Goal: Information Seeking & Learning: Learn about a topic

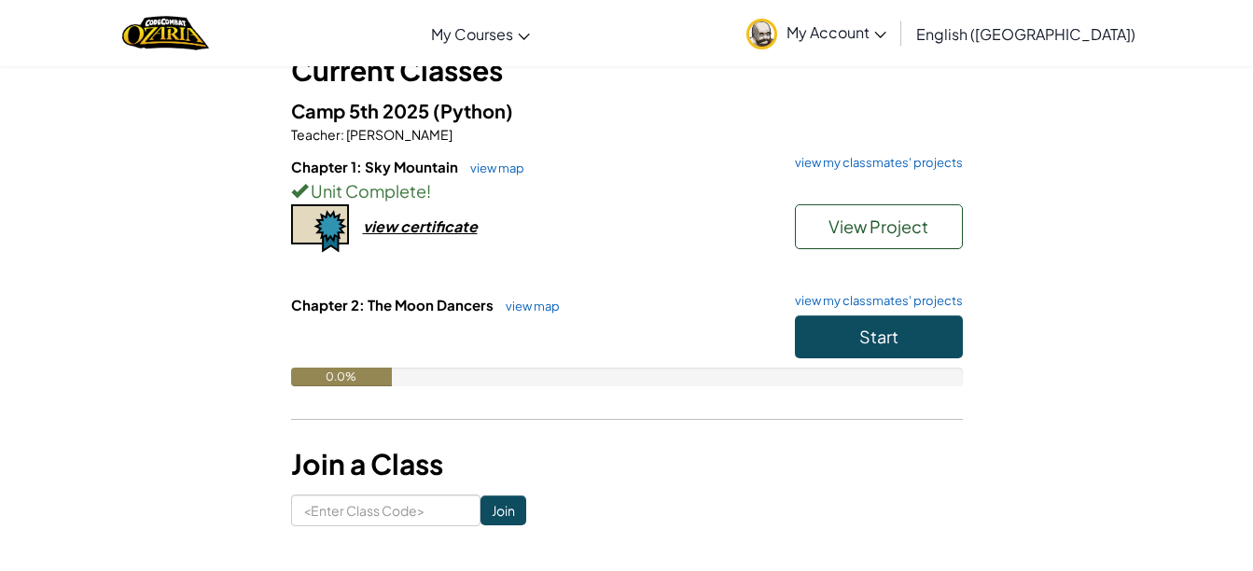
scroll to position [146, 0]
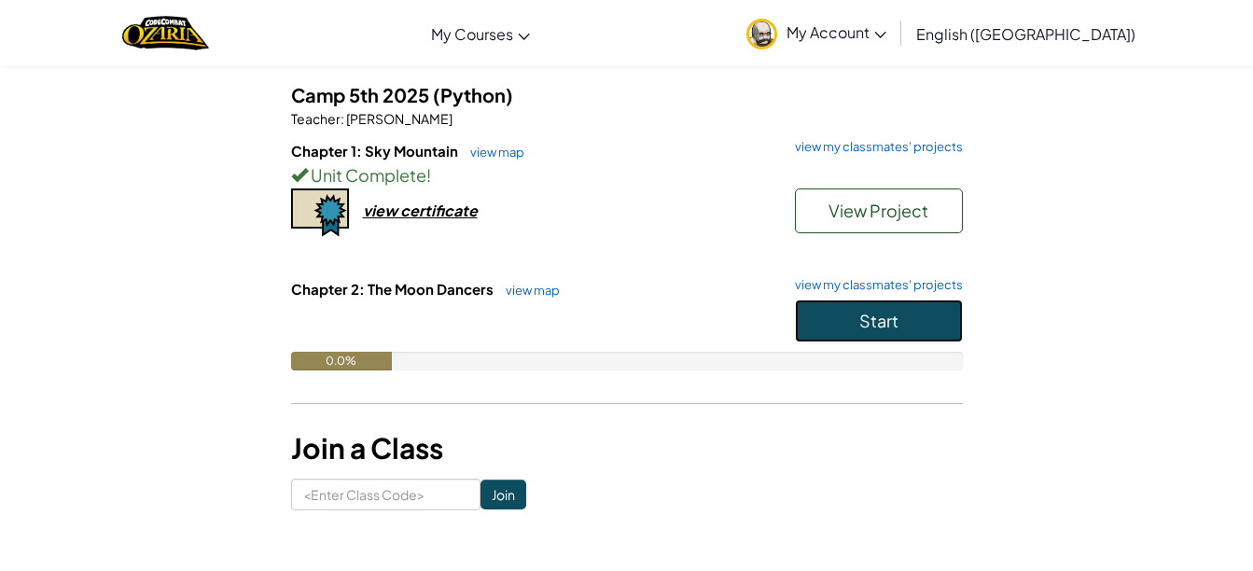
click at [862, 323] on span "Start" at bounding box center [879, 320] width 39 height 21
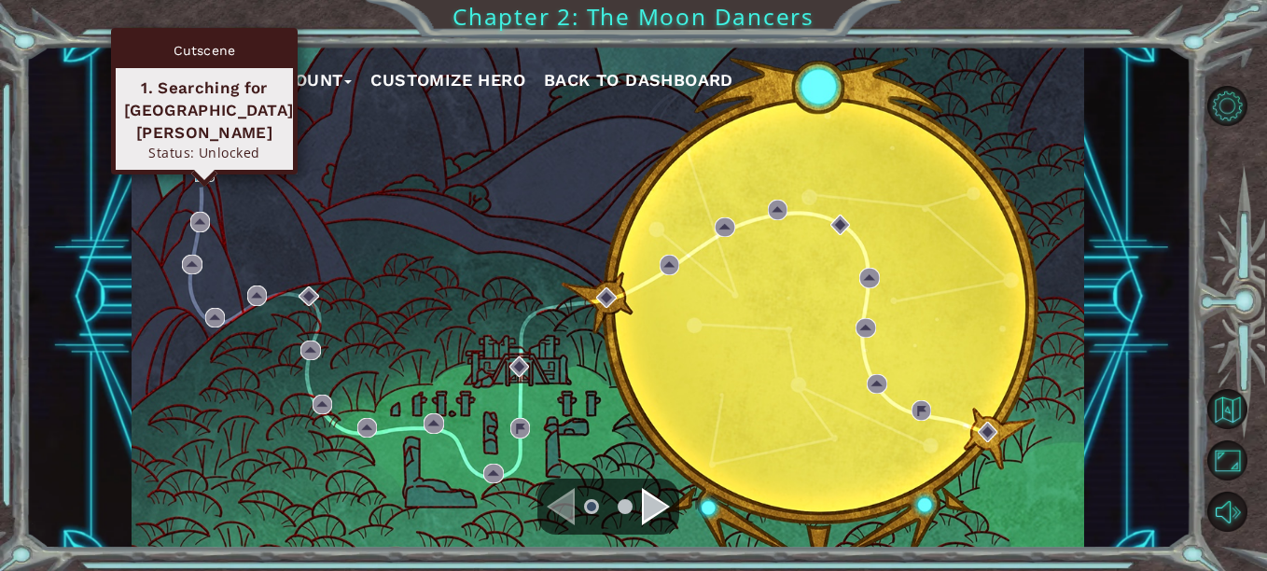
click at [207, 172] on img at bounding box center [205, 171] width 20 height 20
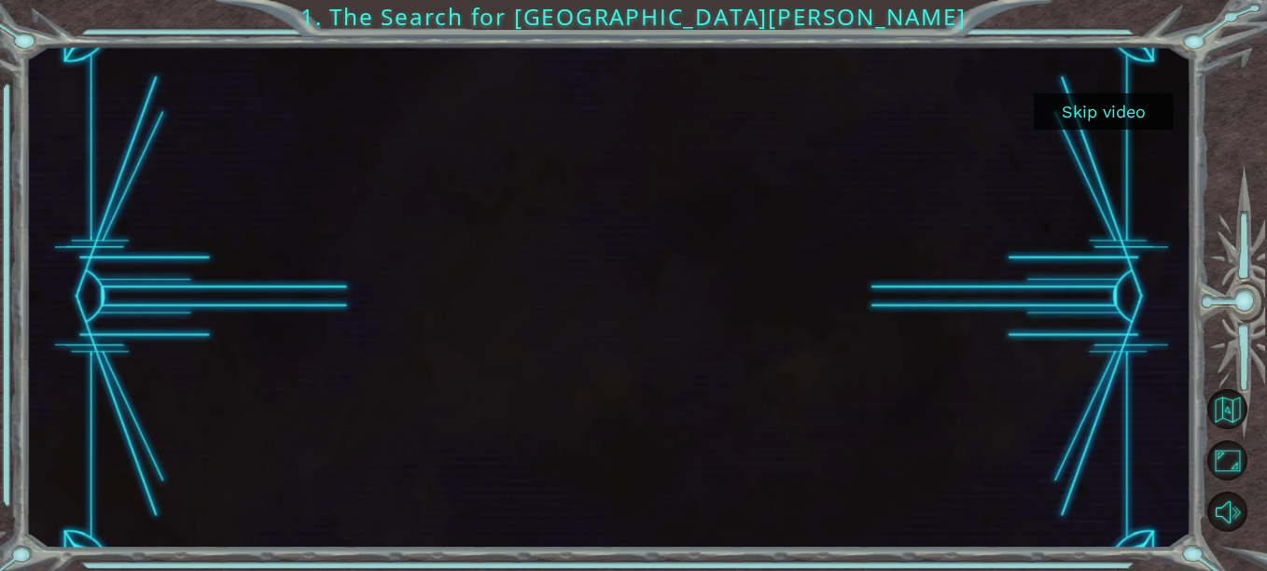
click at [1101, 118] on button "Skip video" at bounding box center [1104, 111] width 140 height 36
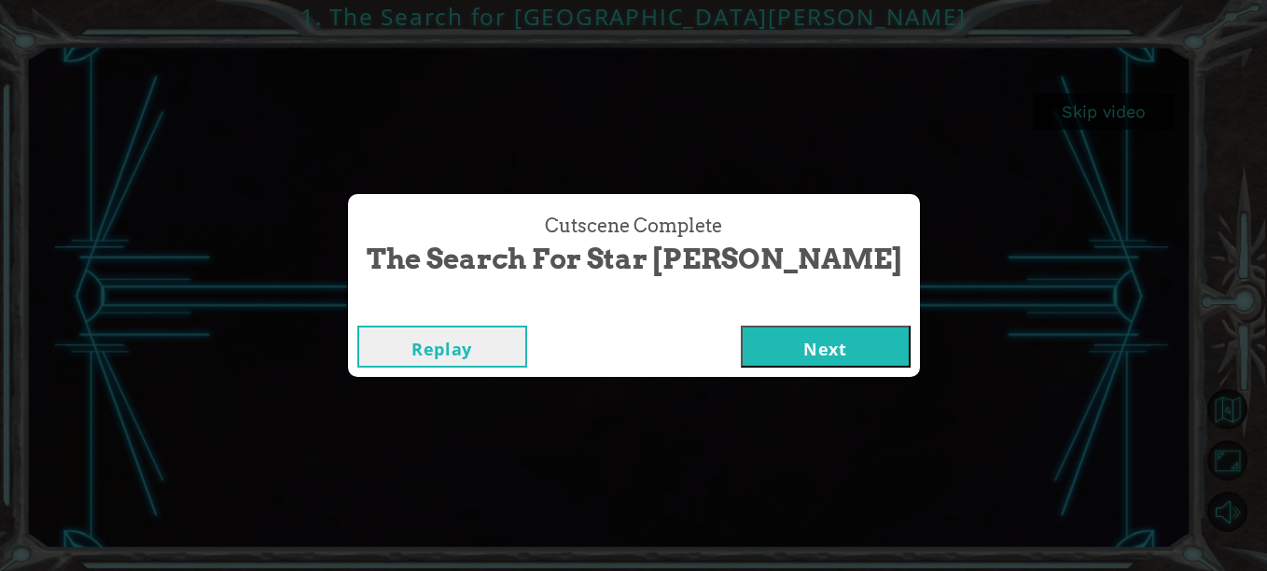
click at [738, 317] on div "Replay Next" at bounding box center [634, 346] width 572 height 61
click at [747, 341] on button "Next" at bounding box center [826, 347] width 170 height 42
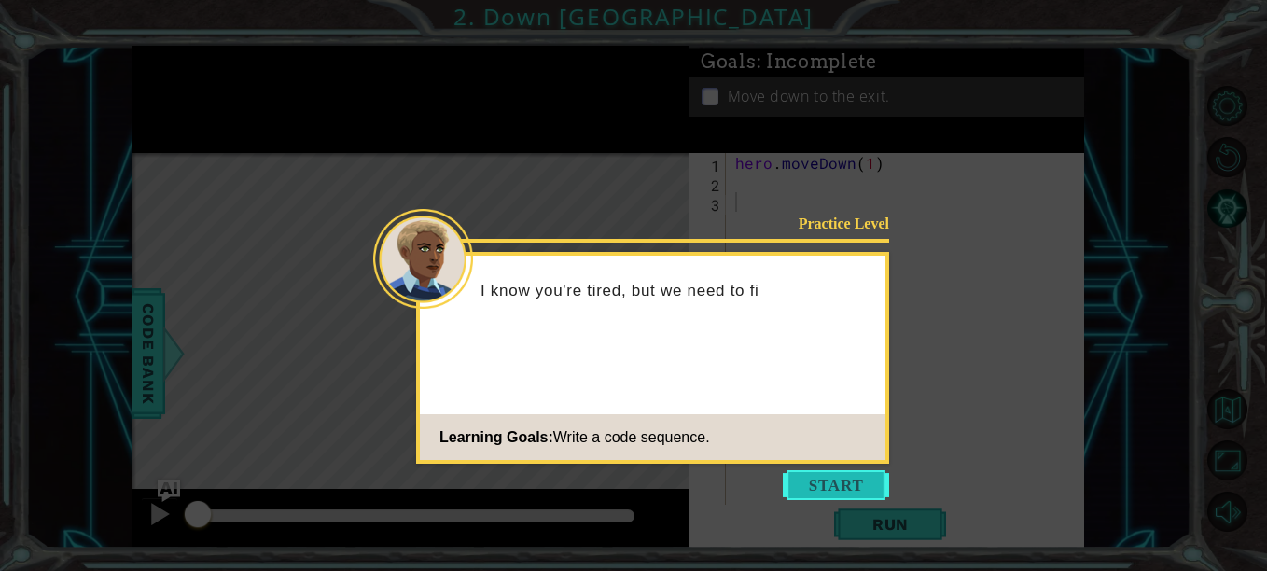
click at [854, 488] on button "Start" at bounding box center [836, 485] width 106 height 30
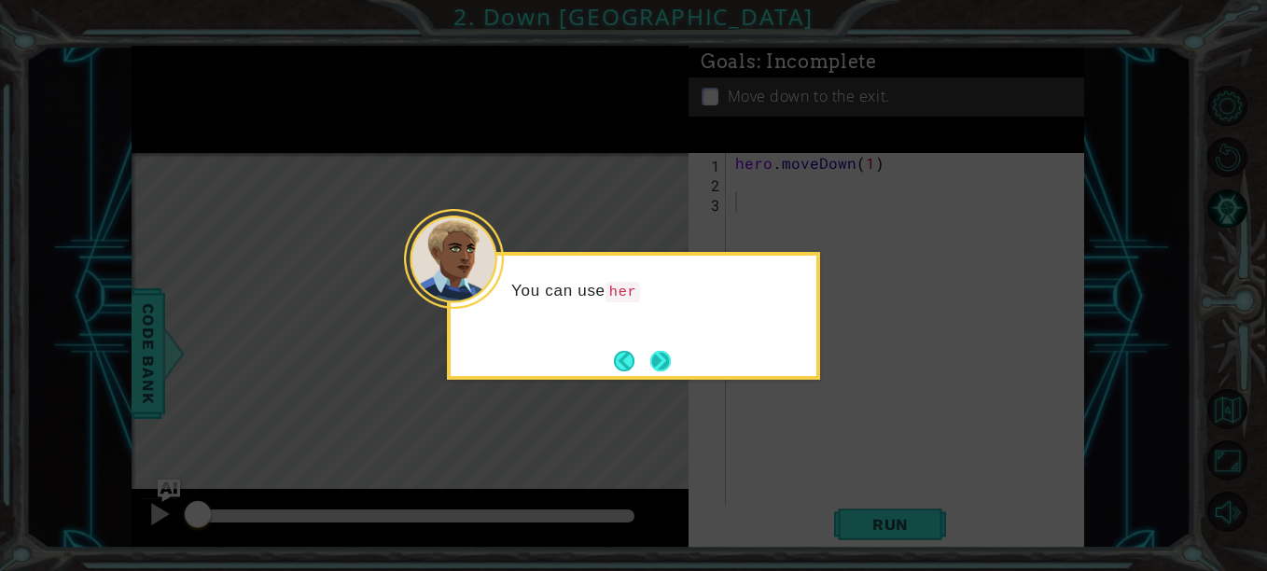
click at [659, 360] on button "Next" at bounding box center [661, 360] width 21 height 21
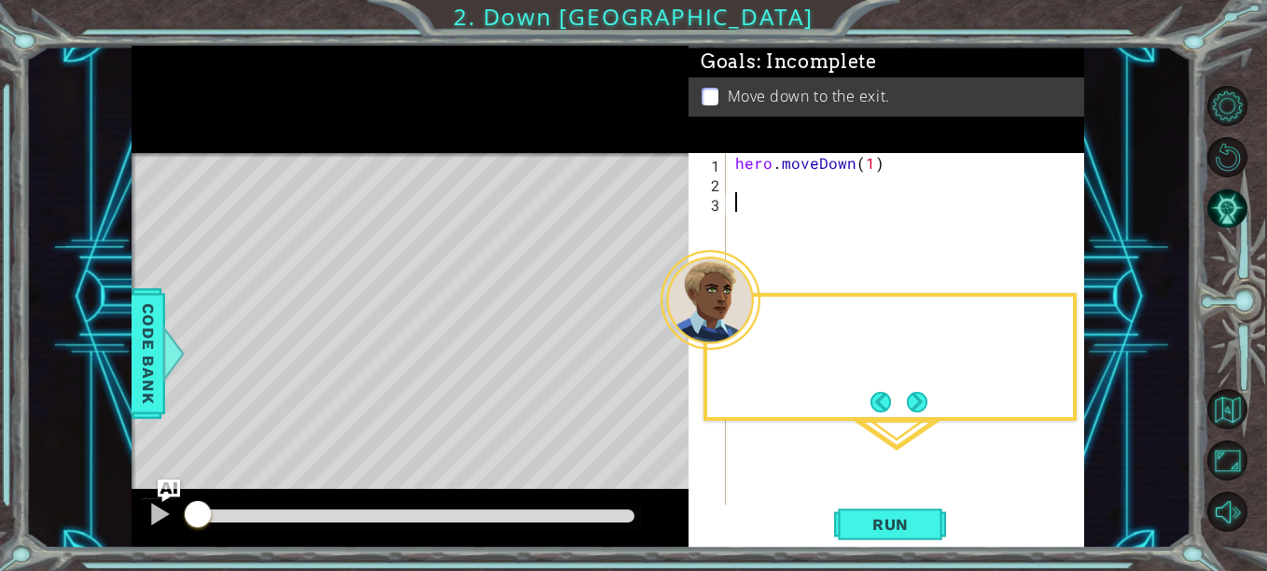
click at [659, 360] on div "Level Map" at bounding box center [563, 428] width 862 height 550
click at [917, 399] on button "Next" at bounding box center [917, 402] width 21 height 21
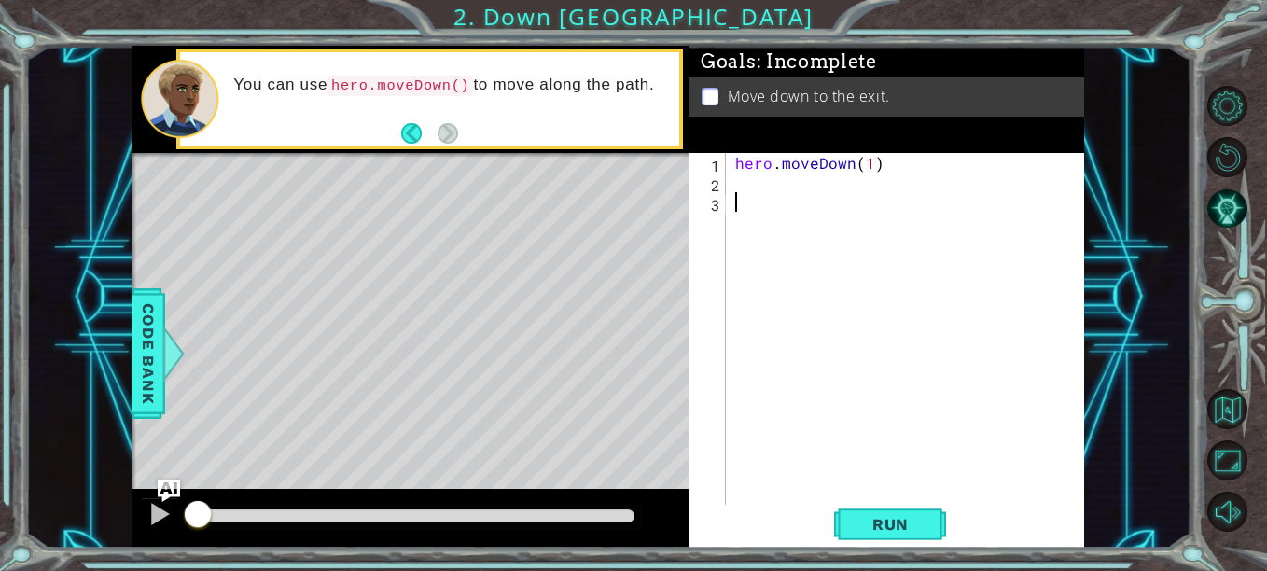
click at [859, 170] on div "hero . moveDown ( 1 )" at bounding box center [911, 349] width 358 height 392
type textarea "hero.moveDown(2)"
click at [929, 536] on button "Run" at bounding box center [890, 524] width 112 height 39
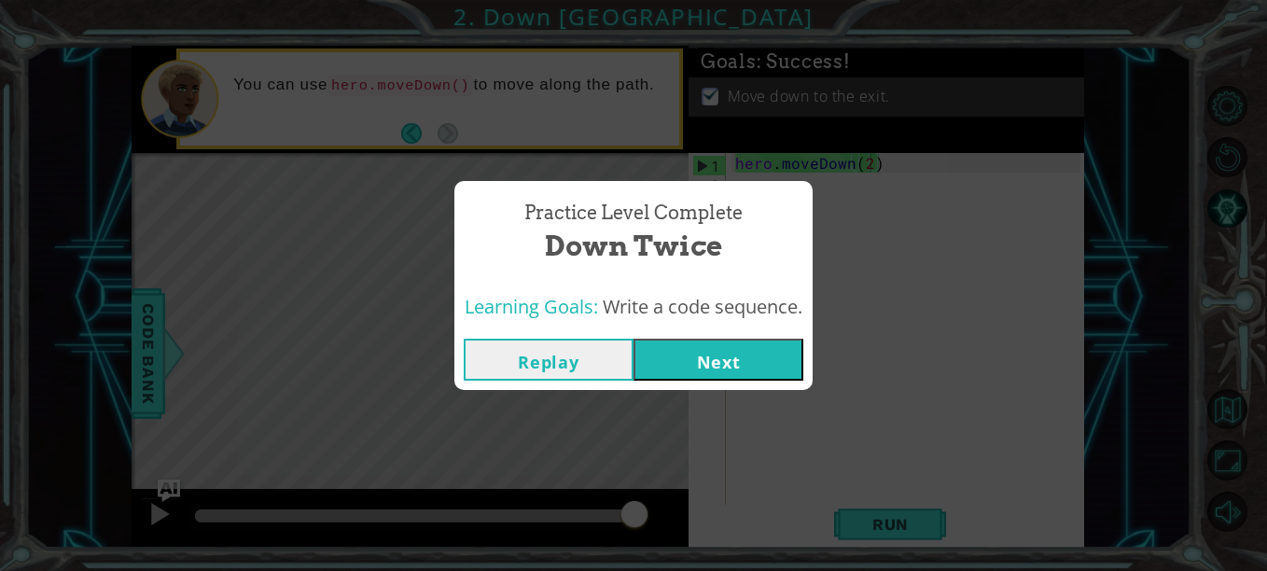
click at [558, 378] on button "Replay" at bounding box center [549, 360] width 170 height 42
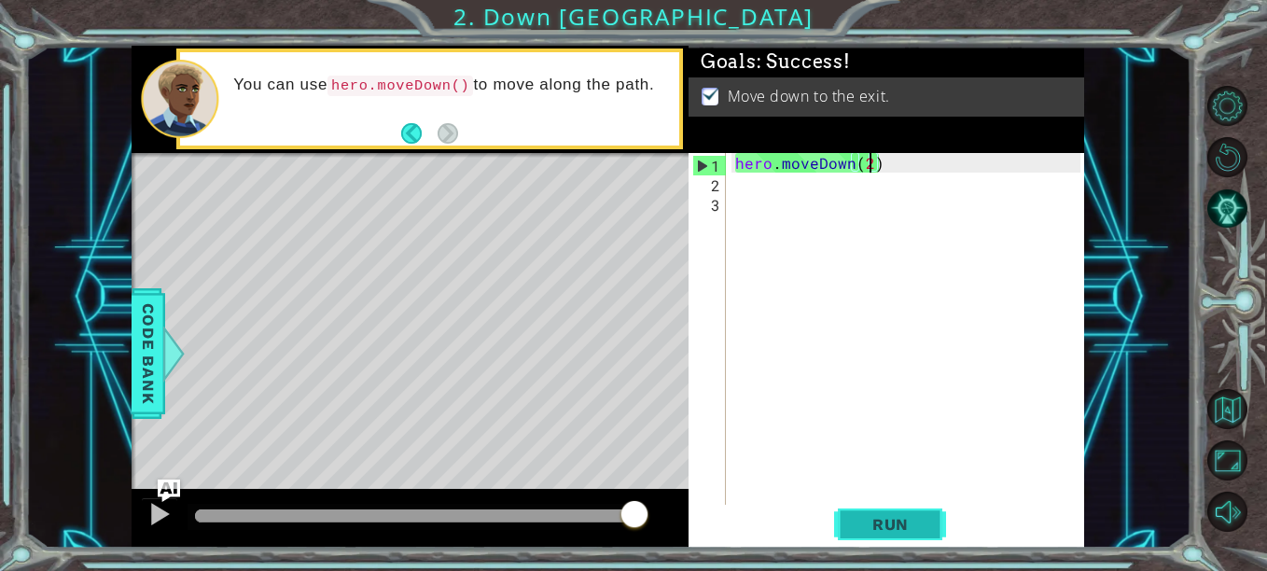
click at [896, 526] on span "Run" at bounding box center [891, 524] width 74 height 19
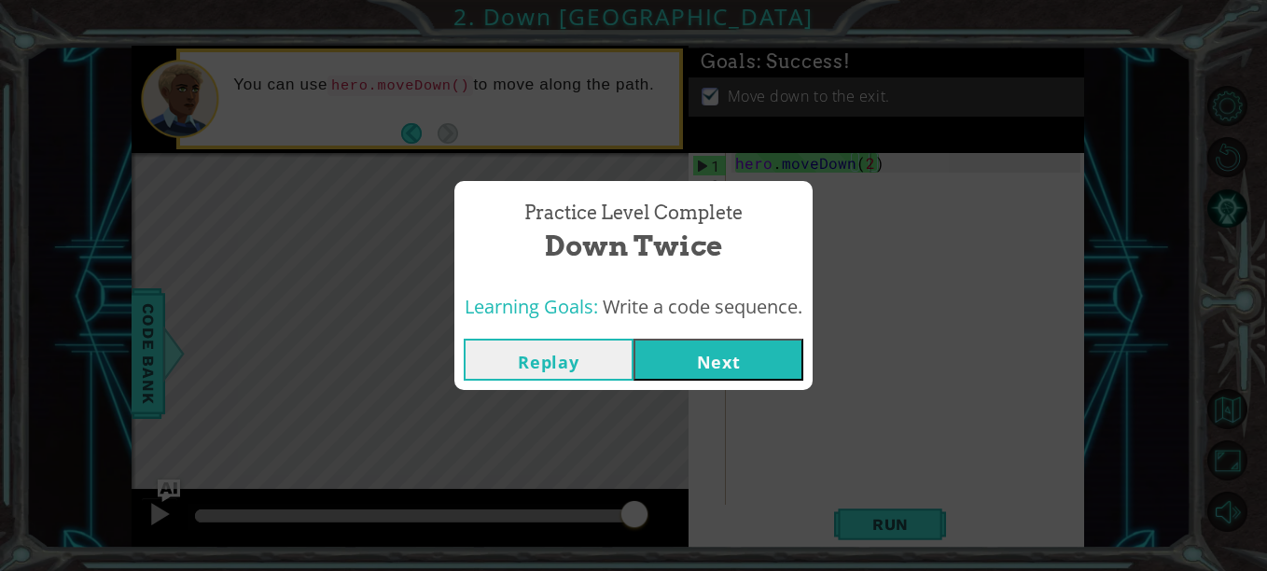
click at [668, 358] on button "Next" at bounding box center [719, 360] width 170 height 42
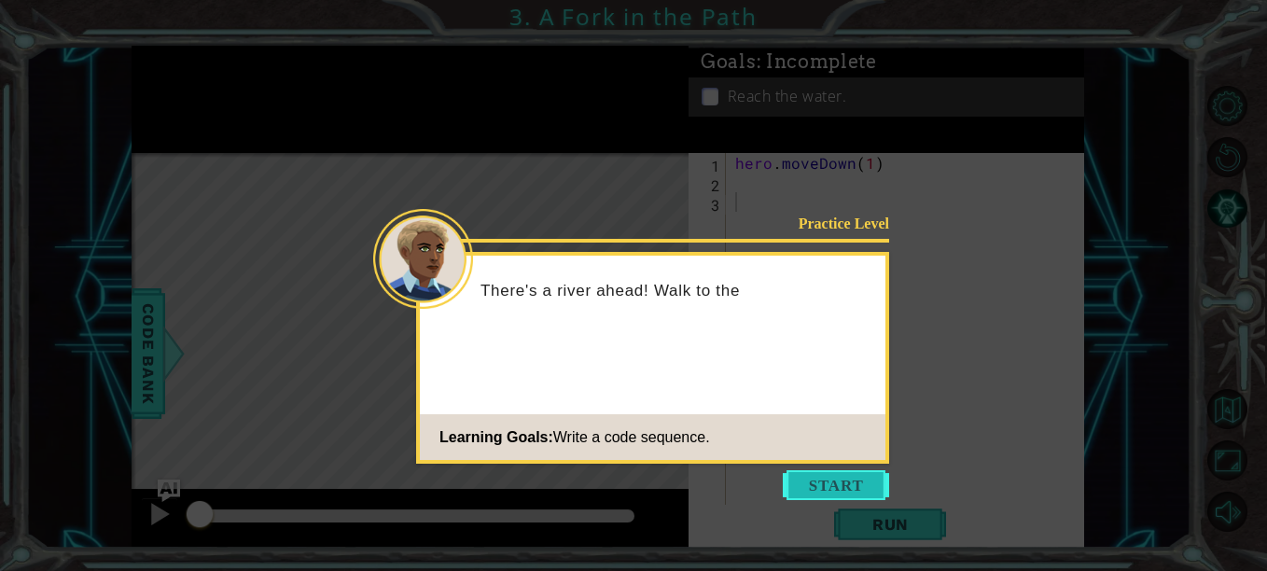
click at [835, 481] on button "Start" at bounding box center [836, 485] width 106 height 30
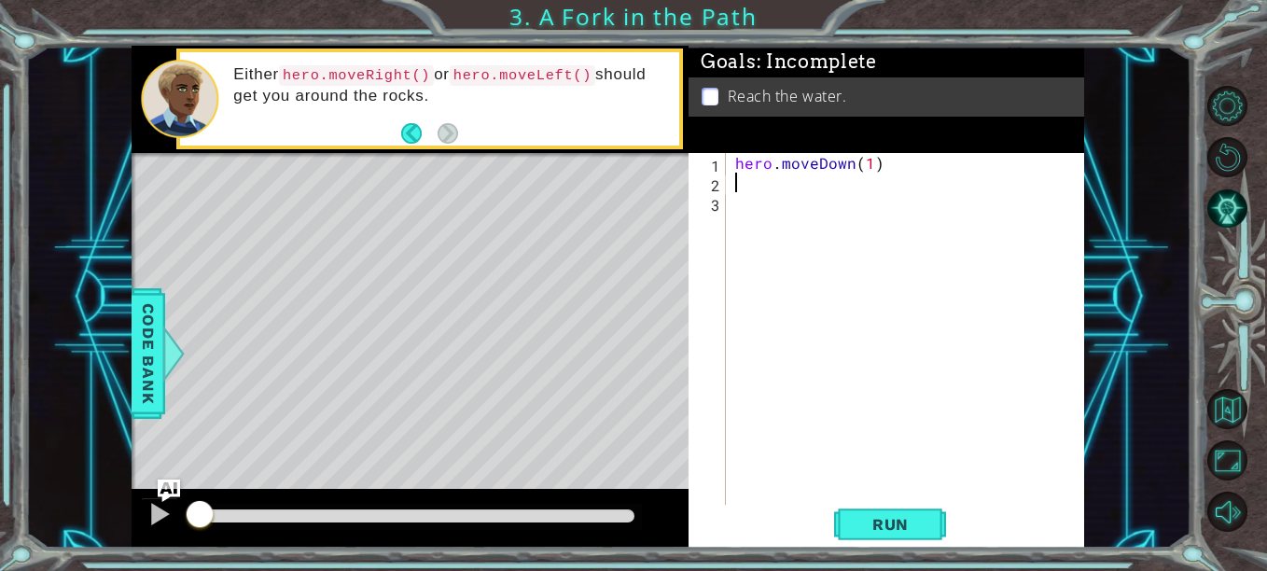
click at [833, 173] on div "hero . moveDown ( 1 )" at bounding box center [911, 349] width 358 height 392
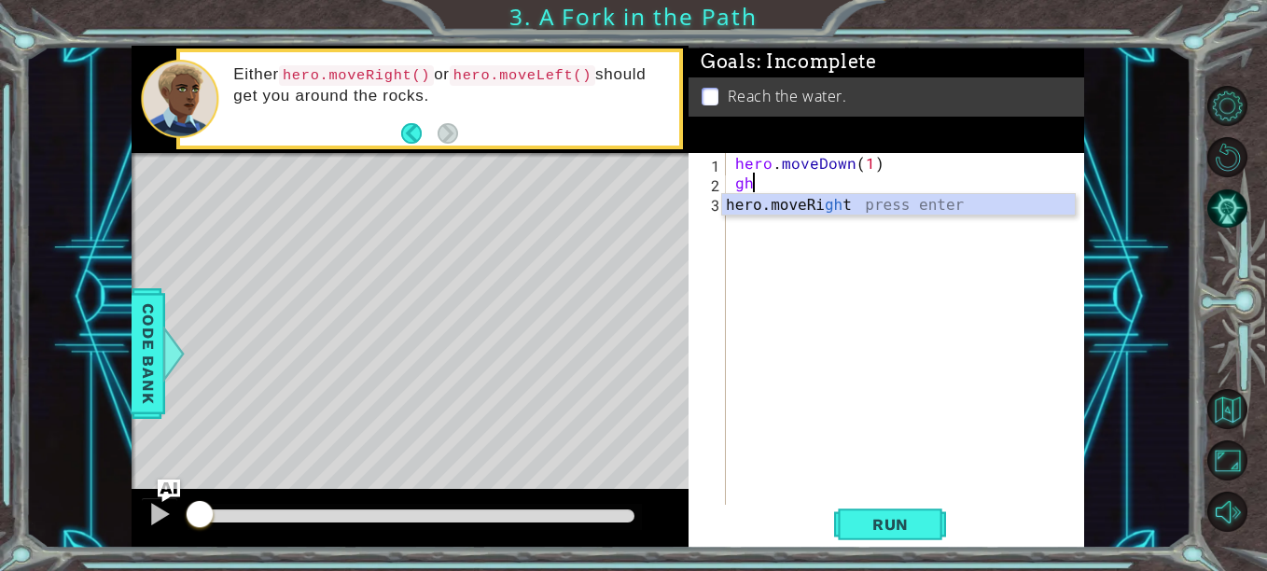
type textarea "g"
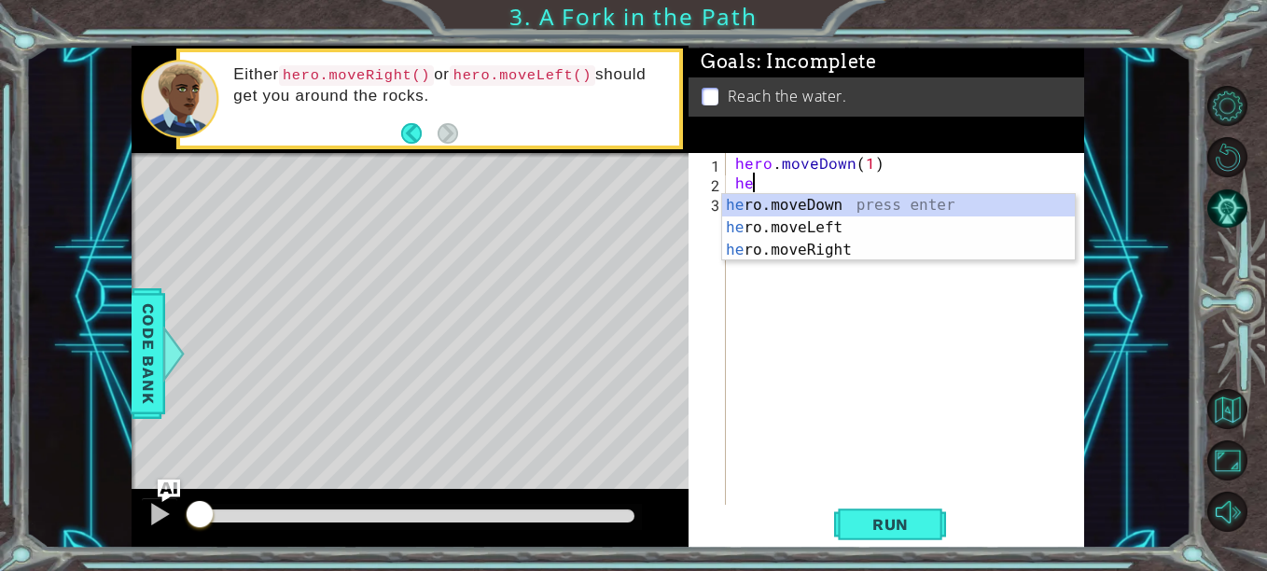
scroll to position [0, 1]
click at [775, 222] on div "hero .moveDown press enter hero .moveLeft press enter hero .moveRight press ent…" at bounding box center [898, 250] width 353 height 112
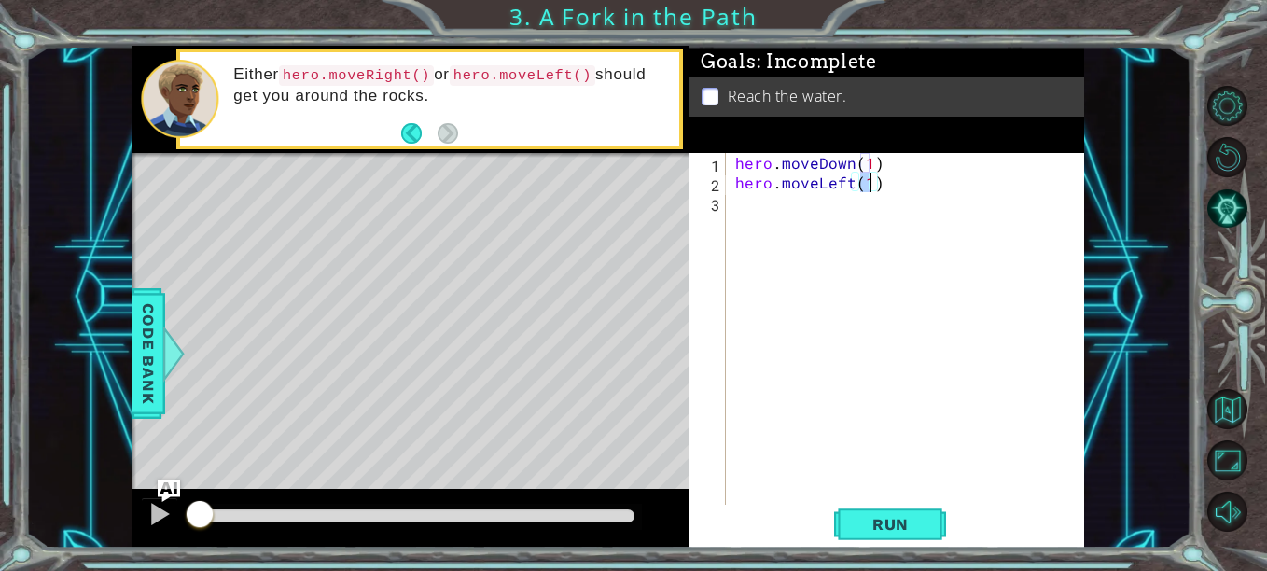
click at [775, 221] on div "hero . moveDown ( 1 ) hero . moveLeft ( 1 )" at bounding box center [911, 349] width 358 height 392
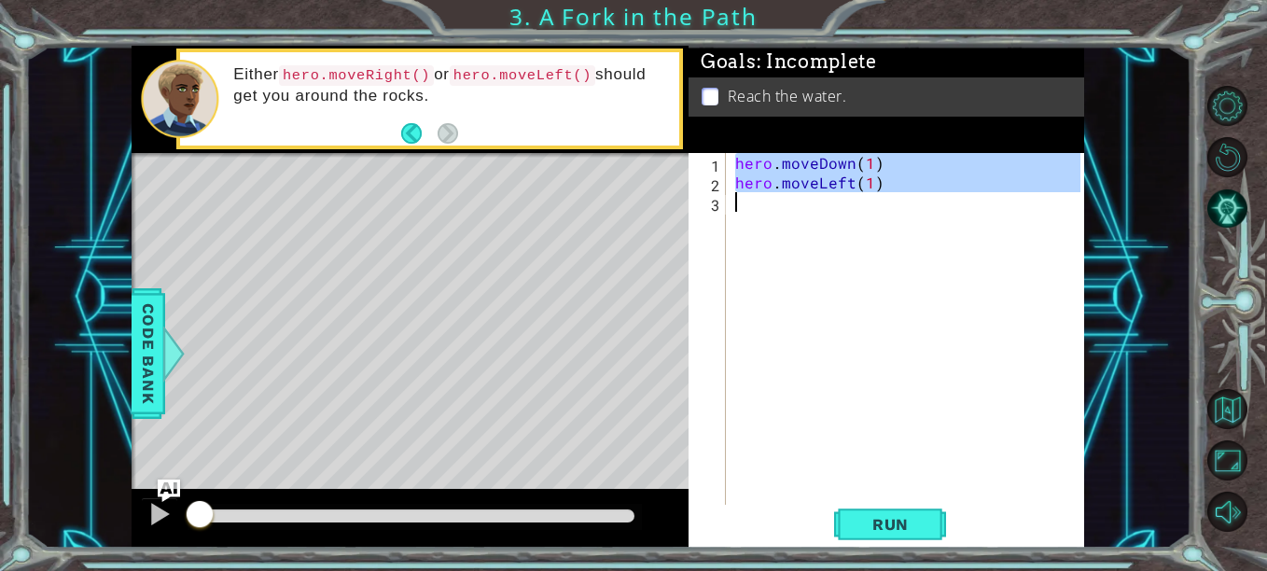
type textarea "hero.moveLeft(1)"
click at [775, 221] on div "hero . moveDown ( 1 ) hero . moveLeft ( 1 )" at bounding box center [906, 329] width 349 height 353
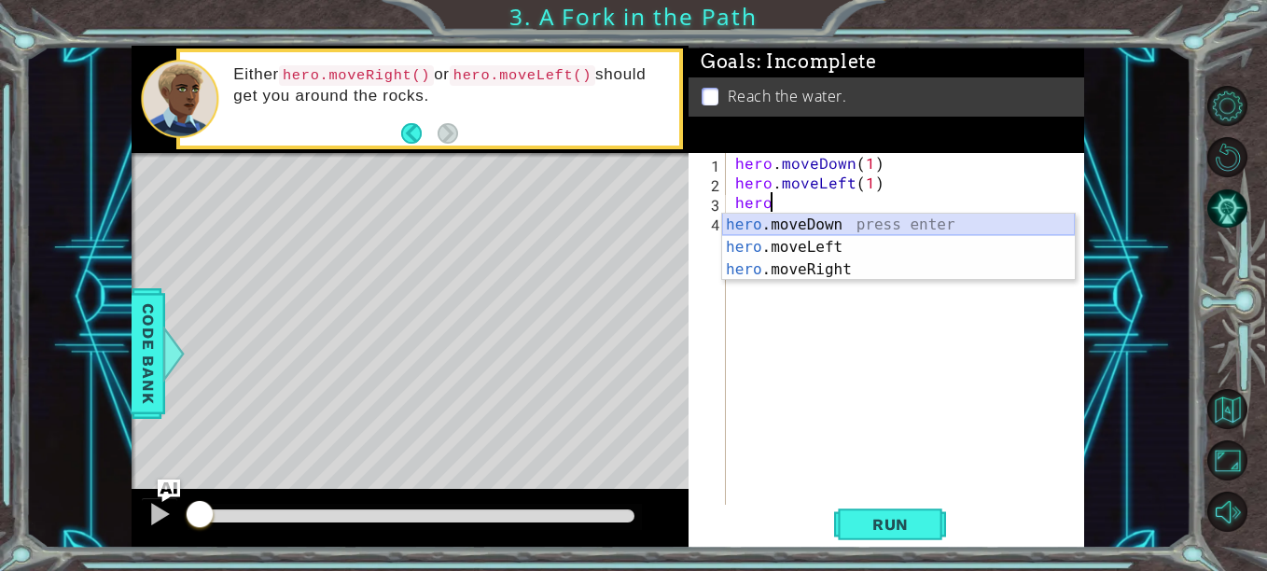
click at [777, 220] on div "hero .moveDown press enter hero .moveLeft press enter hero .moveRight press ent…" at bounding box center [898, 270] width 353 height 112
type textarea "hero.moveDown(1)"
click at [777, 220] on div "hero . moveDown ( 1 ) hero . moveLeft ( 1 ) hero" at bounding box center [911, 349] width 358 height 392
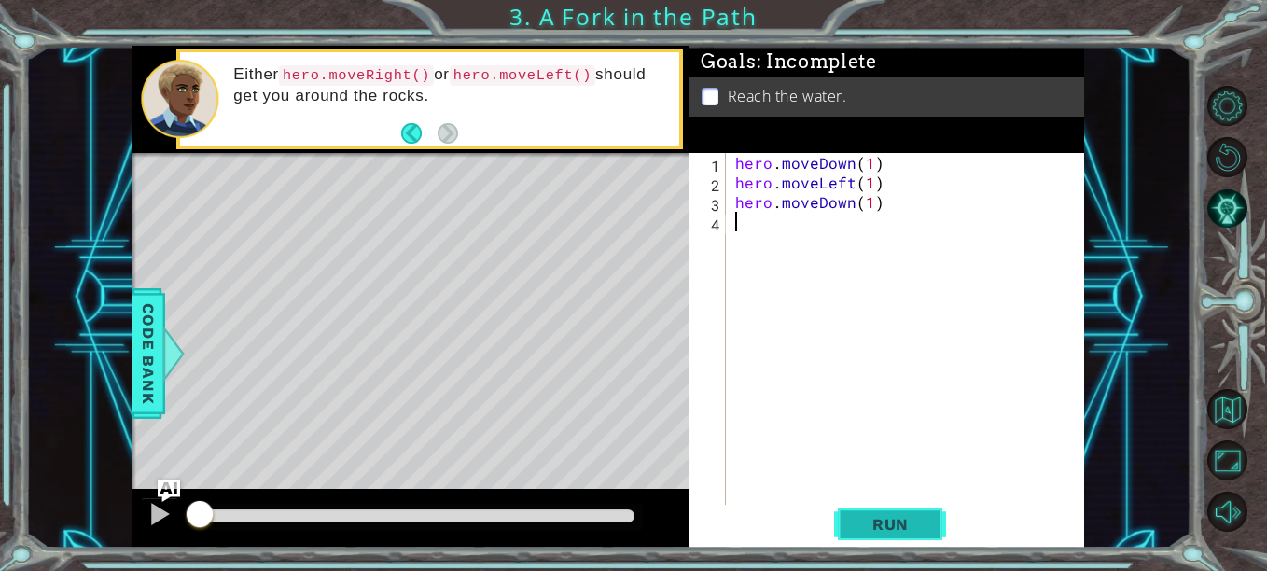
click at [886, 513] on button "Run" at bounding box center [890, 524] width 112 height 39
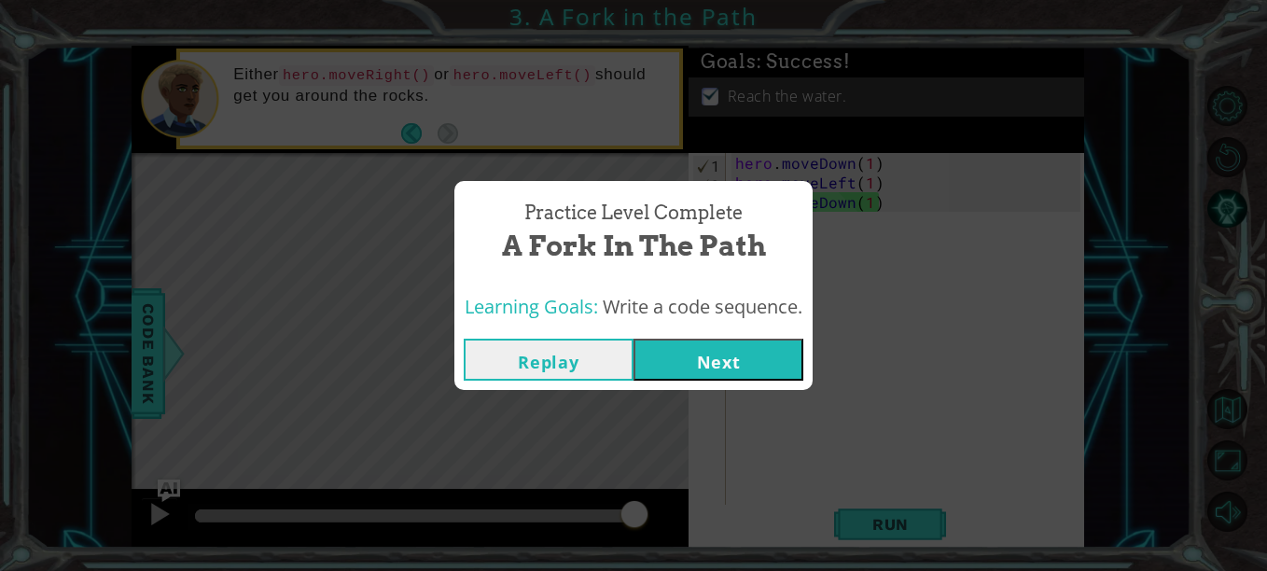
click at [653, 362] on button "Next" at bounding box center [719, 360] width 170 height 42
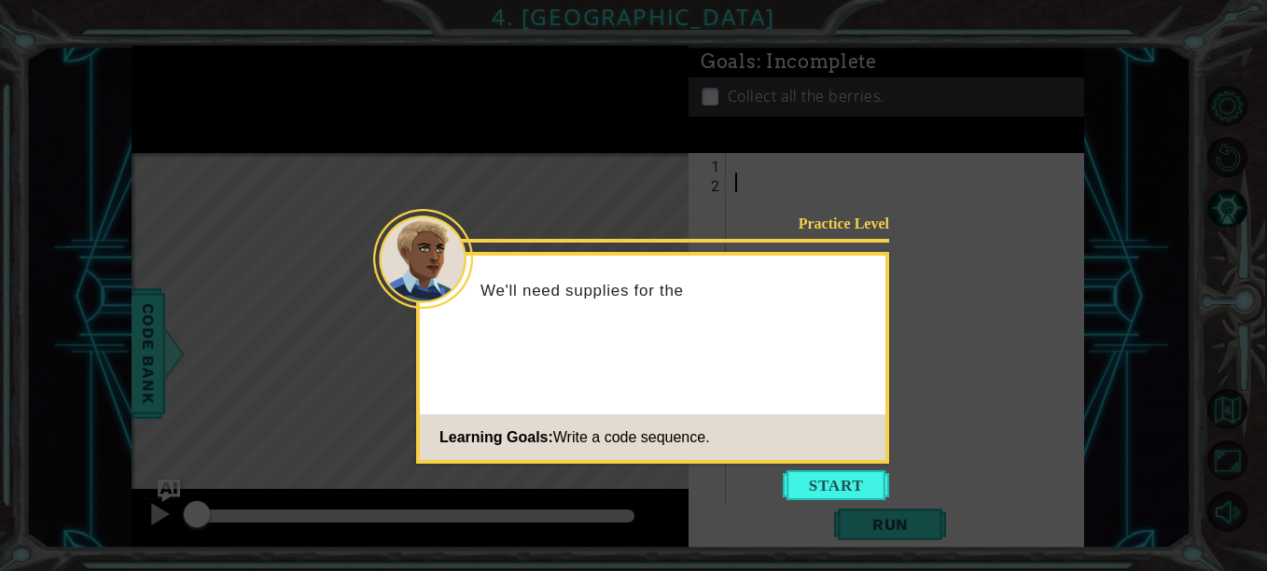
click at [833, 500] on icon at bounding box center [633, 285] width 1267 height 571
click at [834, 486] on button "Start" at bounding box center [836, 485] width 106 height 30
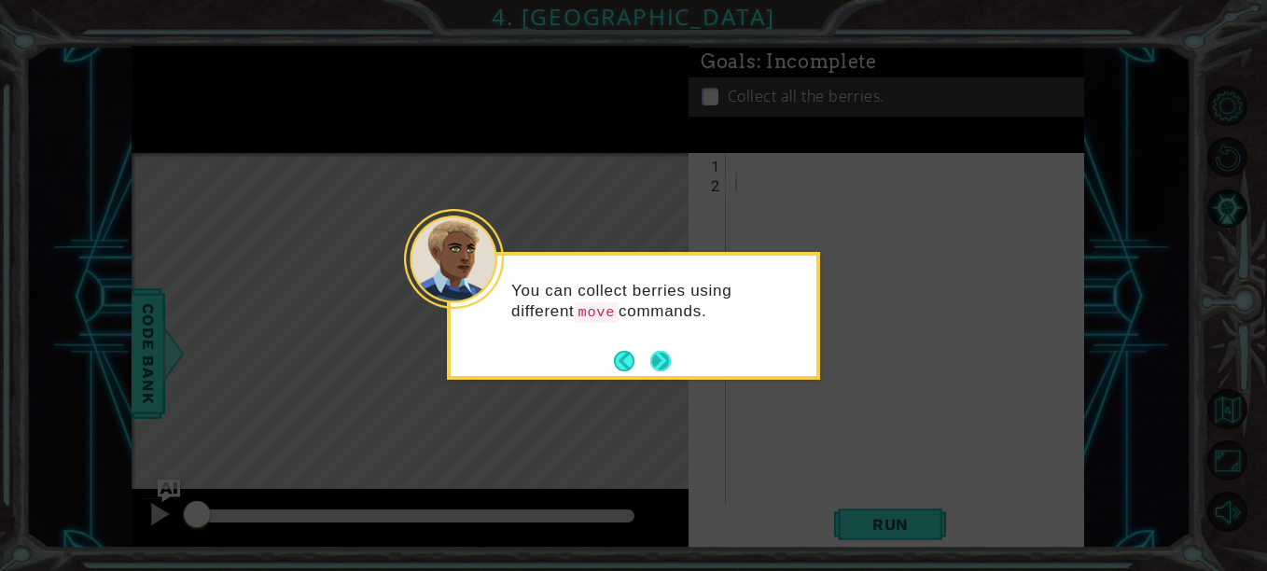
click at [672, 354] on div "You can collect berries using different move commands." at bounding box center [634, 307] width 366 height 103
click at [679, 356] on div "You can collect berries using different move commands." at bounding box center [634, 310] width 366 height 95
click at [671, 362] on button "Next" at bounding box center [660, 360] width 21 height 21
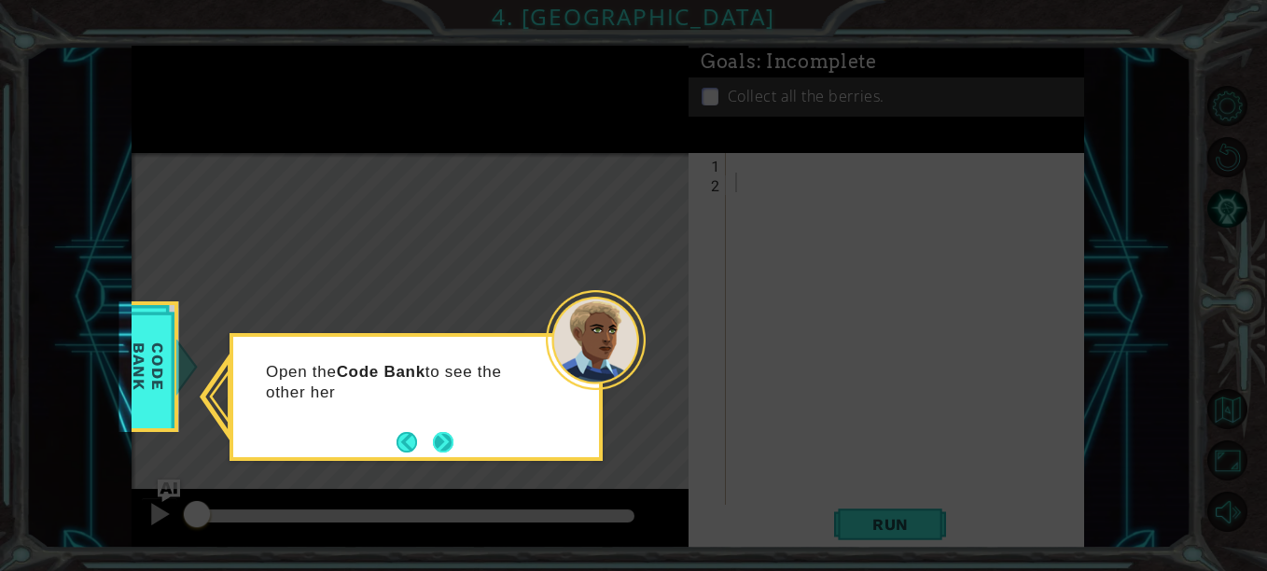
click at [433, 433] on button "Next" at bounding box center [443, 442] width 21 height 21
click at [453, 436] on button "Next" at bounding box center [443, 442] width 21 height 21
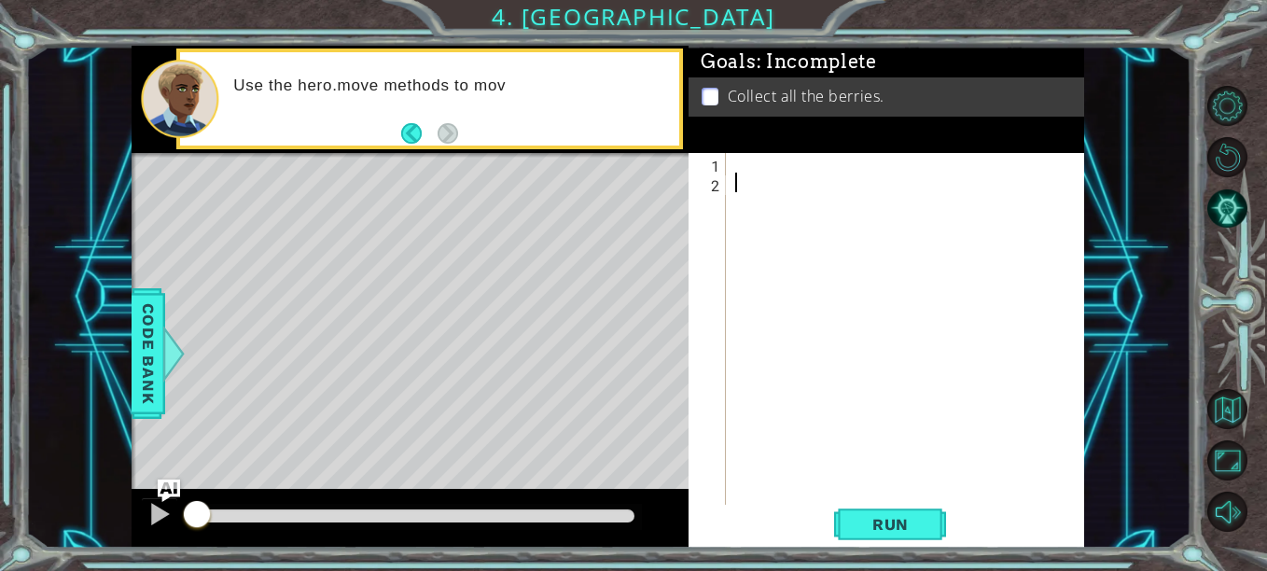
click at [834, 157] on div at bounding box center [911, 349] width 358 height 392
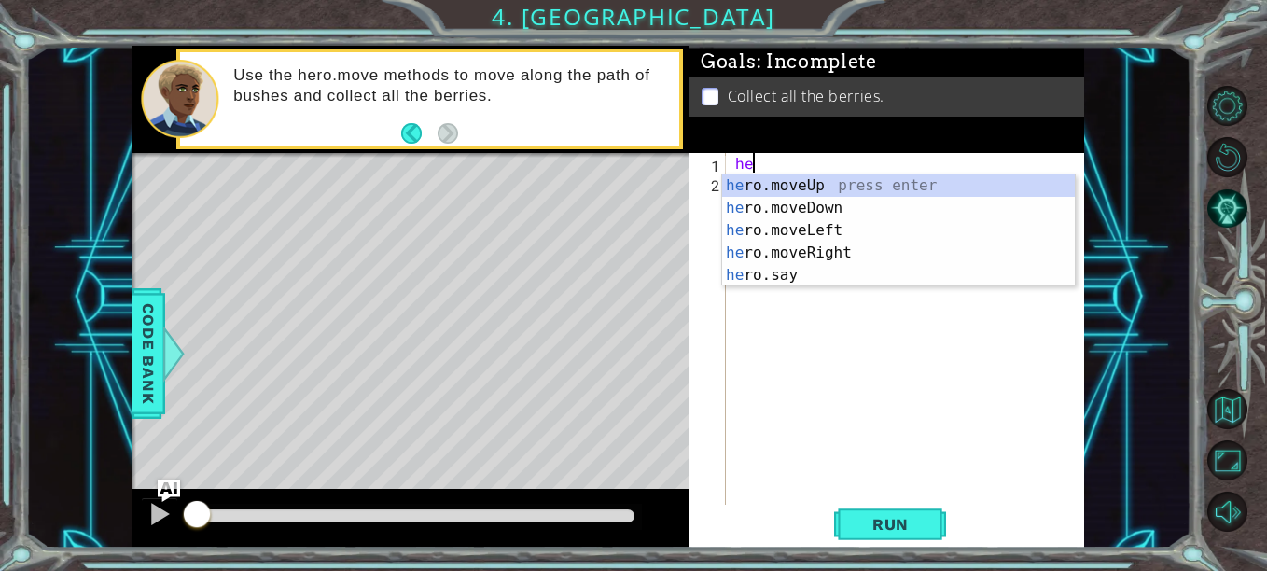
scroll to position [0, 1]
click at [808, 253] on div "hero .moveUp press enter hero .moveDown press enter hero .moveLeft press enter …" at bounding box center [898, 253] width 353 height 157
type textarea "hero.moveRight(1)"
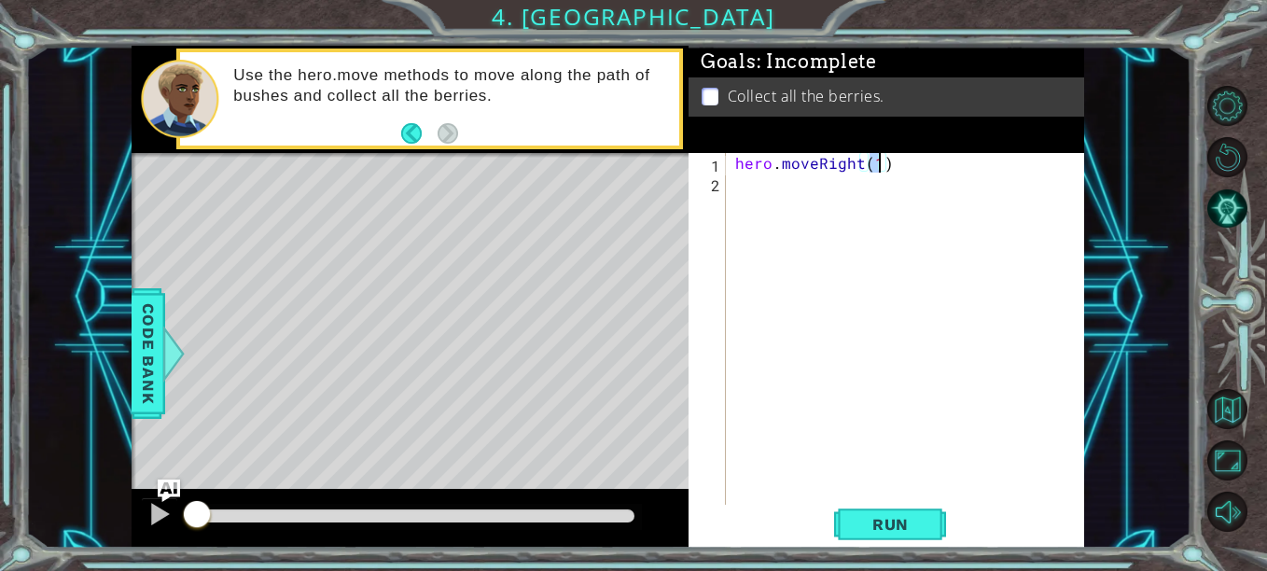
click at [802, 204] on div "hero . moveRight ( 1 )" at bounding box center [911, 349] width 358 height 392
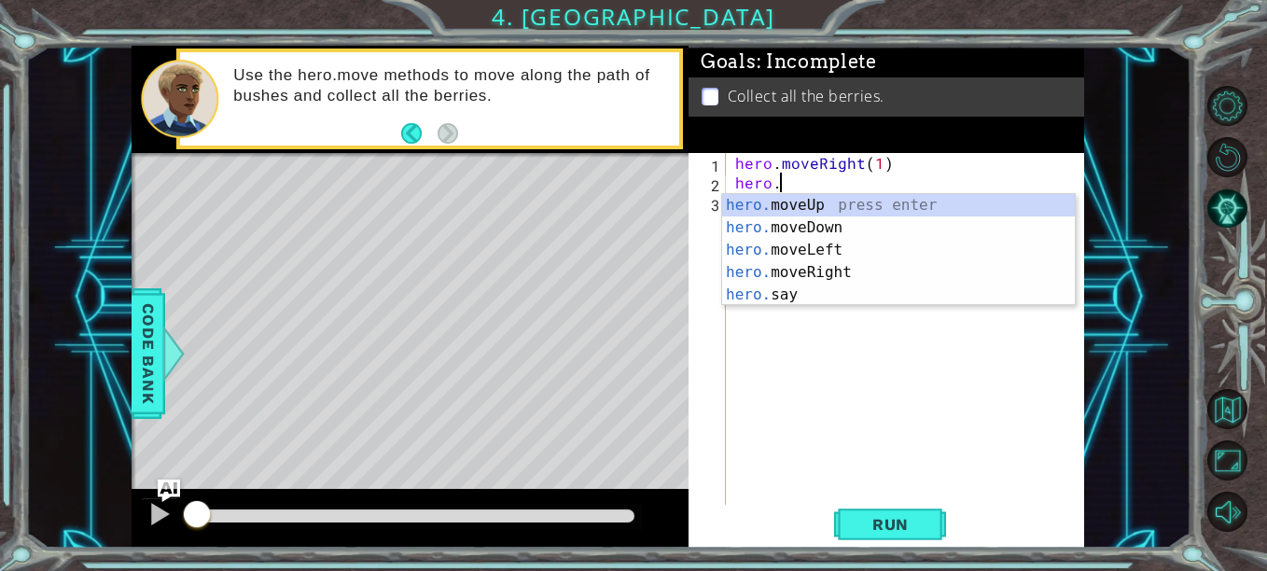
scroll to position [0, 2]
type textarea "hero."
click at [138, 368] on span "Code Bank" at bounding box center [148, 354] width 30 height 114
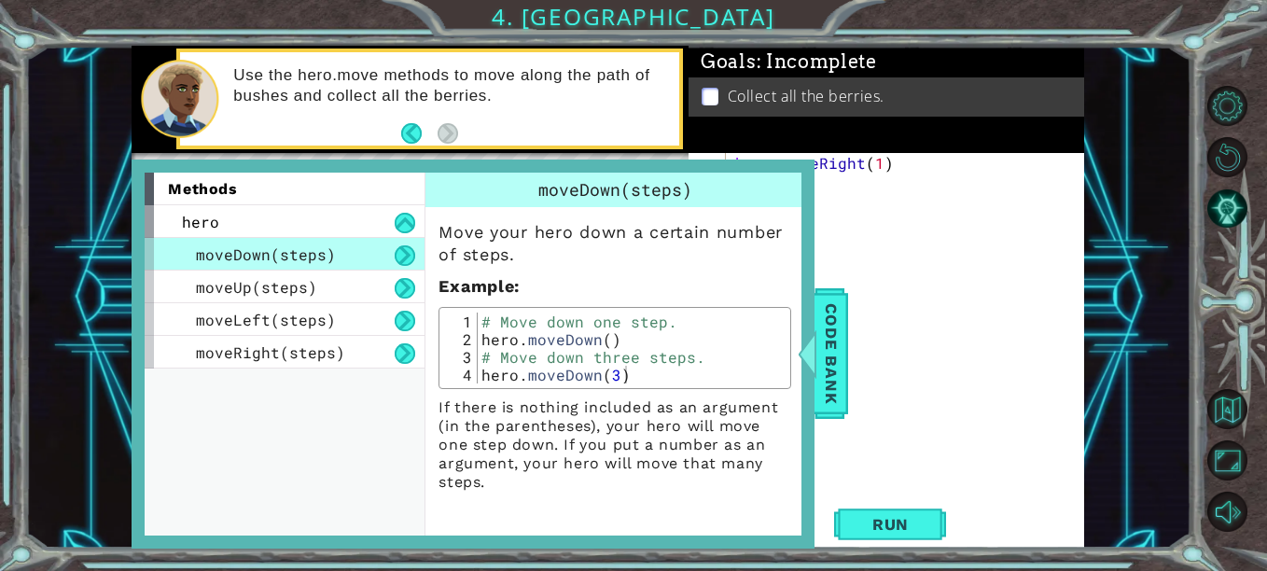
click at [877, 267] on div "hero . moveRight ( 1 ) hero ." at bounding box center [911, 349] width 358 height 392
click at [917, 242] on div "hero . moveRight ( 1 ) hero ." at bounding box center [911, 349] width 358 height 392
click at [854, 334] on div "hero . moveRight ( 1 ) hero ." at bounding box center [911, 349] width 358 height 392
click at [845, 361] on span "Code Bank" at bounding box center [832, 354] width 30 height 114
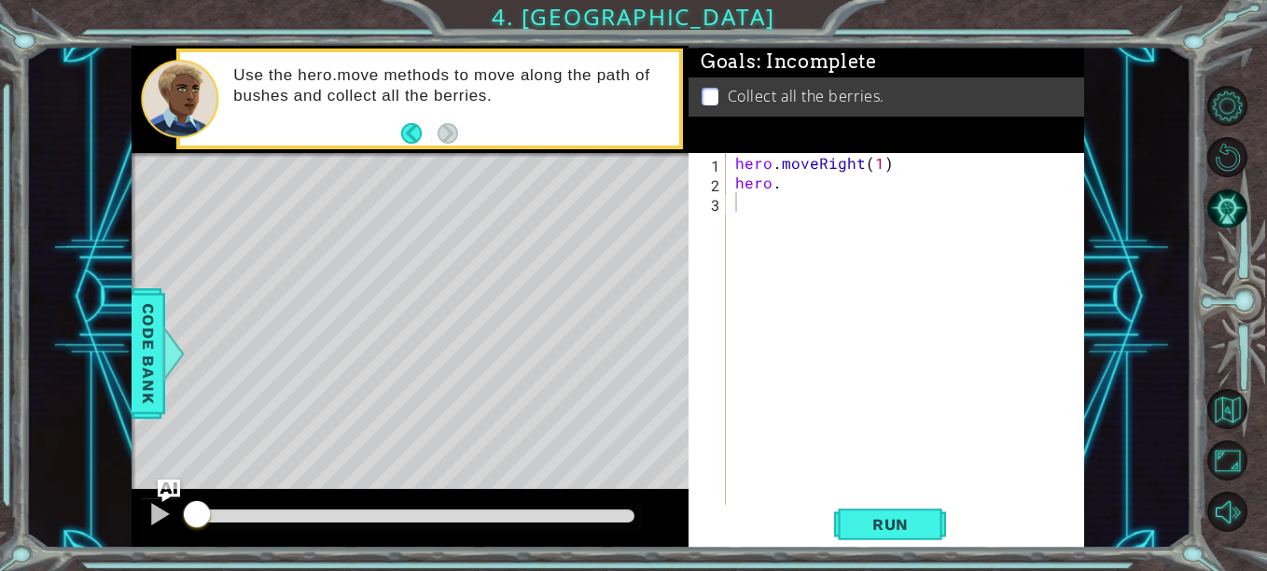
click at [877, 163] on div "hero . moveRight ( 1 ) hero ." at bounding box center [911, 349] width 358 height 392
click at [833, 182] on div "hero . moveRight ( 2 ) hero ." at bounding box center [911, 349] width 358 height 392
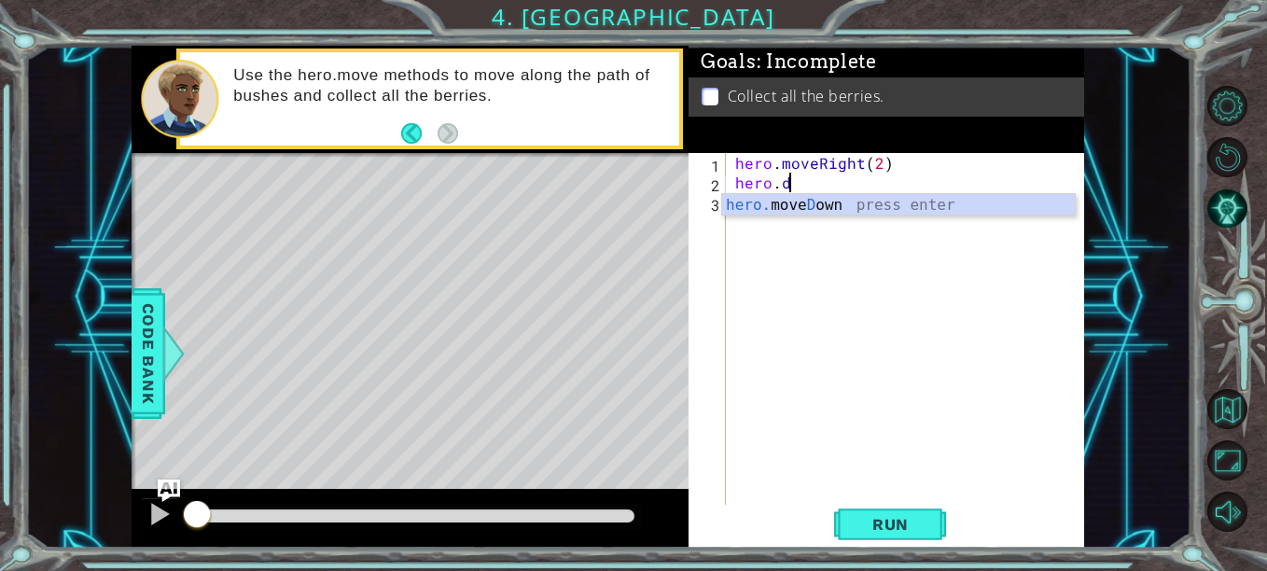
scroll to position [0, 3]
click at [787, 215] on body "1 ההההההההההההההההההההההההההההההההההההההההההההההההההההההההההההההההההההההההההההה…" at bounding box center [633, 285] width 1267 height 571
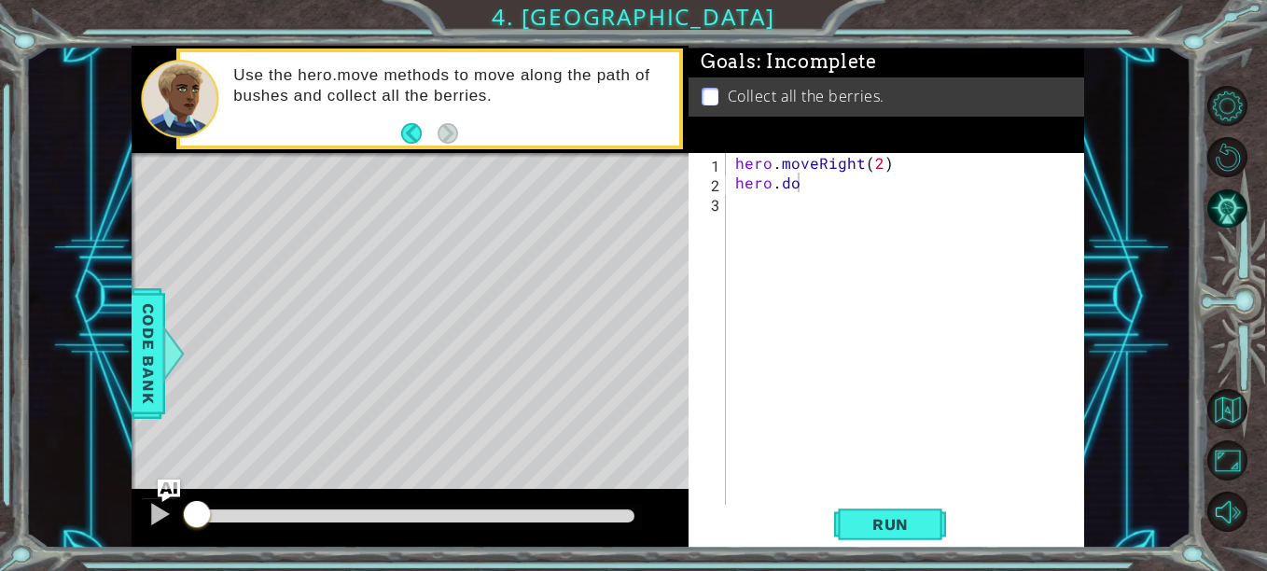
click at [813, 187] on div "hero . moveRight ( 2 ) hero . do" at bounding box center [911, 349] width 358 height 392
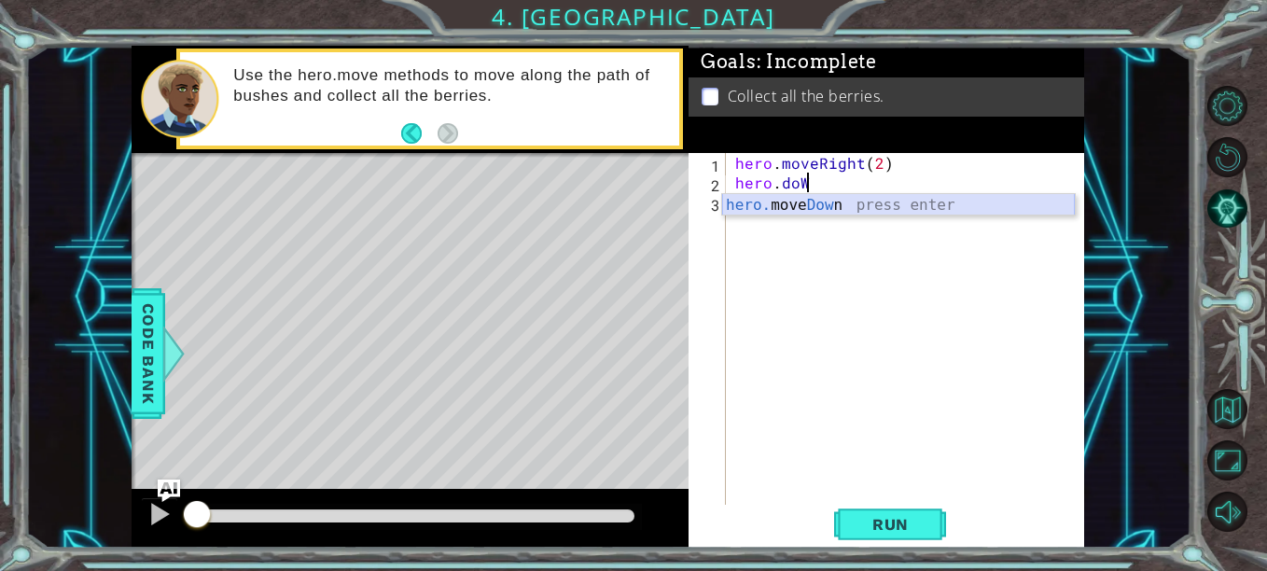
click at [833, 203] on div "hero. move Dow n press enter" at bounding box center [898, 227] width 353 height 67
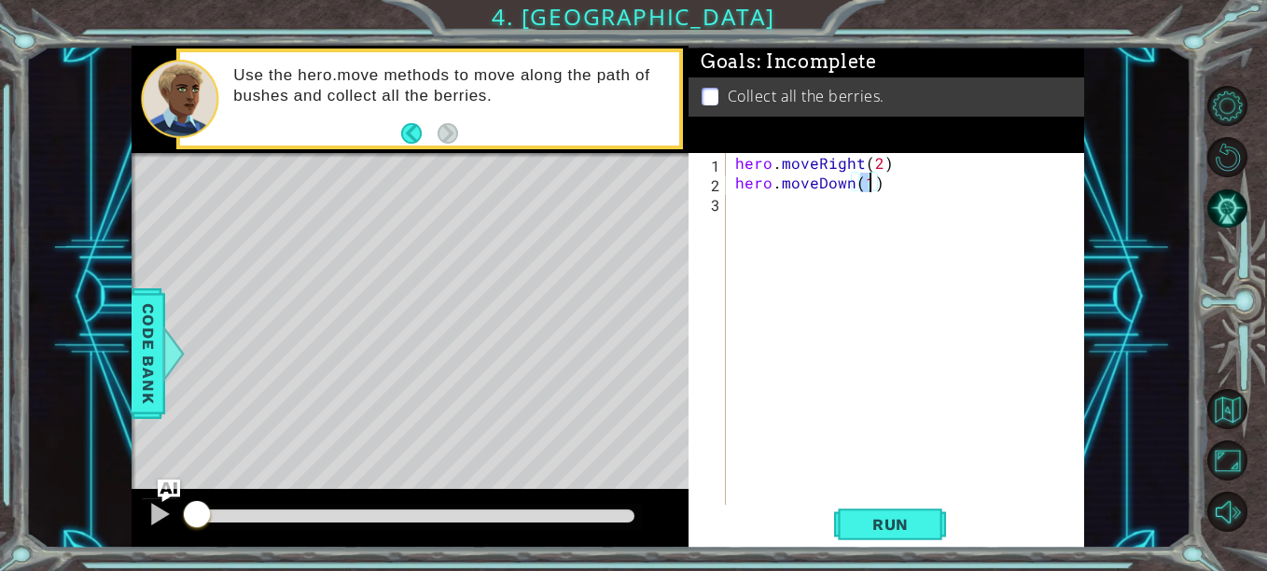
type textarea "hero.moveDown(2)"
click at [765, 205] on div "hero . moveRight ( 2 ) hero . moveDown ( 2 )" at bounding box center [911, 349] width 358 height 392
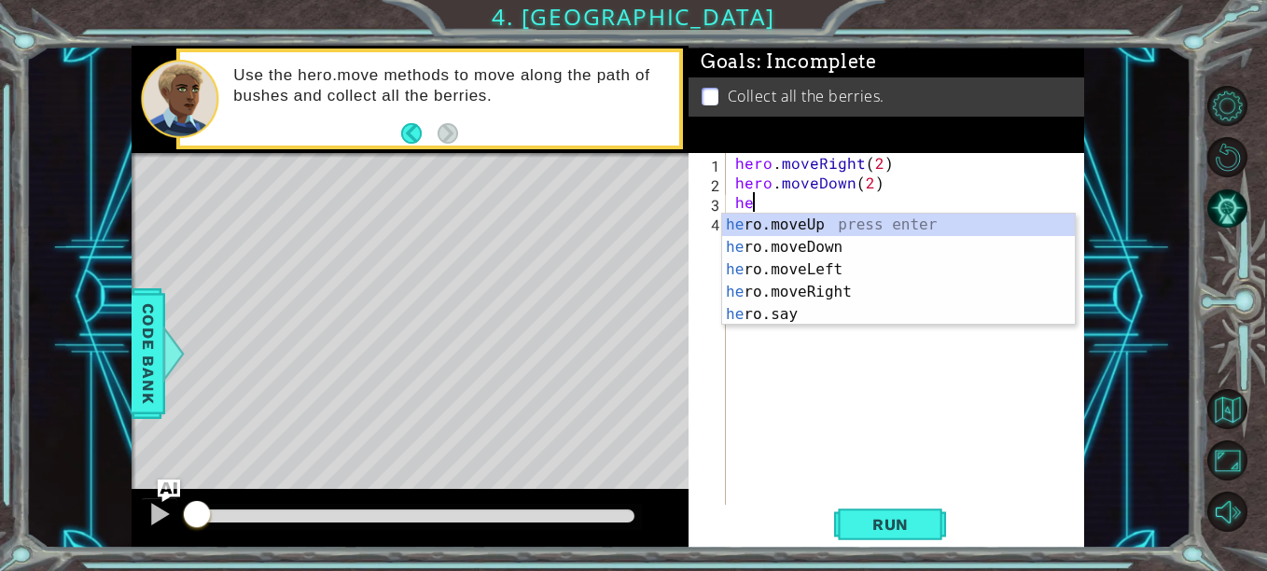
scroll to position [0, 1]
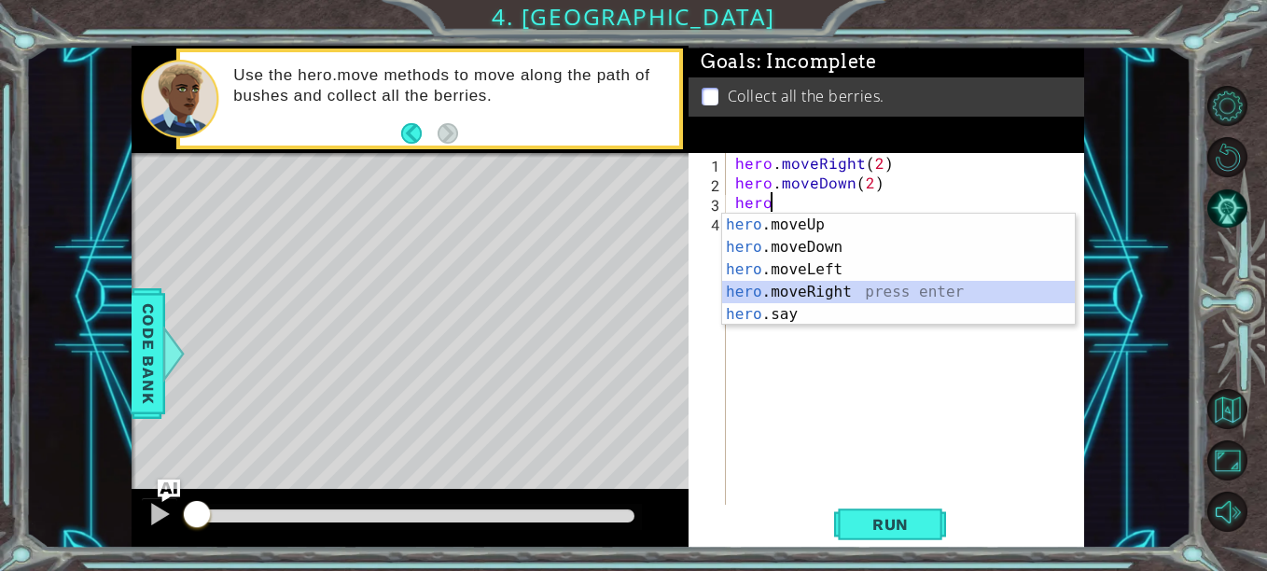
click at [792, 286] on div "hero .moveUp press enter hero .moveDown press enter hero .moveLeft press enter …" at bounding box center [898, 292] width 353 height 157
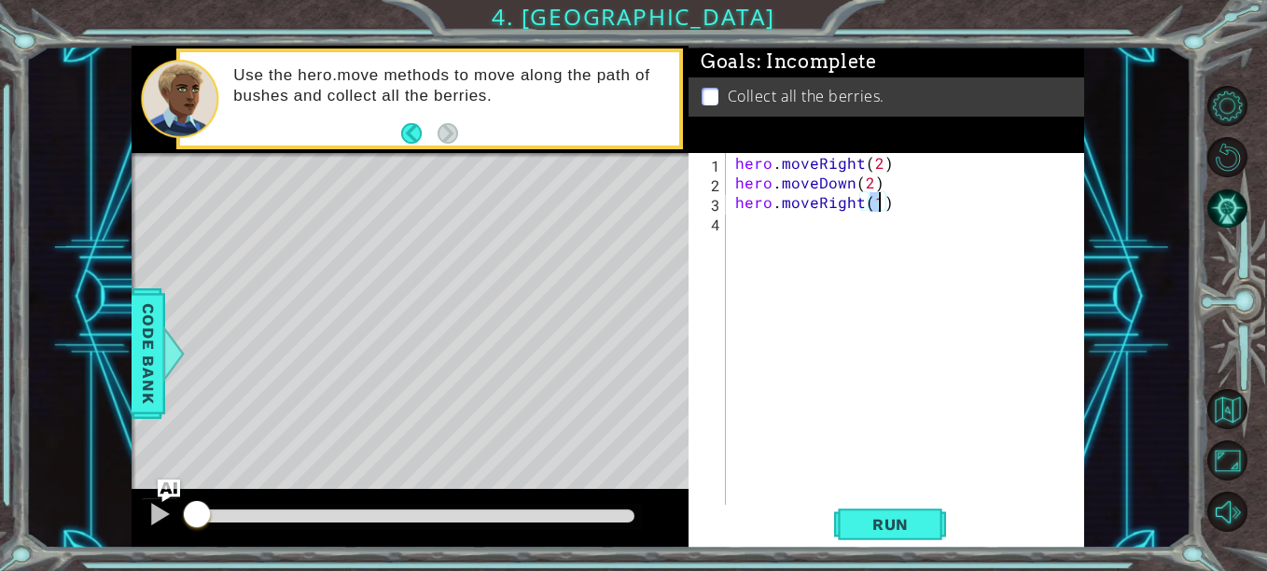
type textarea "hero.moveRight(2)"
click at [810, 227] on div "hero . moveRight ( 2 ) hero . moveDown ( 2 ) hero . moveRight ( 2 )" at bounding box center [911, 349] width 358 height 392
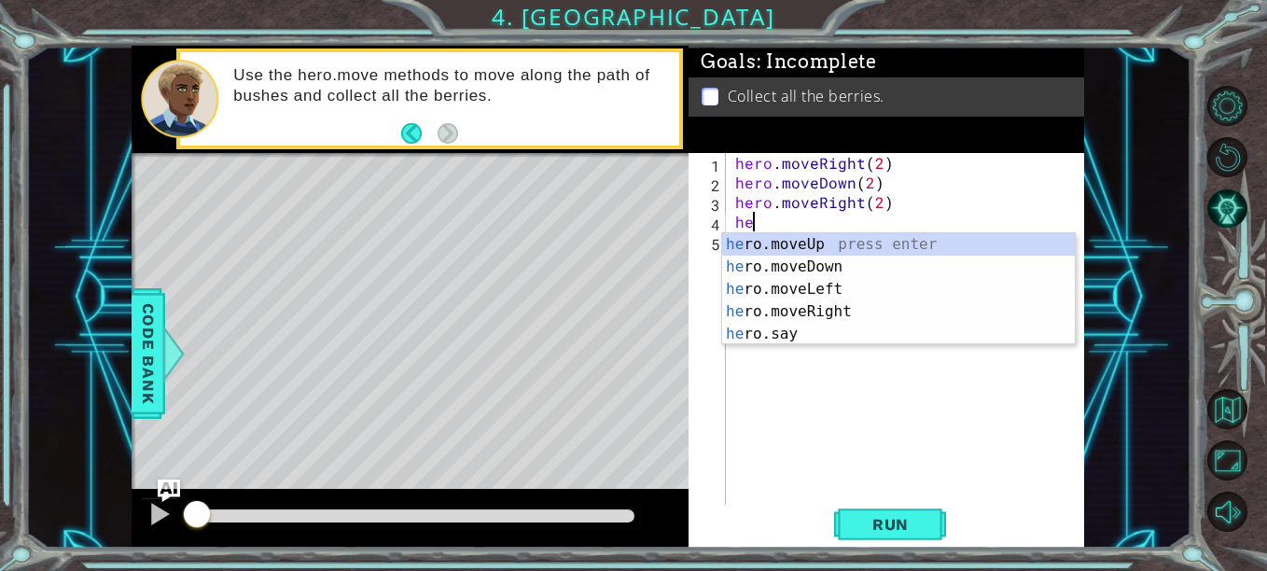
scroll to position [0, 1]
click at [809, 249] on div "hero .moveUp press enter hero .moveDown press enter hero .moveLeft press enter …" at bounding box center [898, 311] width 353 height 157
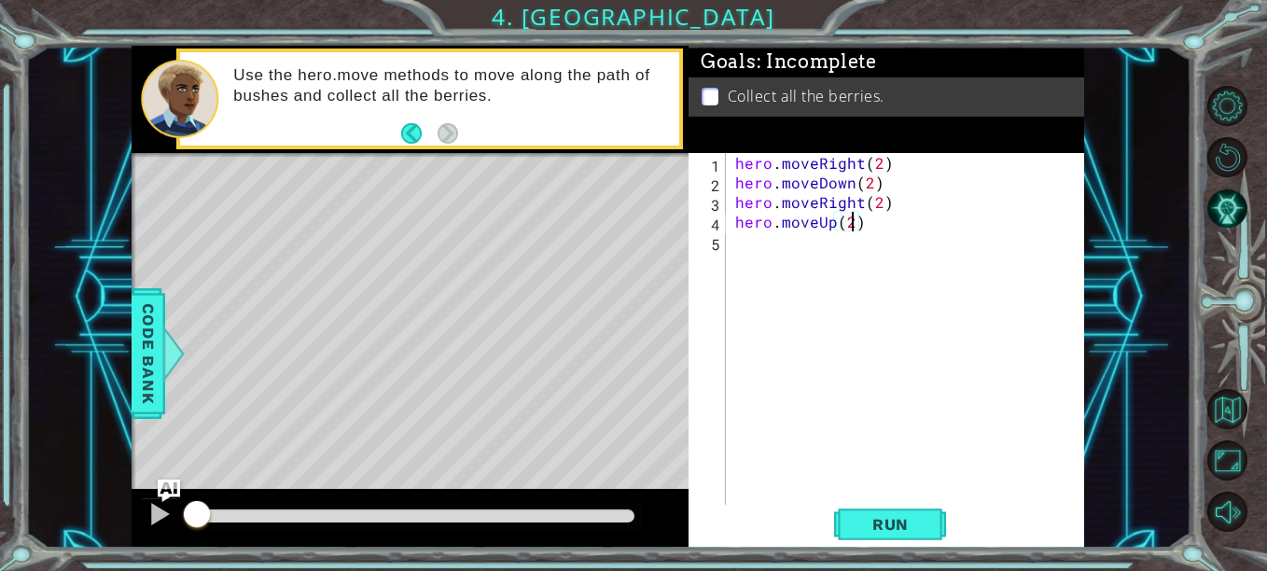
scroll to position [0, 7]
click at [852, 525] on button "Run" at bounding box center [890, 524] width 112 height 39
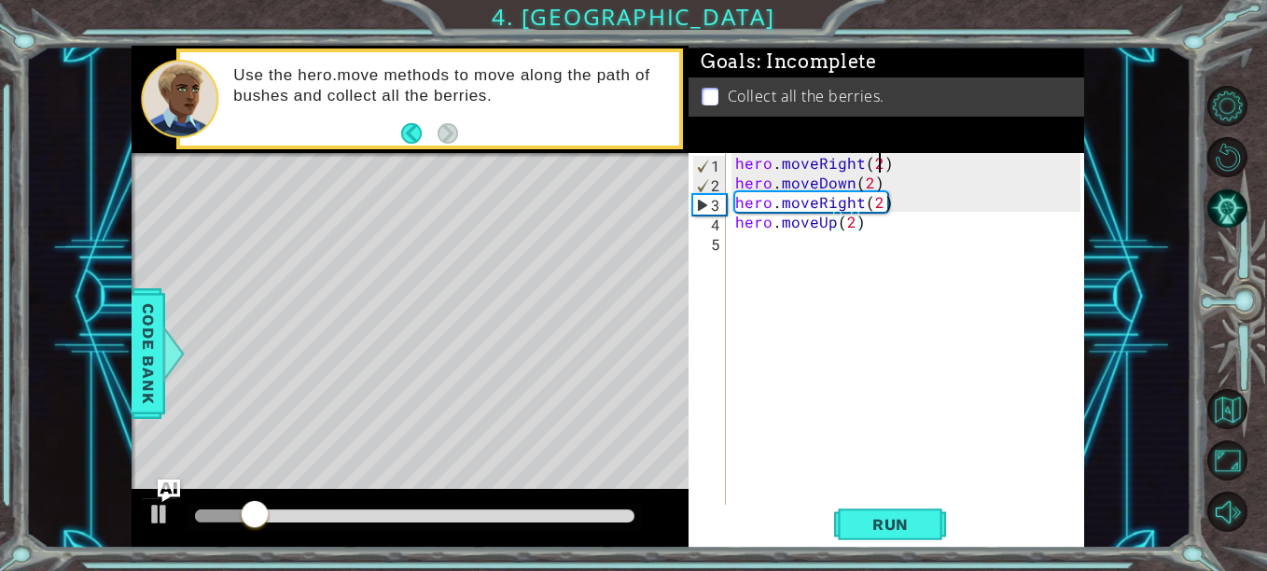
click at [883, 163] on div "hero . moveRight ( 2 ) hero . moveDown ( 2 ) hero . moveRight ( 2 ) hero . move…" at bounding box center [911, 349] width 358 height 392
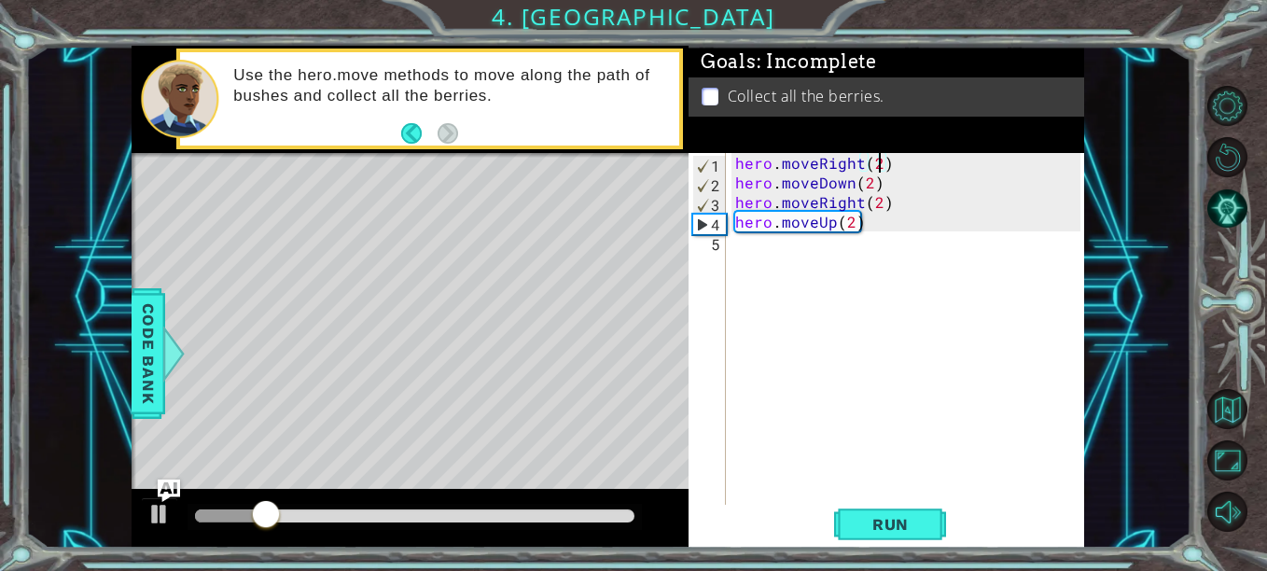
click at [856, 166] on div "hero . moveRight ( 2 ) hero . moveDown ( 2 ) hero . moveRight ( 2 ) hero . move…" at bounding box center [911, 349] width 358 height 392
click at [860, 165] on div "hero . moveRight ( 2 ) hero . moveDown ( 2 ) hero . moveRight ( 2 ) hero . move…" at bounding box center [911, 349] width 358 height 392
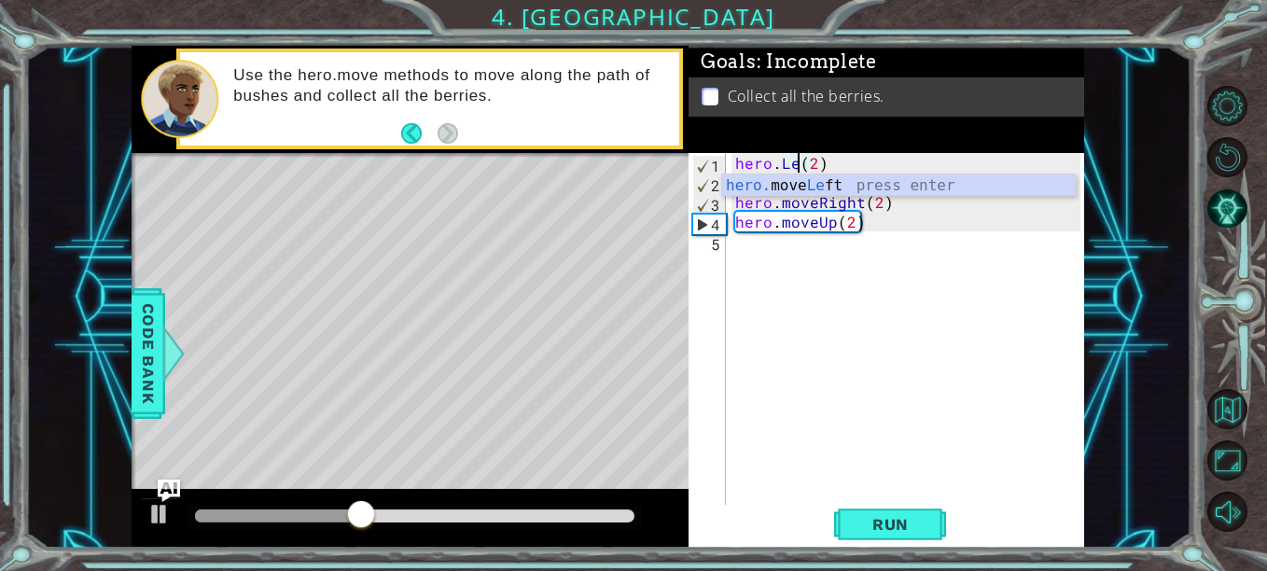
scroll to position [0, 5]
click at [839, 187] on div "hero. move Le ft press enter" at bounding box center [898, 208] width 353 height 67
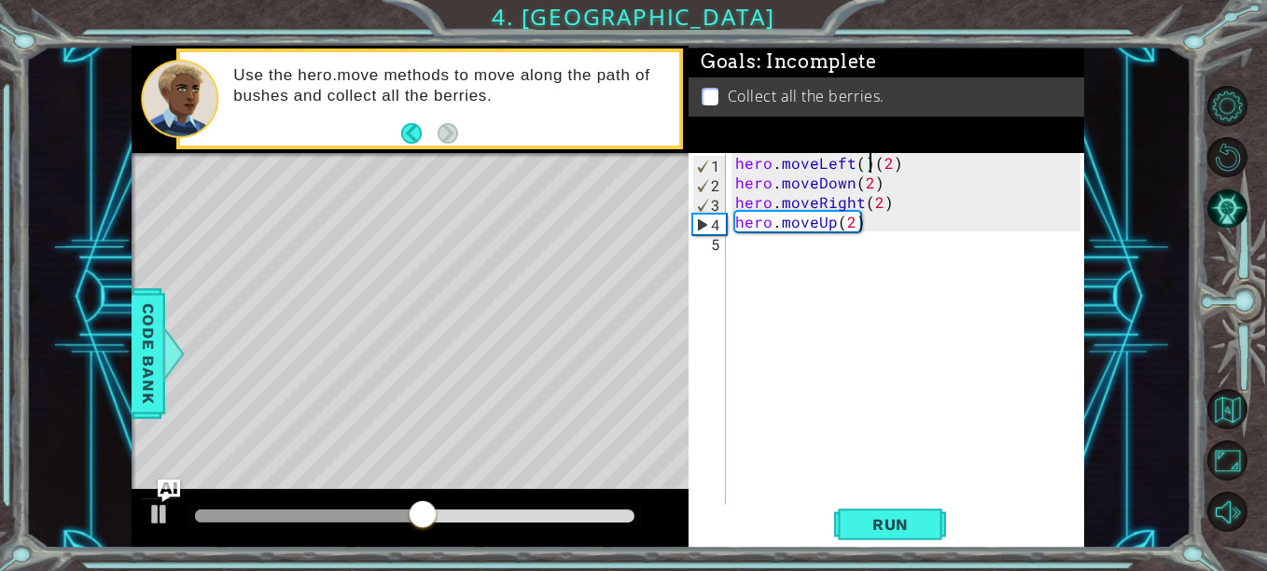
click at [871, 165] on div "hero . moveLeft ( ) ( 2 ) hero . moveDown ( 2 ) hero . moveRight ( 2 ) hero . m…" at bounding box center [911, 349] width 358 height 392
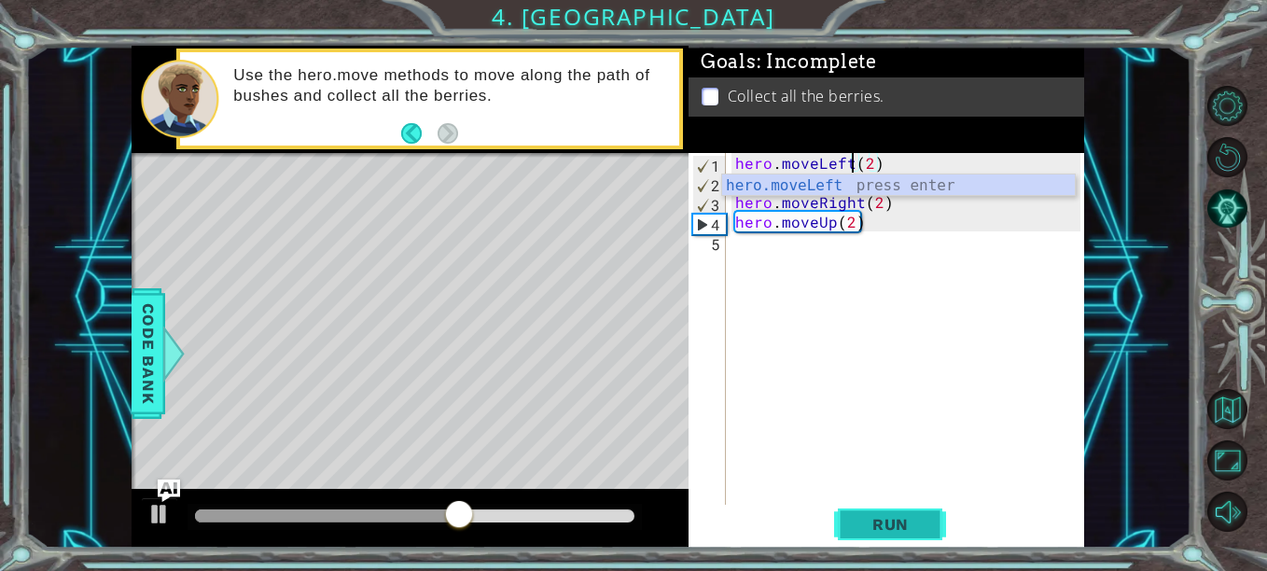
type textarea "hero.moveLeft(2)"
click at [874, 524] on span "Run" at bounding box center [891, 524] width 74 height 19
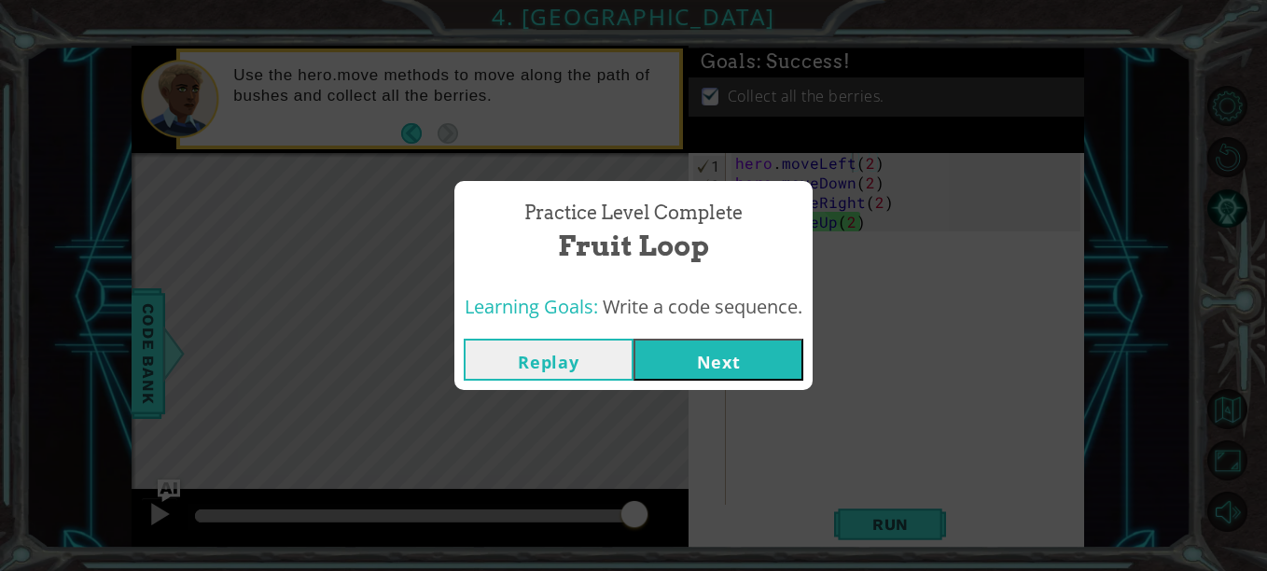
click at [667, 360] on button "Next" at bounding box center [719, 360] width 170 height 42
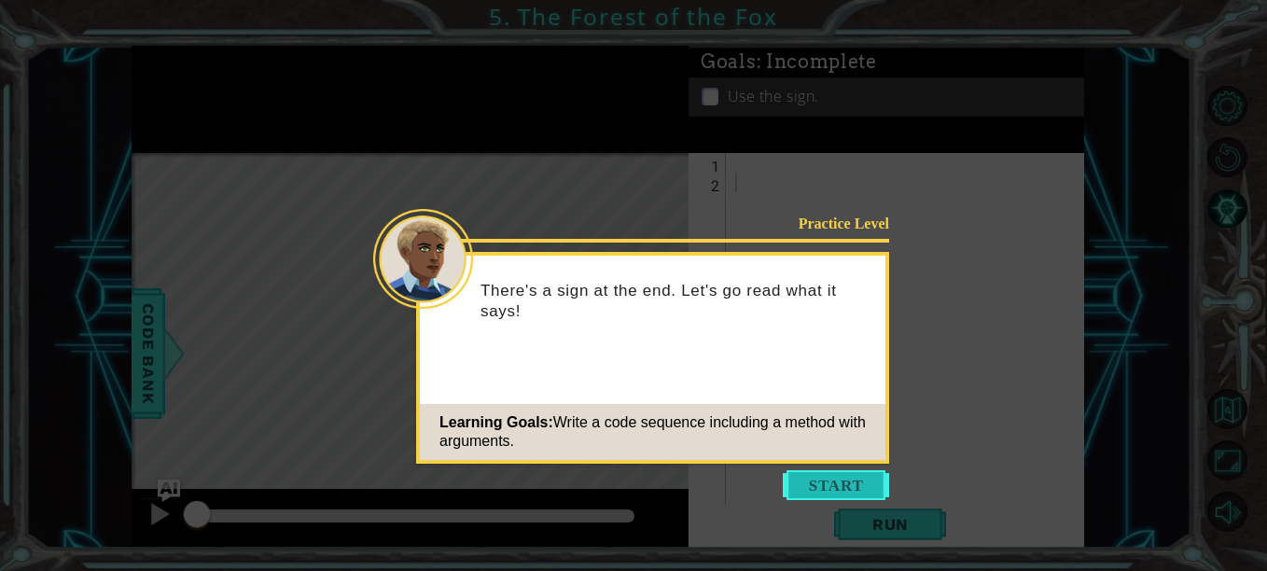
click at [865, 481] on button "Start" at bounding box center [836, 485] width 106 height 30
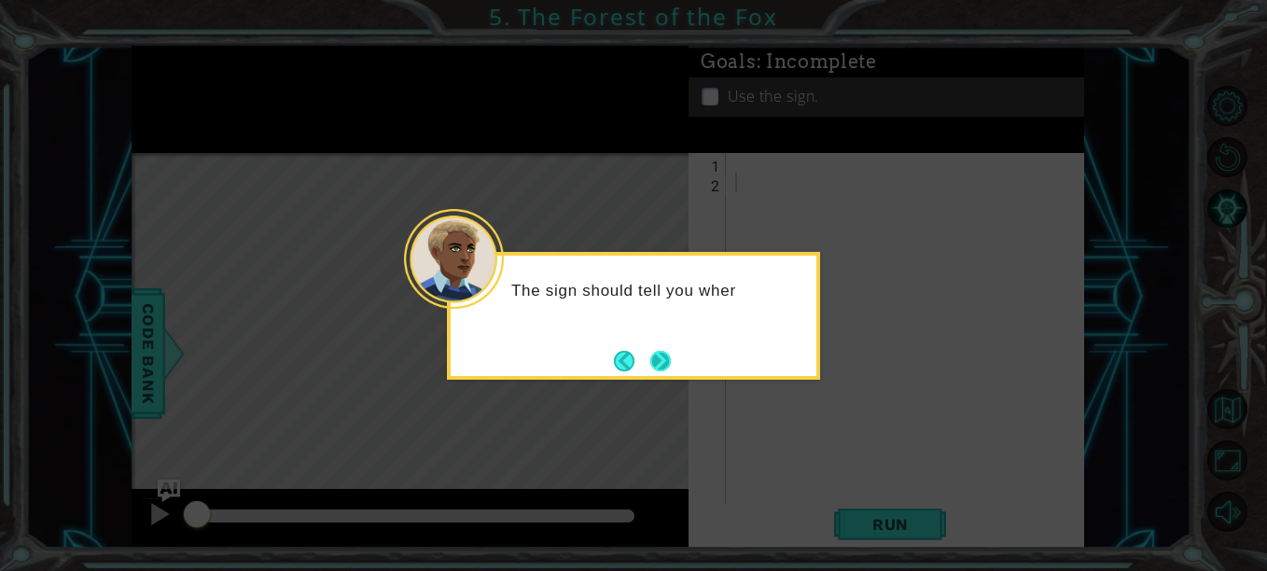
click at [651, 357] on button "Next" at bounding box center [661, 361] width 21 height 21
click at [653, 357] on button "Next" at bounding box center [661, 361] width 22 height 22
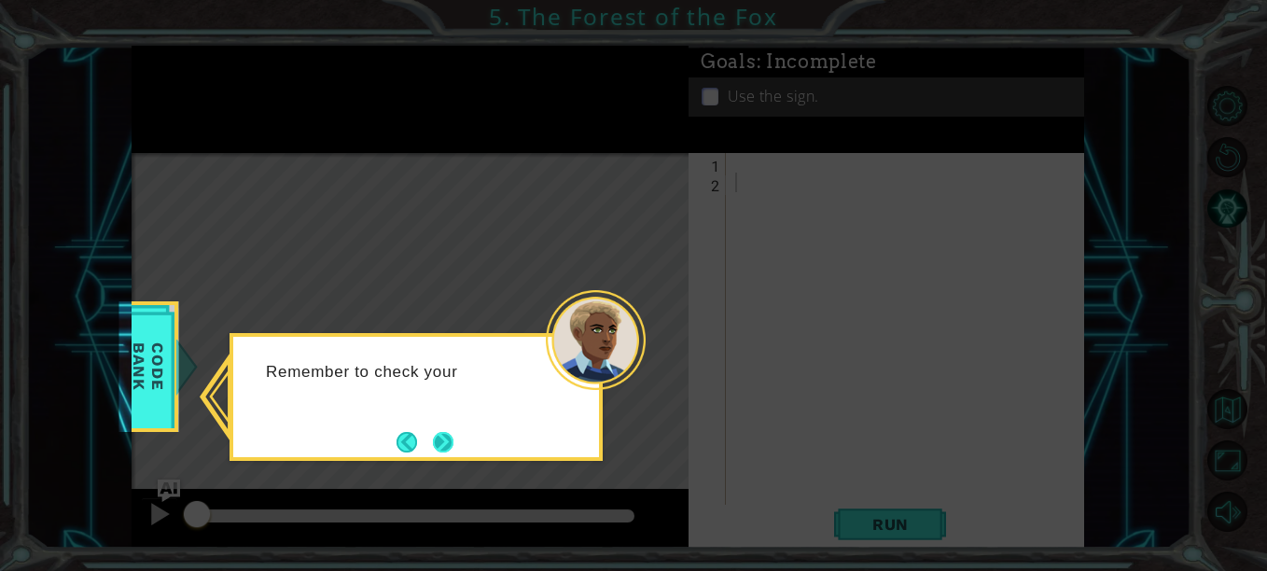
click at [441, 448] on button "Next" at bounding box center [443, 442] width 22 height 22
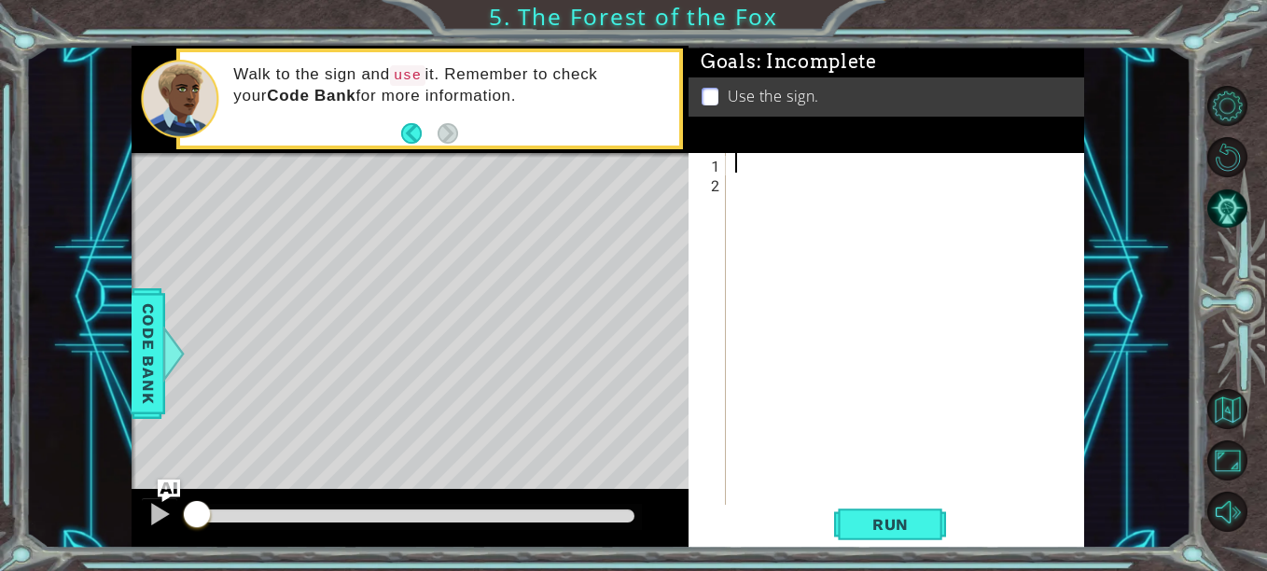
click at [759, 161] on div at bounding box center [911, 349] width 358 height 392
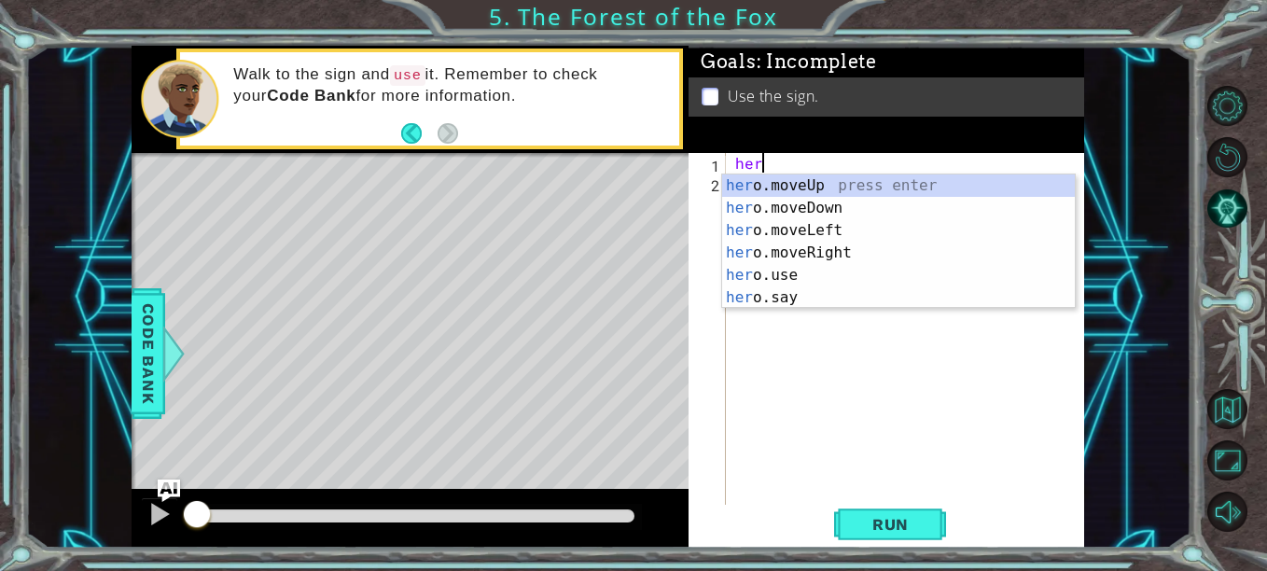
scroll to position [0, 1]
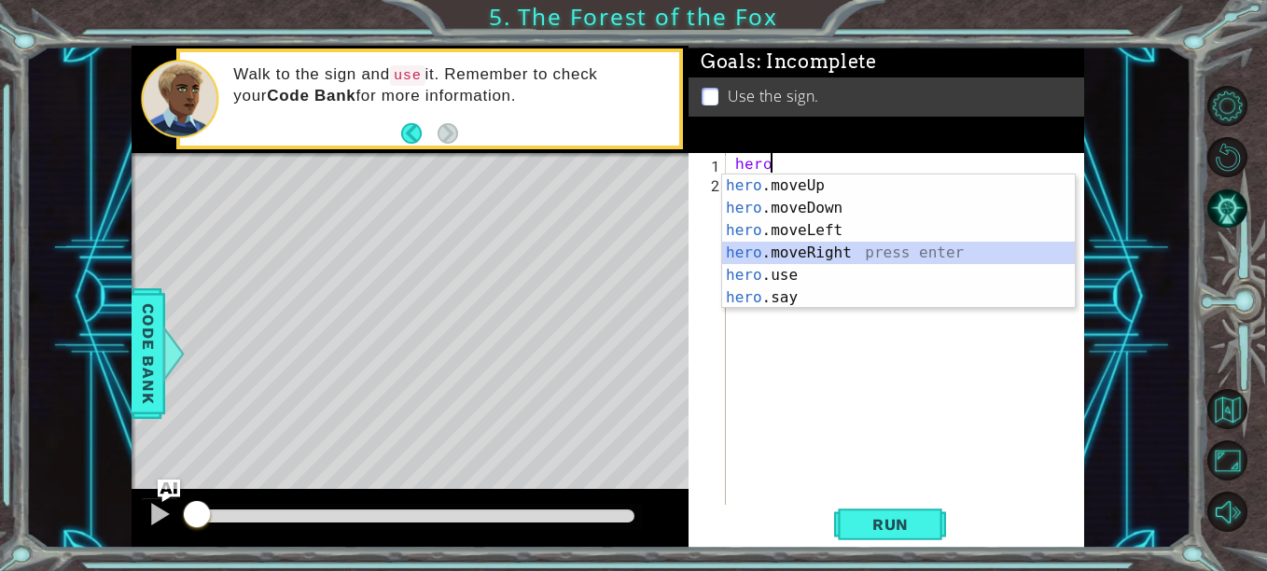
click at [806, 252] on div "hero .moveUp press enter hero .moveDown press enter hero .moveLeft press enter …" at bounding box center [898, 264] width 353 height 179
type textarea "hero.moveRight(1)"
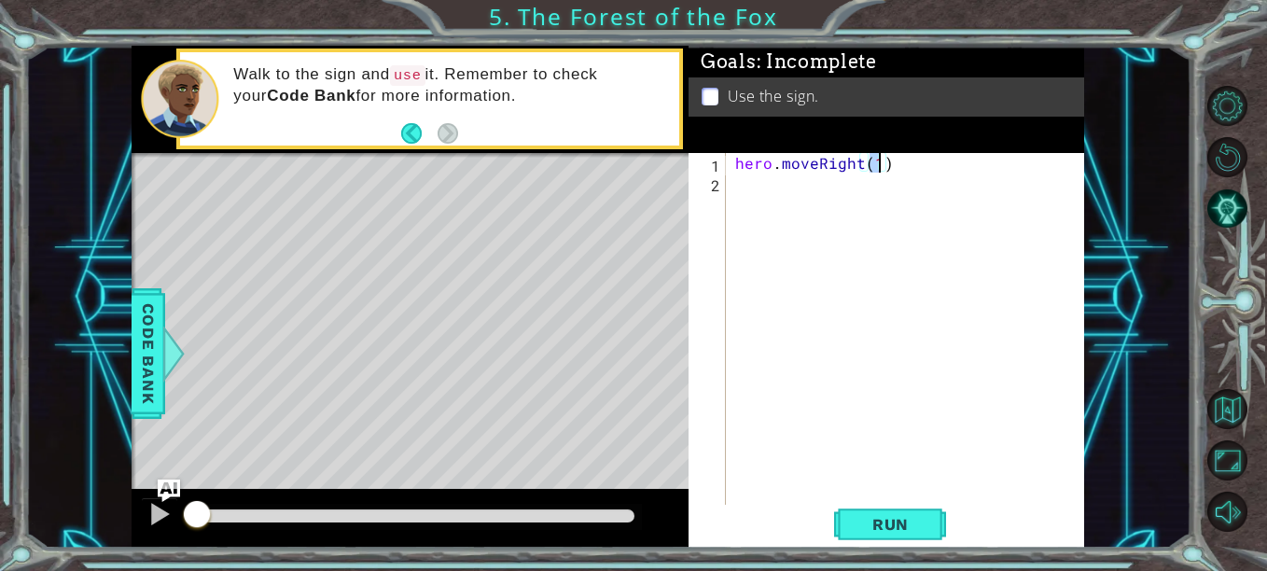
click at [807, 199] on div "hero . moveRight ( 1 )" at bounding box center [911, 349] width 358 height 392
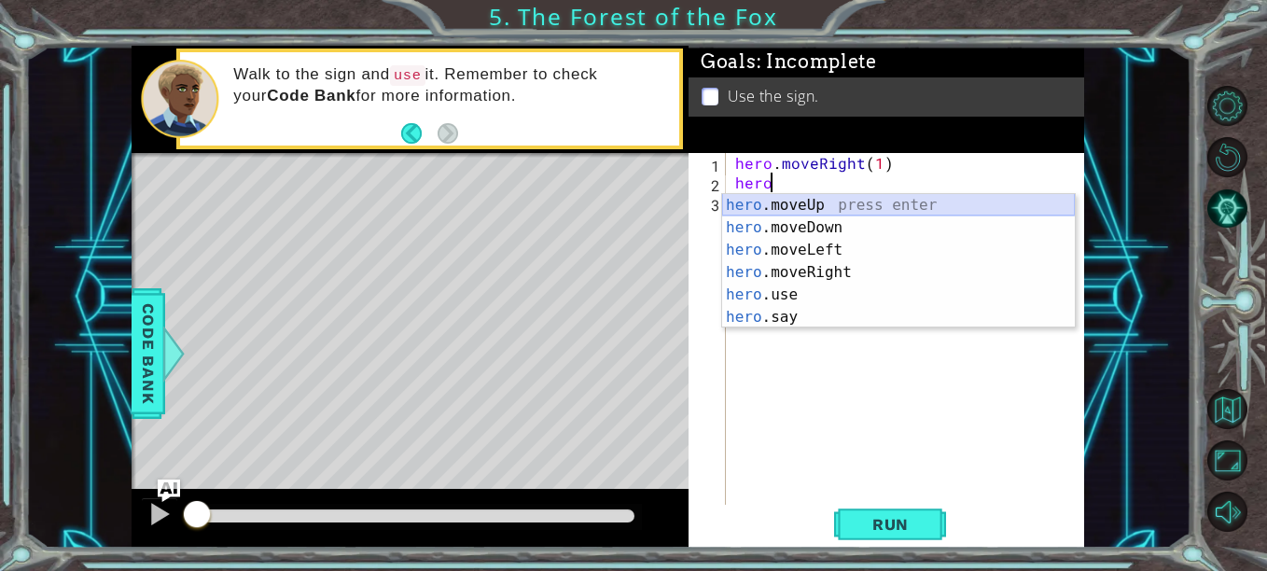
click at [847, 203] on div "hero .moveUp press enter hero .moveDown press enter hero .moveLeft press enter …" at bounding box center [898, 283] width 353 height 179
type textarea "hero.moveUp(1)"
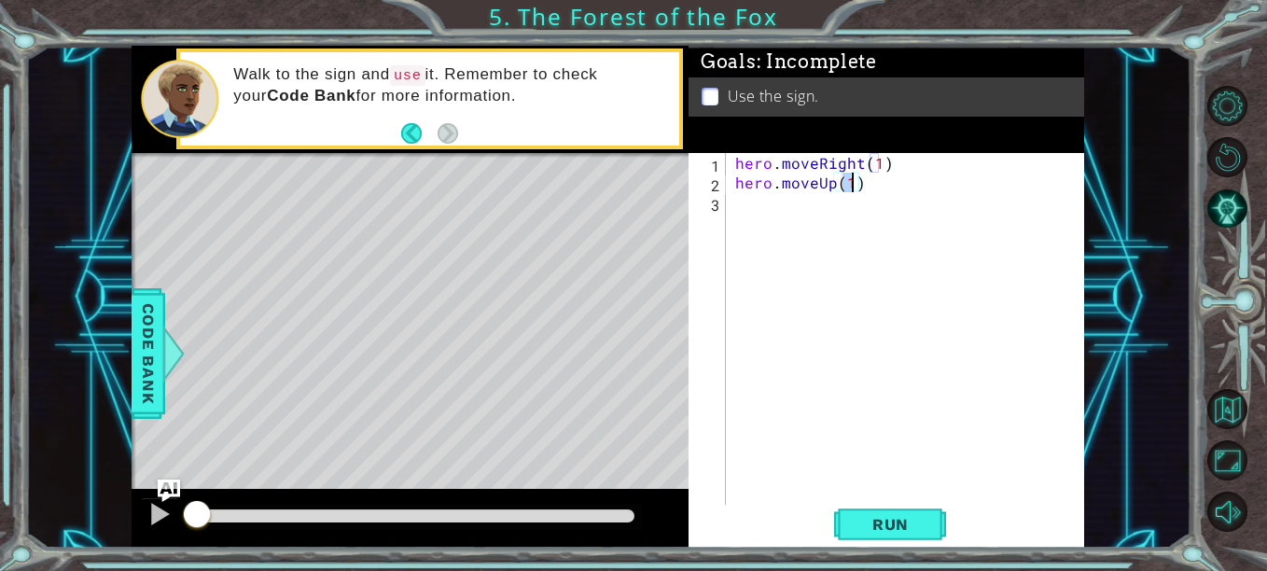
click at [844, 204] on div "hero . moveRight ( 1 ) hero . moveUp ( 1 )" at bounding box center [911, 349] width 358 height 392
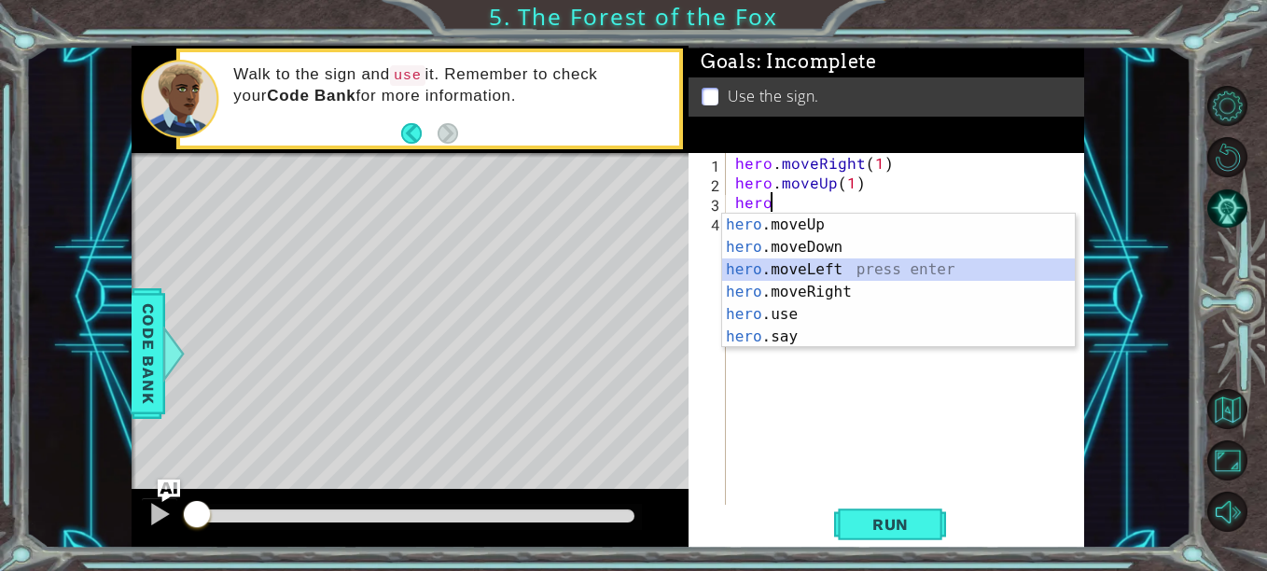
click at [826, 266] on div "hero .moveUp press enter hero .moveDown press enter hero .moveLeft press enter …" at bounding box center [898, 303] width 353 height 179
type textarea "hero.moveLeft(1)"
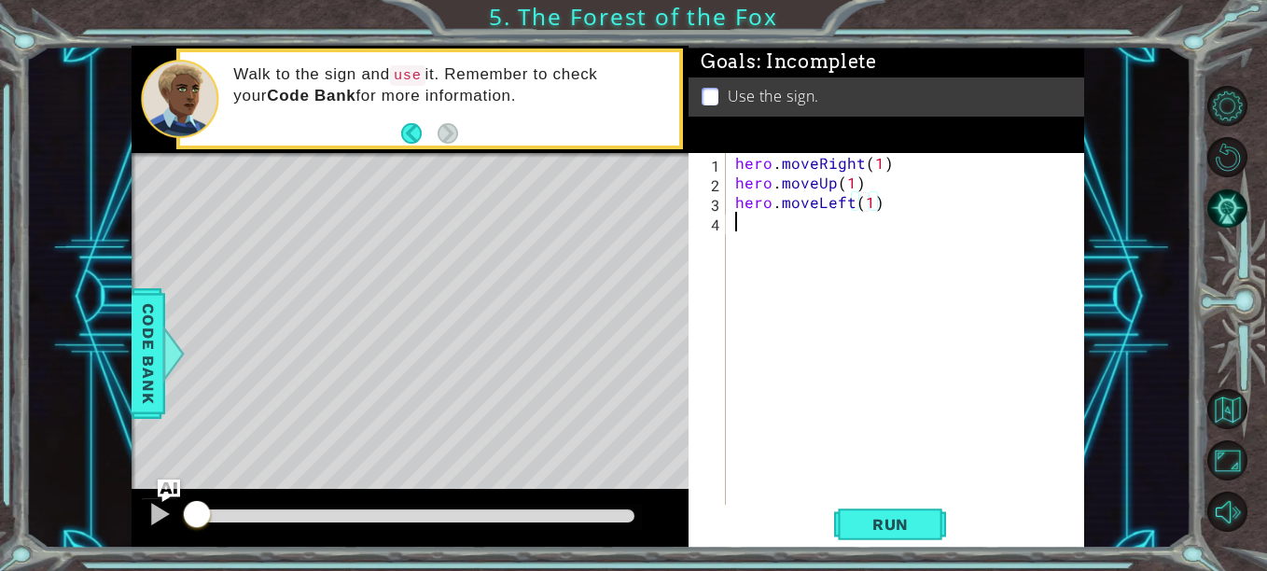
click at [812, 243] on div "hero . moveRight ( 1 ) hero . moveUp ( 1 ) hero . moveLeft ( 1 )" at bounding box center [911, 349] width 358 height 392
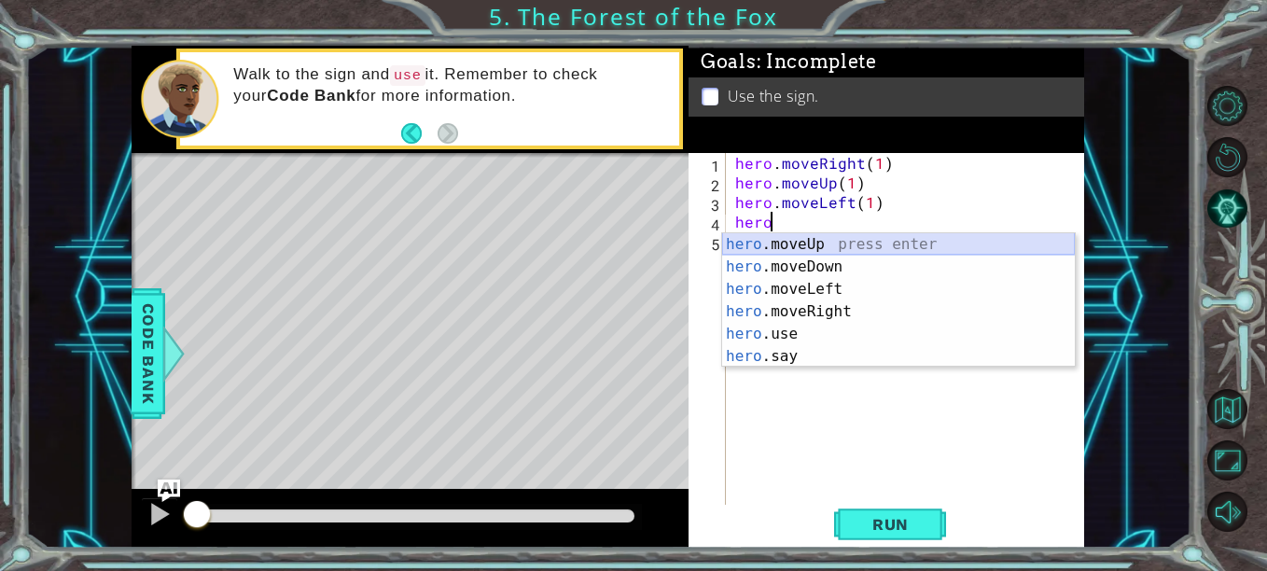
click at [815, 236] on div "hero .moveUp press enter hero .moveDown press enter hero .moveLeft press enter …" at bounding box center [898, 322] width 353 height 179
type textarea "hero.moveUp(1)"
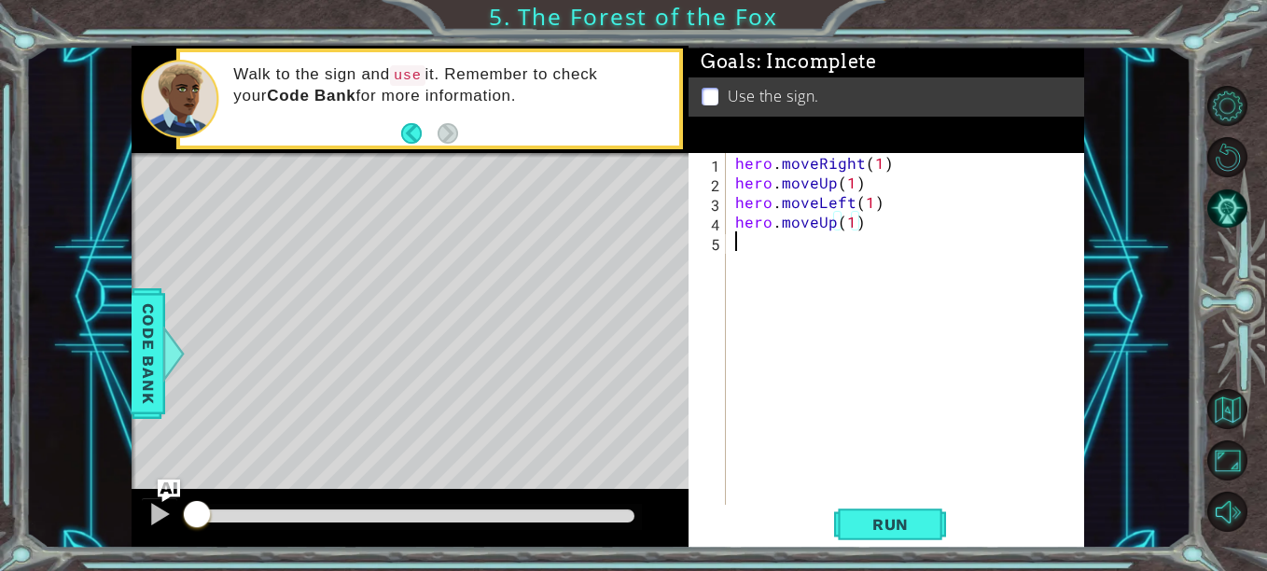
click at [803, 258] on div "hero . moveRight ( 1 ) hero . moveUp ( 1 ) hero . moveLeft ( 1 ) hero . moveUp …" at bounding box center [911, 349] width 358 height 392
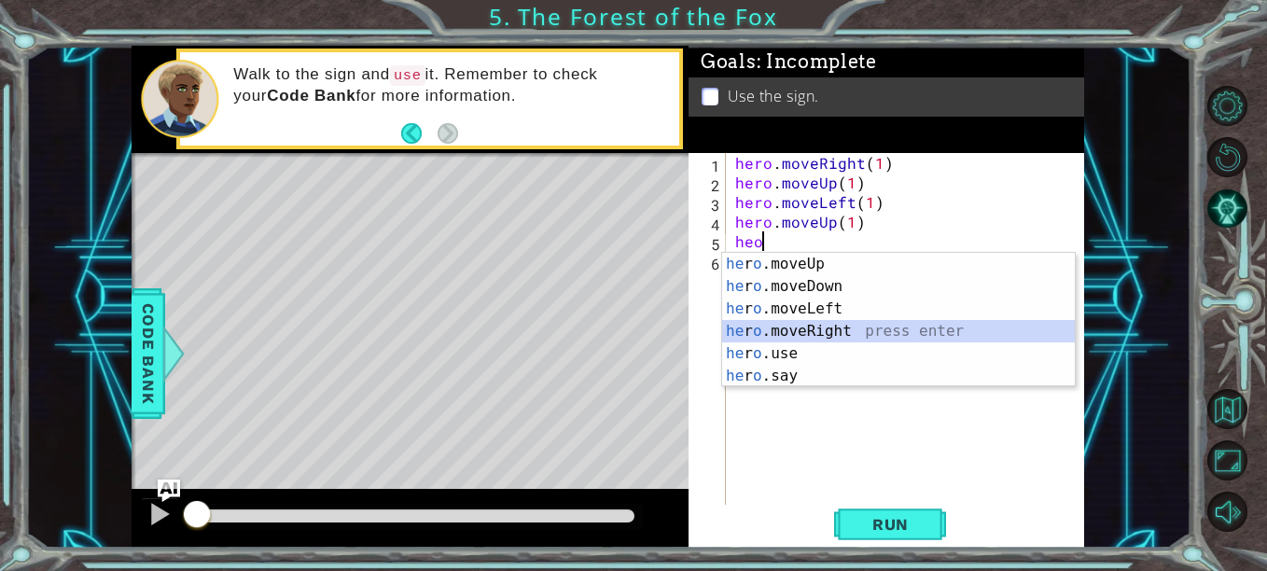
click at [816, 324] on div "he r o .moveUp press enter he r o .moveDown press enter he r o .moveLeft press …" at bounding box center [898, 342] width 353 height 179
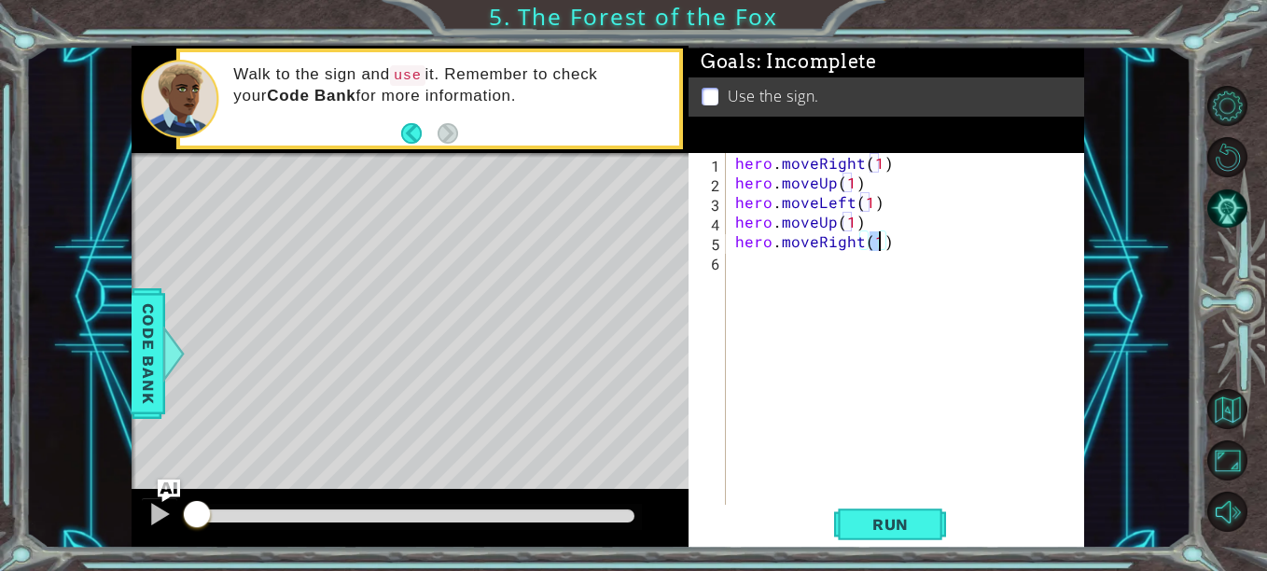
type textarea "hero.moveRight(2)"
click at [875, 269] on div "hero . moveRight ( 1 ) hero . moveUp ( 1 ) hero . moveLeft ( 1 ) hero . moveUp …" at bounding box center [911, 349] width 358 height 392
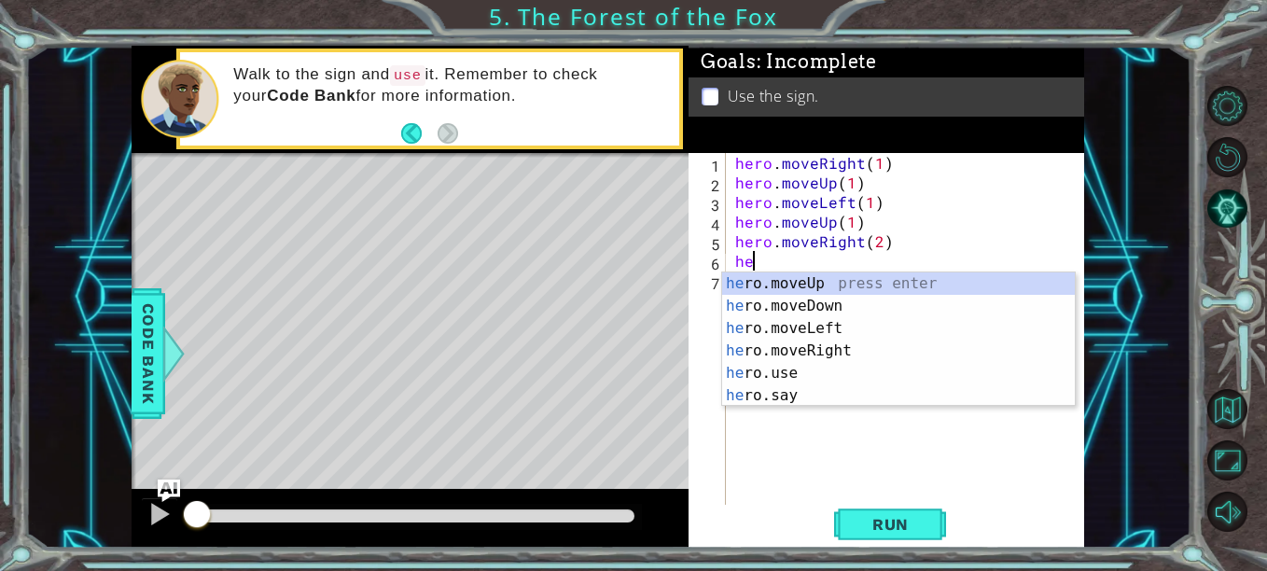
scroll to position [0, 1]
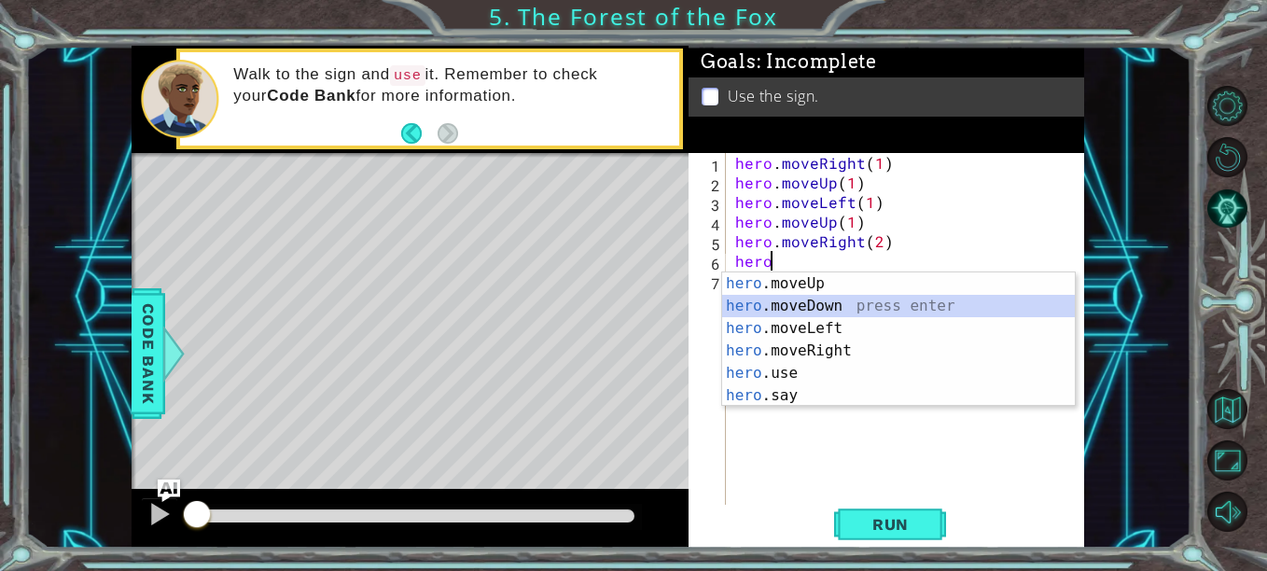
click at [848, 305] on div "hero .moveUp press enter hero .moveDown press enter hero .moveLeft press enter …" at bounding box center [898, 362] width 353 height 179
type textarea "hero.moveDown(1)"
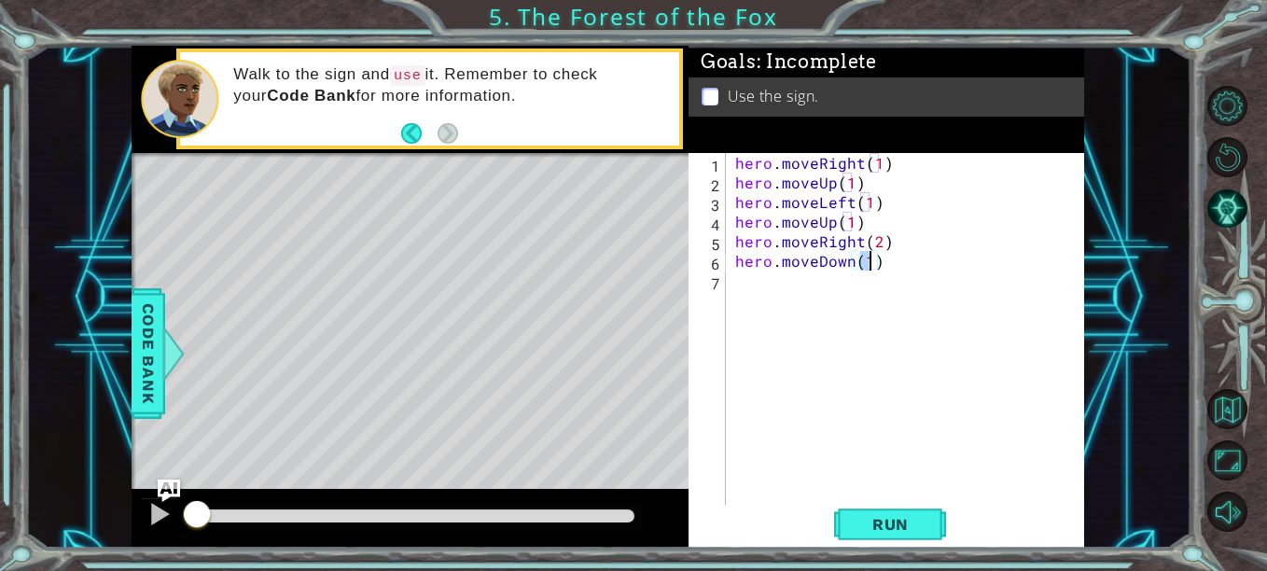
click at [821, 296] on div "hero . moveRight ( 1 ) hero . moveUp ( 1 ) hero . moveLeft ( 1 ) hero . moveUp …" at bounding box center [911, 349] width 358 height 392
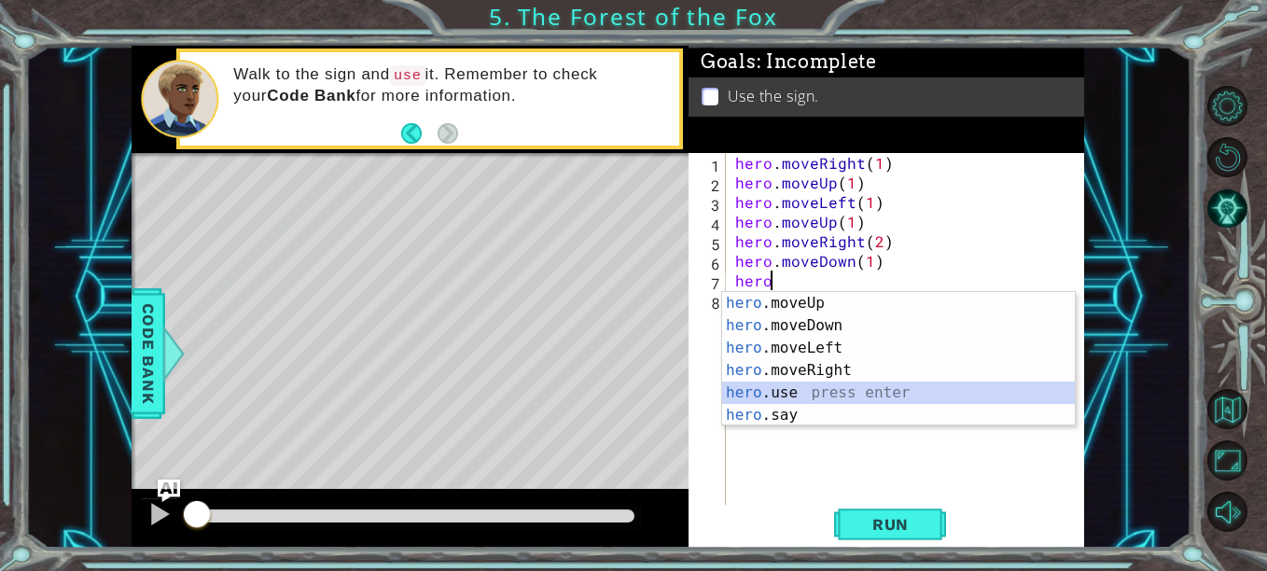
click at [807, 394] on div "hero .moveUp press enter hero .moveDown press enter hero .moveLeft press enter …" at bounding box center [898, 381] width 353 height 179
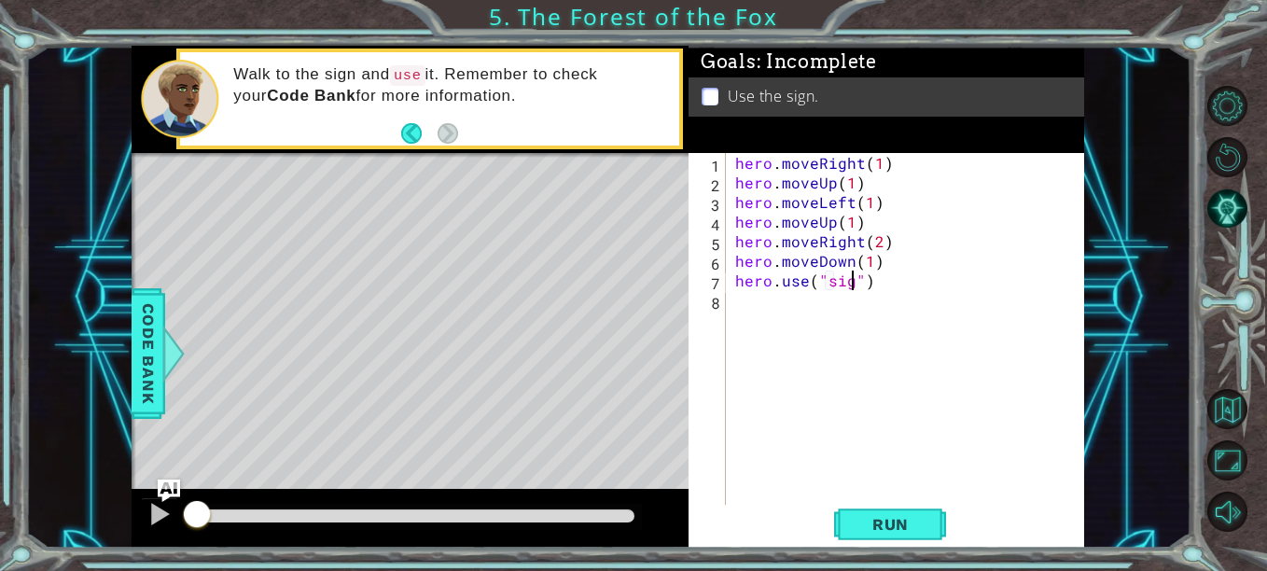
scroll to position [0, 8]
type textarea "hero.use("sign")"
click at [897, 516] on span "Run" at bounding box center [891, 524] width 74 height 19
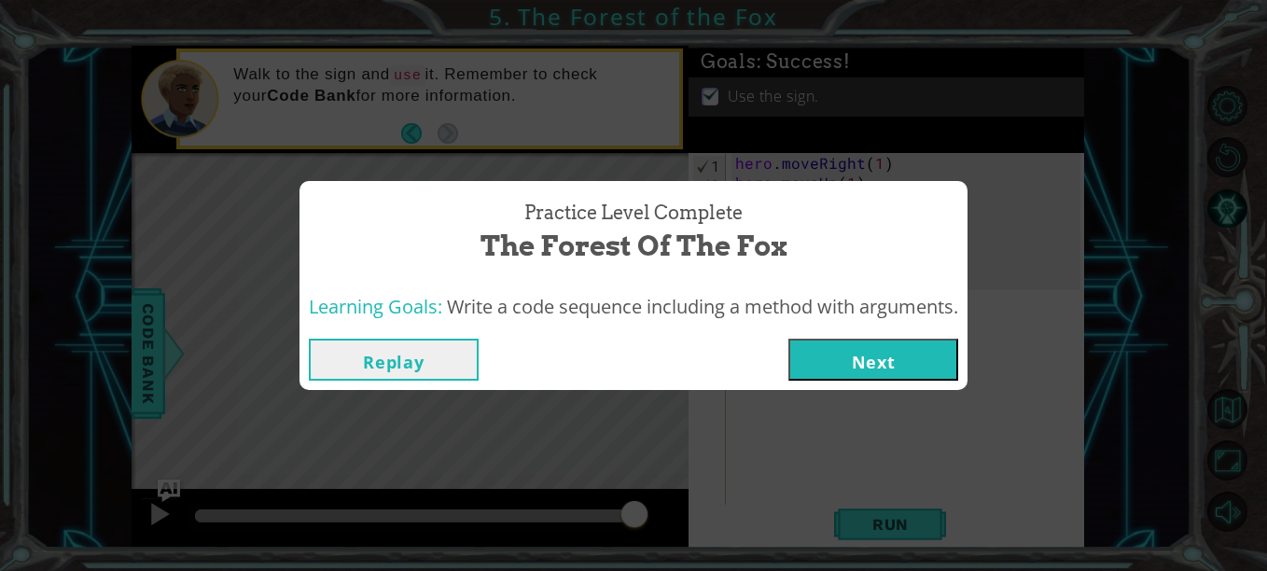
click at [936, 343] on button "Next" at bounding box center [874, 360] width 170 height 42
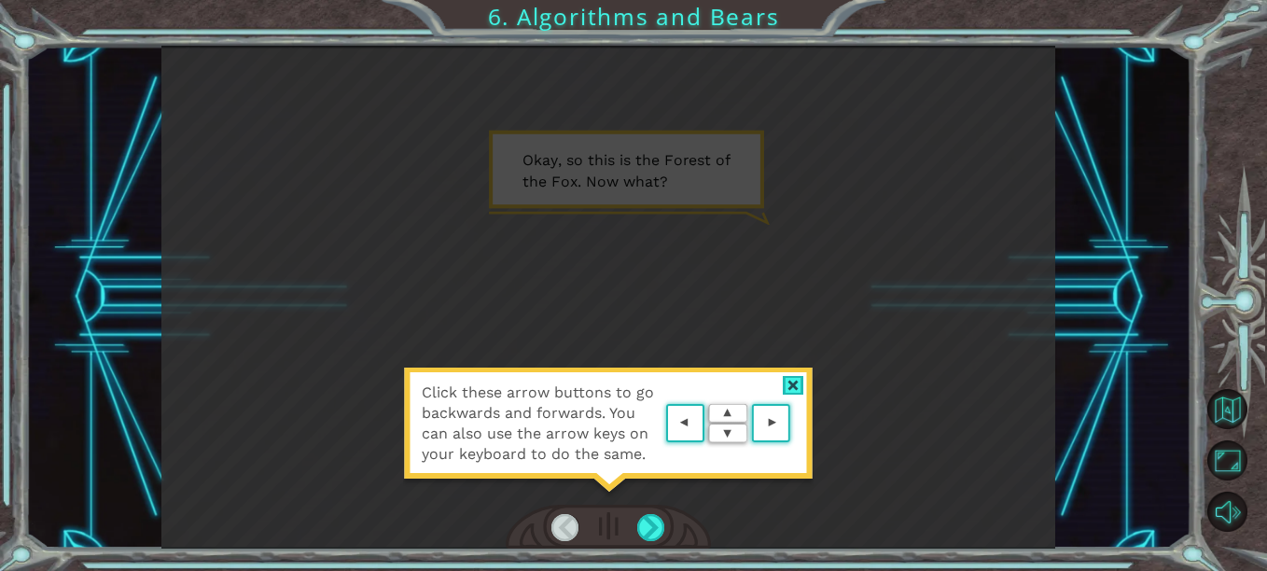
click at [791, 369] on div "Click these arrow buttons to go backwards and forwards. You can also use the ar…" at bounding box center [608, 433] width 411 height 131
click at [791, 376] on div at bounding box center [793, 386] width 21 height 20
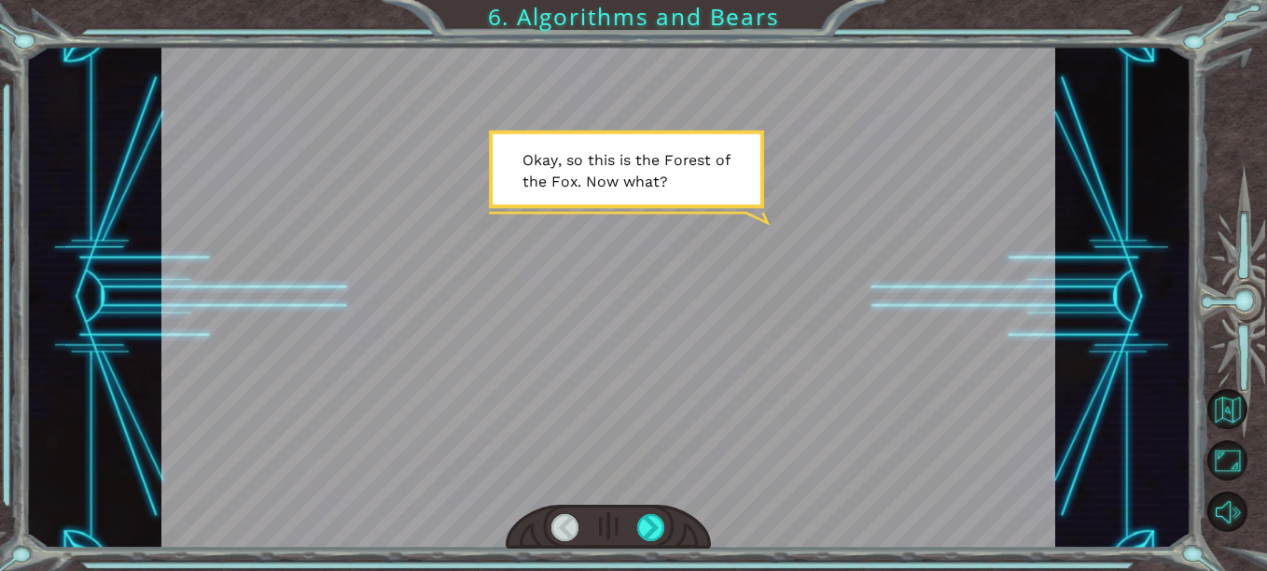
click at [646, 512] on div at bounding box center [608, 527] width 205 height 45
click at [645, 522] on div at bounding box center [650, 527] width 27 height 27
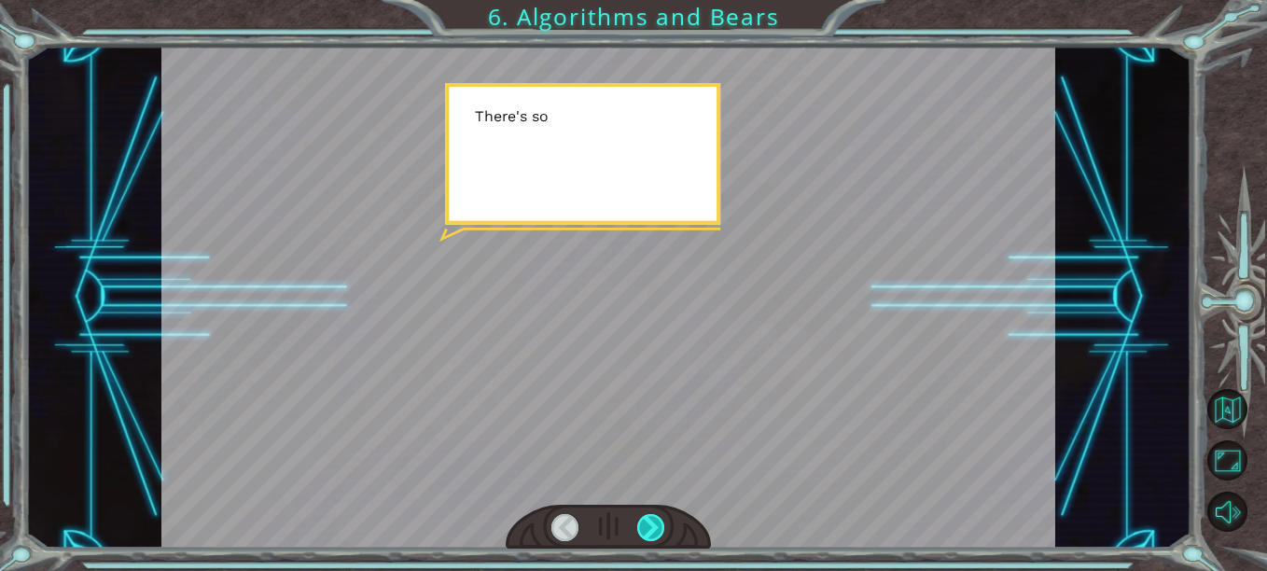
click at [645, 522] on div at bounding box center [650, 527] width 27 height 27
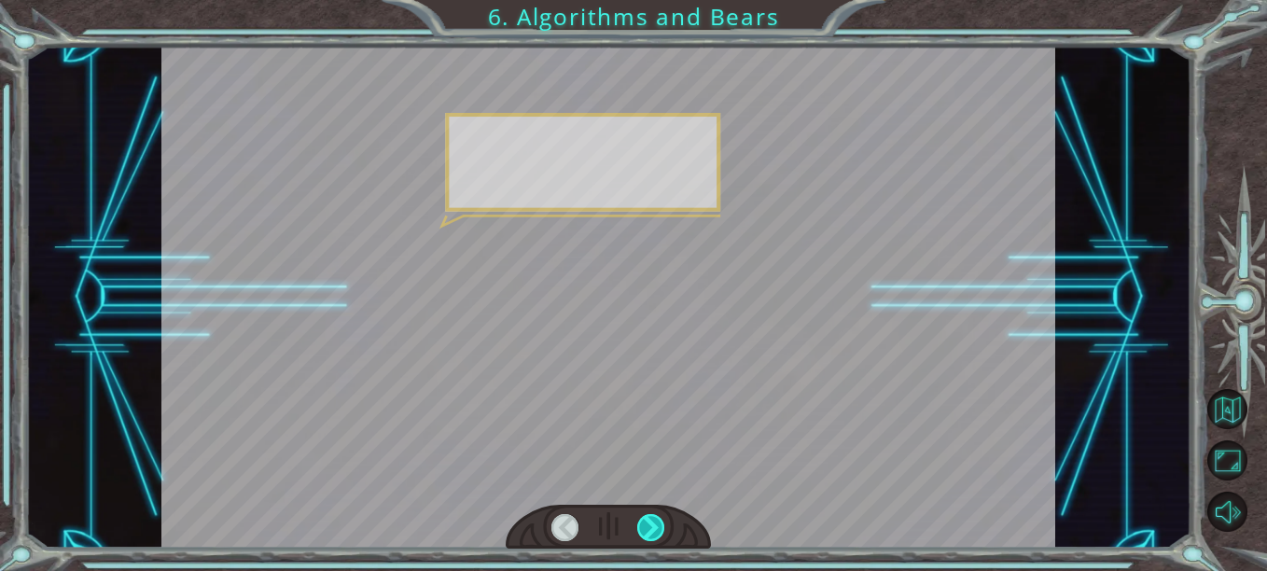
click at [645, 522] on div at bounding box center [650, 527] width 27 height 27
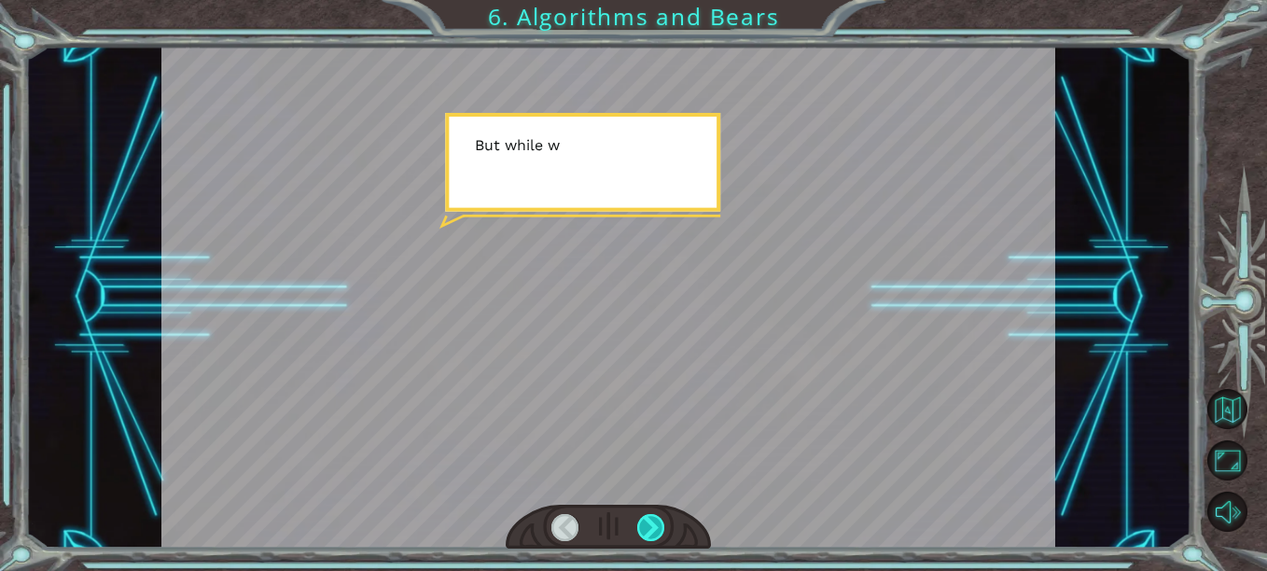
click at [645, 522] on div at bounding box center [650, 527] width 27 height 27
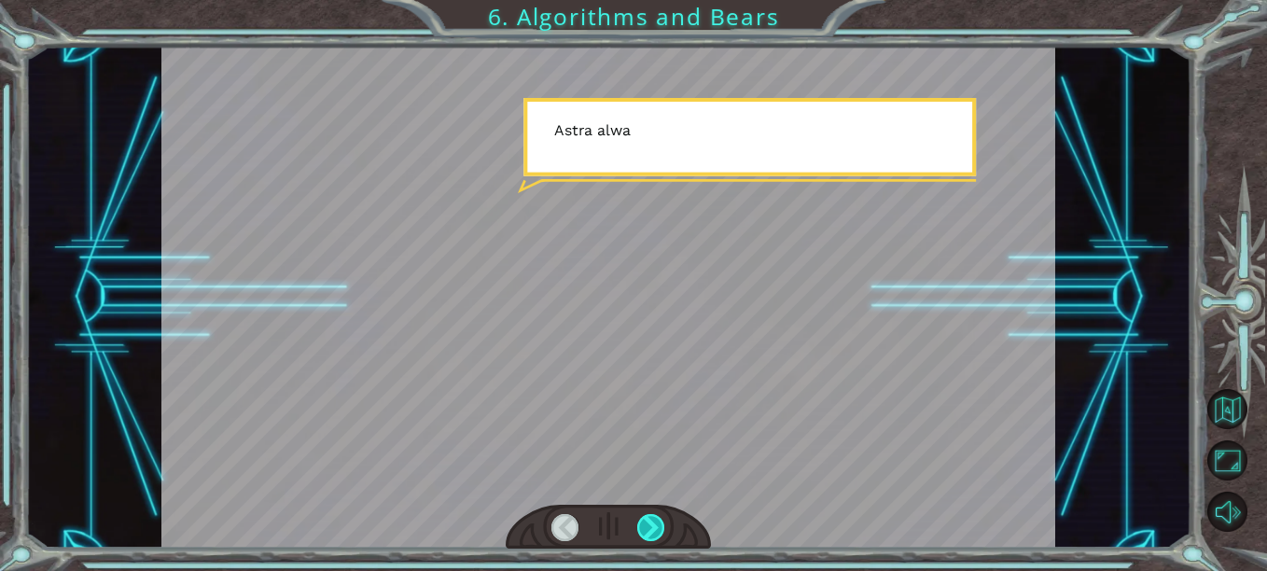
click at [645, 522] on div at bounding box center [650, 527] width 27 height 27
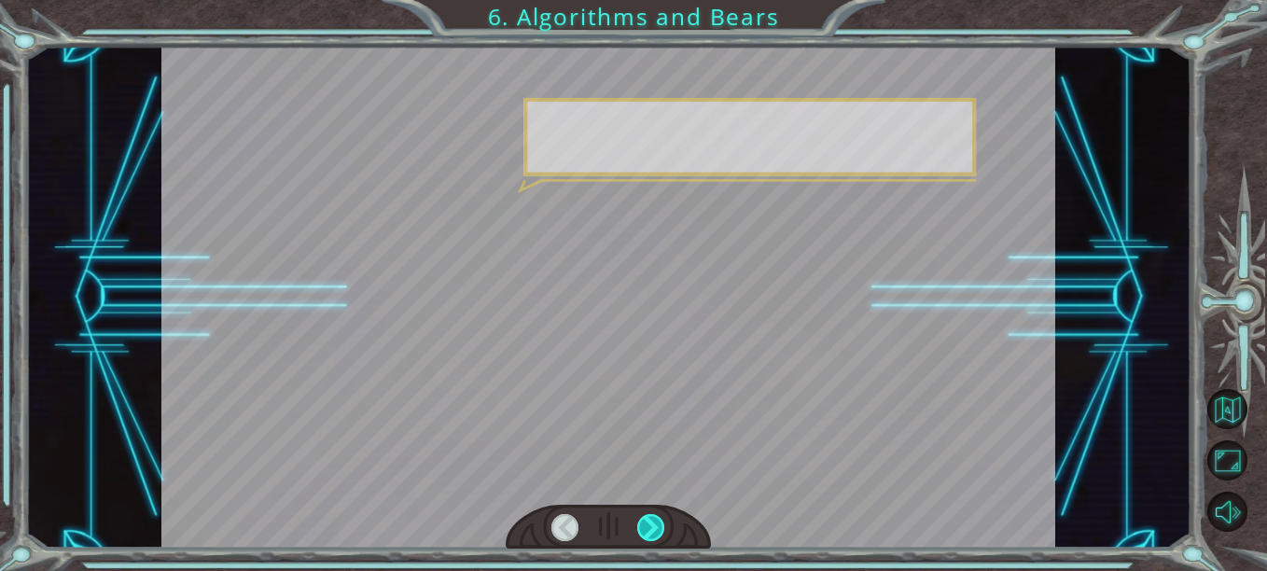
click at [645, 522] on div at bounding box center [650, 527] width 27 height 27
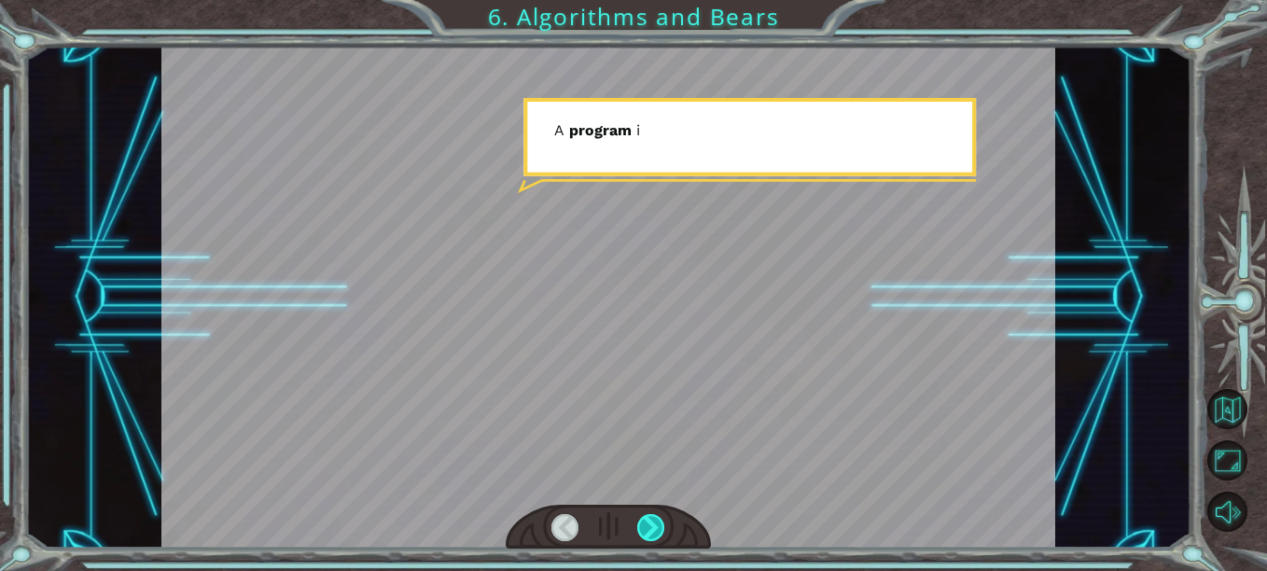
click at [645, 522] on div at bounding box center [650, 527] width 27 height 27
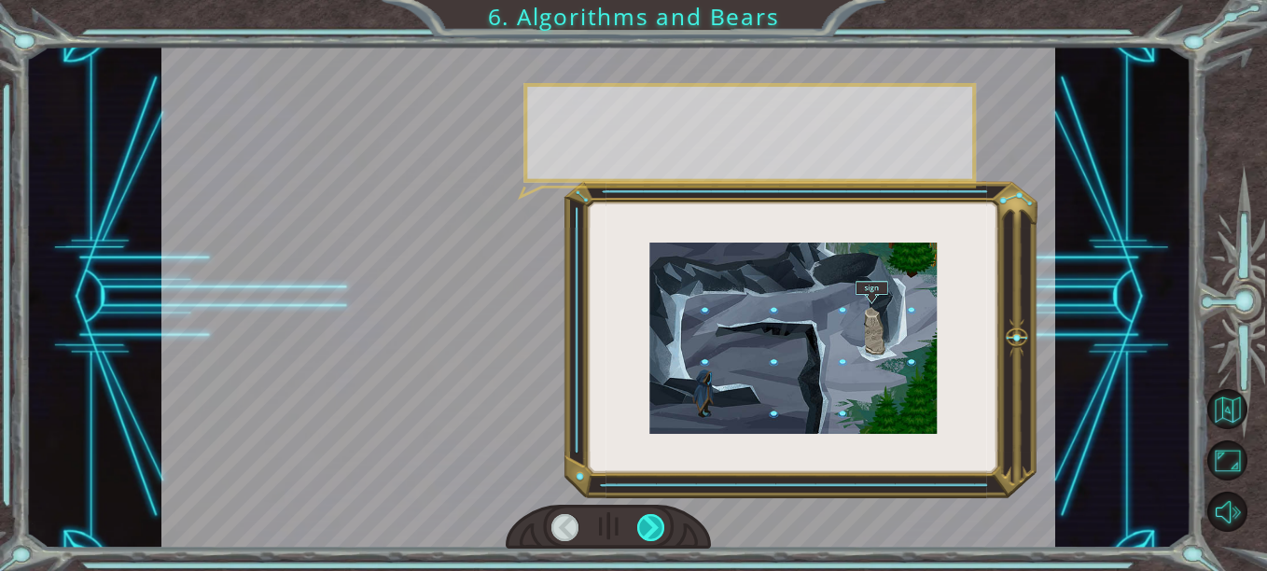
click at [645, 522] on div at bounding box center [650, 527] width 27 height 27
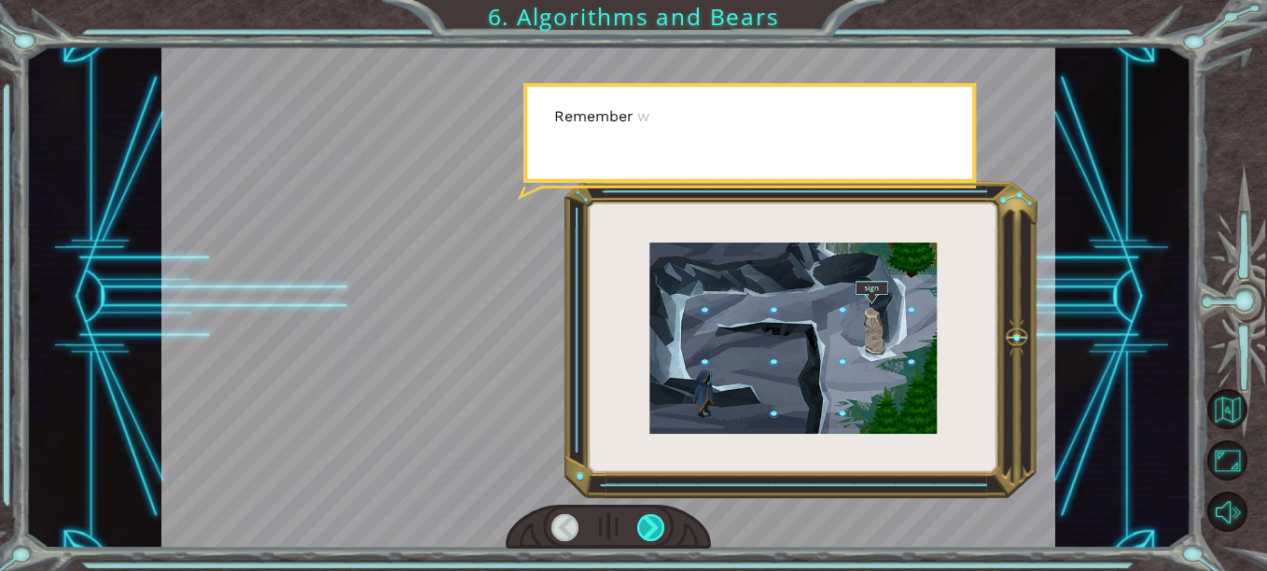
click at [645, 522] on div at bounding box center [650, 527] width 27 height 27
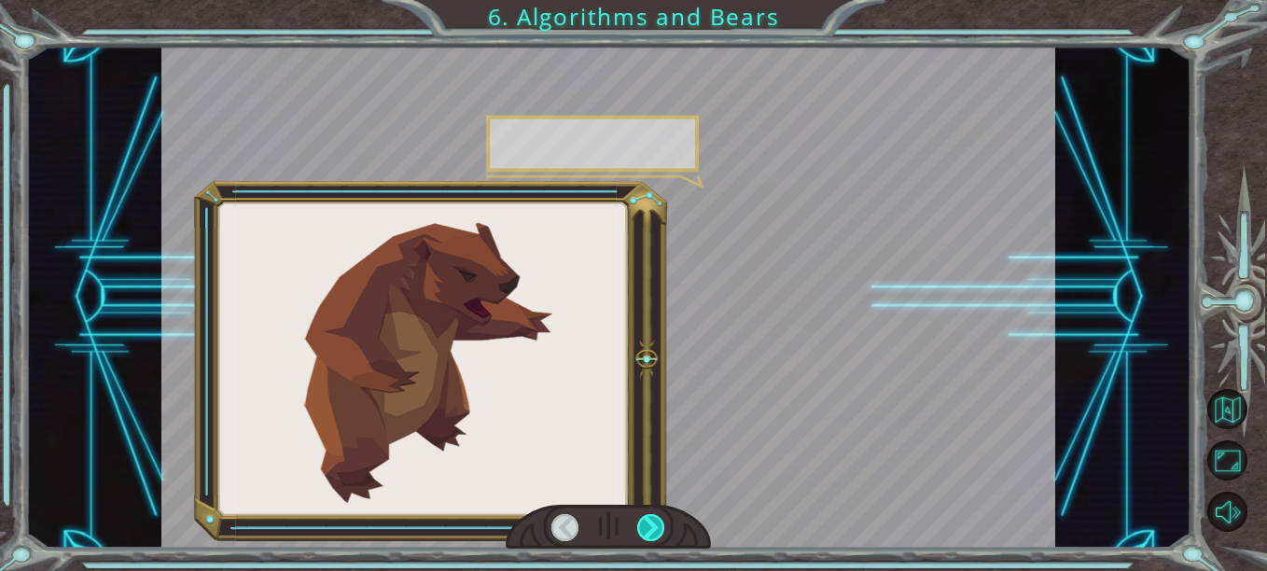
click at [645, 522] on div at bounding box center [650, 527] width 27 height 27
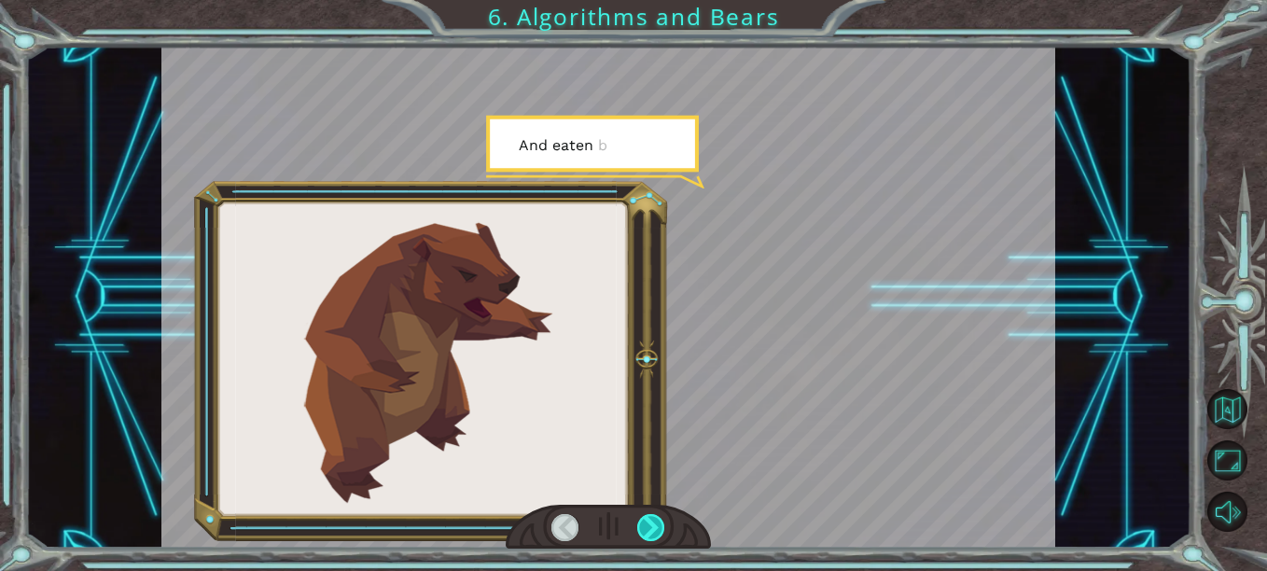
click at [645, 522] on div at bounding box center [650, 527] width 27 height 27
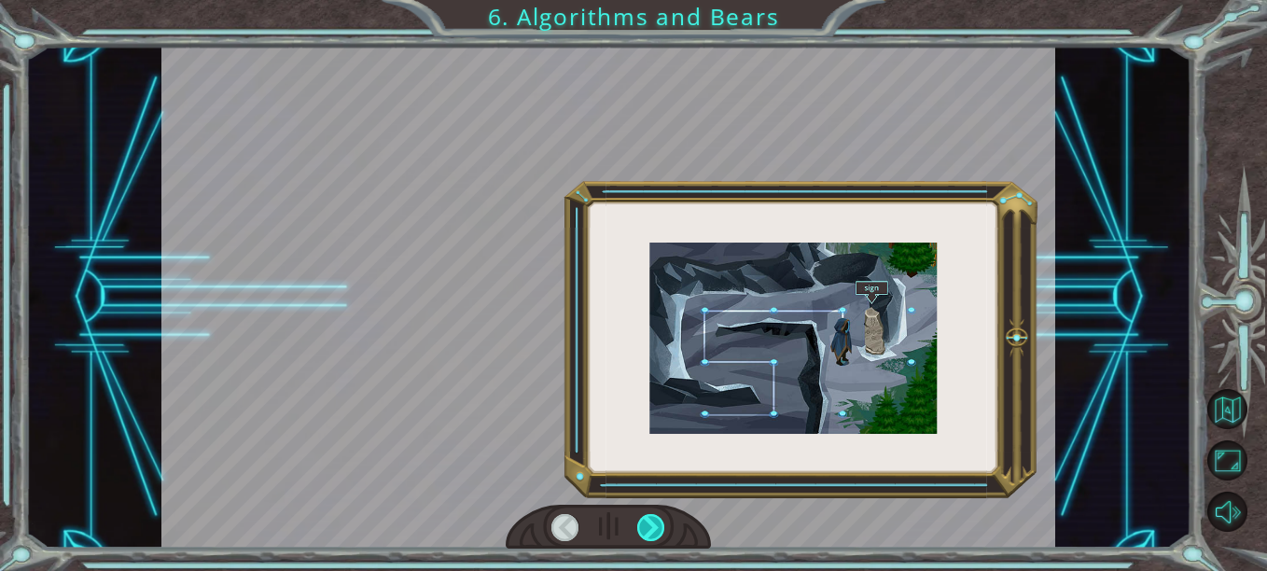
click at [645, 522] on div at bounding box center [650, 527] width 27 height 27
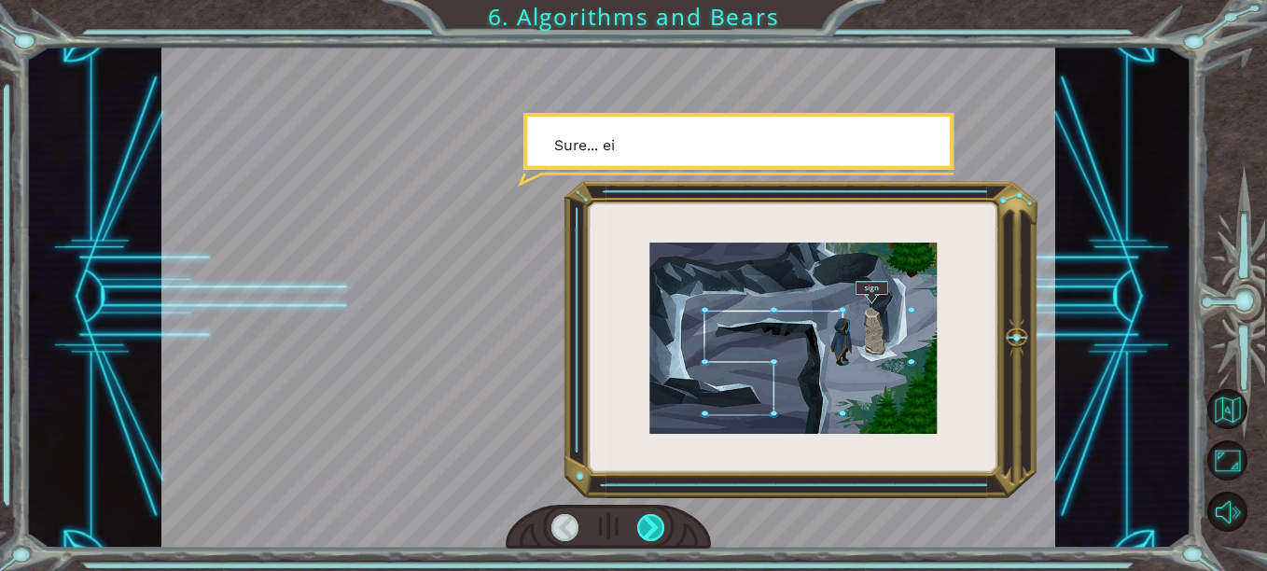
click at [645, 522] on div at bounding box center [650, 527] width 27 height 27
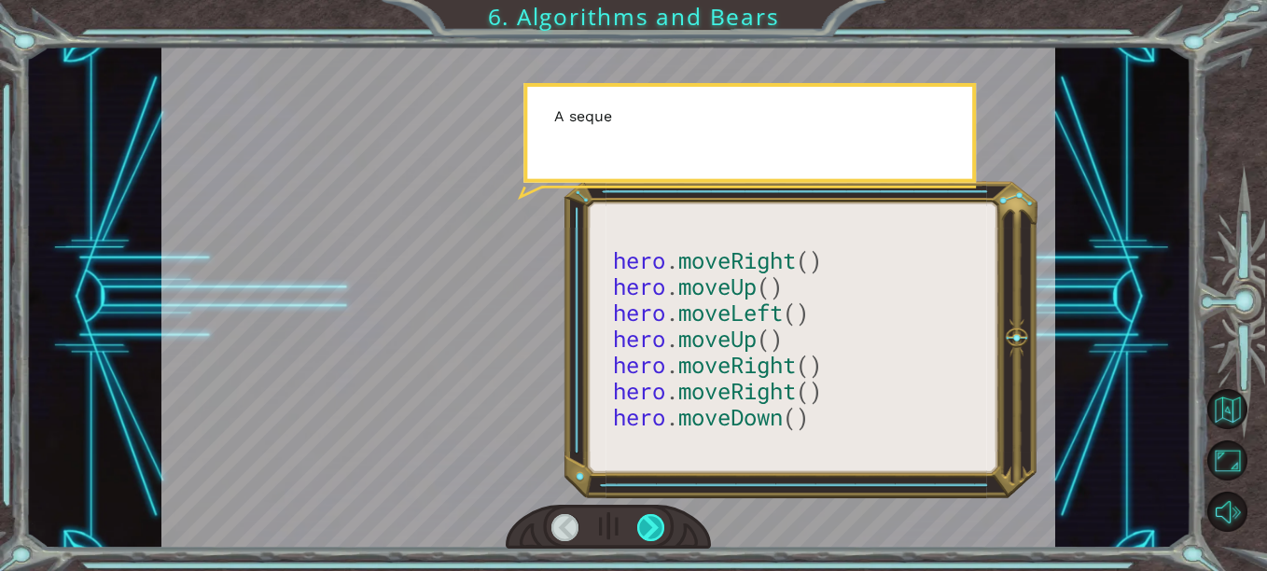
click at [645, 522] on div at bounding box center [650, 527] width 27 height 27
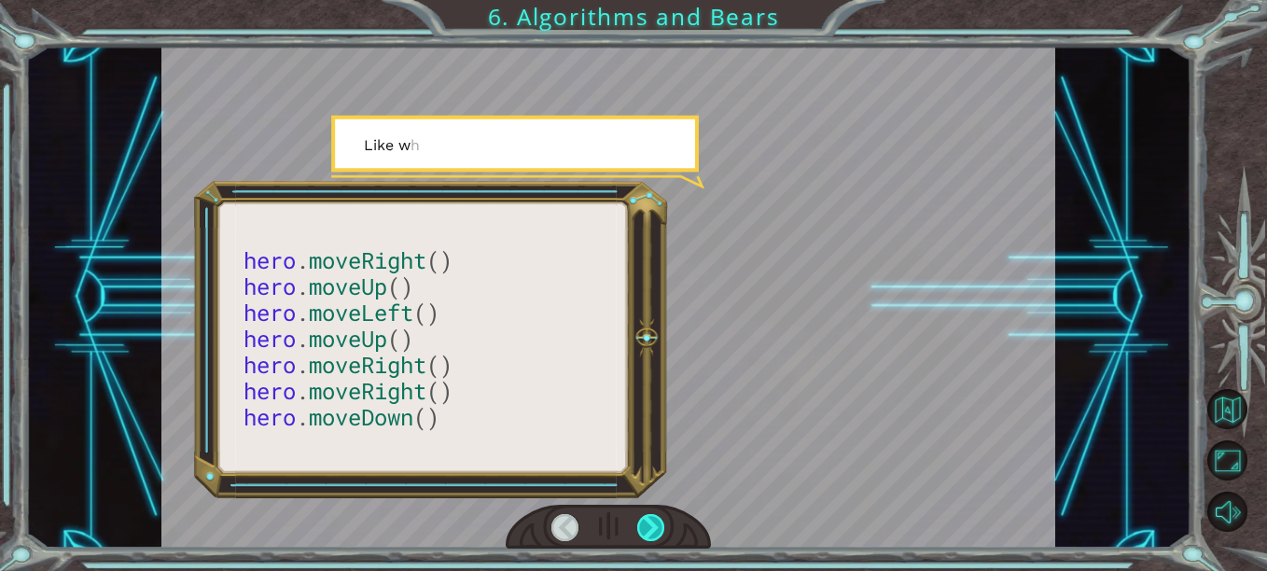
click at [645, 522] on div at bounding box center [650, 527] width 27 height 27
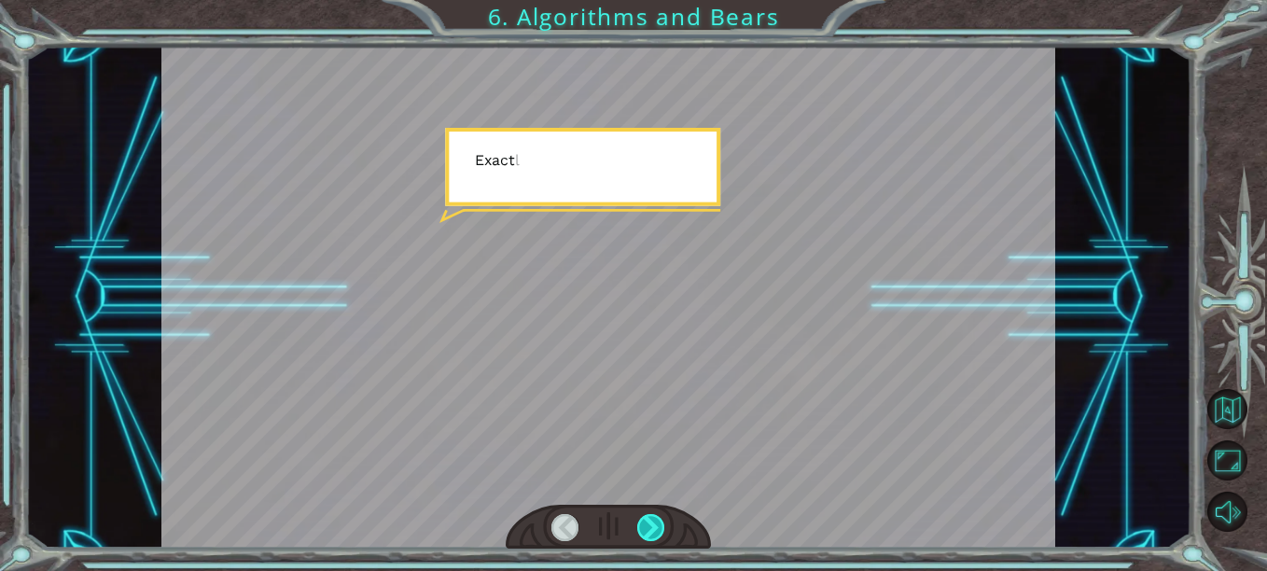
click at [645, 522] on div at bounding box center [650, 527] width 27 height 27
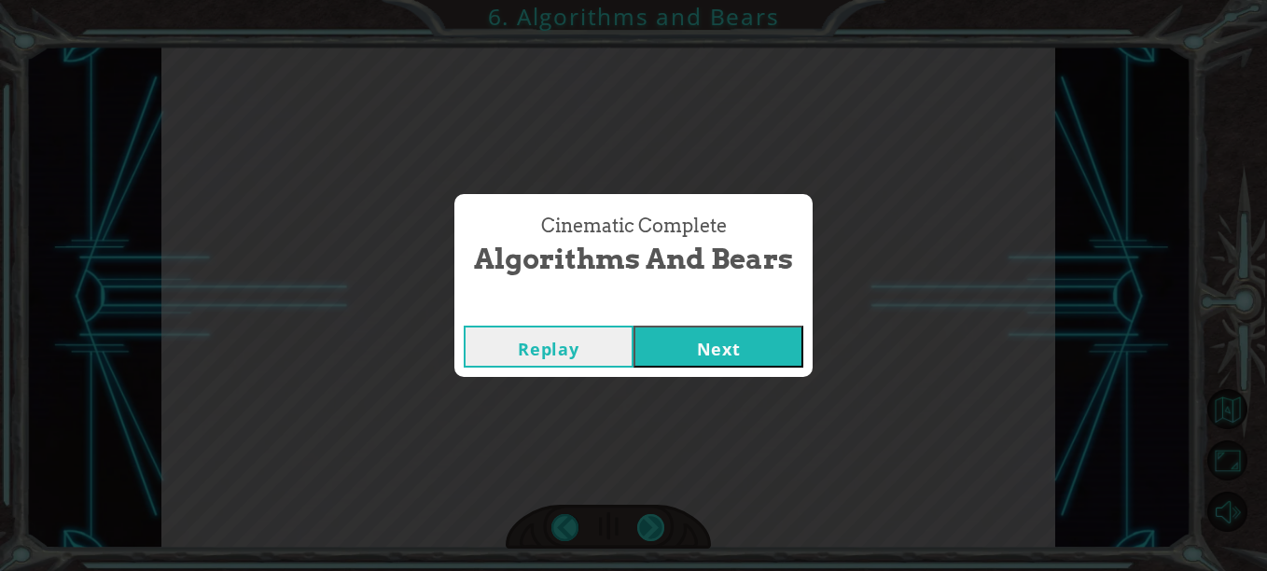
click at [645, 522] on div "Cinematic Complete Algorithms and Bears Replay Next" at bounding box center [633, 285] width 1267 height 571
drag, startPoint x: 645, startPoint y: 522, endPoint x: 739, endPoint y: 367, distance: 181.4
click at [739, 367] on button "Next" at bounding box center [719, 347] width 170 height 42
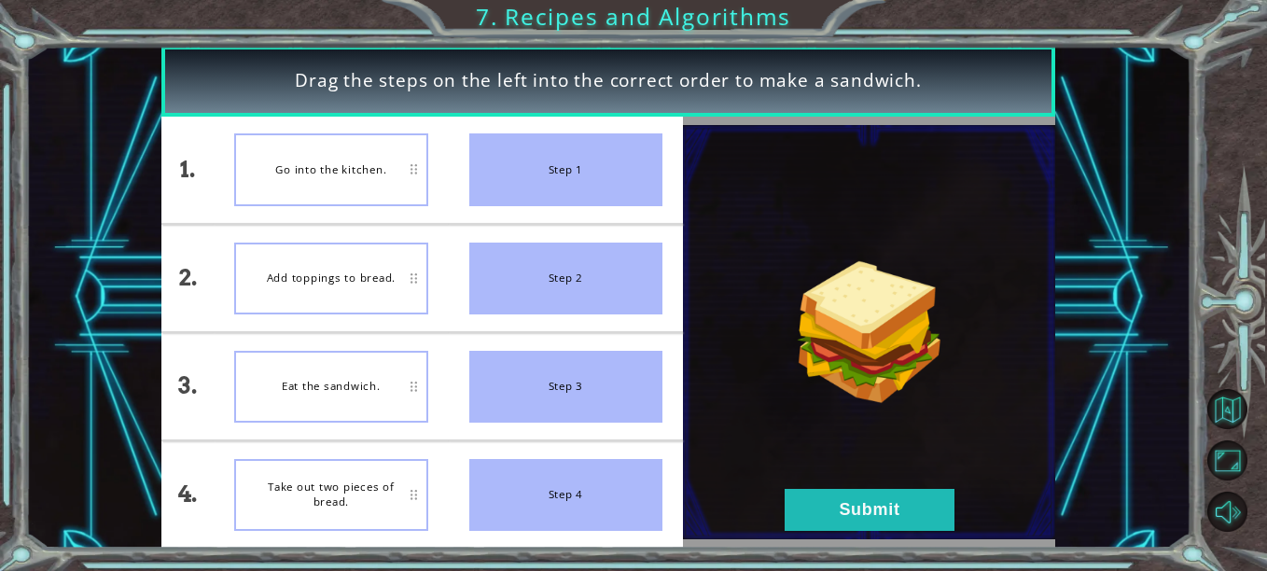
click at [326, 496] on div "Take out two pieces of bread." at bounding box center [331, 495] width 194 height 72
click at [329, 183] on div "Go into the kitchen." at bounding box center [331, 169] width 194 height 72
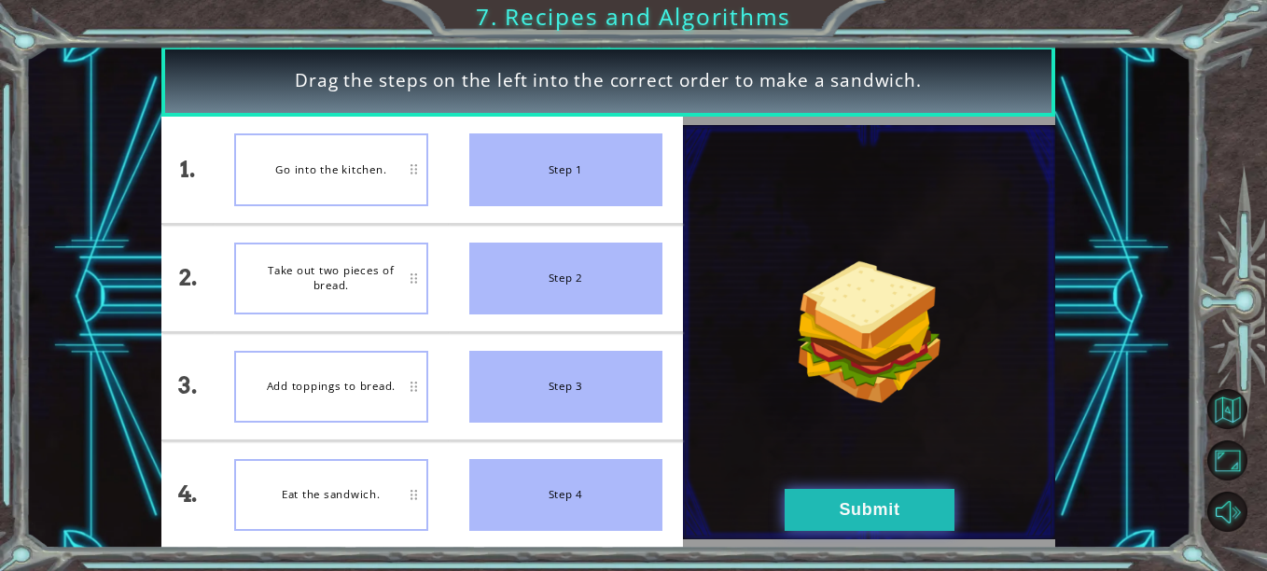
click at [809, 522] on button "Submit" at bounding box center [870, 510] width 170 height 42
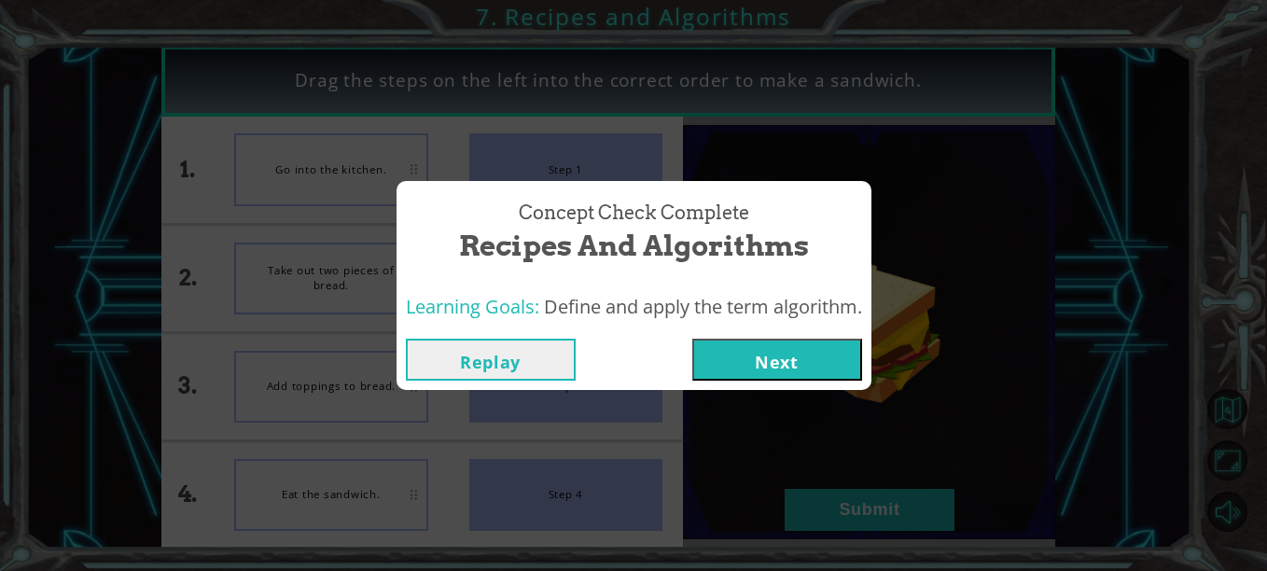
click at [724, 381] on button "Next" at bounding box center [778, 360] width 170 height 42
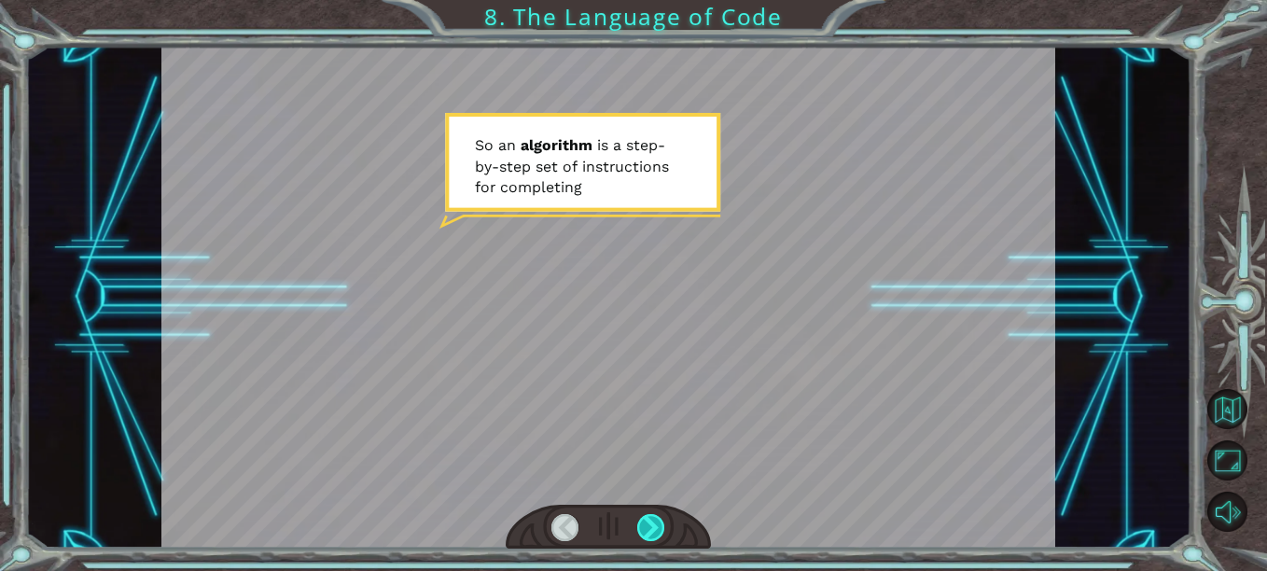
click at [662, 528] on div at bounding box center [650, 527] width 27 height 27
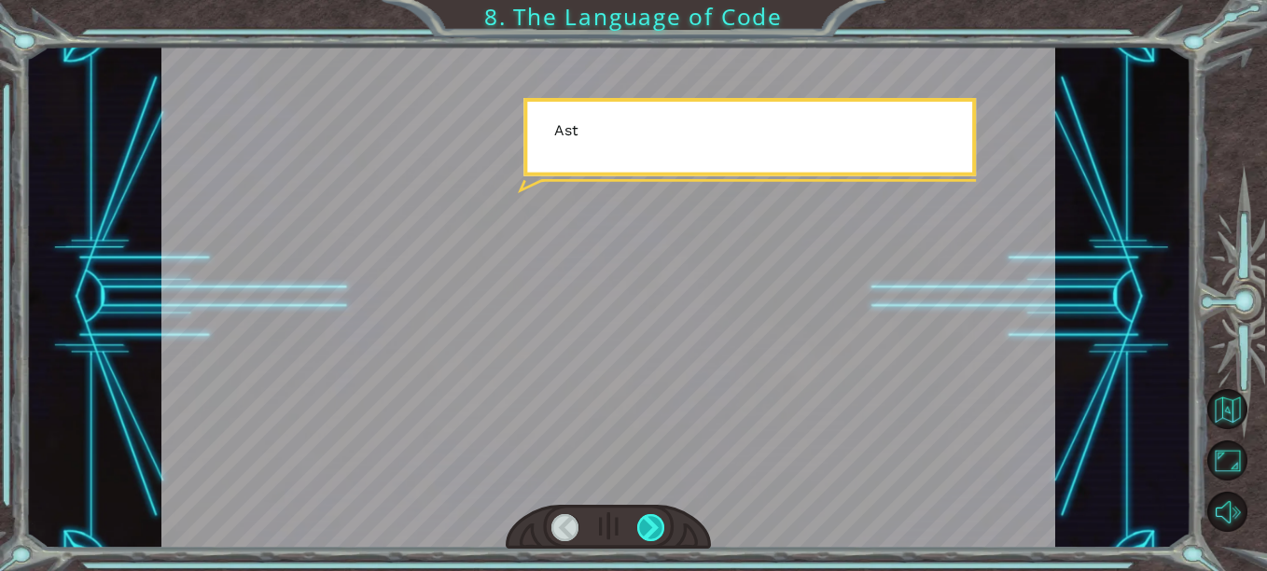
click at [662, 528] on div at bounding box center [650, 527] width 27 height 27
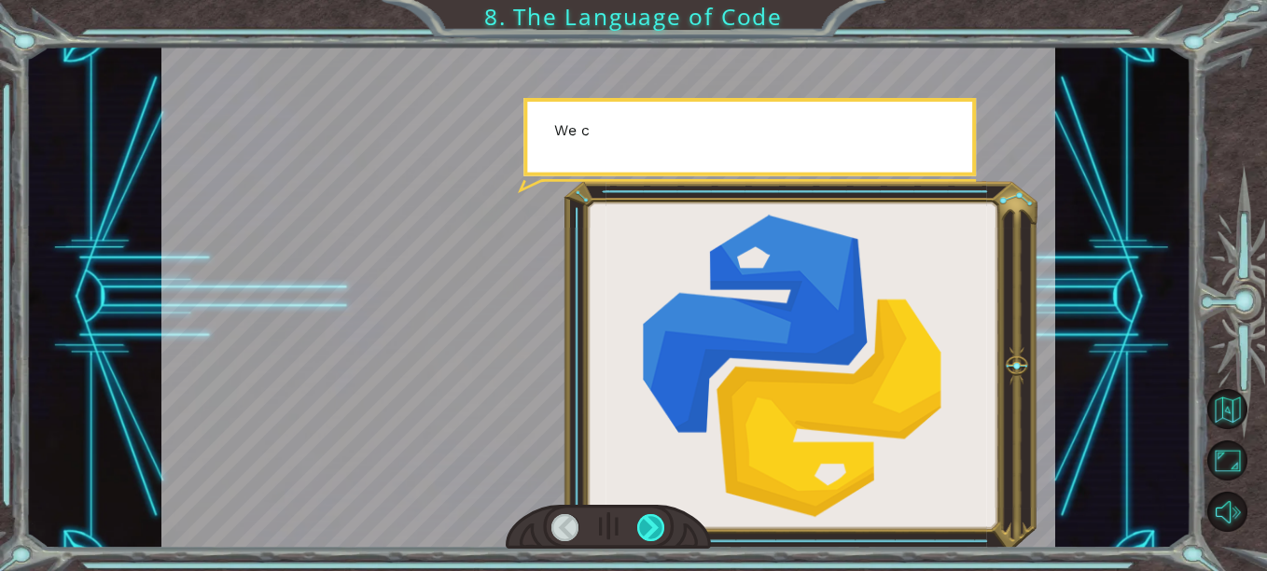
click at [662, 528] on div at bounding box center [650, 527] width 27 height 27
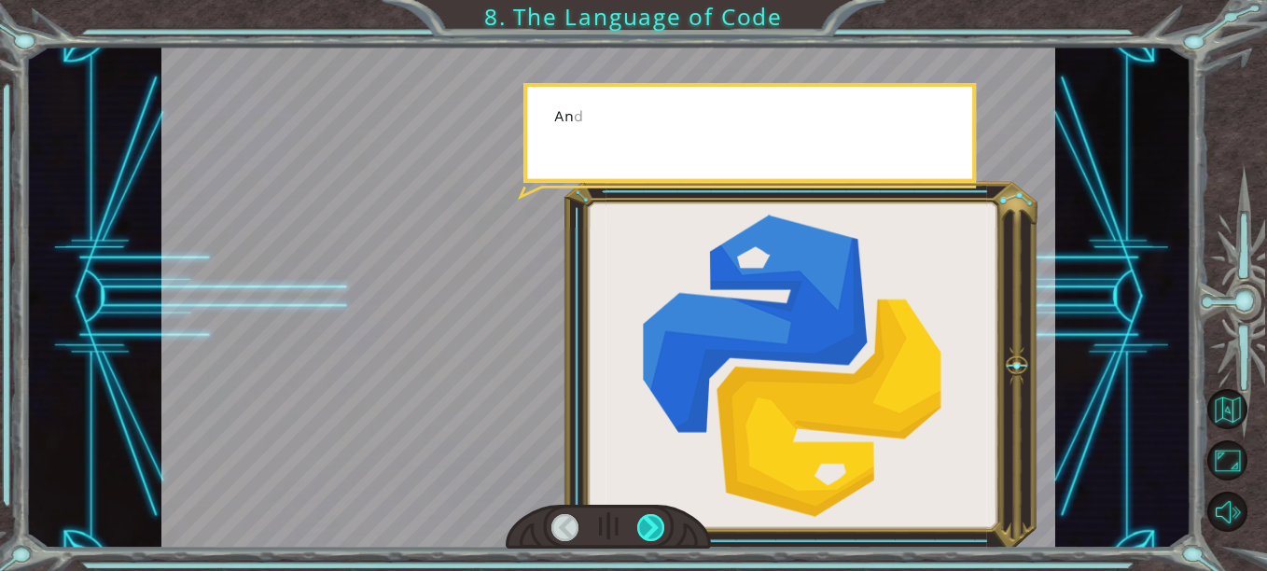
click at [662, 528] on div at bounding box center [650, 527] width 27 height 27
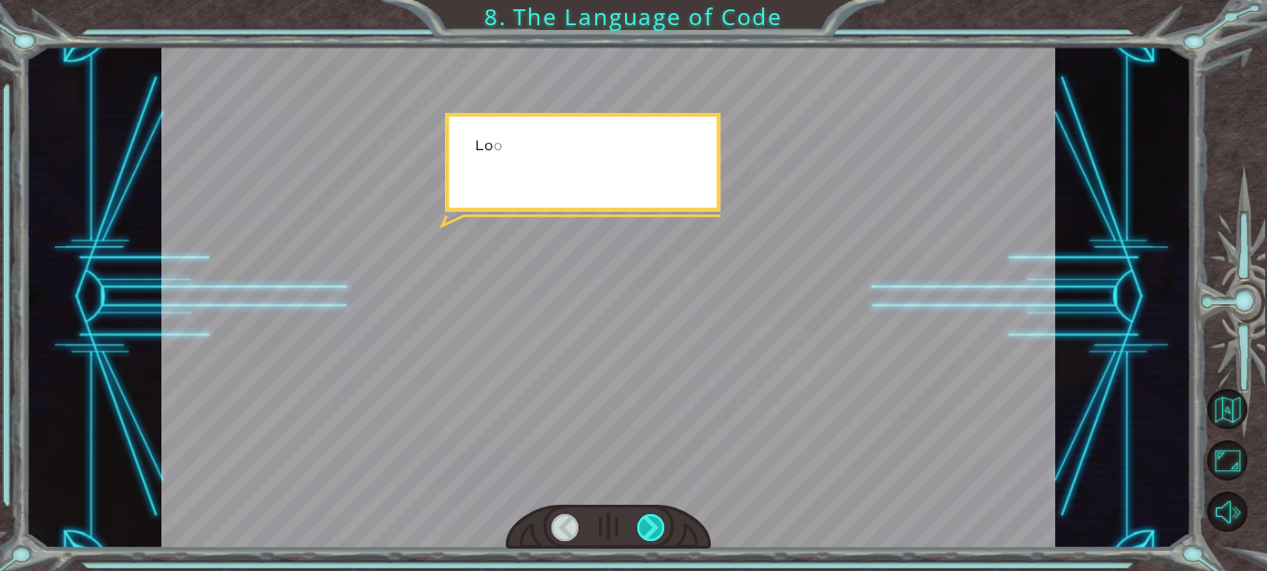
click at [662, 528] on div at bounding box center [650, 527] width 27 height 27
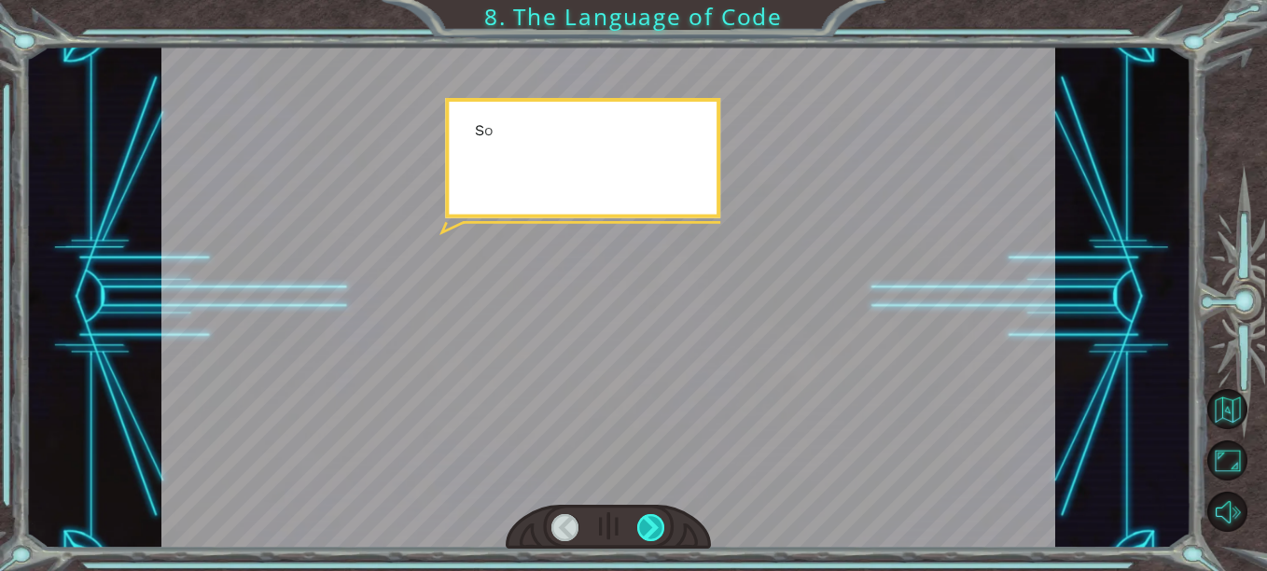
click at [662, 528] on div at bounding box center [650, 527] width 27 height 27
click at [662, 0] on div "S o a n a l g o r i t h m i s a s t e p - b y - s t e p s e t o f i n s t r u c…" at bounding box center [633, 0] width 1267 height 0
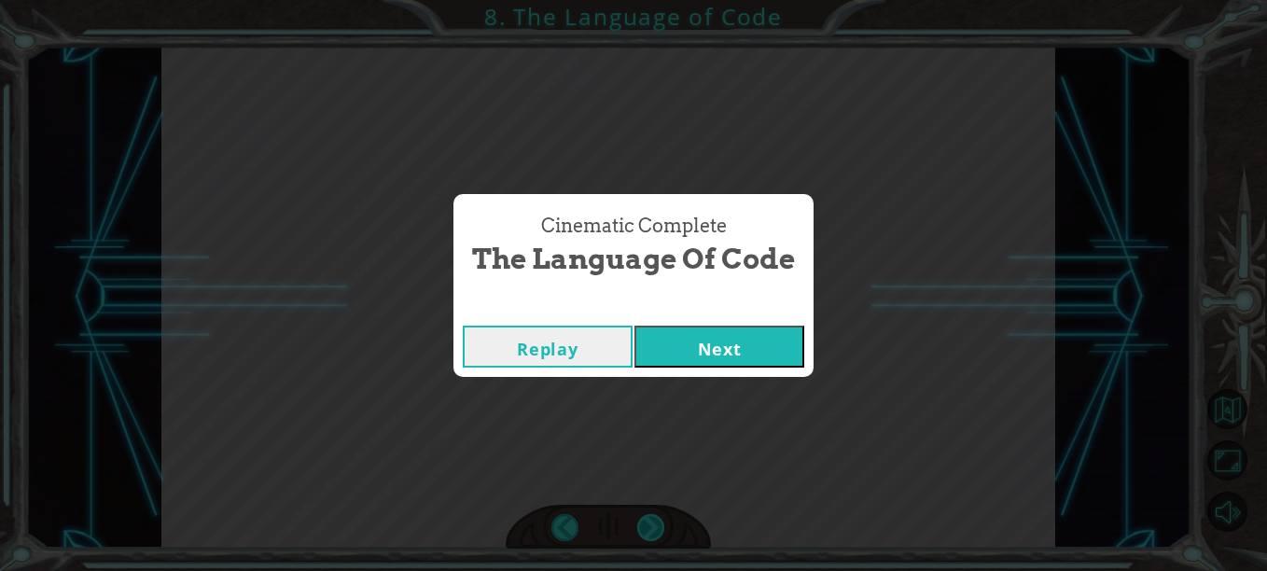
click at [662, 528] on div "Cinematic Complete The Language of Code Replay Next" at bounding box center [633, 285] width 1267 height 571
drag, startPoint x: 662, startPoint y: 528, endPoint x: 772, endPoint y: 354, distance: 206.4
click at [772, 354] on button "Next" at bounding box center [720, 347] width 170 height 42
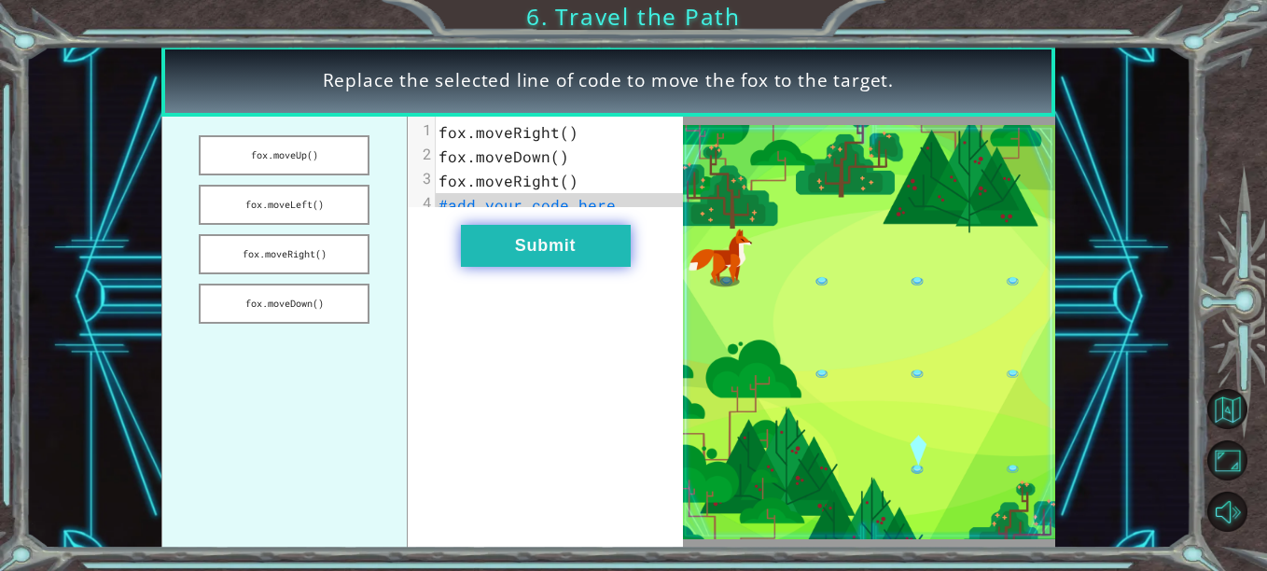
drag, startPoint x: 287, startPoint y: 303, endPoint x: 469, endPoint y: 239, distance: 193.1
click at [469, 239] on div "fox.moveUp() fox.moveLeft() fox.moveRight() fox.moveDown() xxxxxxxxxx 4 1 fox.m…" at bounding box center [422, 333] width 522 height 432
click at [301, 313] on button "fox.moveDown()" at bounding box center [284, 304] width 171 height 40
click at [583, 259] on button "Submit" at bounding box center [546, 246] width 170 height 42
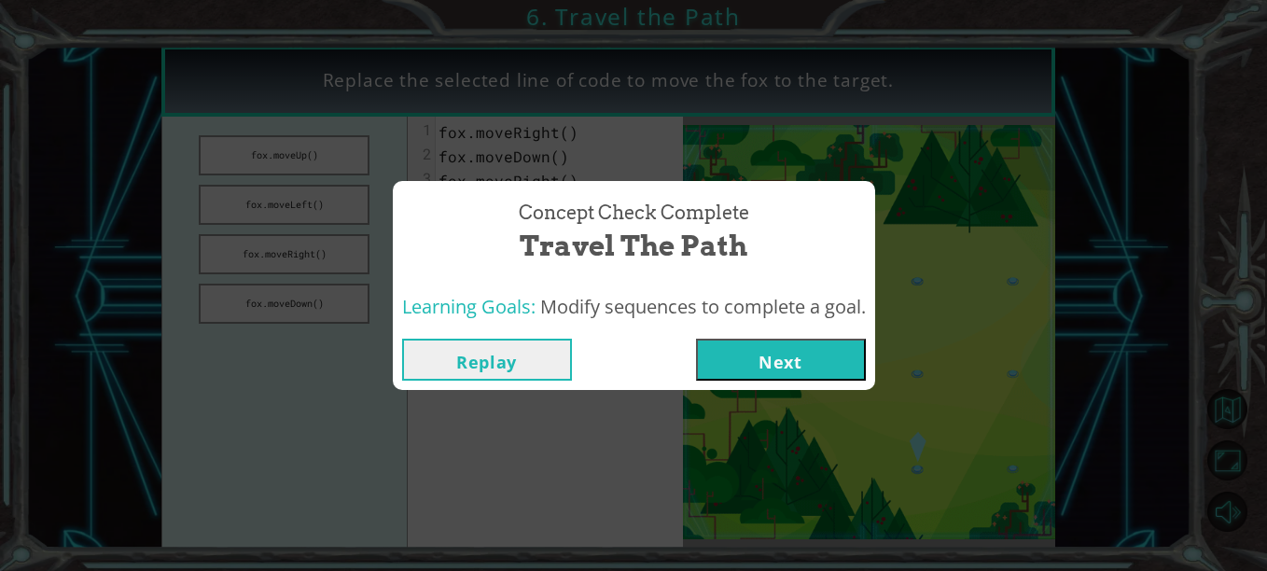
click at [761, 357] on button "Next" at bounding box center [781, 360] width 170 height 42
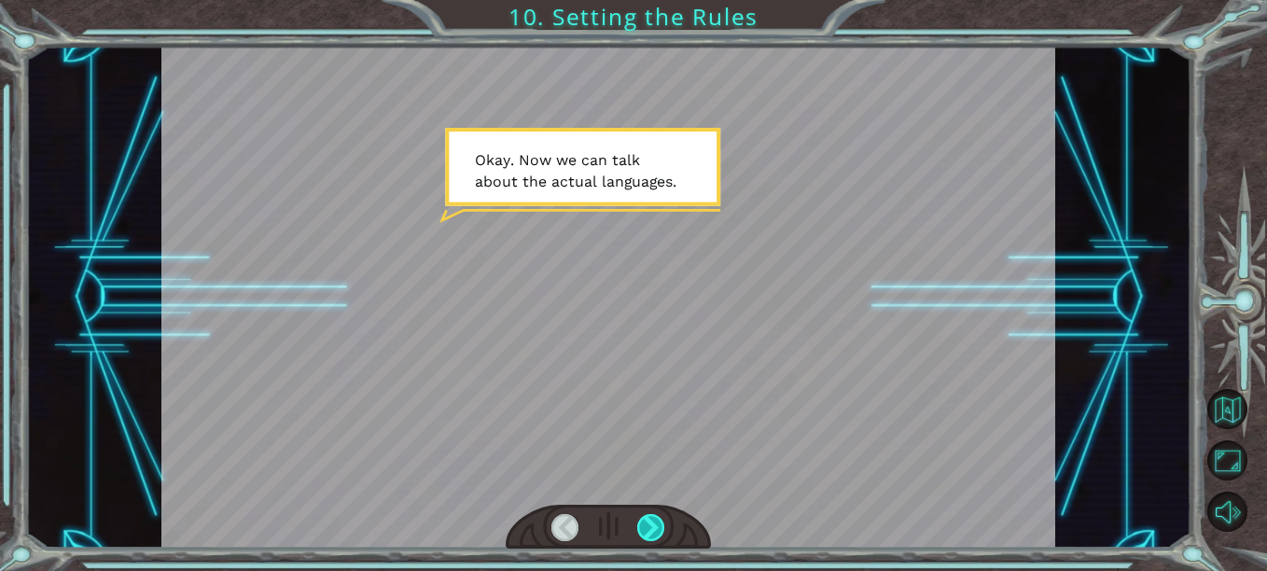
click at [656, 523] on div at bounding box center [650, 527] width 27 height 27
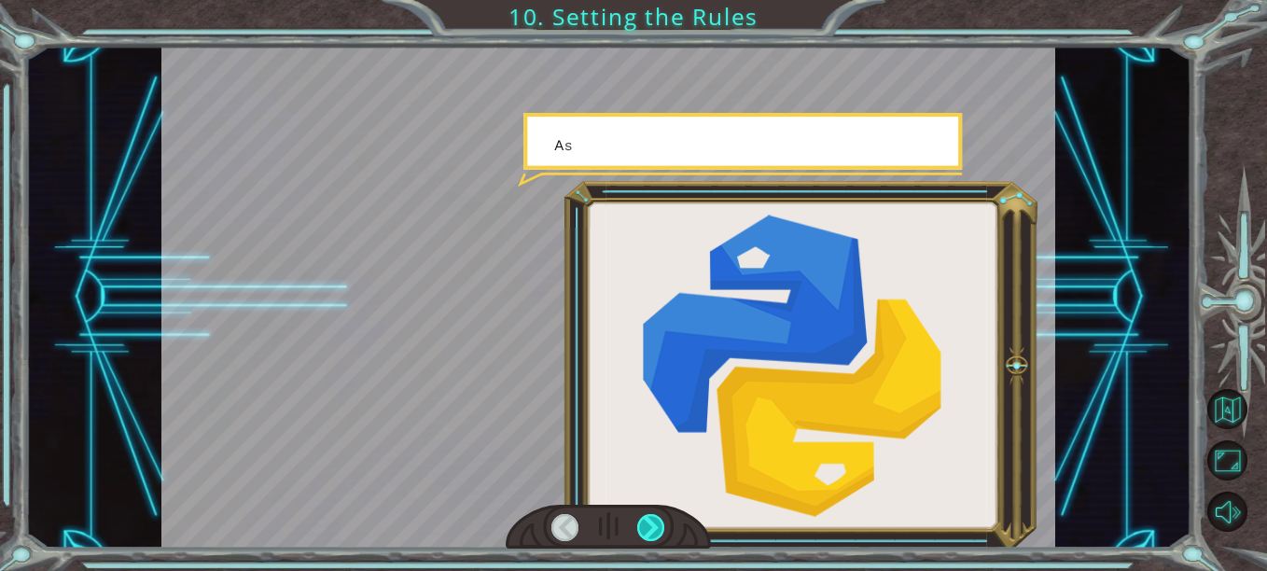
click at [656, 523] on div at bounding box center [650, 527] width 27 height 27
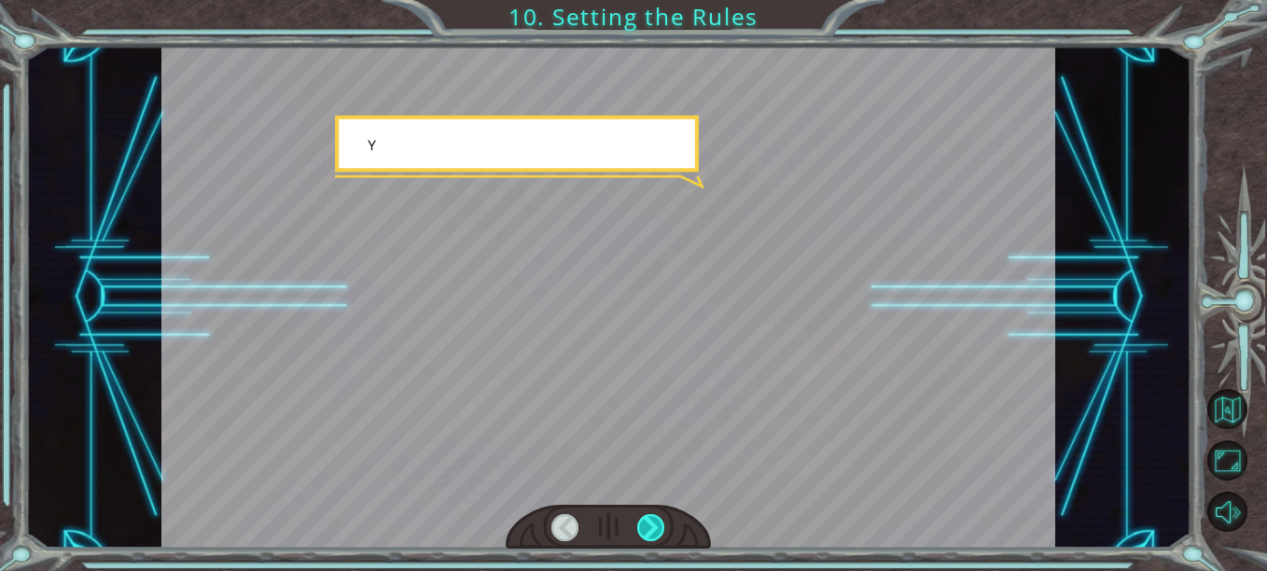
click at [656, 523] on div at bounding box center [650, 527] width 27 height 27
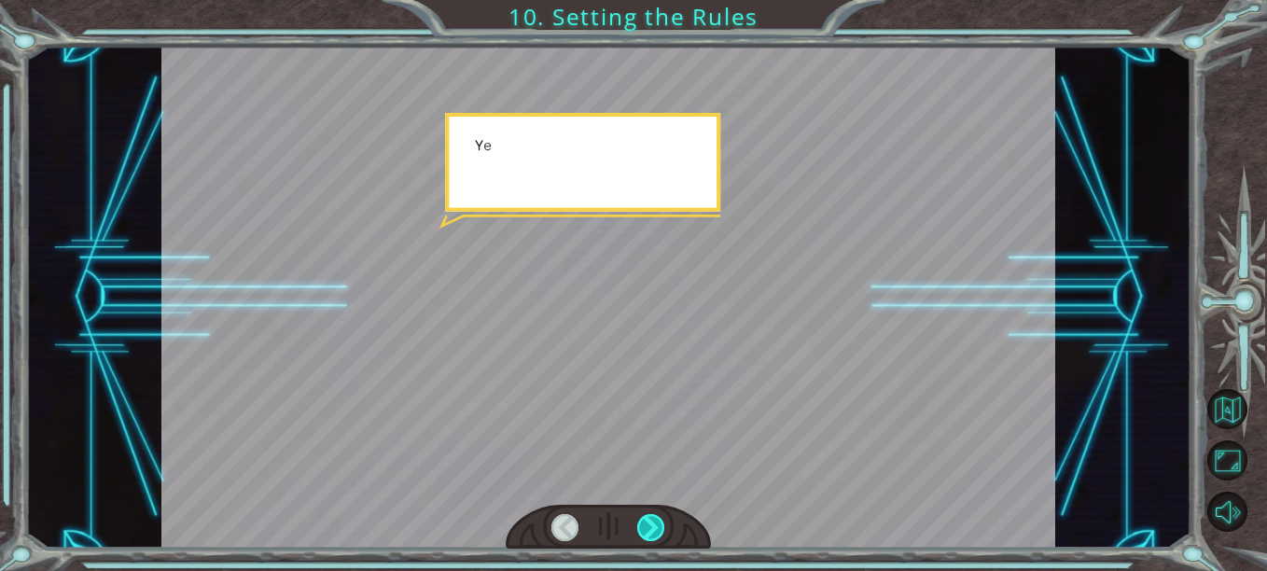
click at [656, 523] on div at bounding box center [650, 527] width 27 height 27
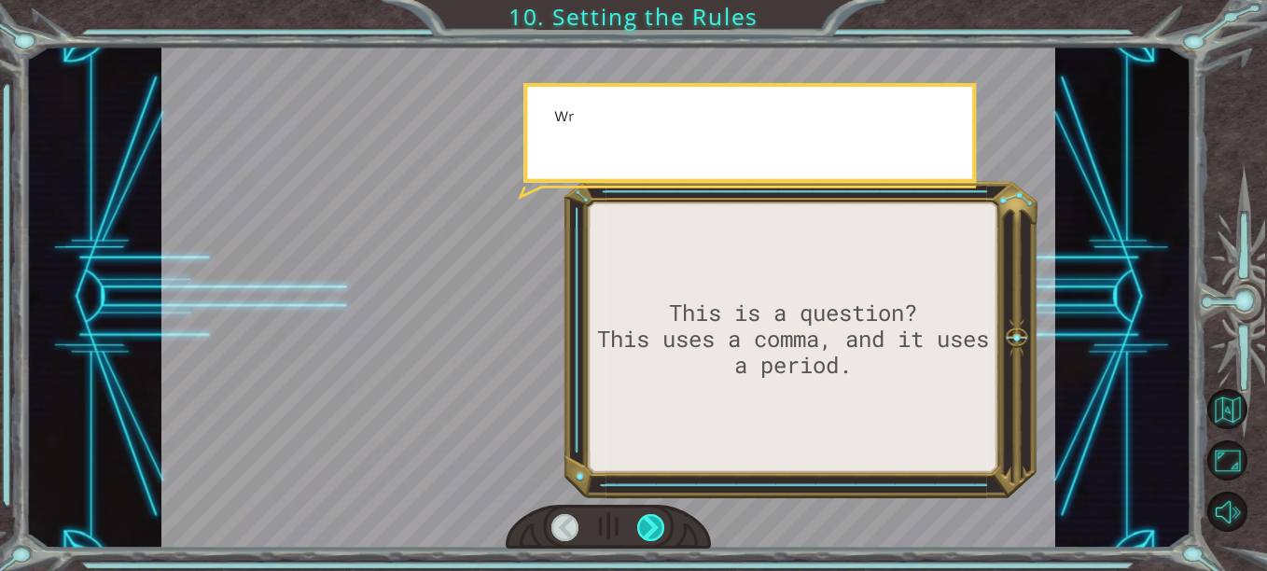
click at [656, 523] on div at bounding box center [650, 527] width 27 height 27
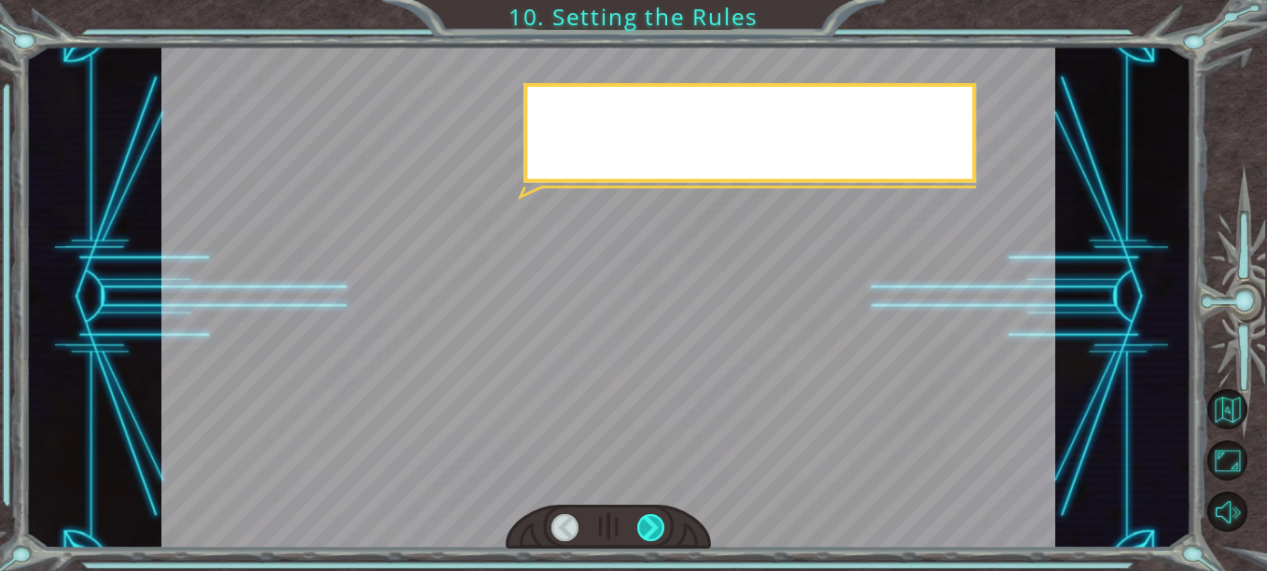
click at [656, 523] on div at bounding box center [650, 527] width 27 height 27
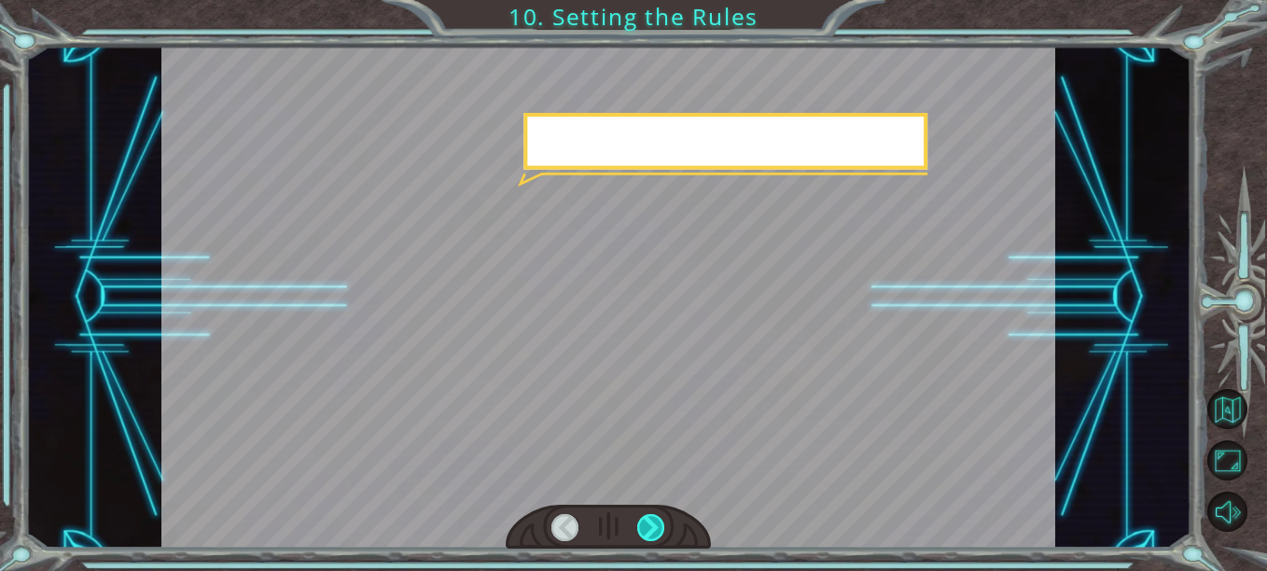
click at [656, 523] on div at bounding box center [650, 527] width 27 height 27
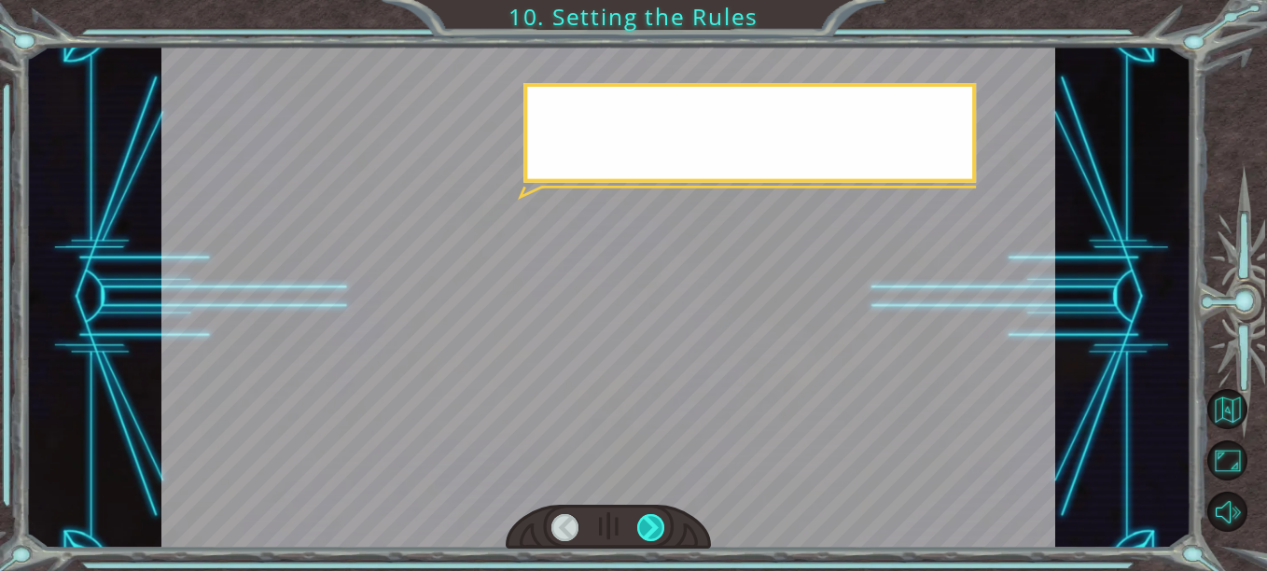
click at [656, 523] on div at bounding box center [650, 527] width 27 height 27
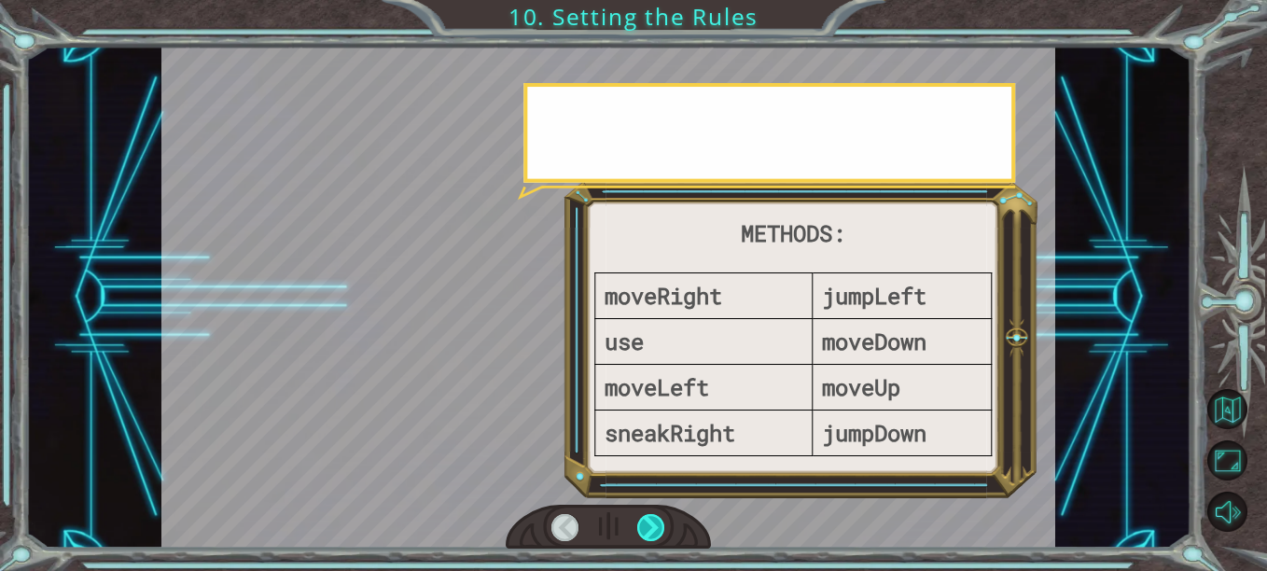
click at [656, 523] on div at bounding box center [650, 527] width 27 height 27
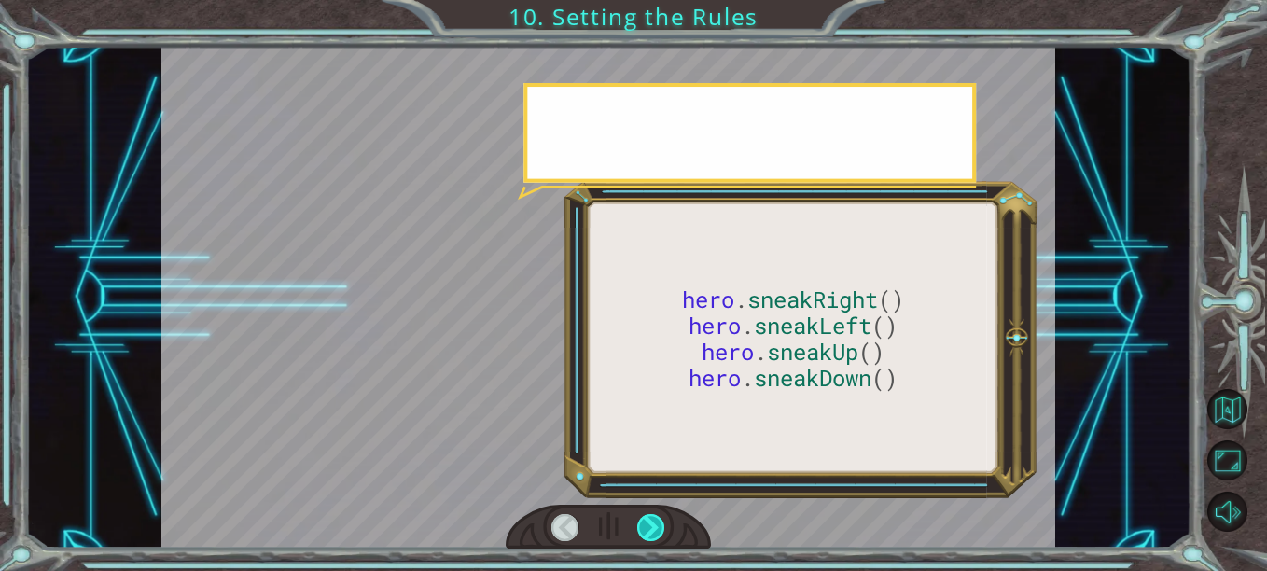
click at [656, 523] on div at bounding box center [650, 527] width 27 height 27
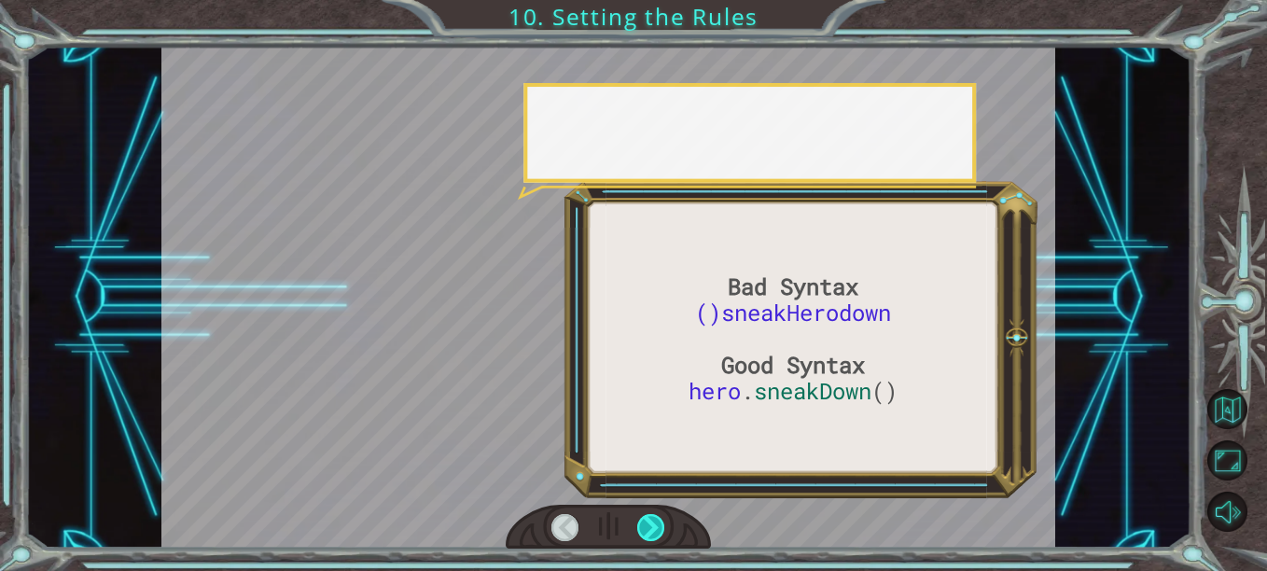
click at [656, 523] on div at bounding box center [650, 527] width 27 height 27
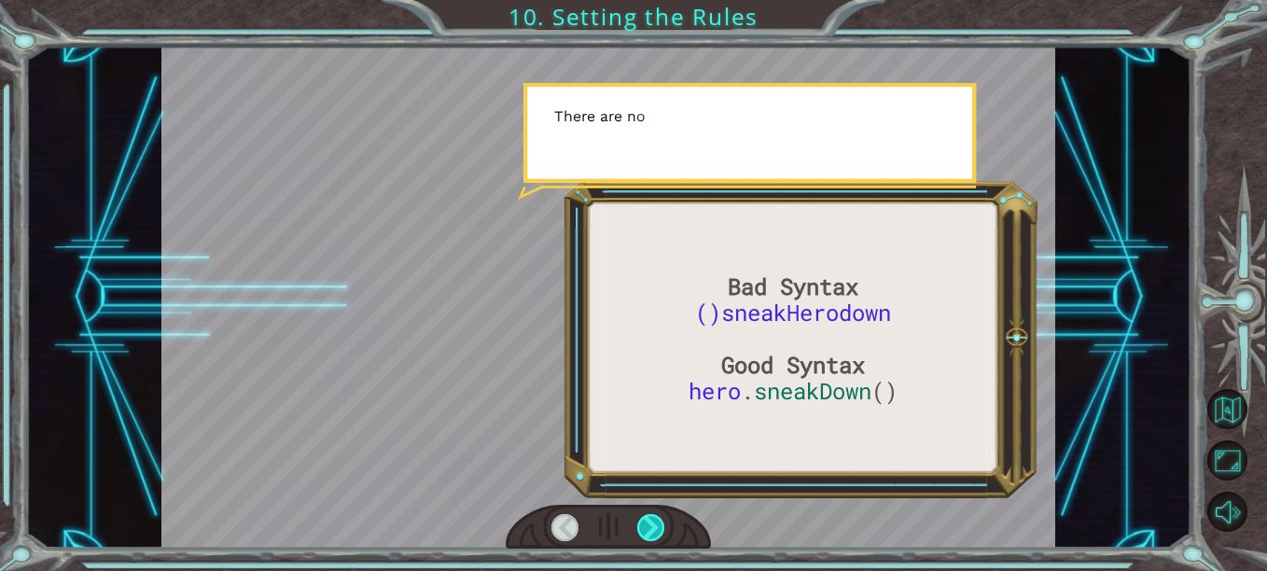
click at [656, 523] on div at bounding box center [650, 527] width 27 height 27
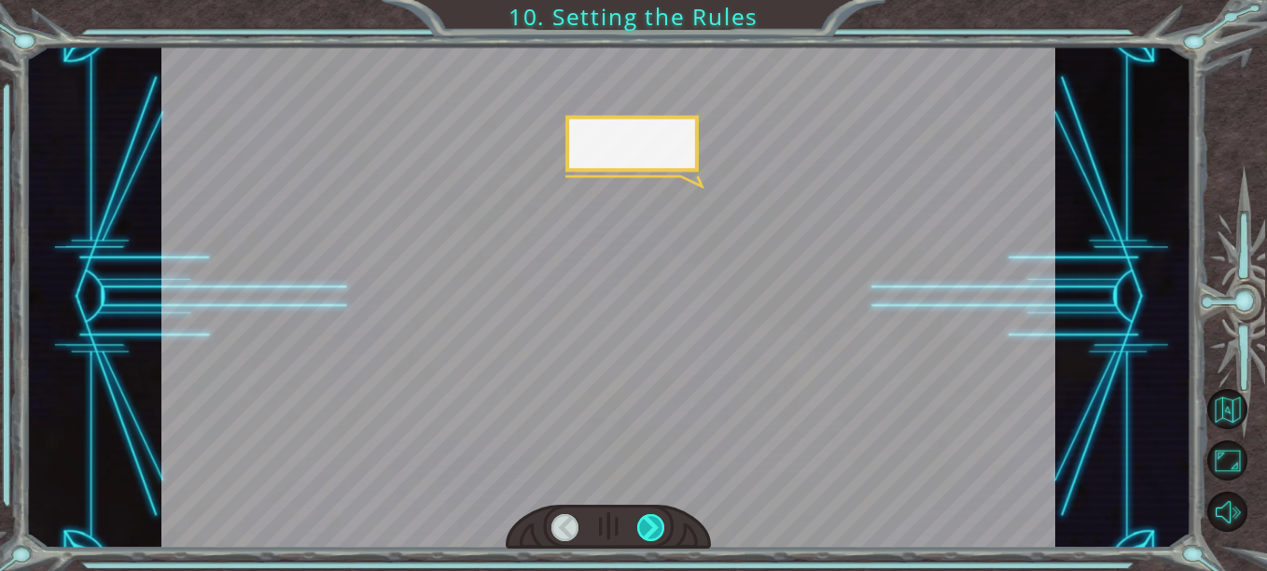
click at [656, 523] on div at bounding box center [650, 527] width 27 height 27
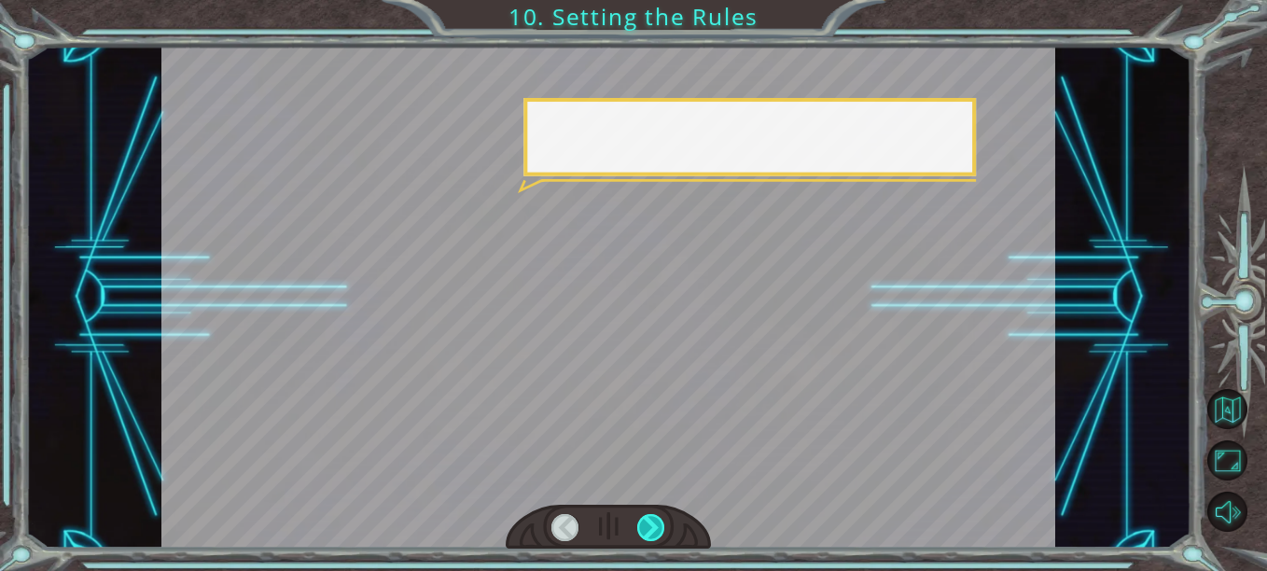
click at [656, 523] on div at bounding box center [650, 527] width 27 height 27
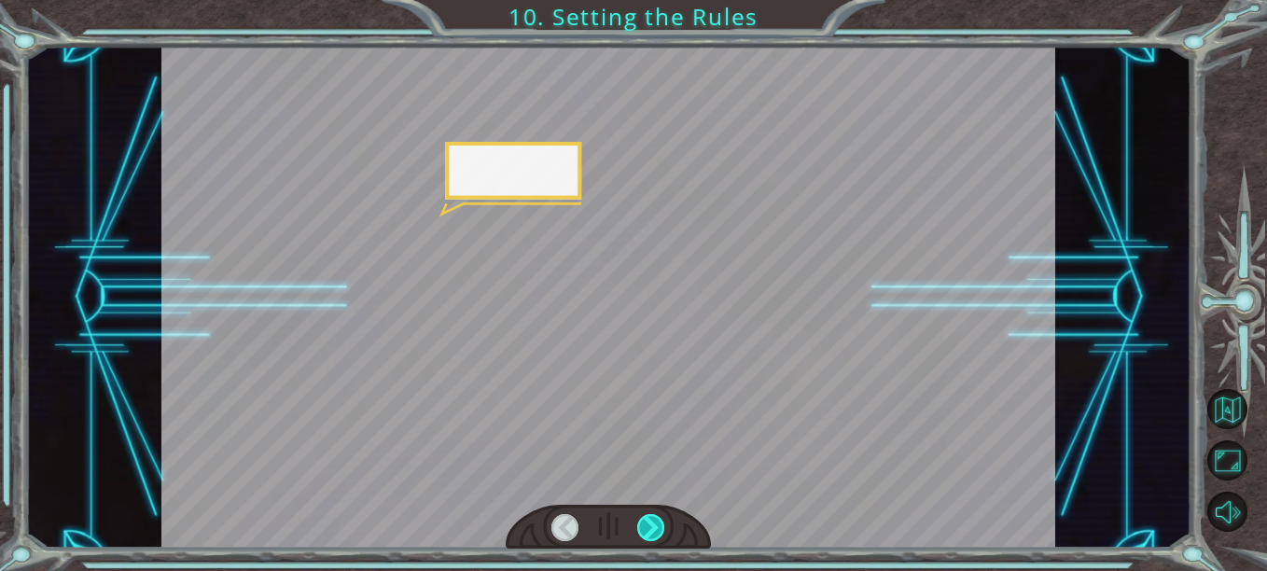
click at [656, 523] on div at bounding box center [650, 527] width 27 height 27
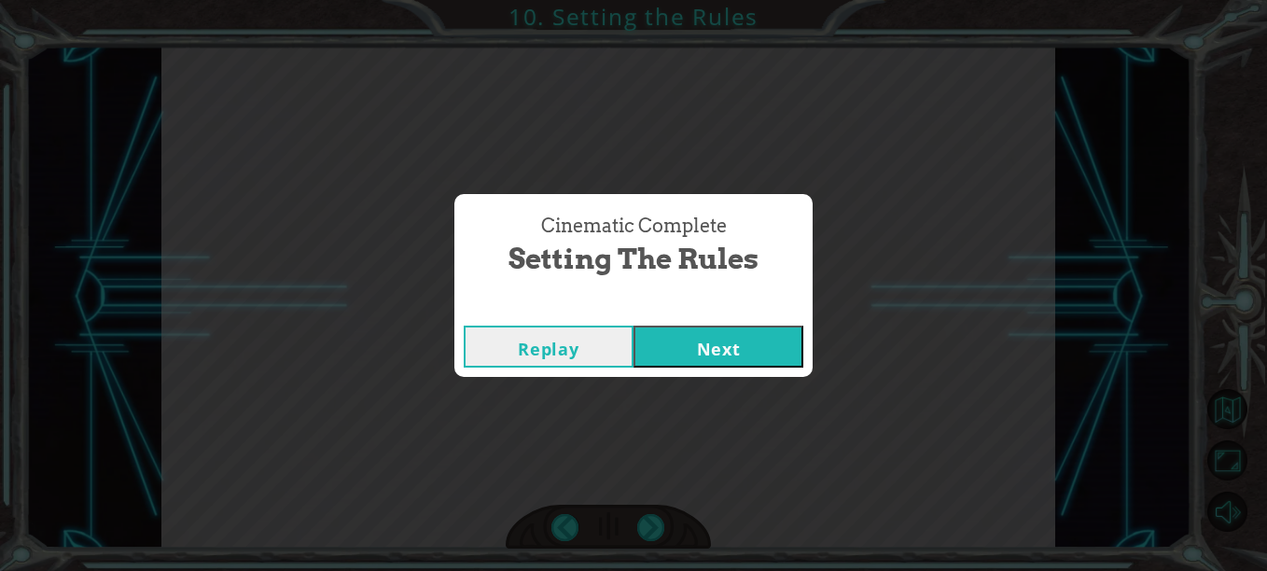
drag, startPoint x: 656, startPoint y: 523, endPoint x: 734, endPoint y: 349, distance: 190.1
click at [734, 349] on button "Next" at bounding box center [719, 347] width 170 height 42
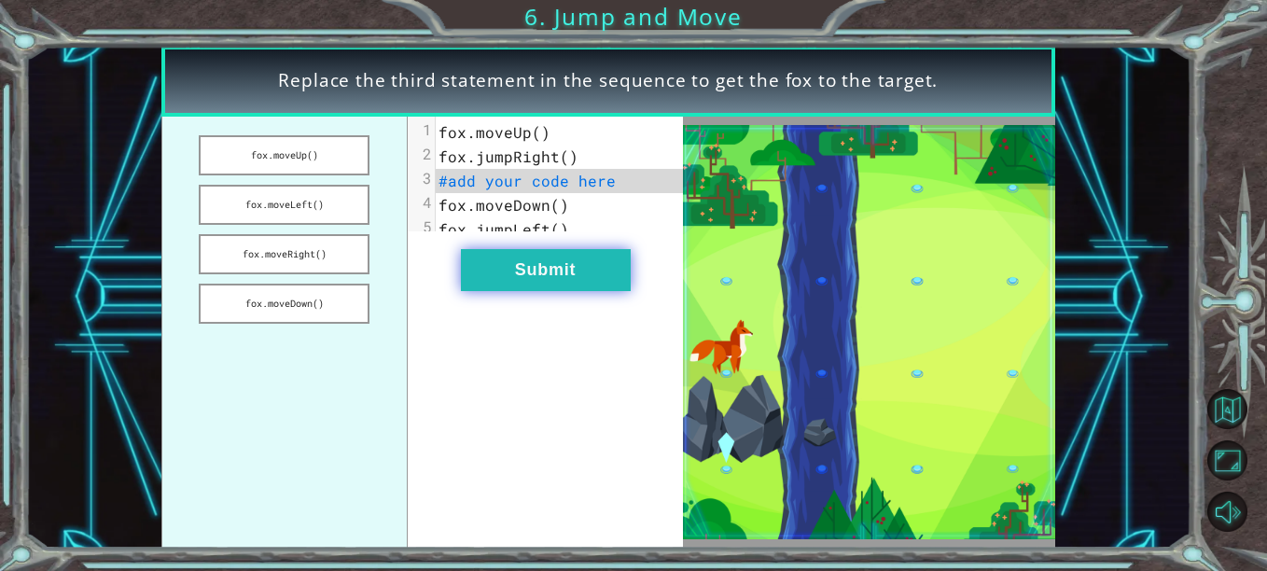
click at [566, 287] on button "Submit" at bounding box center [546, 270] width 170 height 42
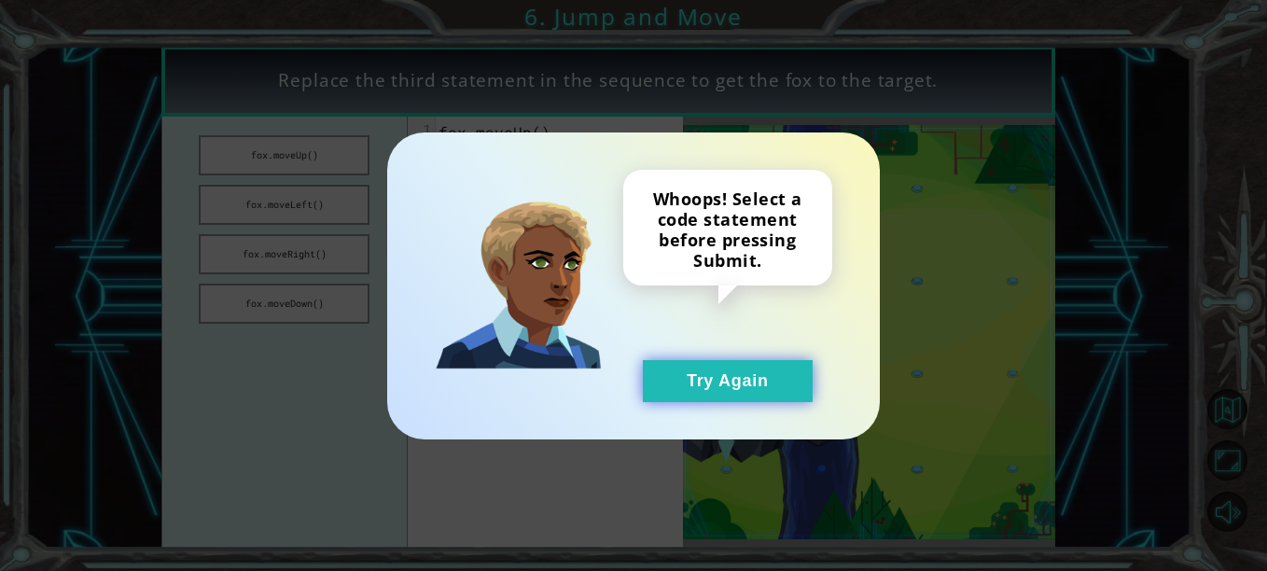
click at [661, 380] on button "Try Again" at bounding box center [728, 381] width 170 height 42
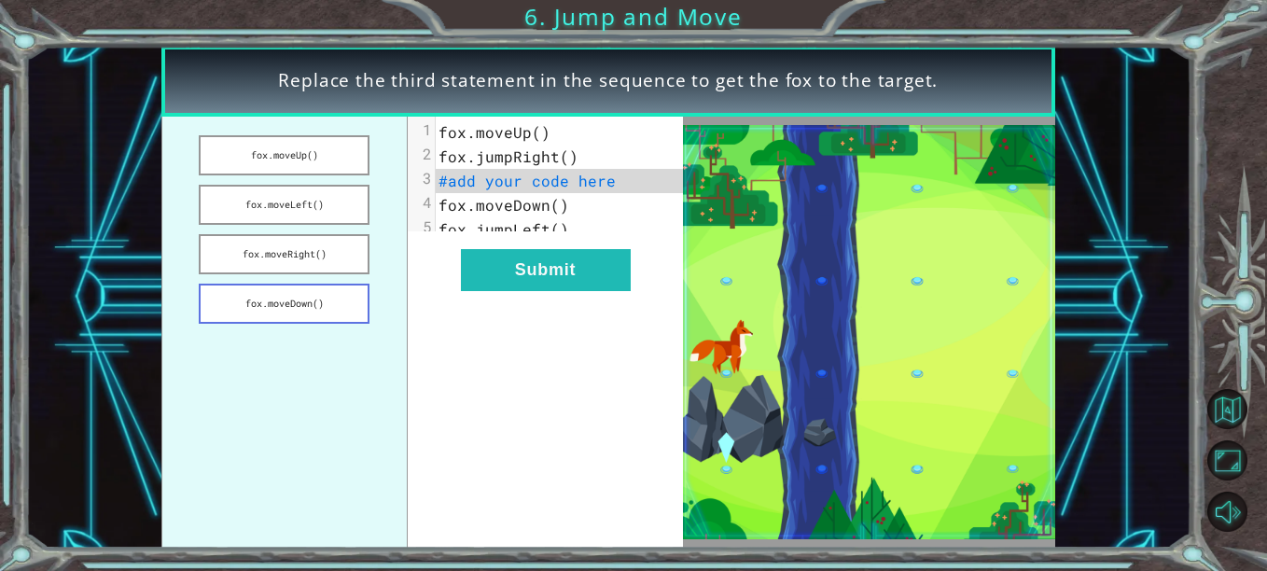
click at [317, 304] on button "fox.moveDown()" at bounding box center [284, 304] width 171 height 40
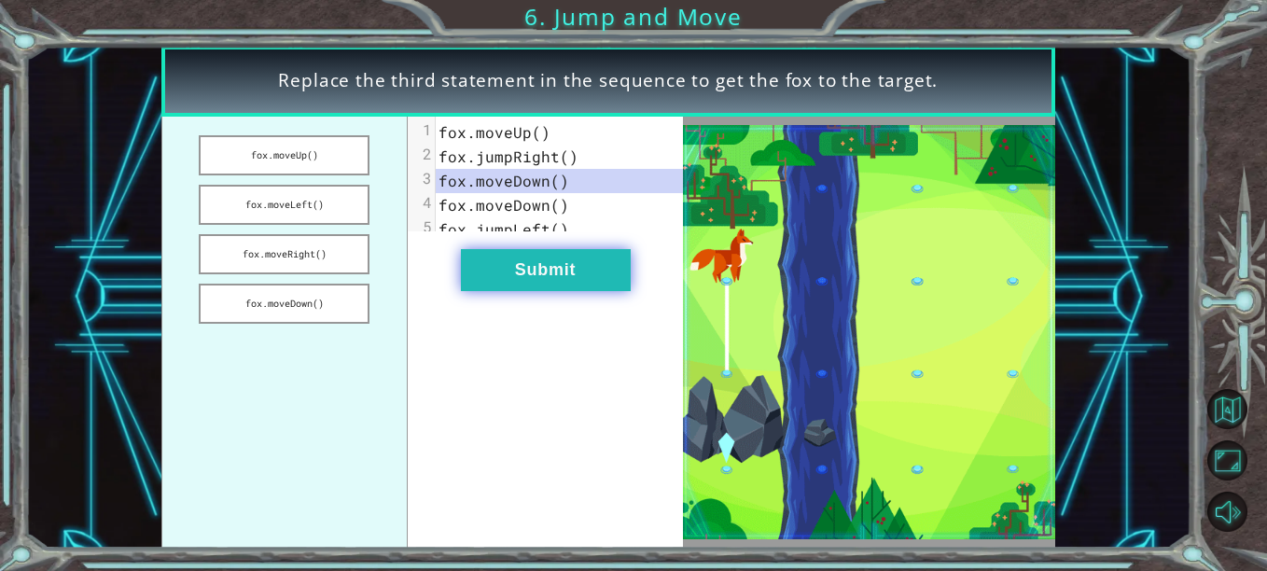
click at [602, 270] on button "Submit" at bounding box center [546, 270] width 170 height 42
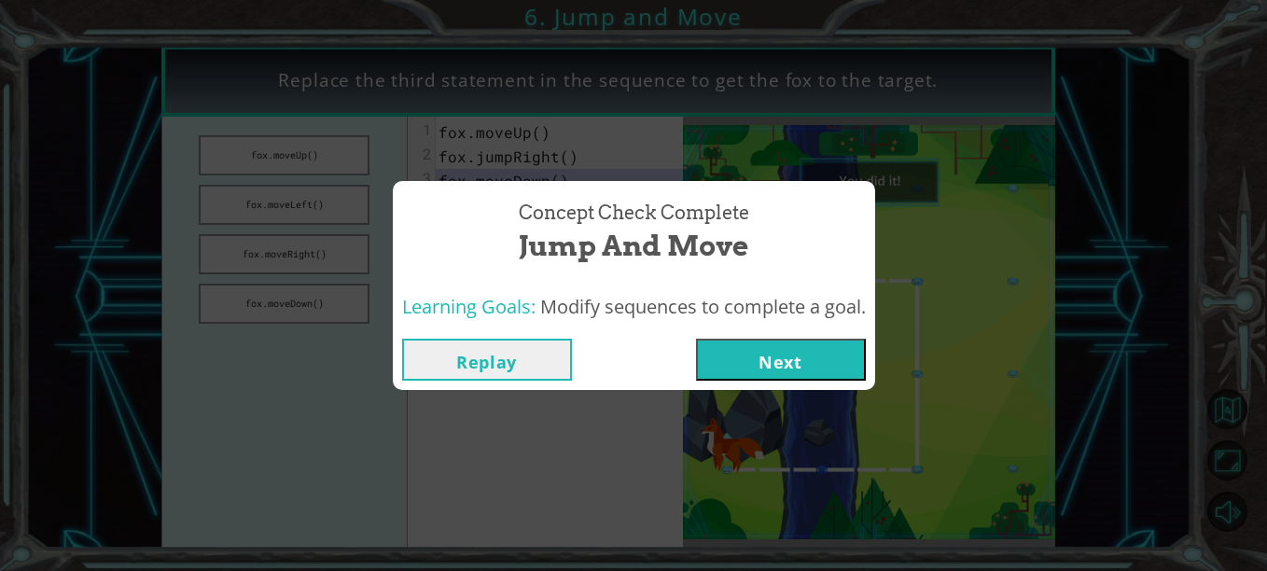
click at [796, 352] on button "Next" at bounding box center [781, 360] width 170 height 42
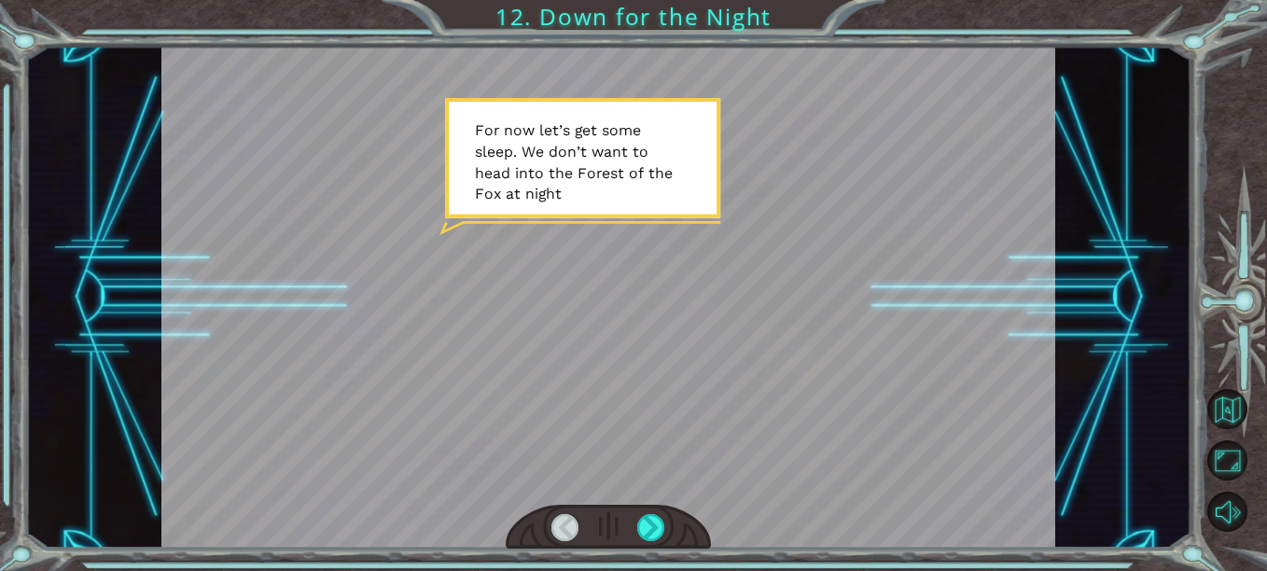
click at [635, 526] on div at bounding box center [608, 527] width 205 height 45
click at [641, 526] on div at bounding box center [650, 527] width 27 height 27
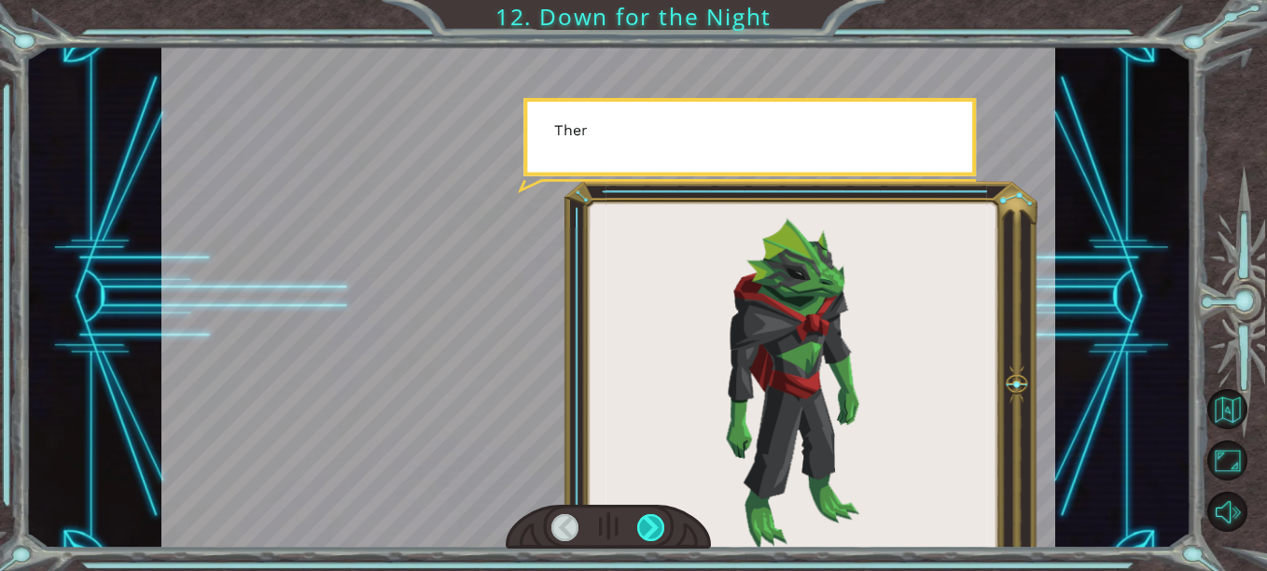
click at [641, 526] on div at bounding box center [650, 527] width 27 height 27
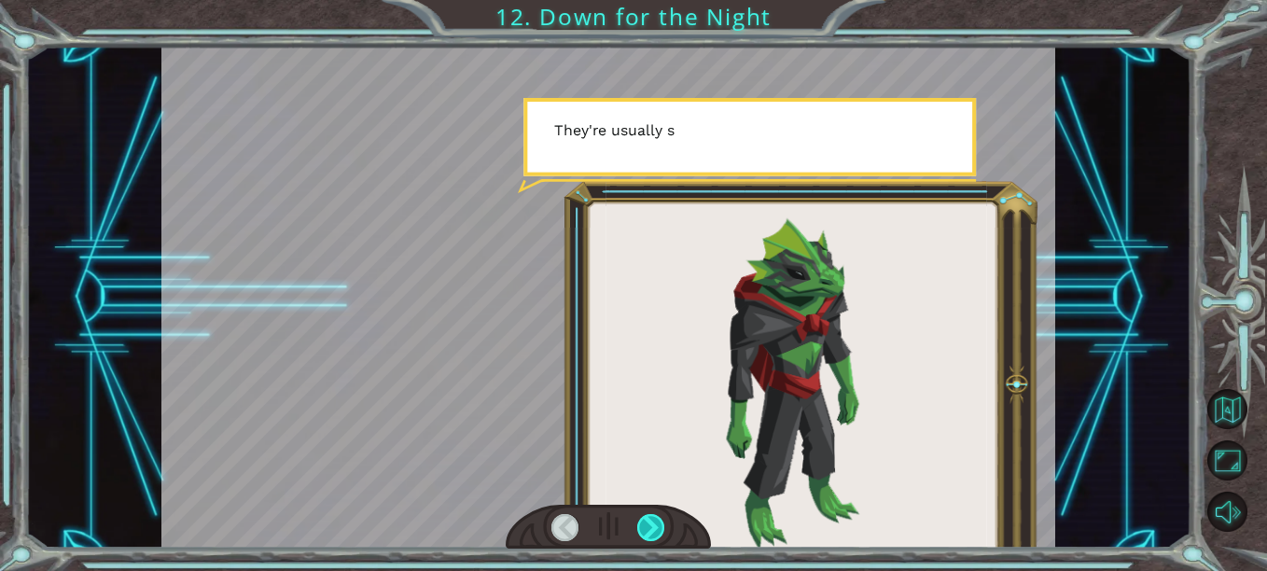
click at [641, 526] on div at bounding box center [650, 527] width 27 height 27
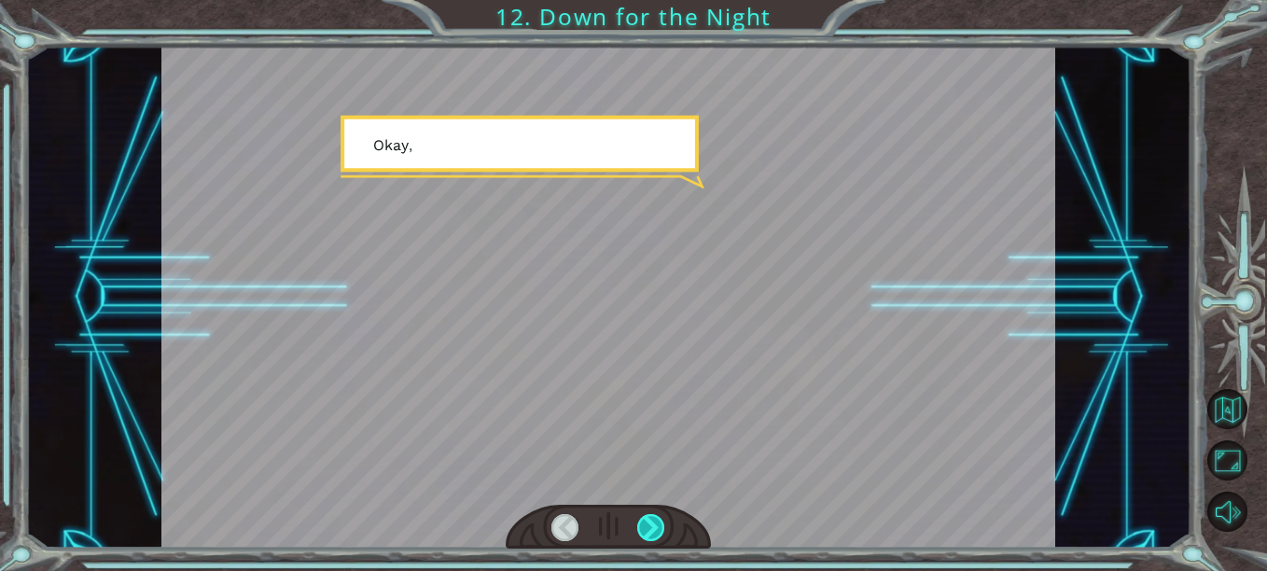
click at [641, 526] on div at bounding box center [650, 527] width 27 height 27
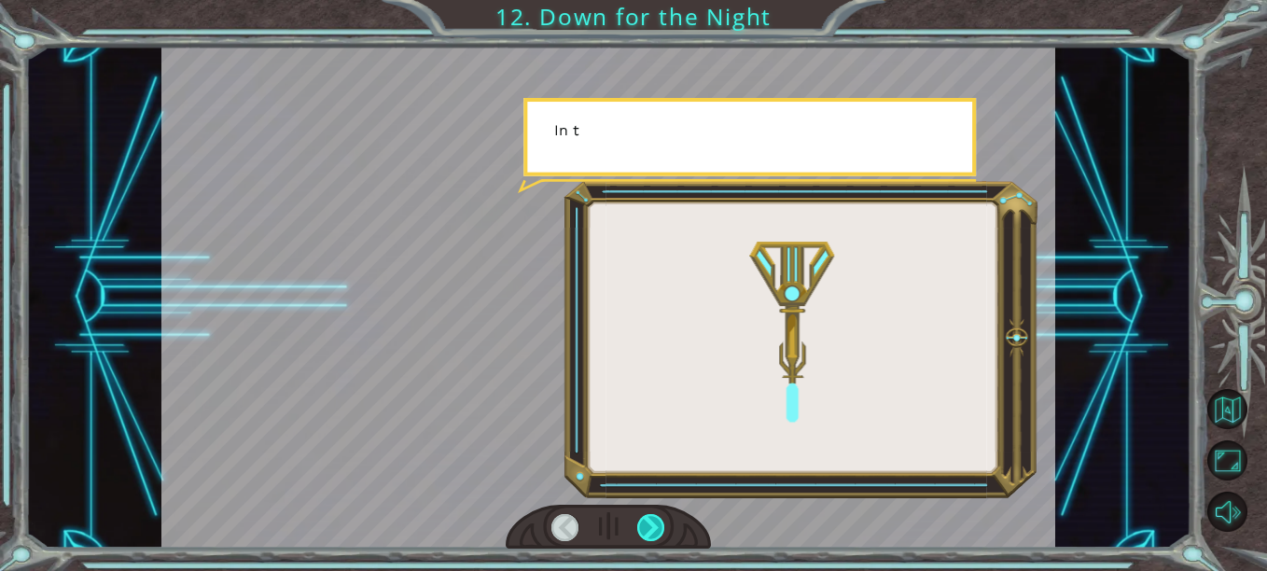
click at [641, 526] on div at bounding box center [650, 527] width 27 height 27
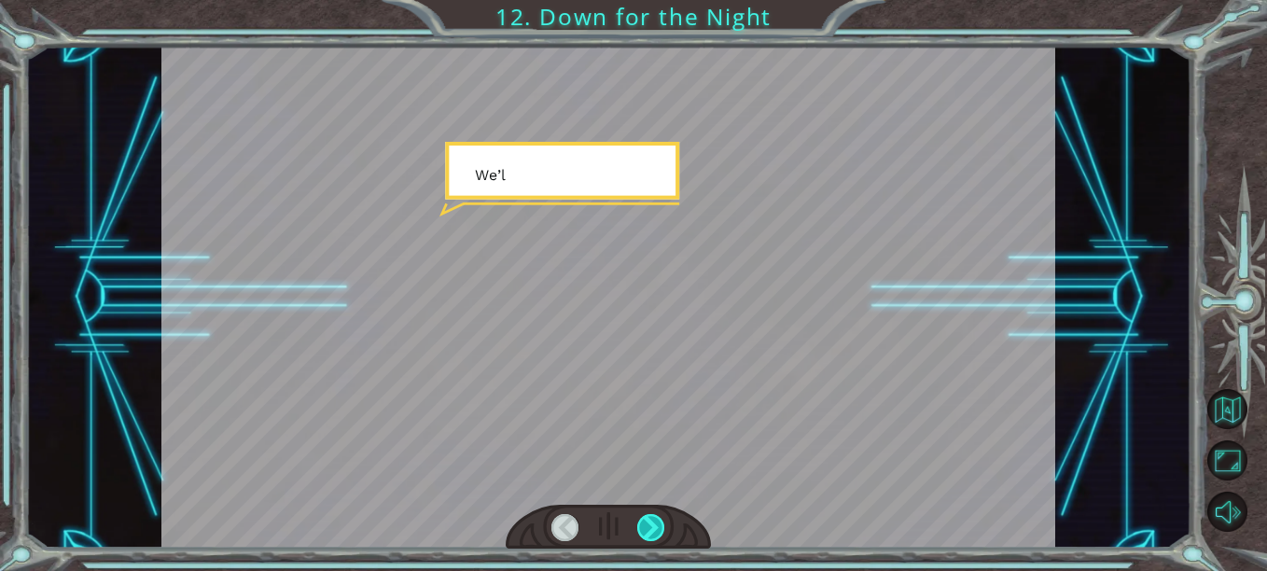
click at [641, 526] on div at bounding box center [650, 527] width 27 height 27
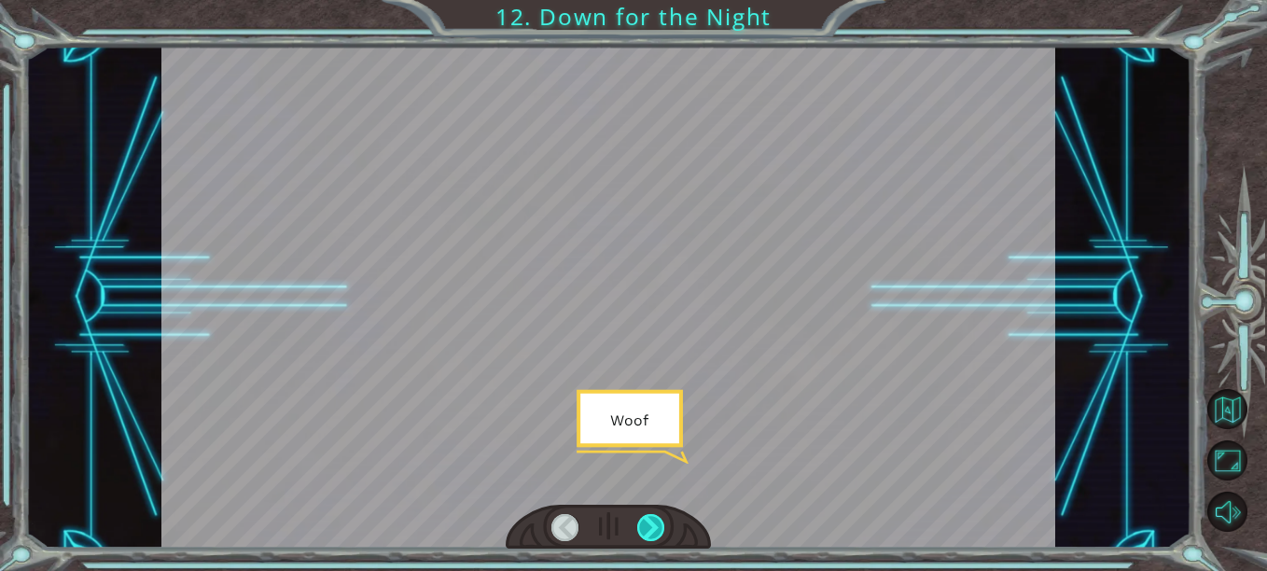
click at [641, 526] on div at bounding box center [650, 527] width 27 height 27
click at [641, 0] on div "F o r n o w l e t ’ s g e t s o m e s l e e p . W e d o n ’ t w a n t t o h e a…" at bounding box center [633, 0] width 1267 height 0
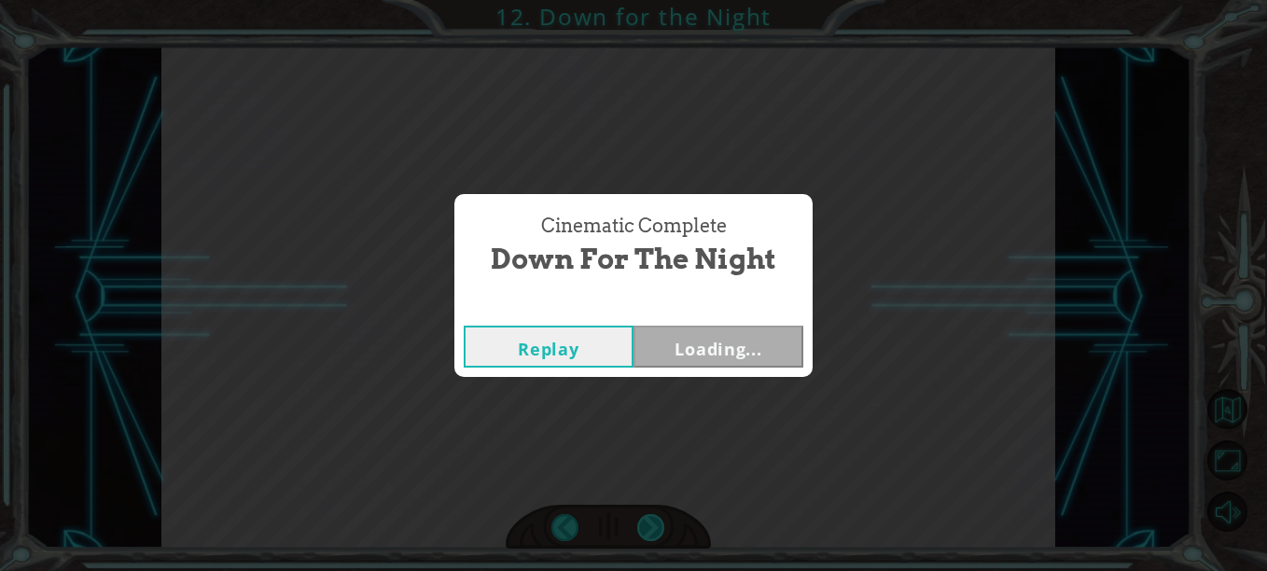
click at [641, 526] on div "Cinematic Complete Down for the Night Replay Loading..." at bounding box center [633, 285] width 1267 height 571
drag, startPoint x: 641, startPoint y: 526, endPoint x: 782, endPoint y: 338, distance: 235.4
click at [782, 338] on button "Next" at bounding box center [719, 347] width 170 height 42
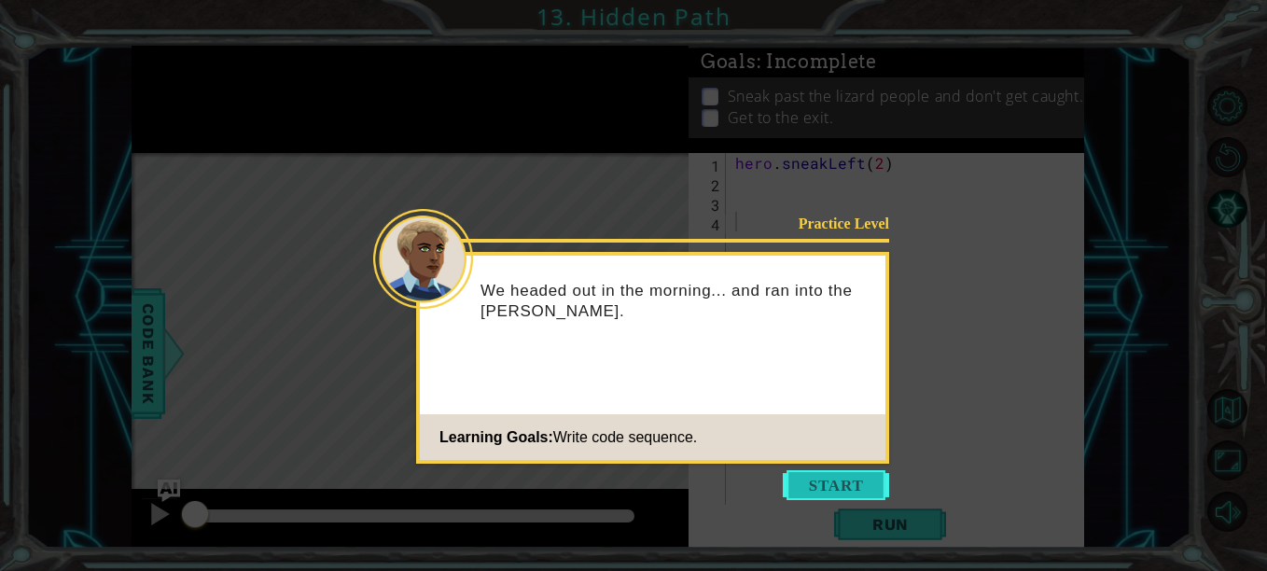
click at [838, 491] on button "Start" at bounding box center [836, 485] width 106 height 30
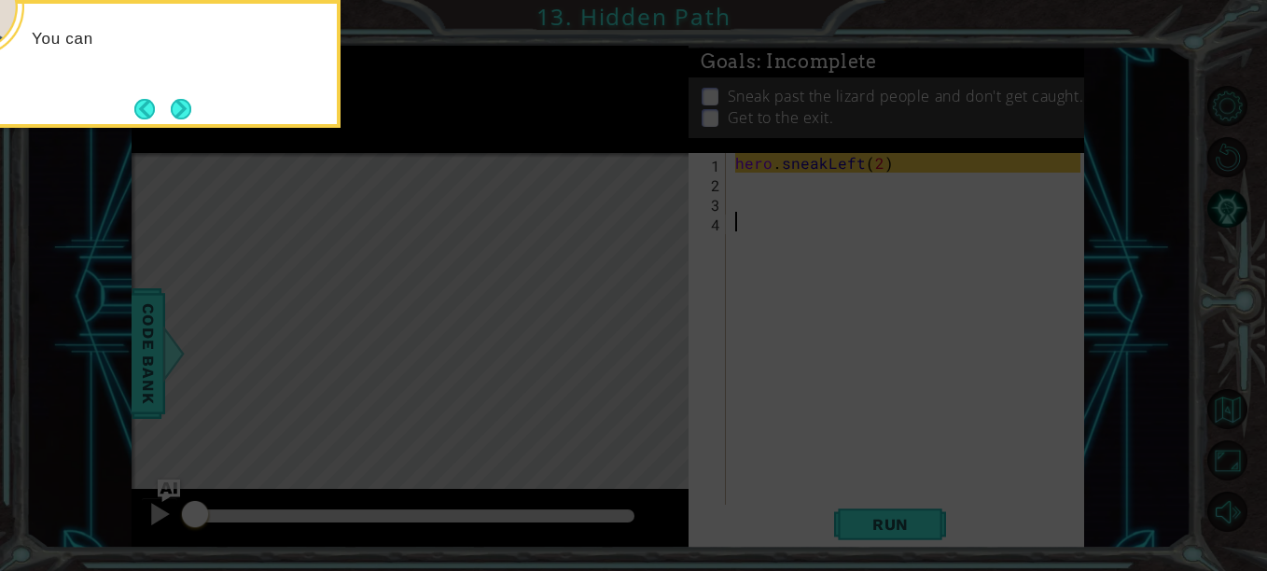
click at [877, 170] on icon at bounding box center [633, 86] width 1267 height 972
click at [154, 102] on button "Back" at bounding box center [152, 109] width 36 height 21
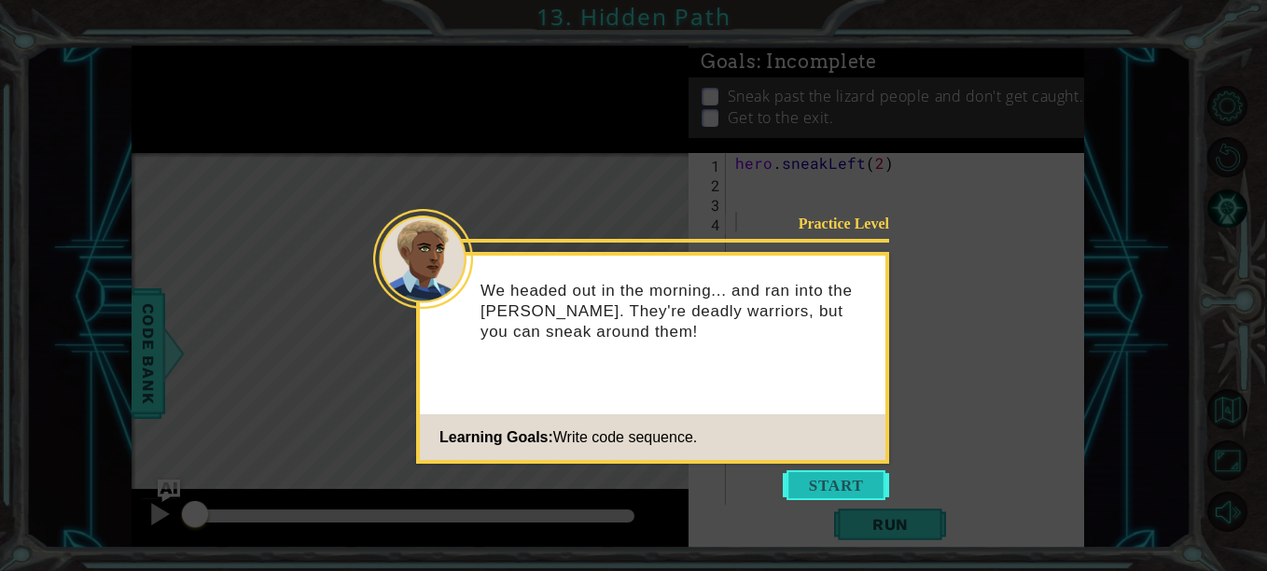
click at [828, 498] on button "Start" at bounding box center [836, 485] width 106 height 30
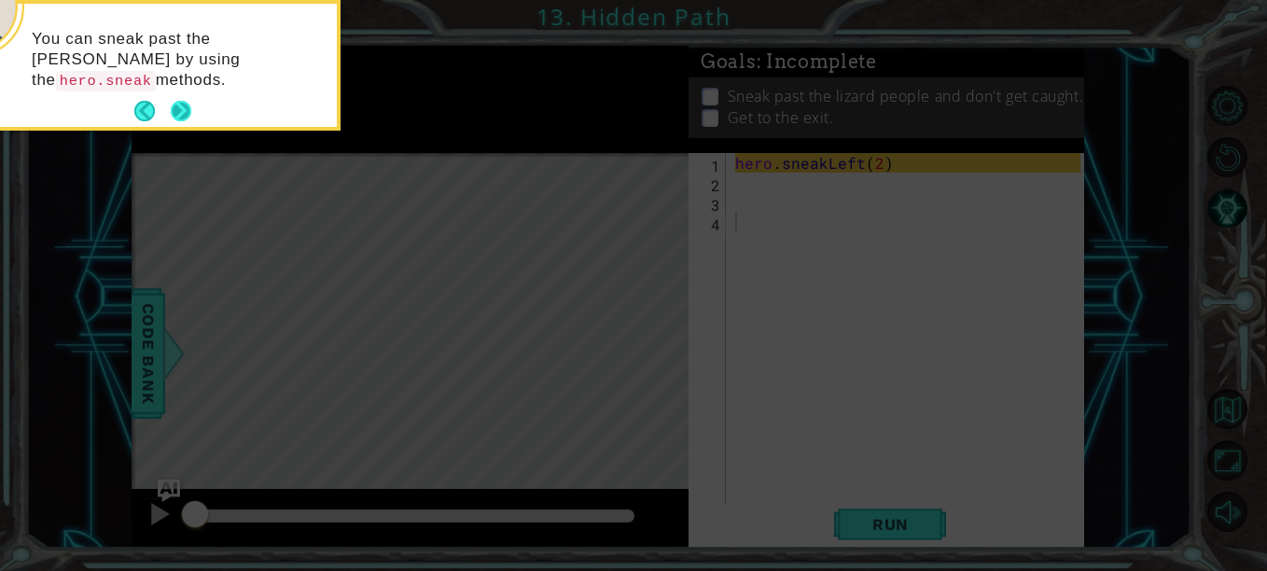
click at [183, 105] on button "Next" at bounding box center [181, 111] width 21 height 21
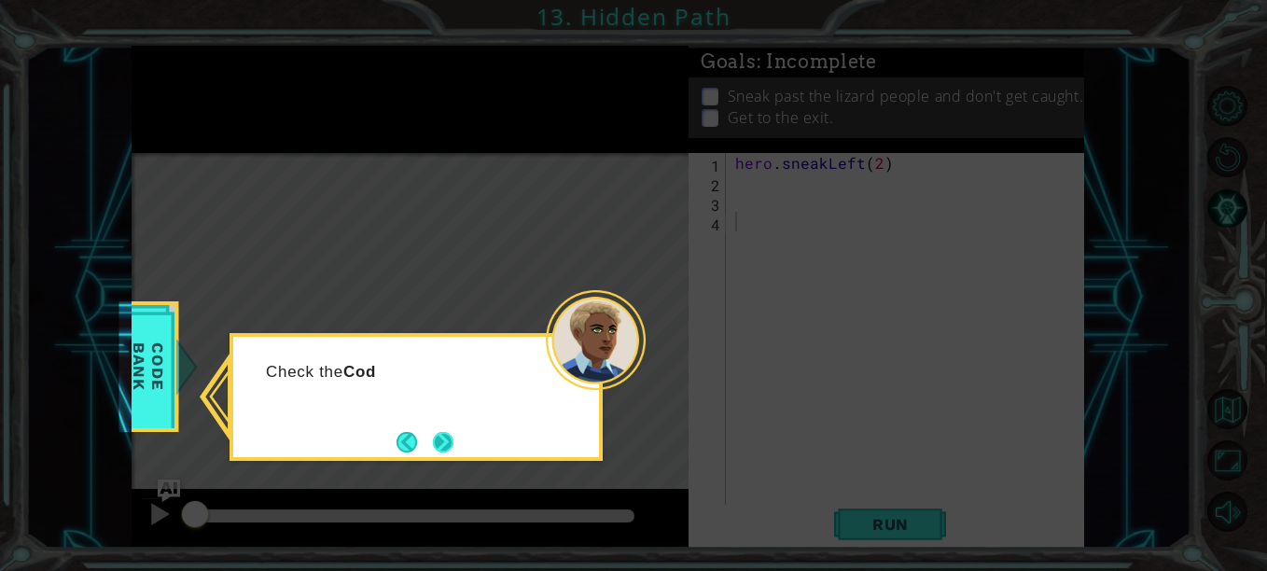
click at [447, 449] on button "Next" at bounding box center [444, 442] width 35 height 35
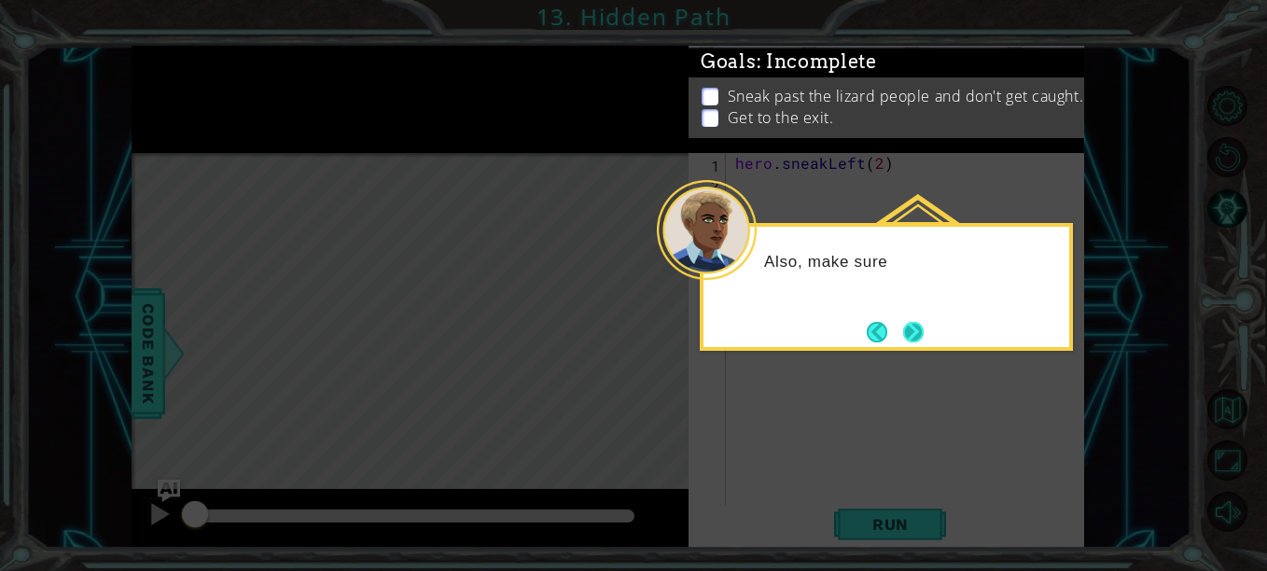
click at [910, 340] on button "Next" at bounding box center [914, 332] width 34 height 34
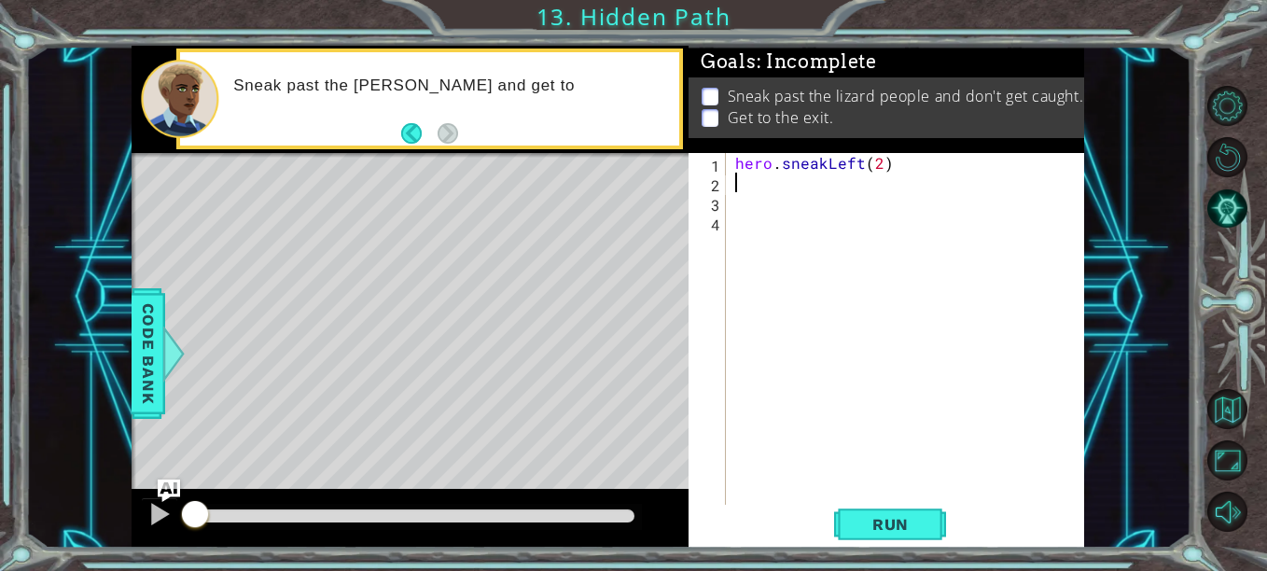
click at [830, 184] on div "hero . sneakLeft ( 2 )" at bounding box center [911, 349] width 358 height 392
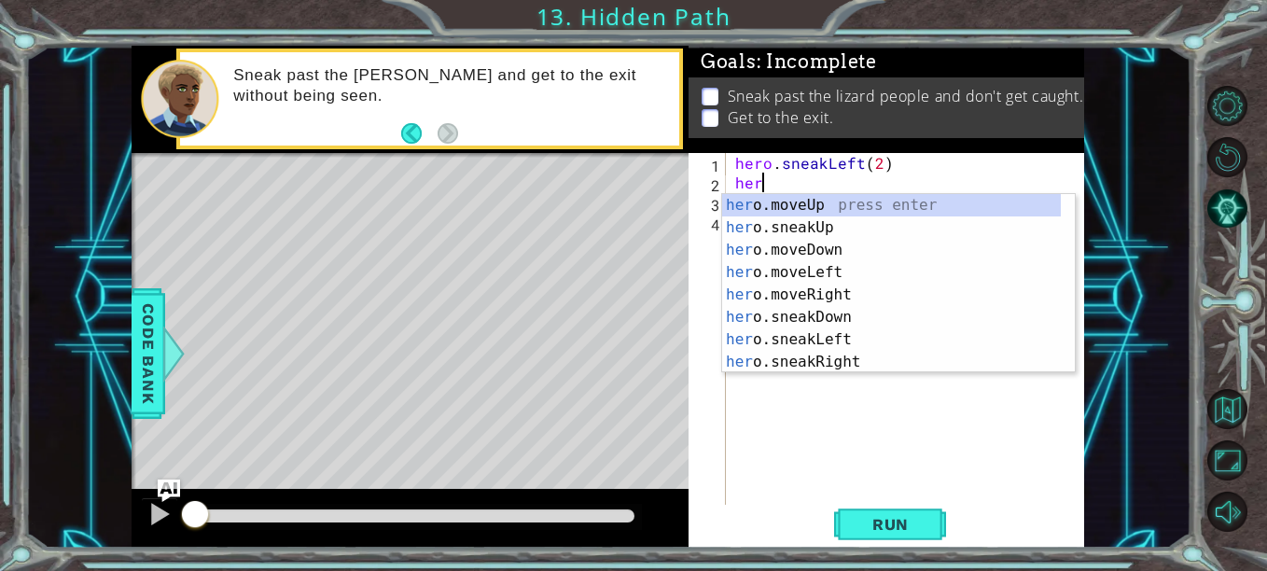
scroll to position [0, 1]
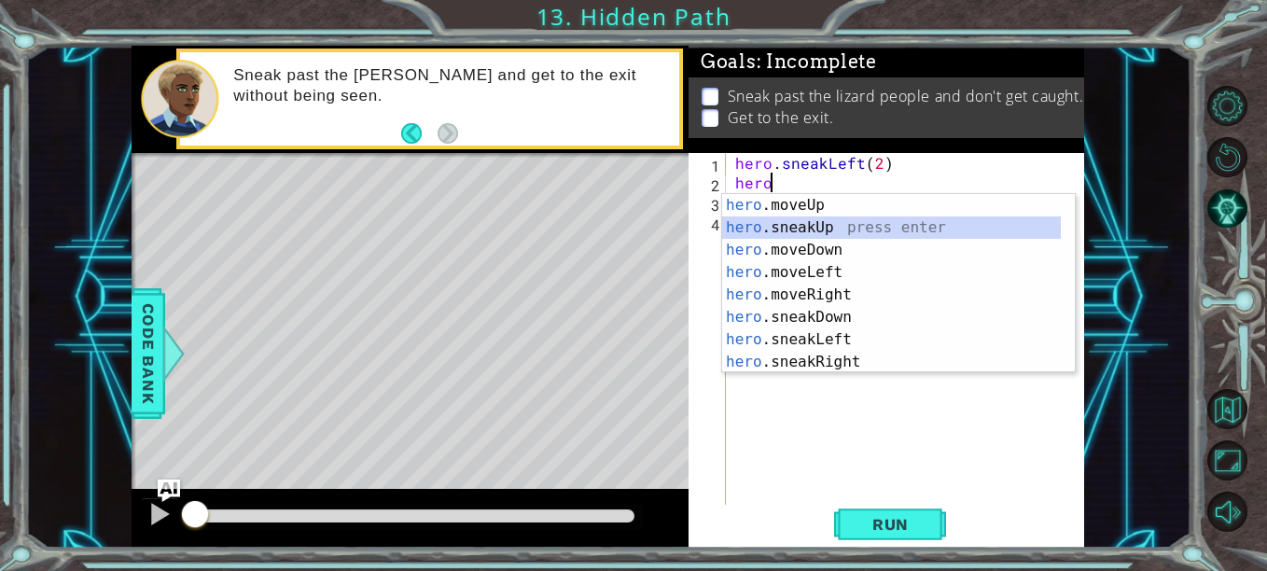
click at [833, 229] on div "hero .moveUp press enter hero .sneakUp press enter hero .moveDown press enter h…" at bounding box center [891, 306] width 339 height 224
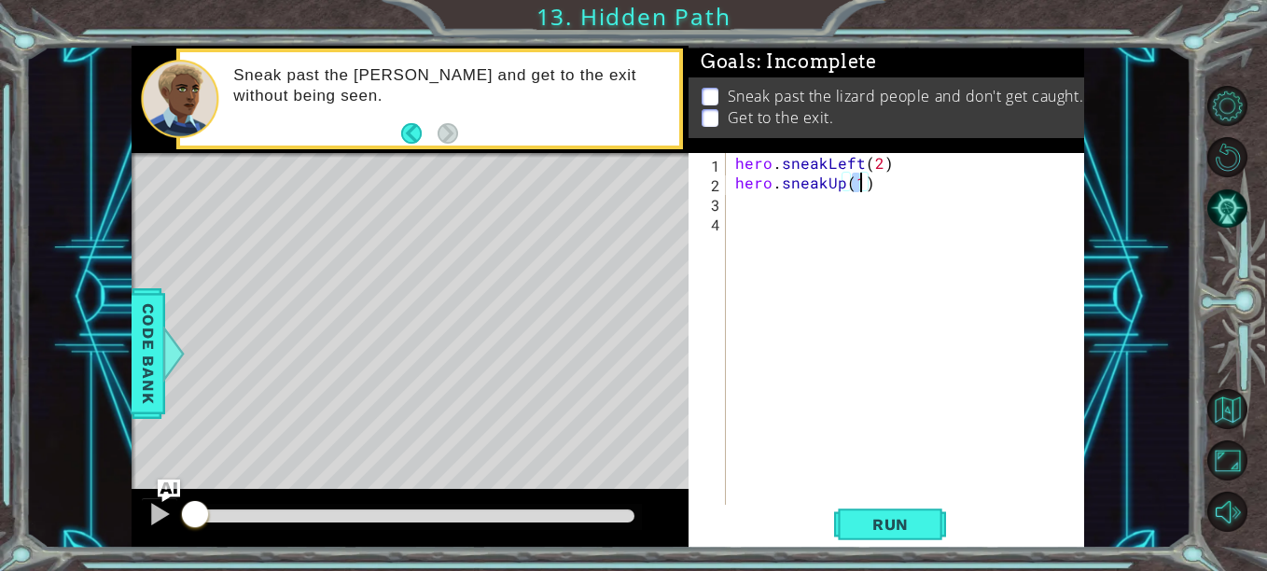
type textarea "hero.sneakUp(2)"
click at [859, 213] on div "hero . sneakLeft ( 2 ) hero . sneakUp ( 2 )" at bounding box center [911, 349] width 358 height 392
click at [860, 196] on div "hero . sneakLeft ( 2 ) hero . sneakUp ( 2 )" at bounding box center [911, 349] width 358 height 392
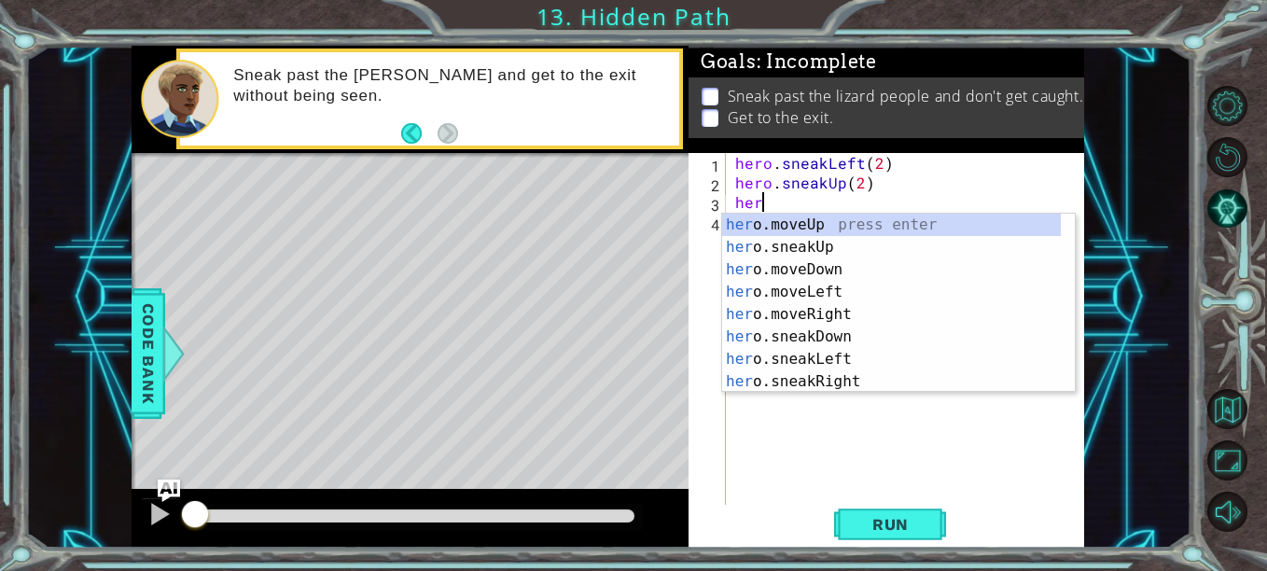
scroll to position [0, 1]
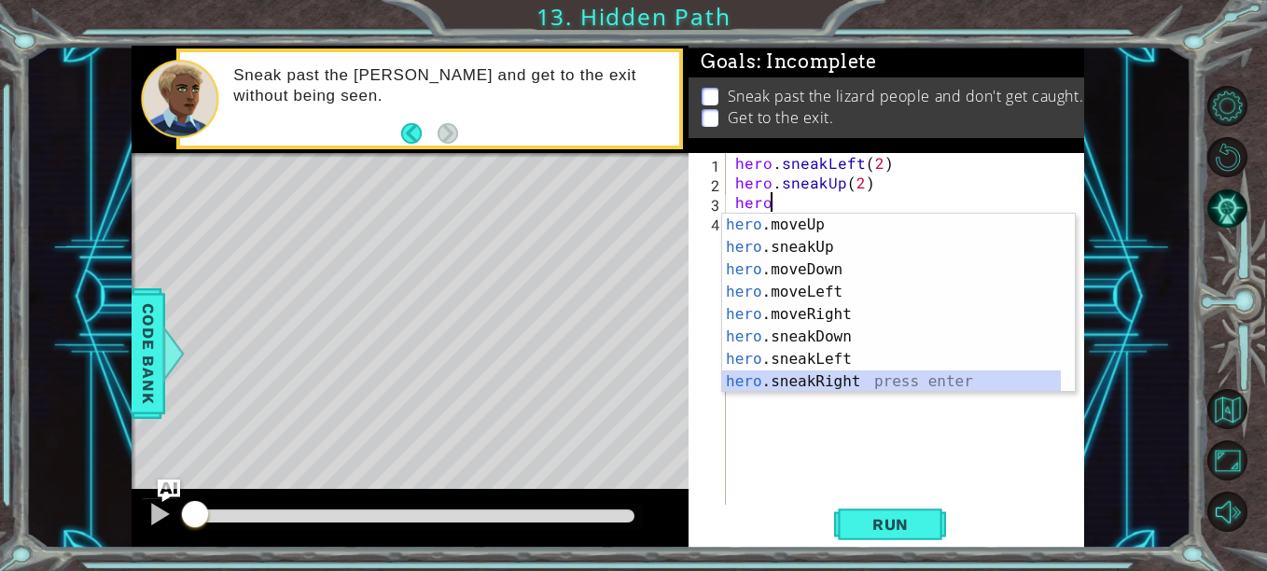
click at [855, 382] on div "hero .moveUp press enter hero .sneakUp press enter hero .moveDown press enter h…" at bounding box center [891, 326] width 339 height 224
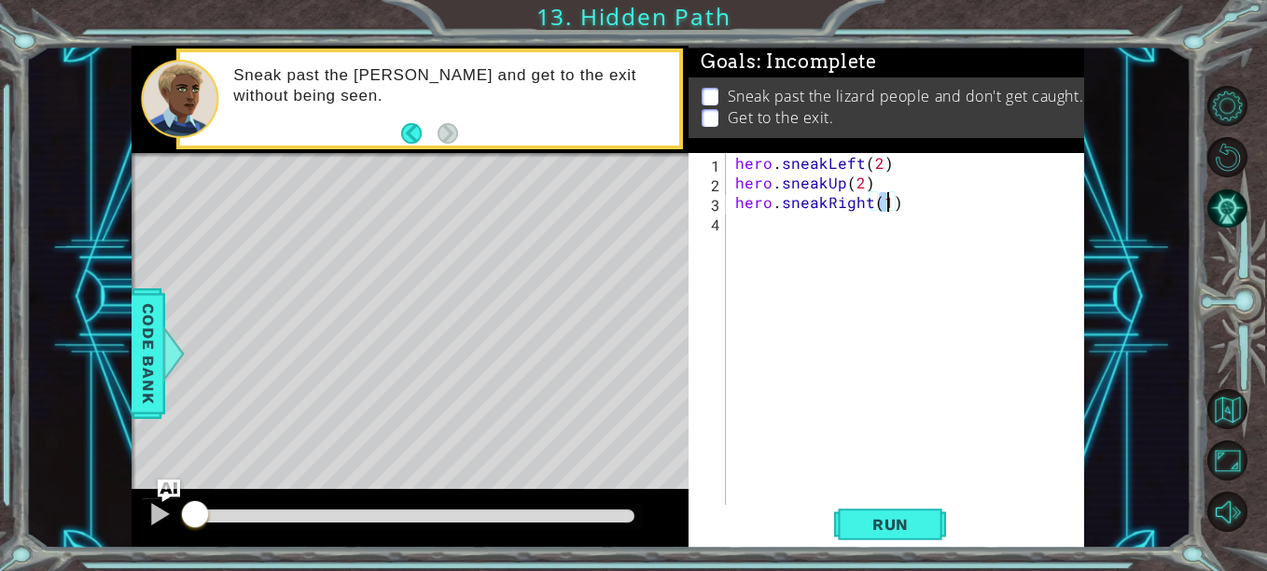
scroll to position [0, 9]
type textarea "hero.sneakRight(2)"
click at [883, 514] on button "Run" at bounding box center [890, 524] width 112 height 39
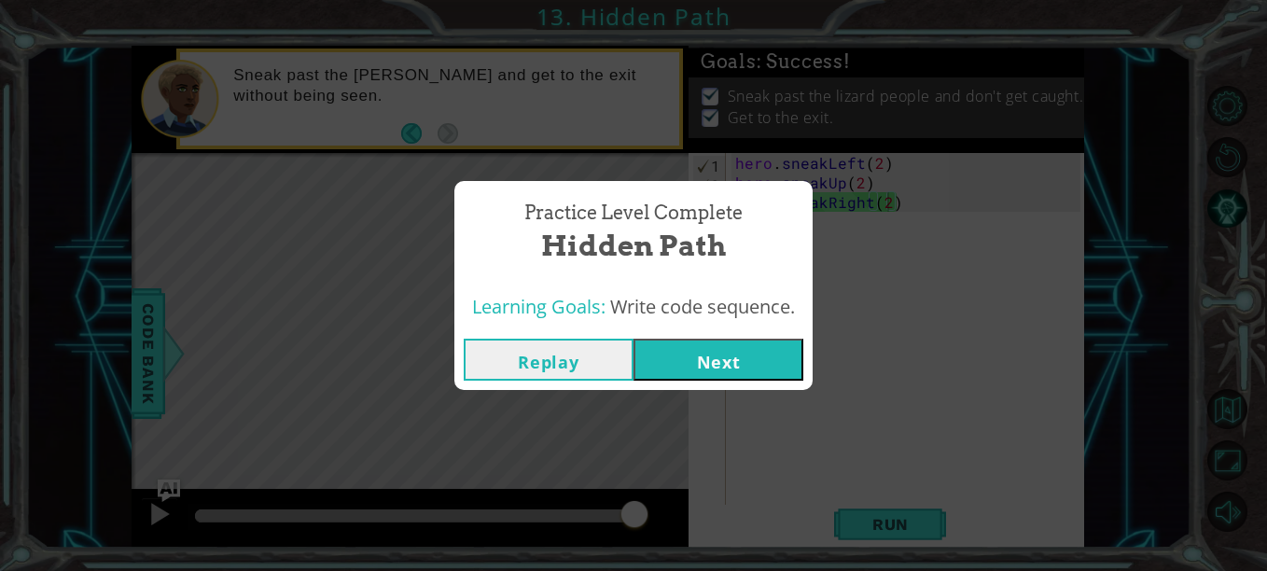
click at [748, 350] on button "Next" at bounding box center [719, 360] width 170 height 42
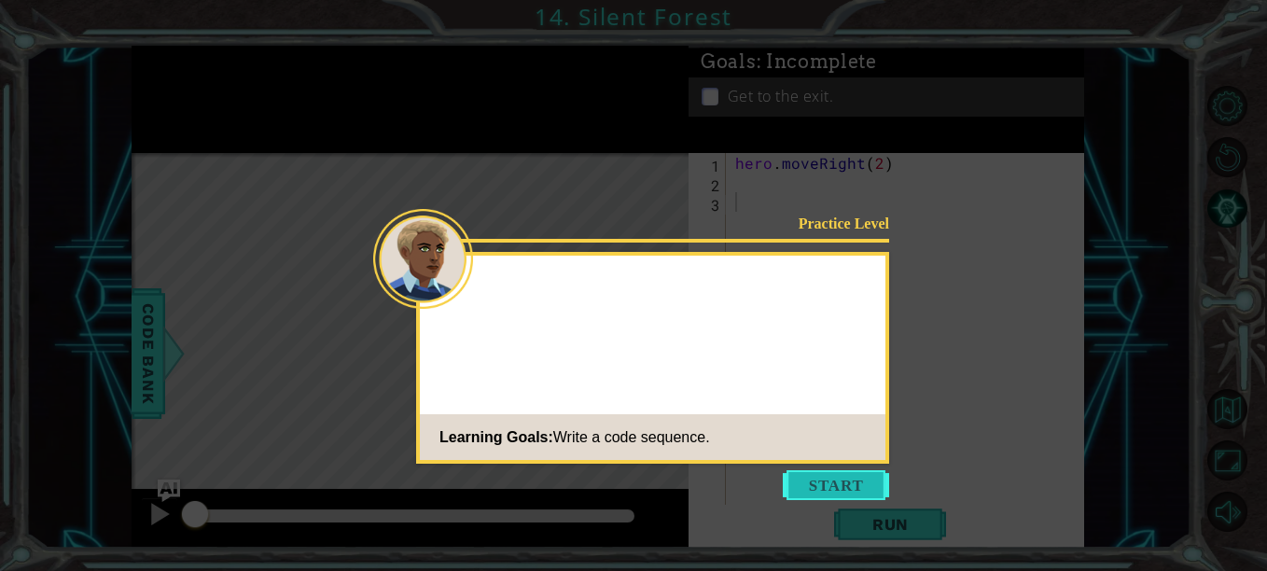
click at [859, 485] on button "Start" at bounding box center [836, 485] width 106 height 30
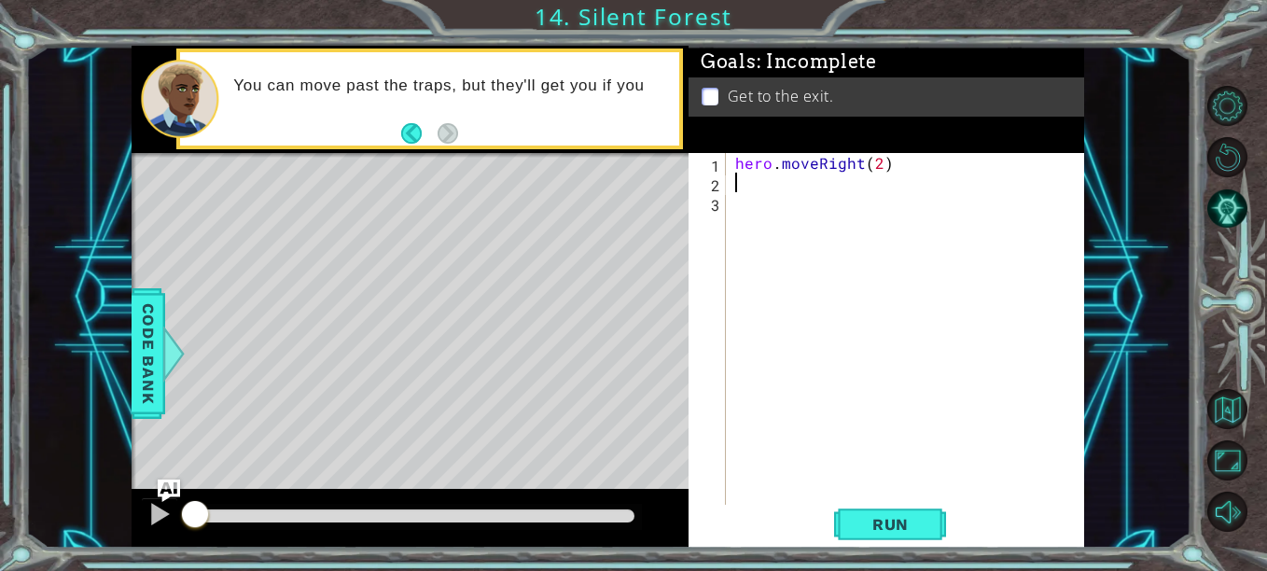
click at [819, 178] on div "hero . moveRight ( 2 )" at bounding box center [911, 349] width 358 height 392
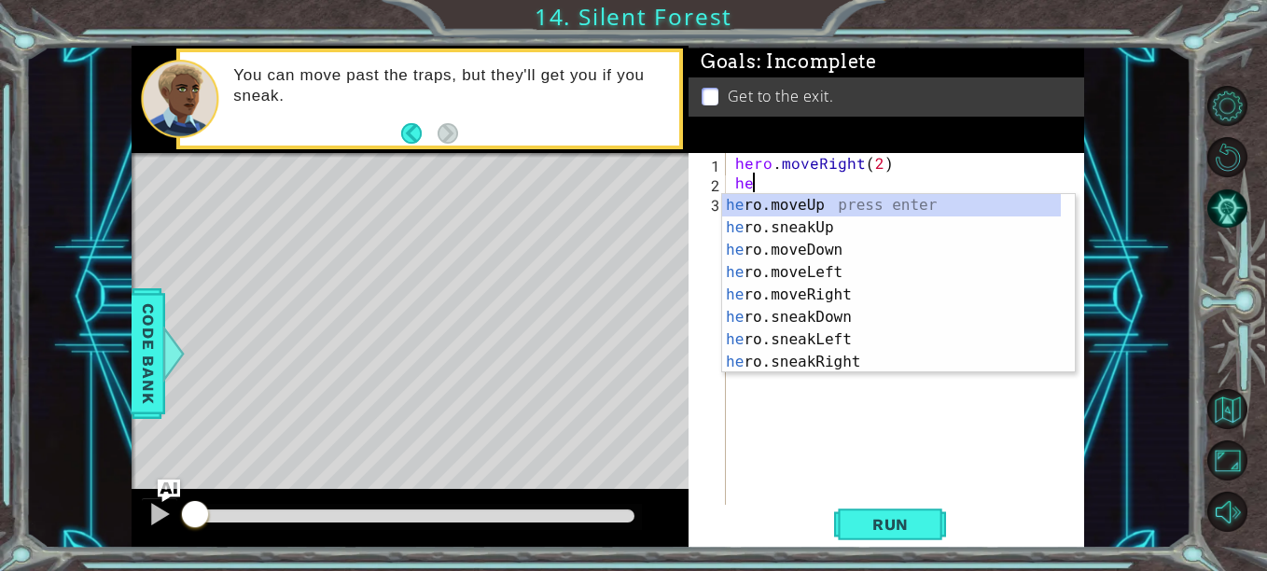
scroll to position [0, 1]
click at [849, 320] on div "hero .moveUp press enter hero .sneakUp press enter hero .moveDown press enter h…" at bounding box center [891, 306] width 339 height 224
type textarea "hero.sneakDown(1)"
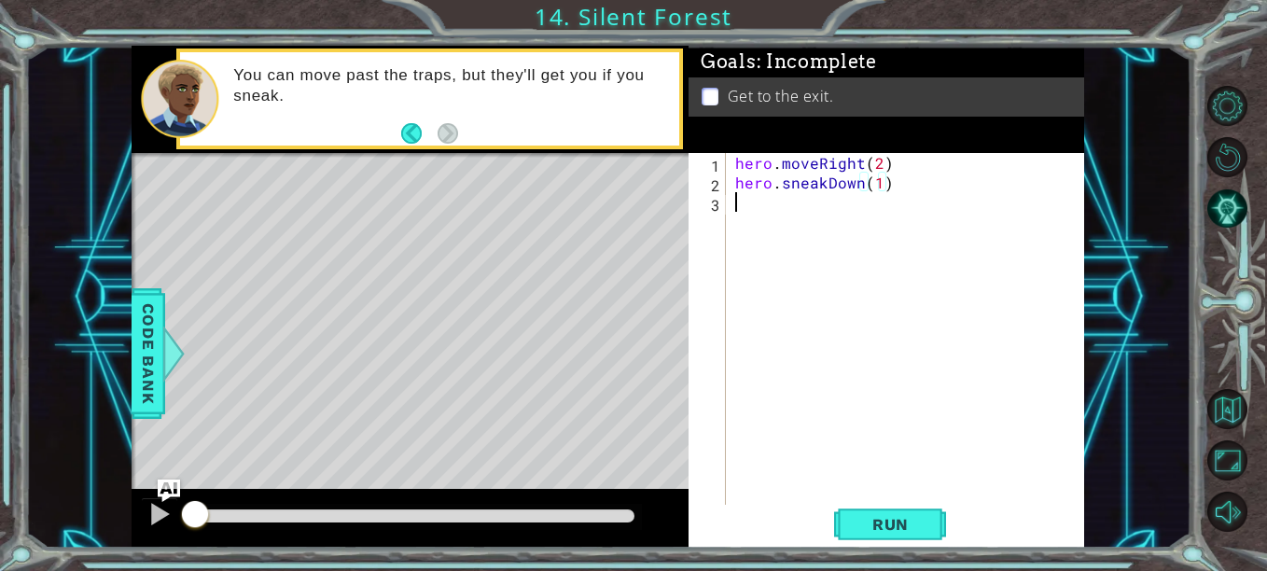
click at [857, 224] on div "hero . moveRight ( 2 ) hero . sneakDown ( 1 )" at bounding box center [911, 349] width 358 height 392
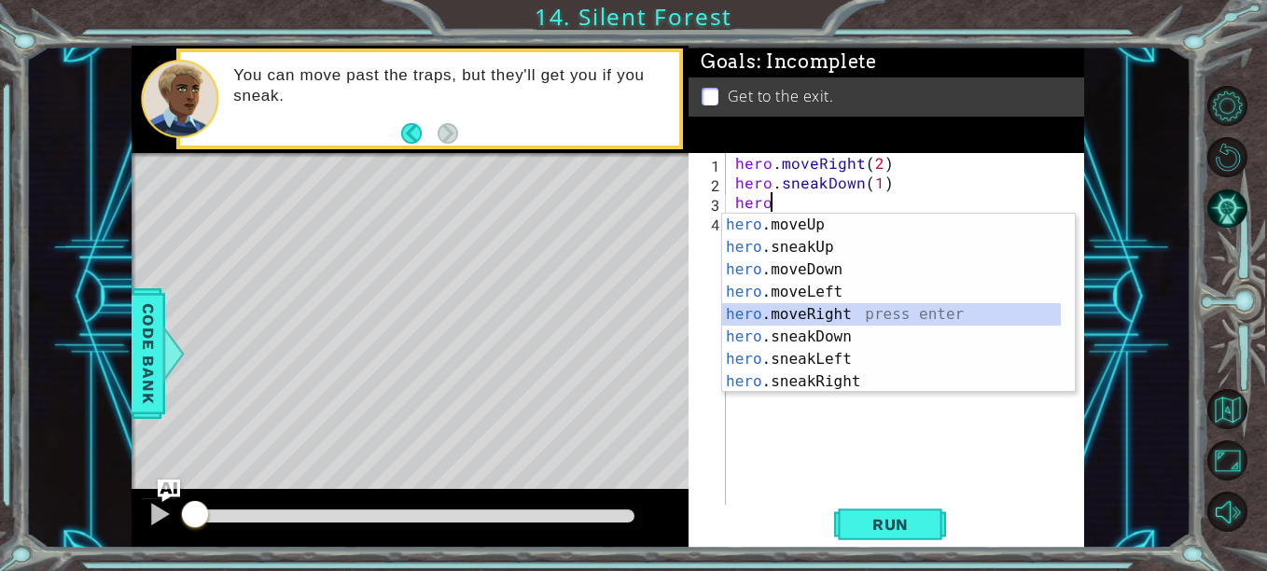
click at [863, 321] on div "hero .moveUp press enter hero .sneakUp press enter hero .moveDown press enter h…" at bounding box center [891, 326] width 339 height 224
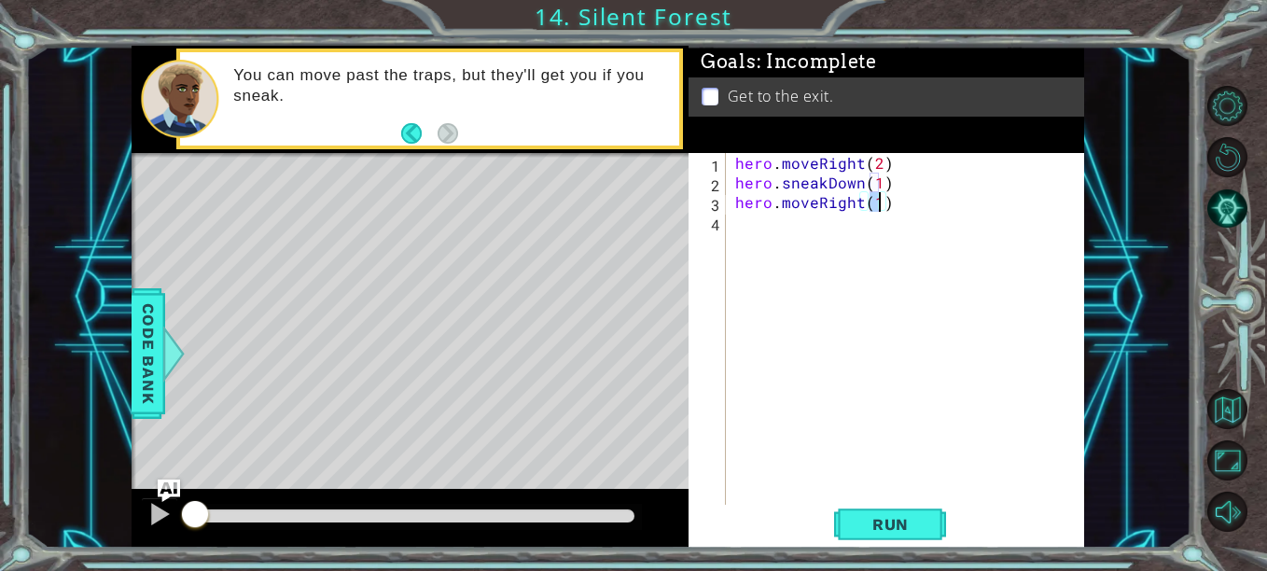
type textarea "hero.moveRight(2)"
click at [861, 226] on div "hero . moveRight ( 2 ) hero . sneakDown ( 1 ) hero . moveRight ( 2 )" at bounding box center [911, 349] width 358 height 392
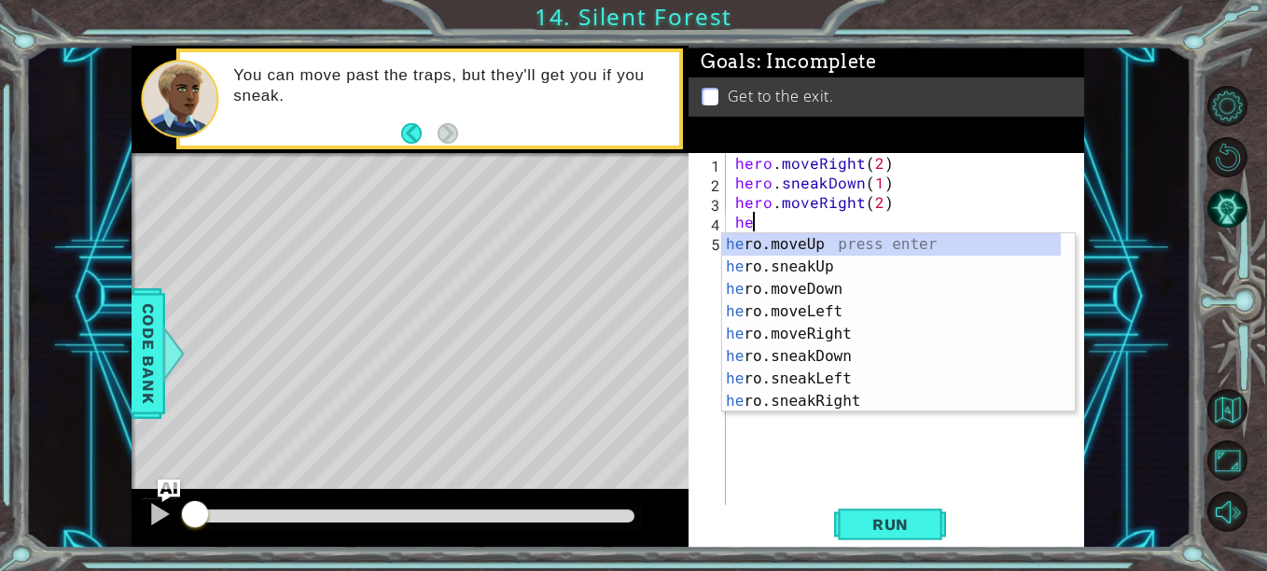
scroll to position [0, 1]
click at [867, 272] on div "hero .moveUp press enter hero .sneakUp press enter hero .moveDown press enter h…" at bounding box center [891, 345] width 339 height 224
type textarea "hero.sneakUp(1)"
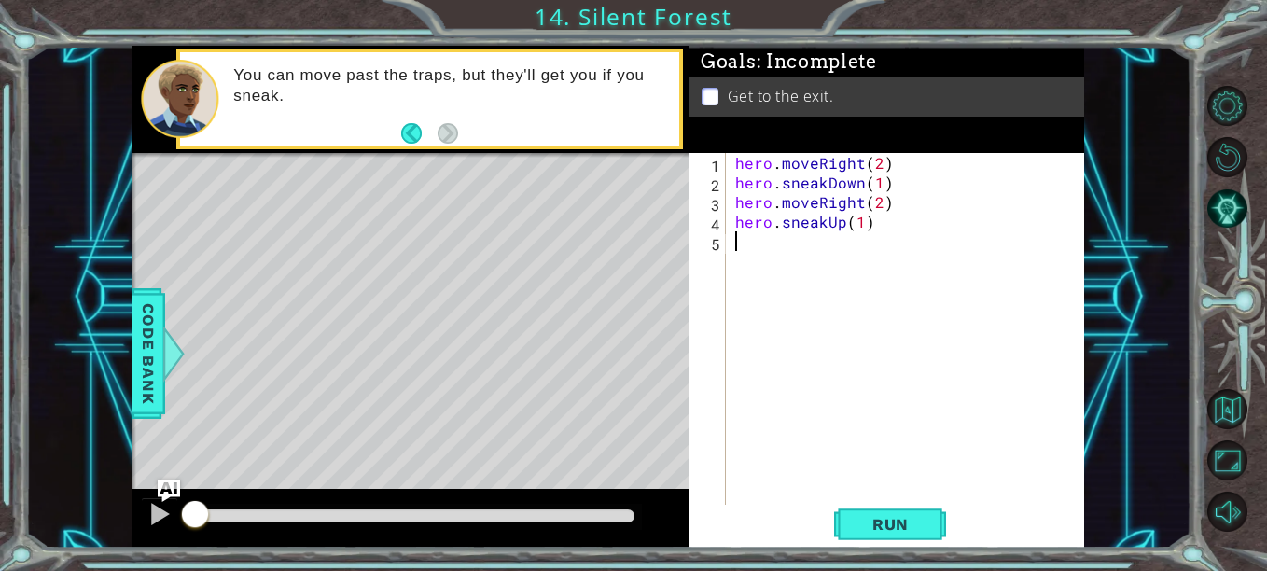
click at [850, 267] on div "hero . moveRight ( 2 ) hero . sneakDown ( 1 ) hero . moveRight ( 2 ) hero . sne…" at bounding box center [911, 349] width 358 height 392
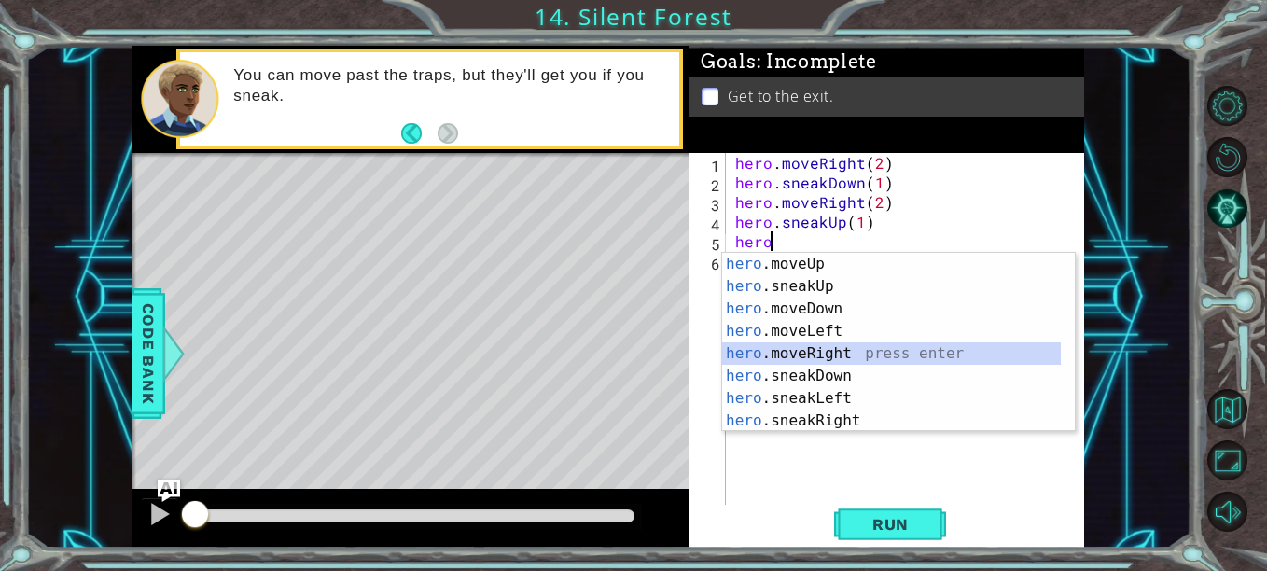
click at [861, 353] on div "hero .moveUp press enter hero .sneakUp press enter hero .moveDown press enter h…" at bounding box center [891, 365] width 339 height 224
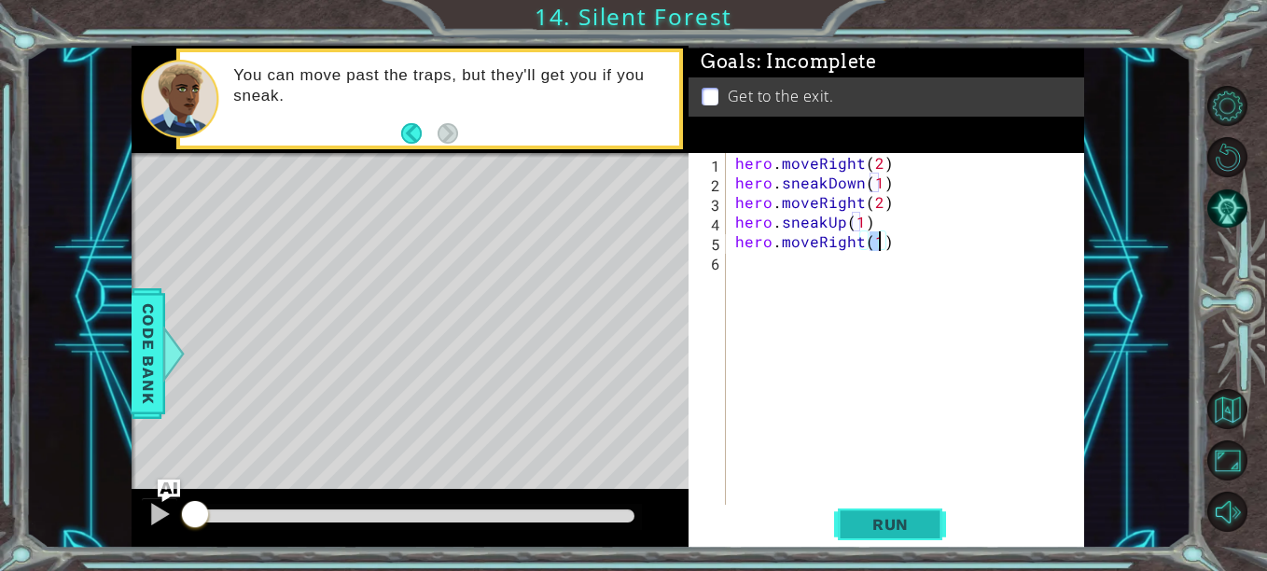
click at [891, 524] on span "Run" at bounding box center [891, 524] width 74 height 19
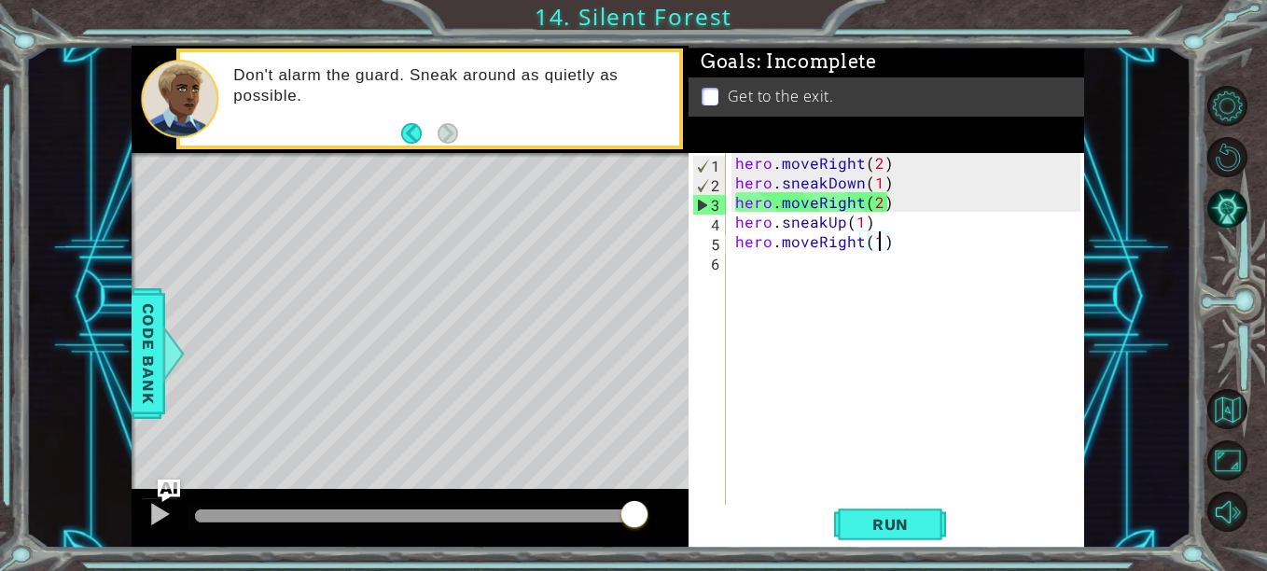
click at [864, 201] on div "hero . moveRight ( 2 ) hero . sneakDown ( 1 ) hero . moveRight ( 2 ) hero . sne…" at bounding box center [911, 349] width 358 height 392
click at [816, 205] on div "hero . moveRight ( 2 ) hero . sneakDown ( 1 ) hero . moveRight ( 2 ) hero . sne…" at bounding box center [911, 349] width 358 height 392
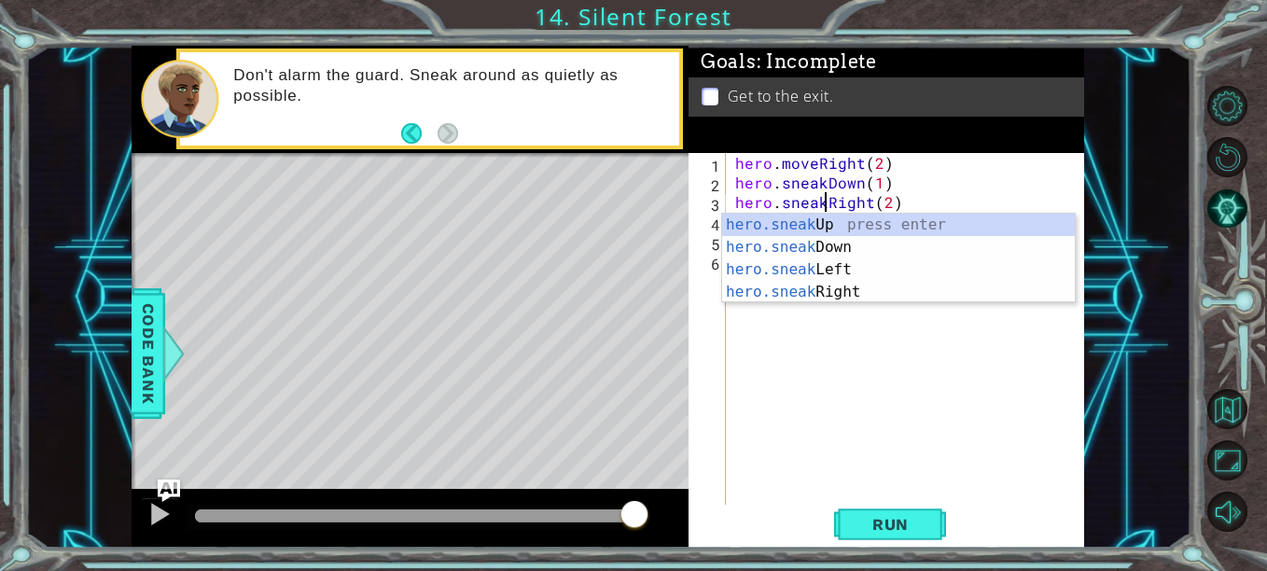
scroll to position [0, 7]
type textarea "hero.sneakRight(2)"
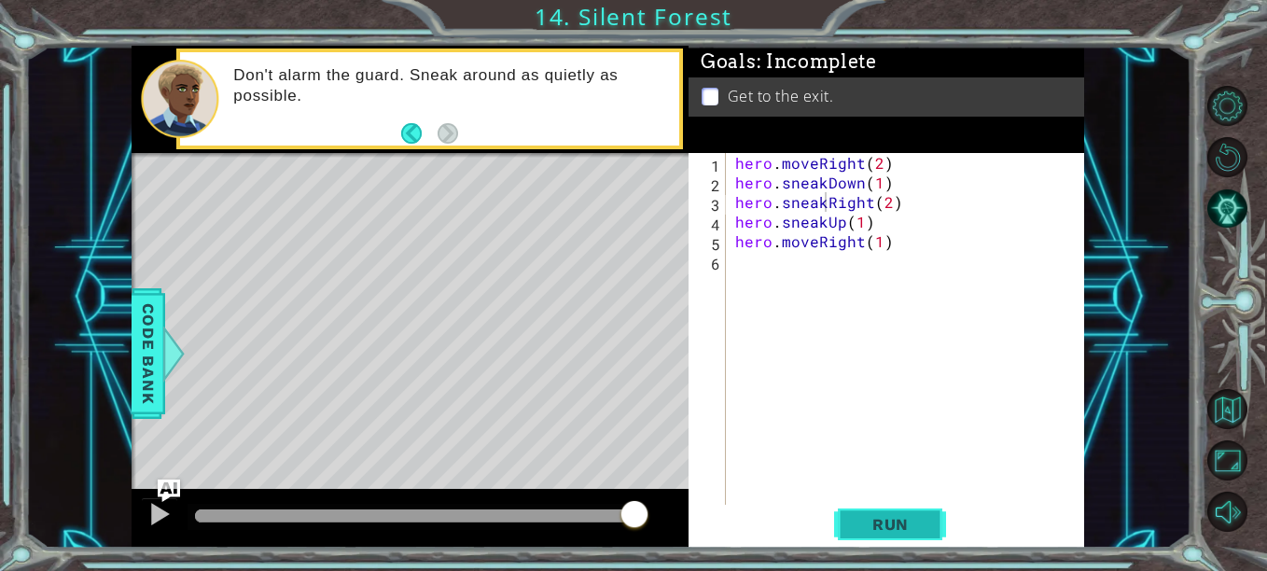
click at [861, 525] on span "Run" at bounding box center [891, 524] width 74 height 19
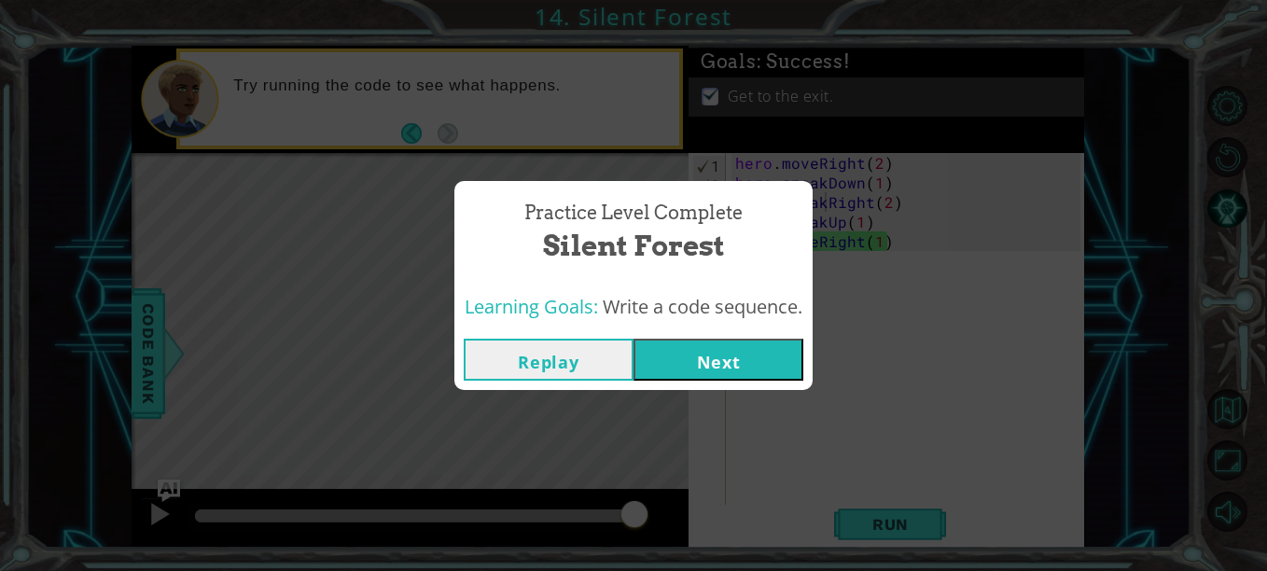
click at [695, 354] on button "Next" at bounding box center [719, 360] width 170 height 42
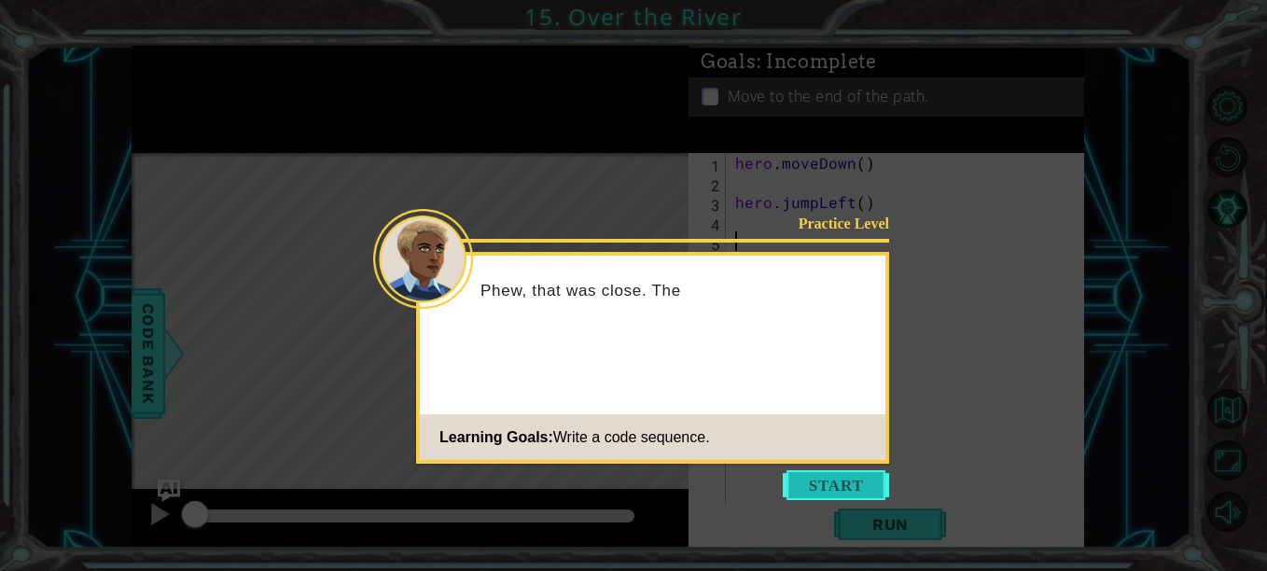
click at [812, 496] on button "Start" at bounding box center [836, 485] width 106 height 30
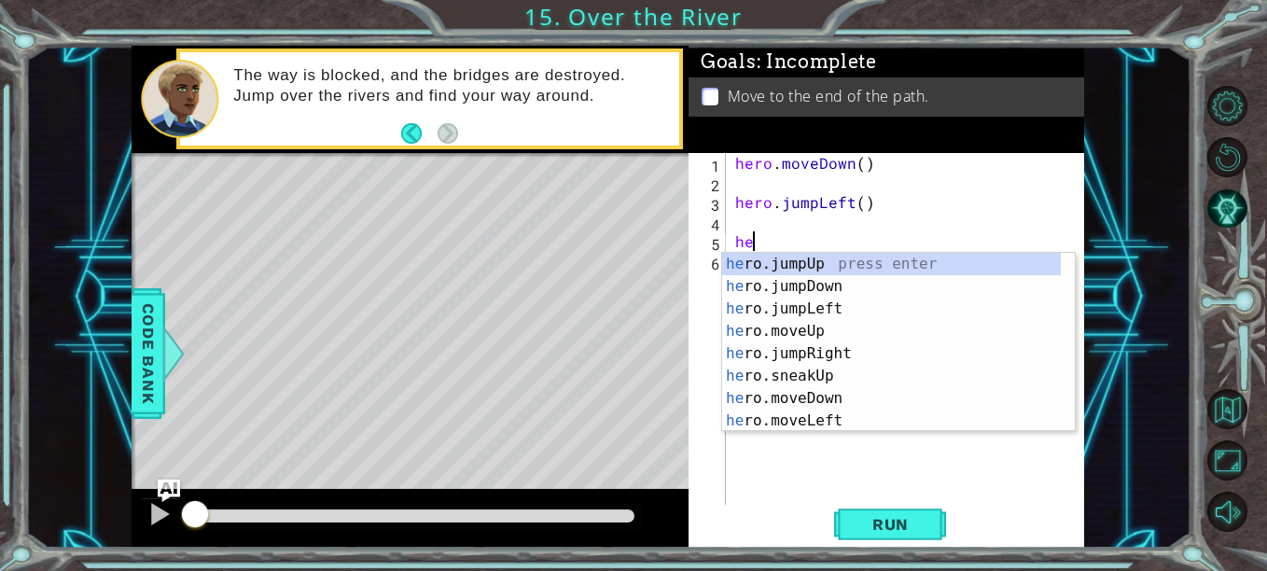
scroll to position [0, 1]
type textarea "hero"
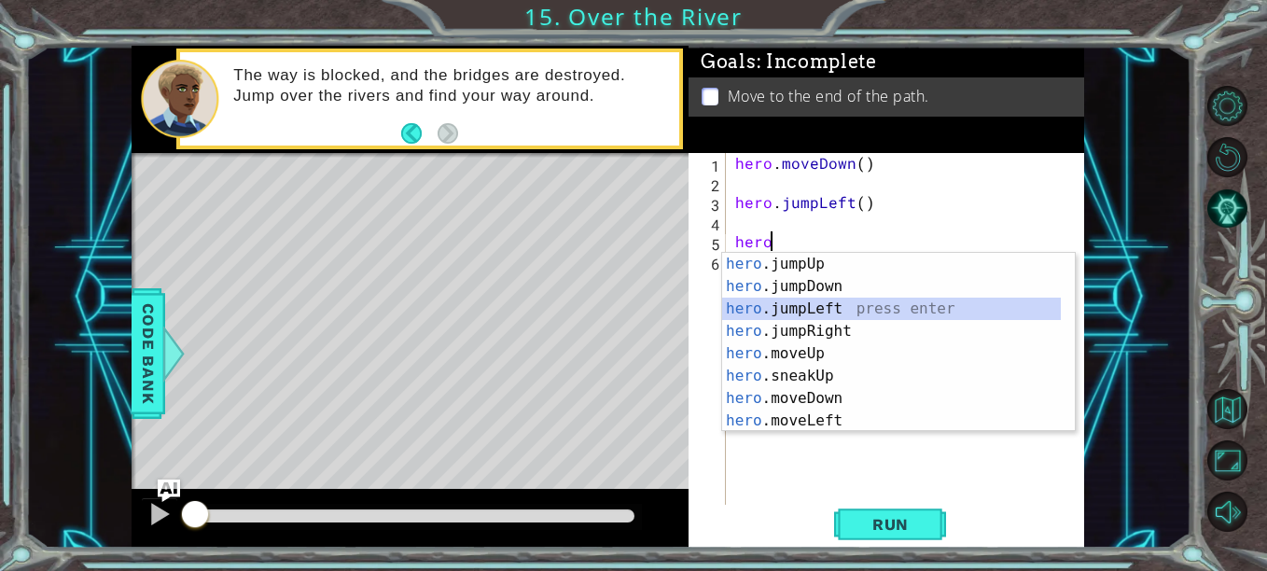
click at [833, 311] on div "hero .jumpUp press enter hero .jumpDown press enter hero .jumpLeft press enter …" at bounding box center [891, 365] width 339 height 224
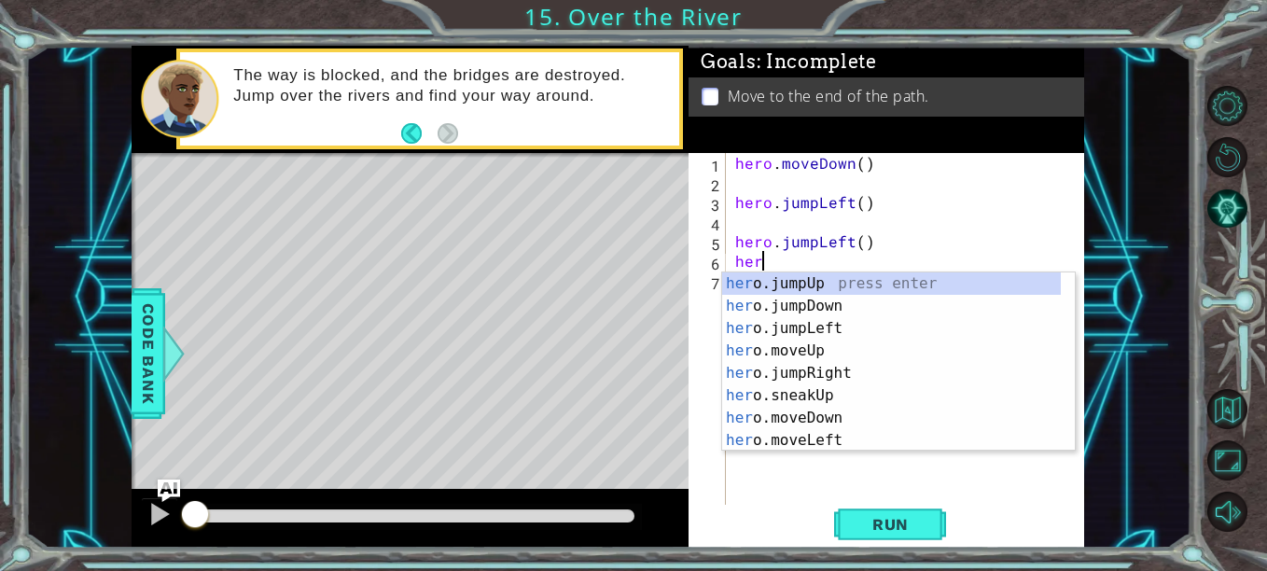
type textarea "hero"
click at [844, 307] on div "hero .jumpUp press enter hero .jumpDown press enter hero .jumpLeft press enter …" at bounding box center [891, 385] width 339 height 224
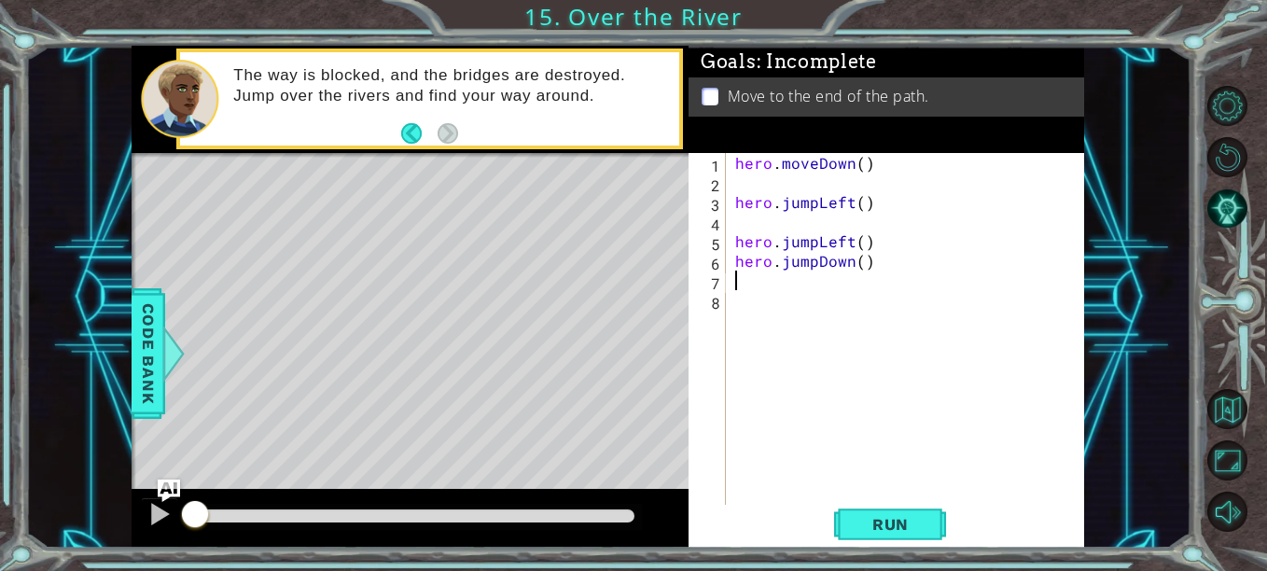
scroll to position [0, 0]
click at [819, 246] on div "hero . moveDown ( ) hero . jumpLeft ( ) hero . jumpLeft ( ) hero . jumpDown ( )" at bounding box center [911, 349] width 358 height 392
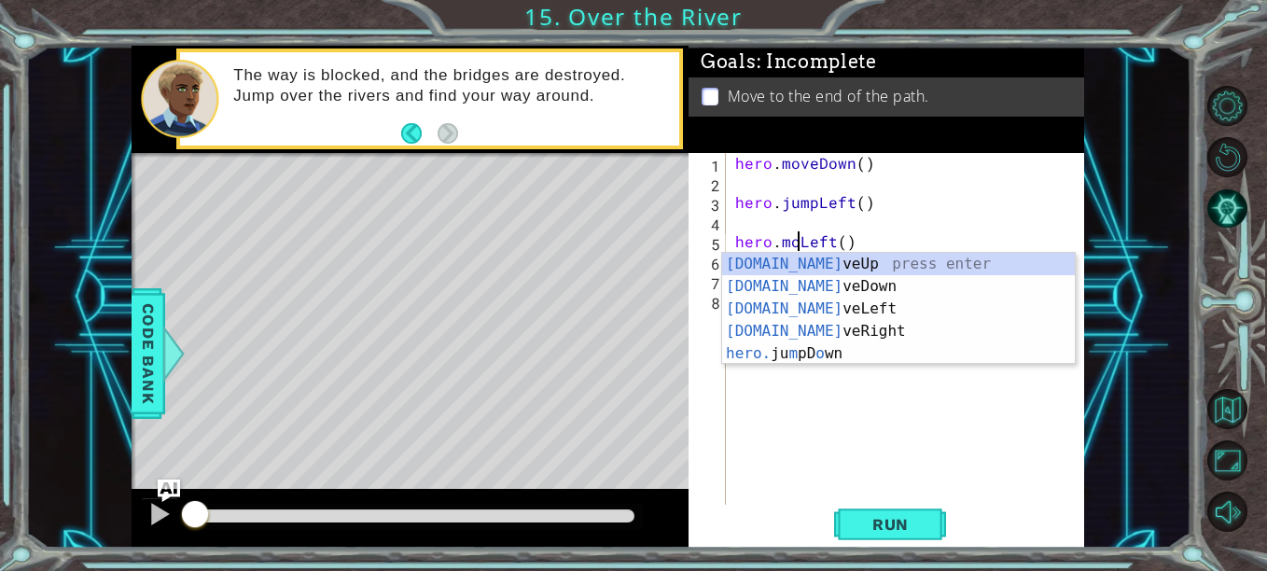
type textarea "hero.moveLeft()"
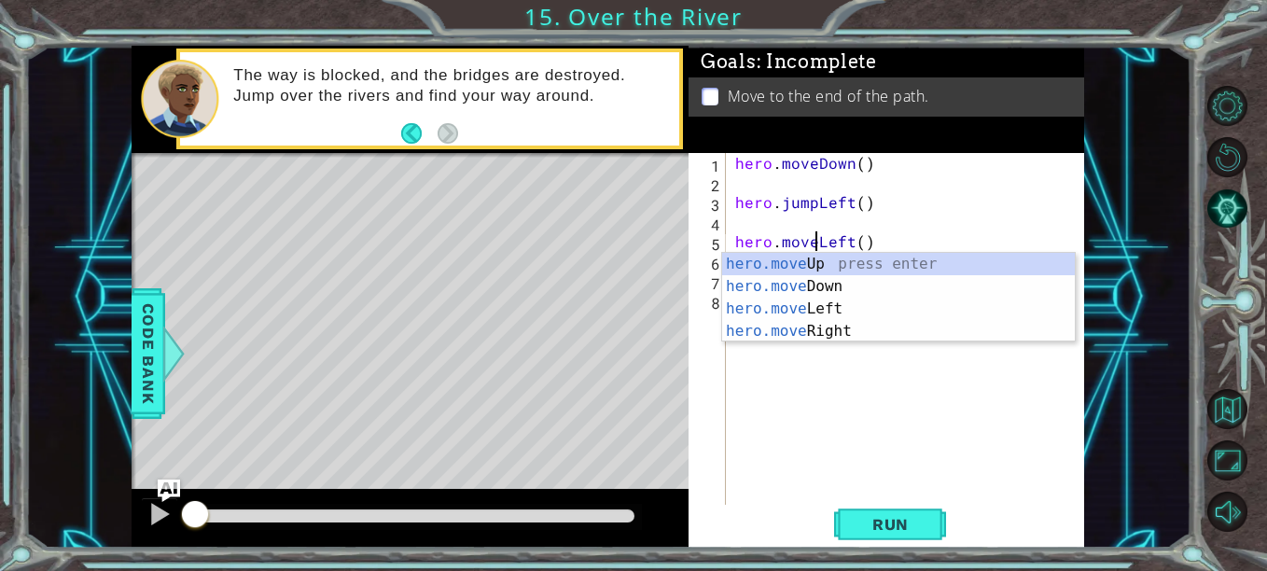
scroll to position [0, 6]
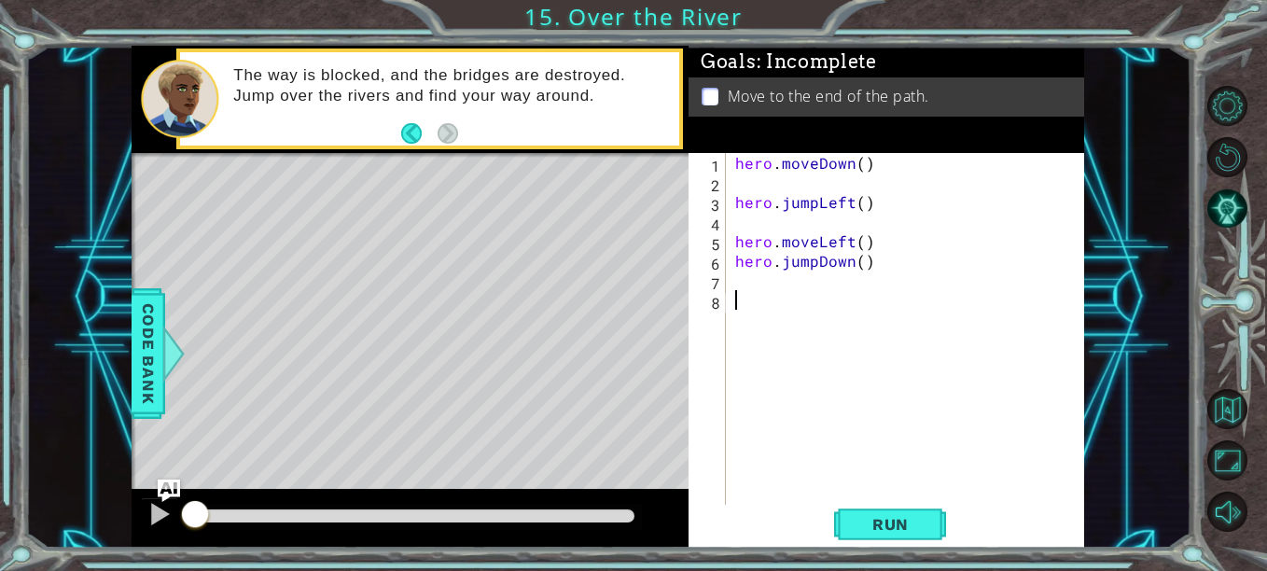
click at [819, 359] on div "hero . moveDown ( ) hero . jumpLeft ( ) hero . moveLeft ( ) hero . jumpDown ( )" at bounding box center [911, 349] width 358 height 392
click at [833, 298] on div "hero . moveDown ( ) hero . jumpLeft ( ) hero . moveLeft ( ) hero . jumpDown ( )" at bounding box center [911, 349] width 358 height 392
click at [833, 276] on div "hero . moveDown ( ) hero . jumpLeft ( ) hero . moveLeft ( ) hero . jumpDown ( )" at bounding box center [911, 349] width 358 height 392
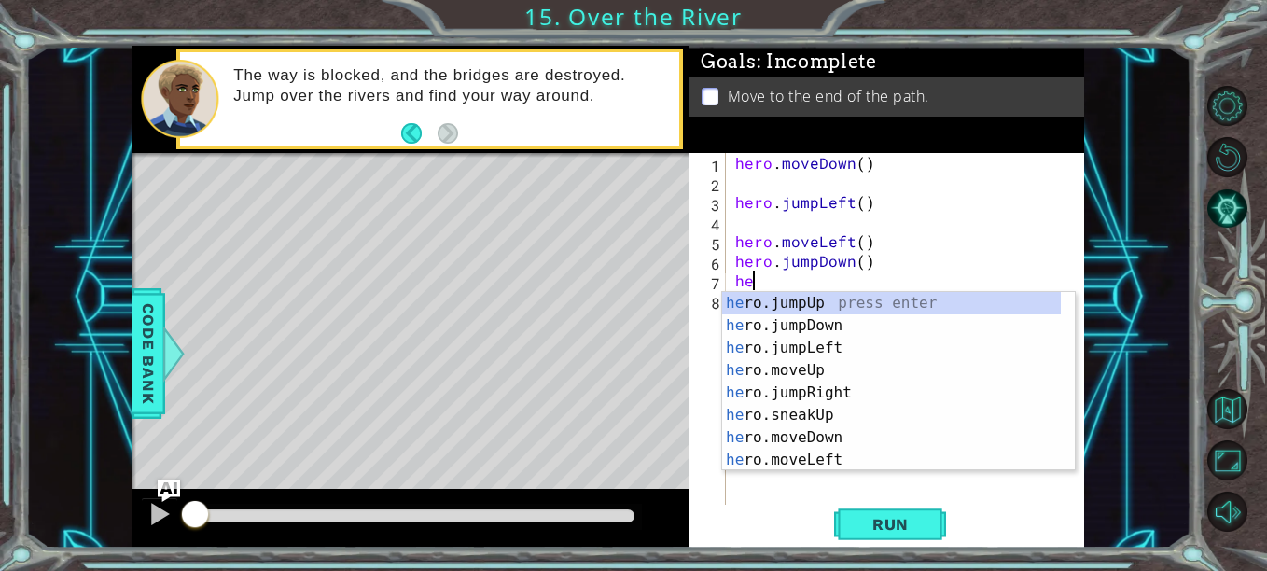
scroll to position [0, 1]
type textarea "hero"
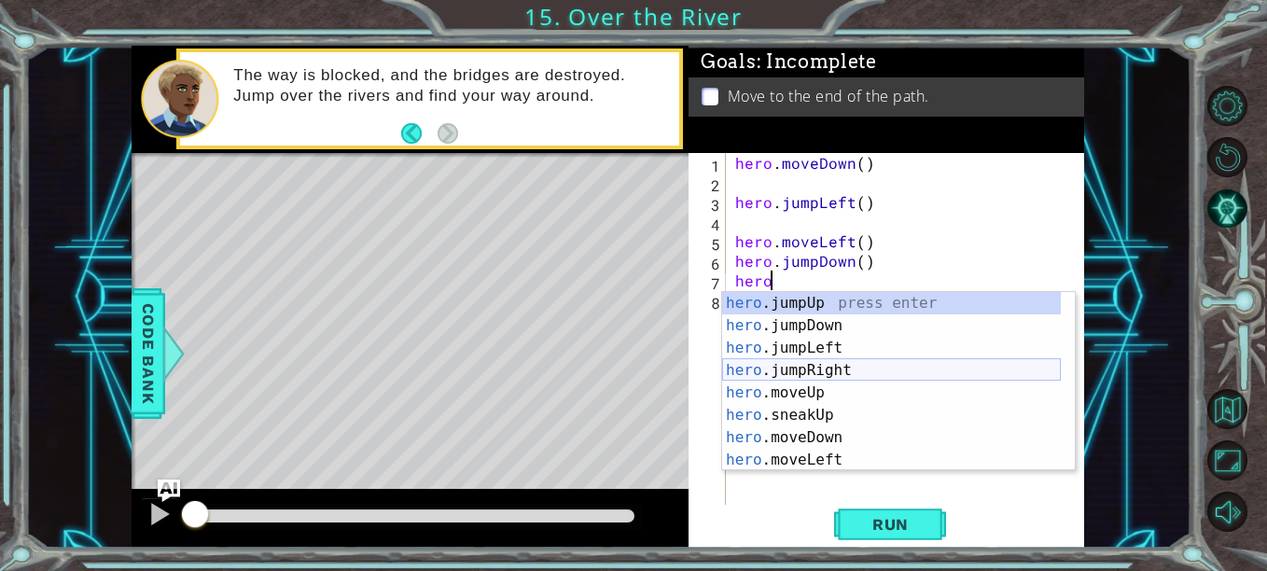
click at [857, 368] on div "hero .jumpUp press enter hero .jumpDown press enter hero .jumpLeft press enter …" at bounding box center [891, 404] width 339 height 224
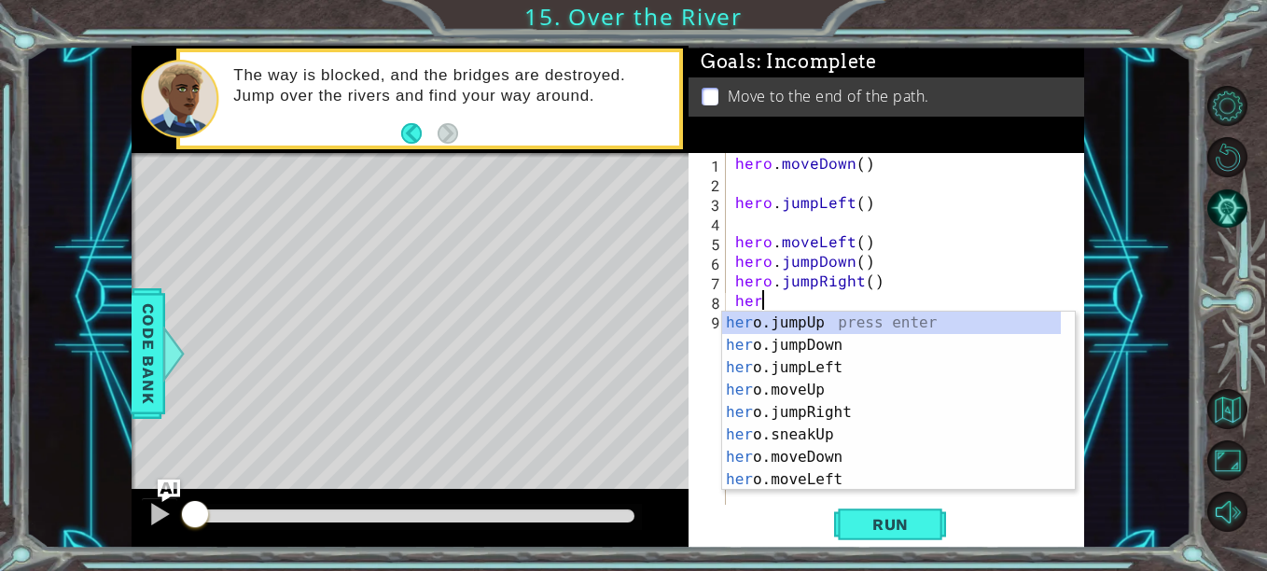
type textarea "hero"
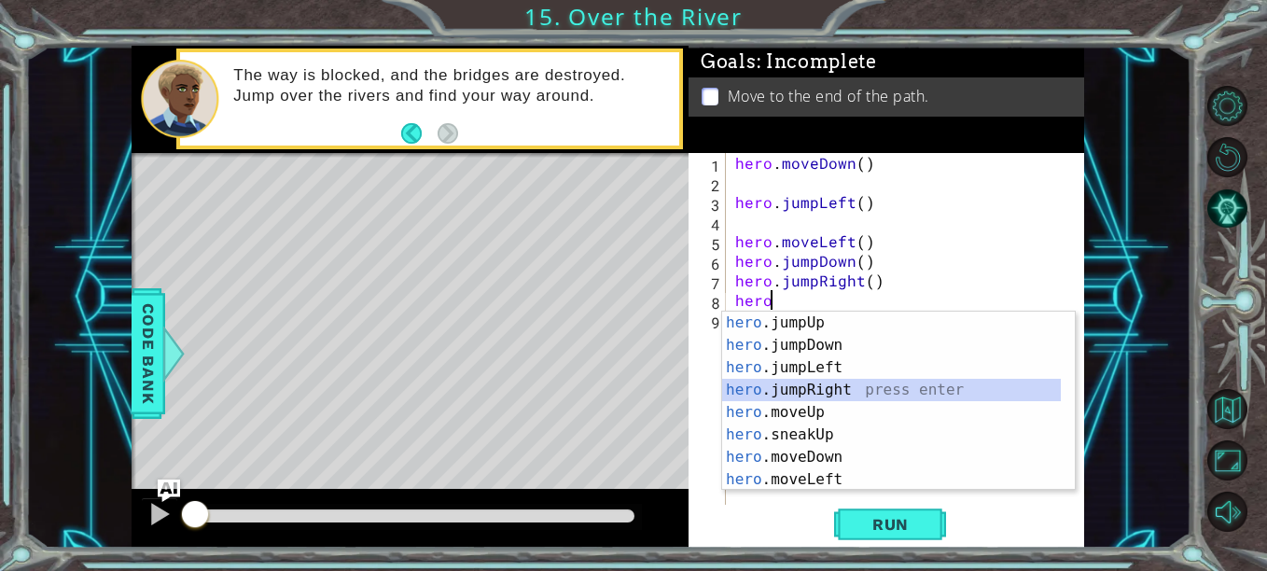
click at [886, 394] on div "hero .jumpUp press enter hero .jumpDown press enter hero .jumpLeft press enter …" at bounding box center [891, 424] width 339 height 224
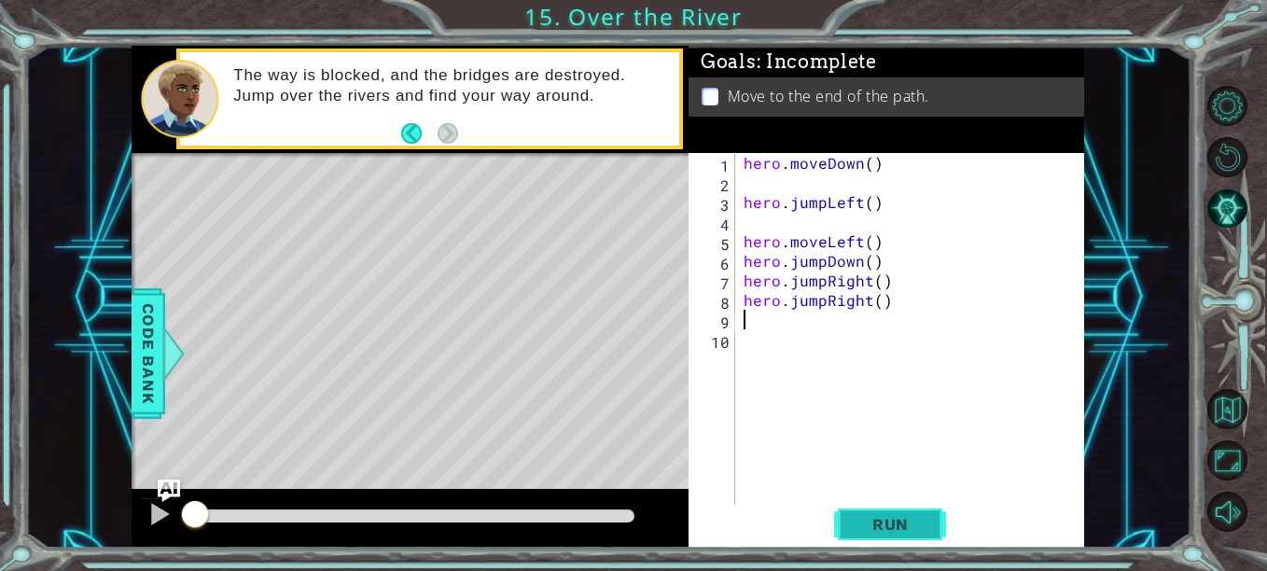
click at [869, 514] on button "Run" at bounding box center [890, 524] width 112 height 39
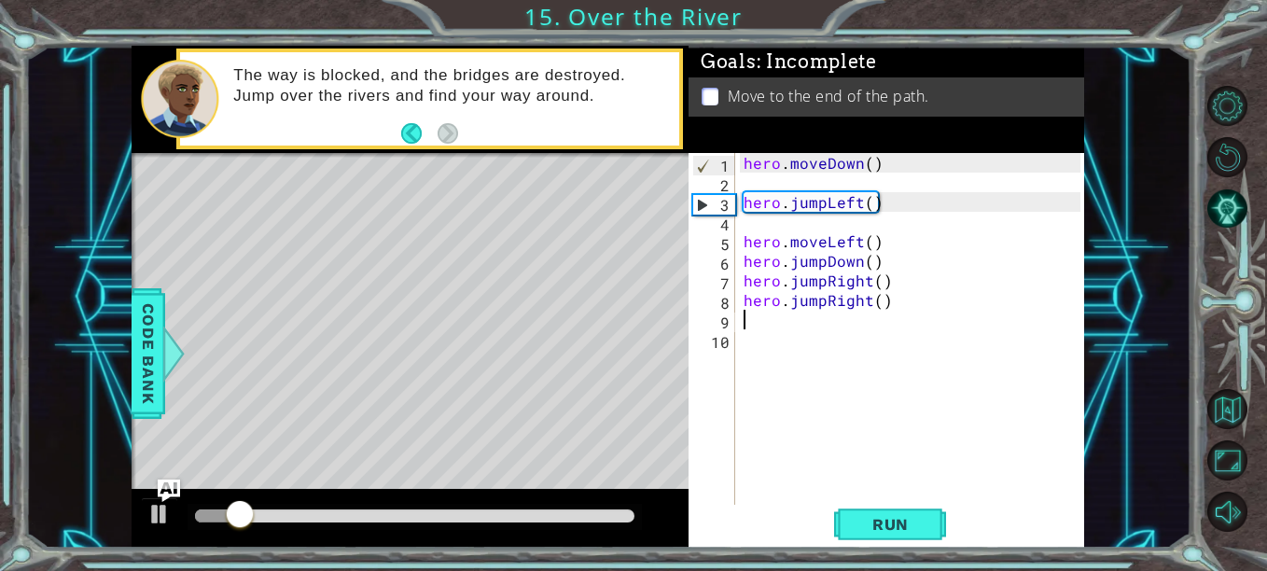
click at [823, 302] on div "hero . moveDown ( ) hero . jumpLeft ( ) hero . moveLeft ( ) hero . jumpDown ( )…" at bounding box center [915, 349] width 350 height 392
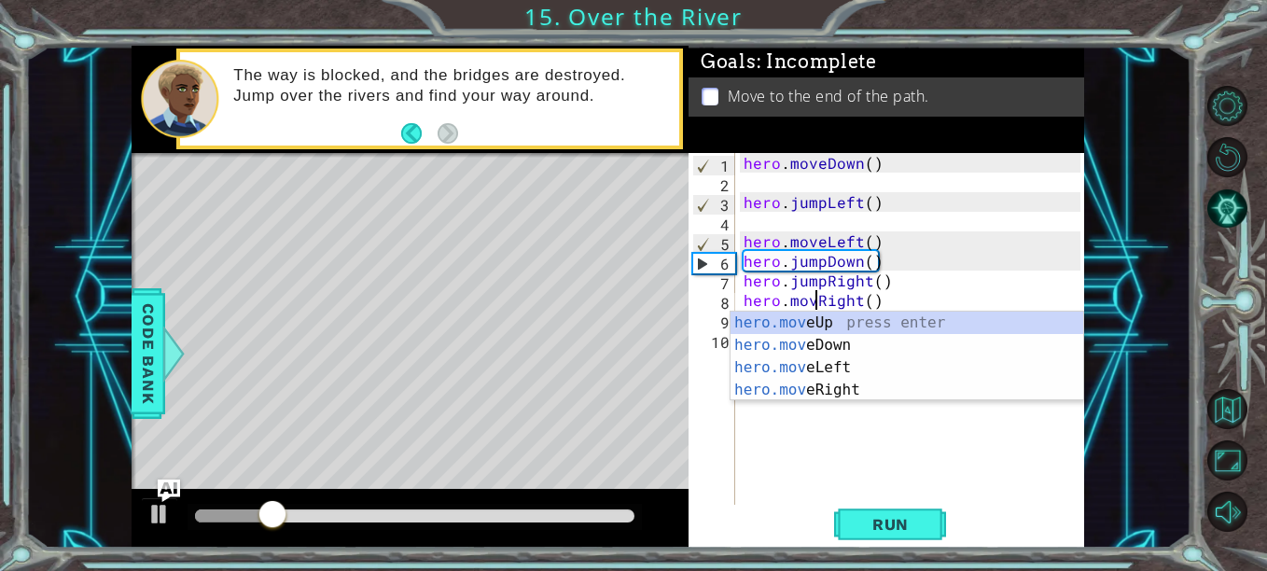
type textarea "hero.moveRight()"
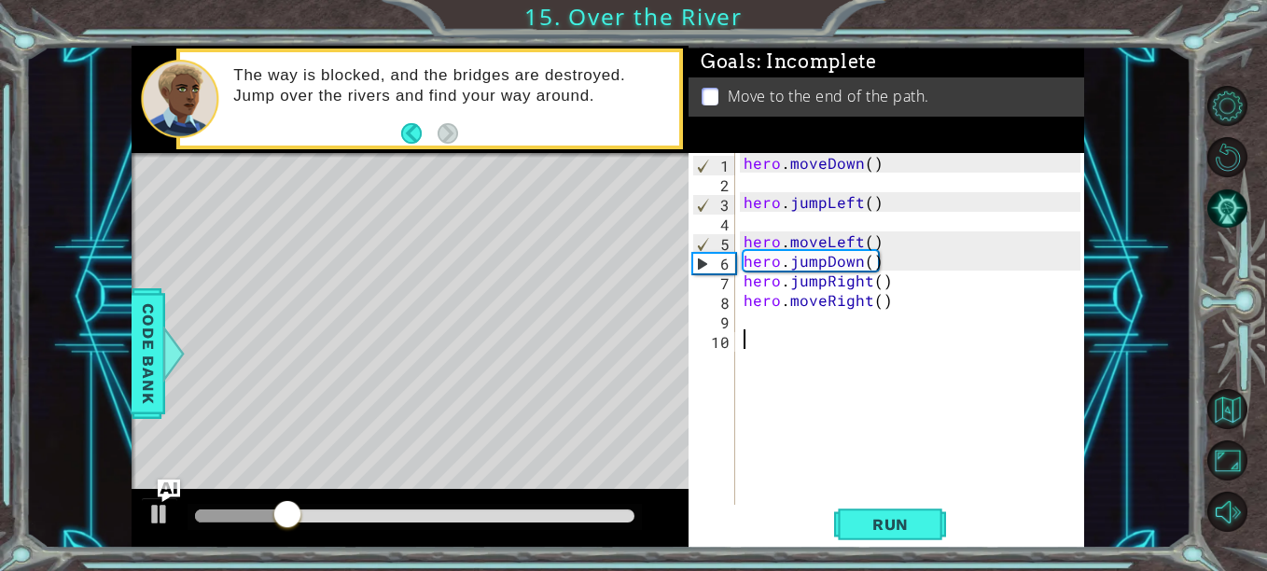
click at [798, 456] on div "hero . moveDown ( ) hero . jumpLeft ( ) hero . moveLeft ( ) hero . jumpDown ( )…" at bounding box center [915, 349] width 350 height 392
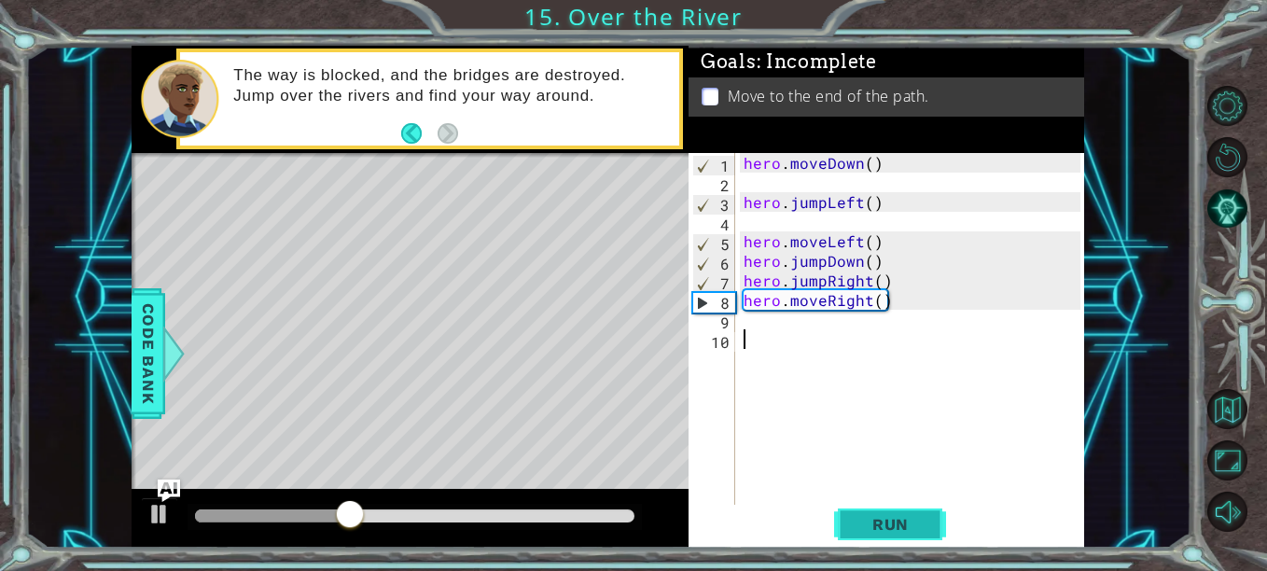
click at [891, 531] on span "Run" at bounding box center [891, 524] width 74 height 19
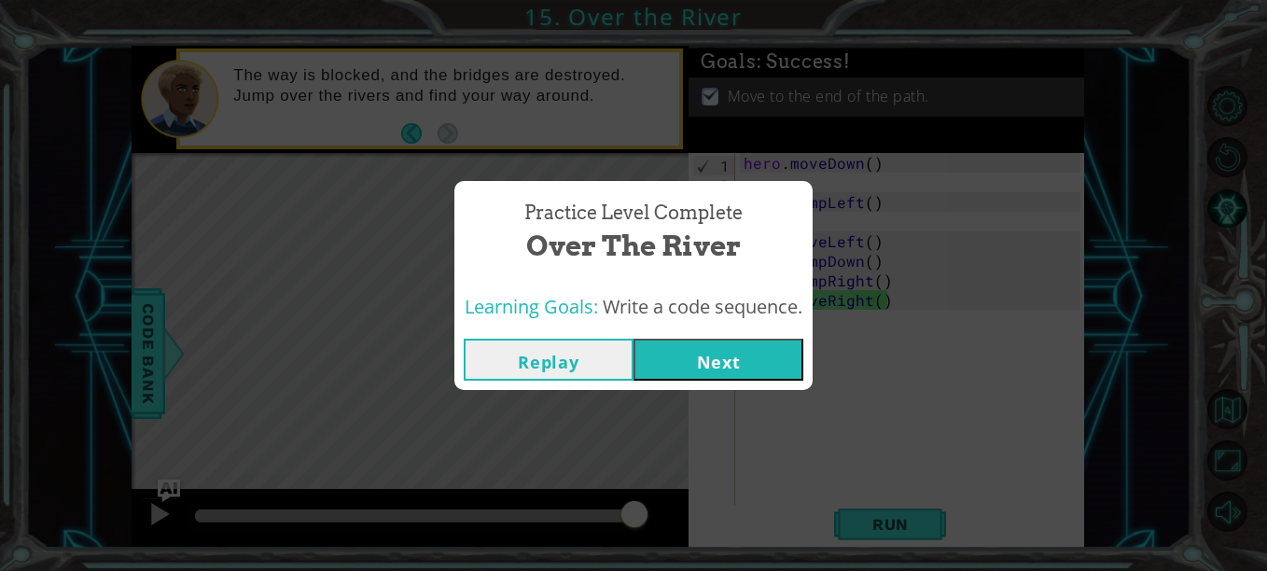
click at [725, 352] on button "Next" at bounding box center [719, 360] width 170 height 42
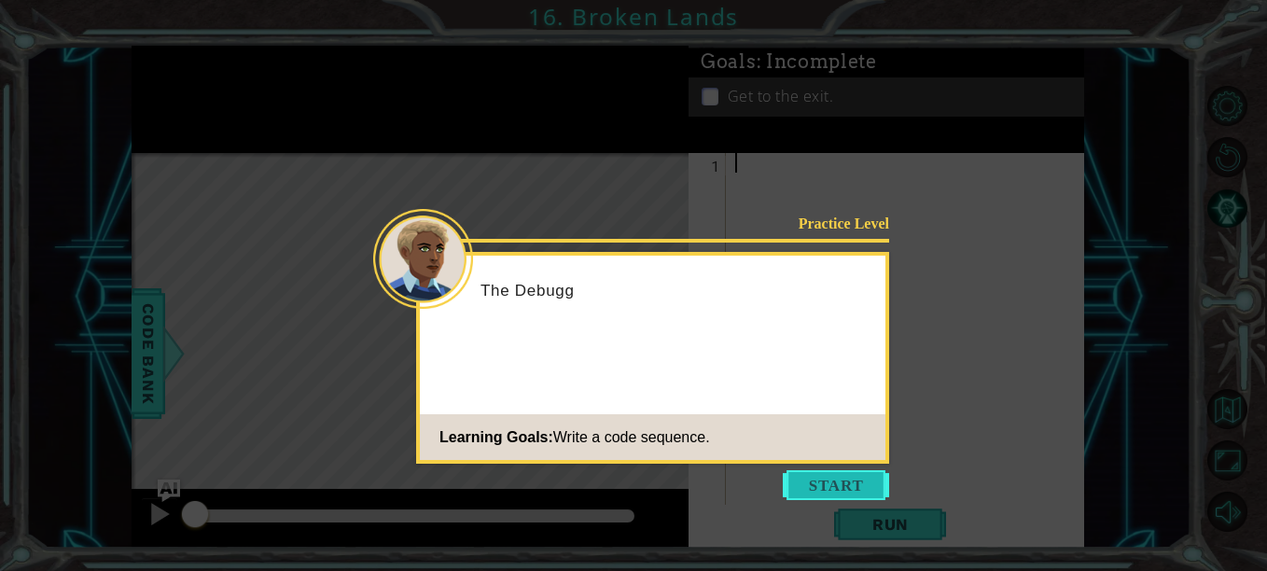
click at [821, 481] on button "Start" at bounding box center [836, 485] width 106 height 30
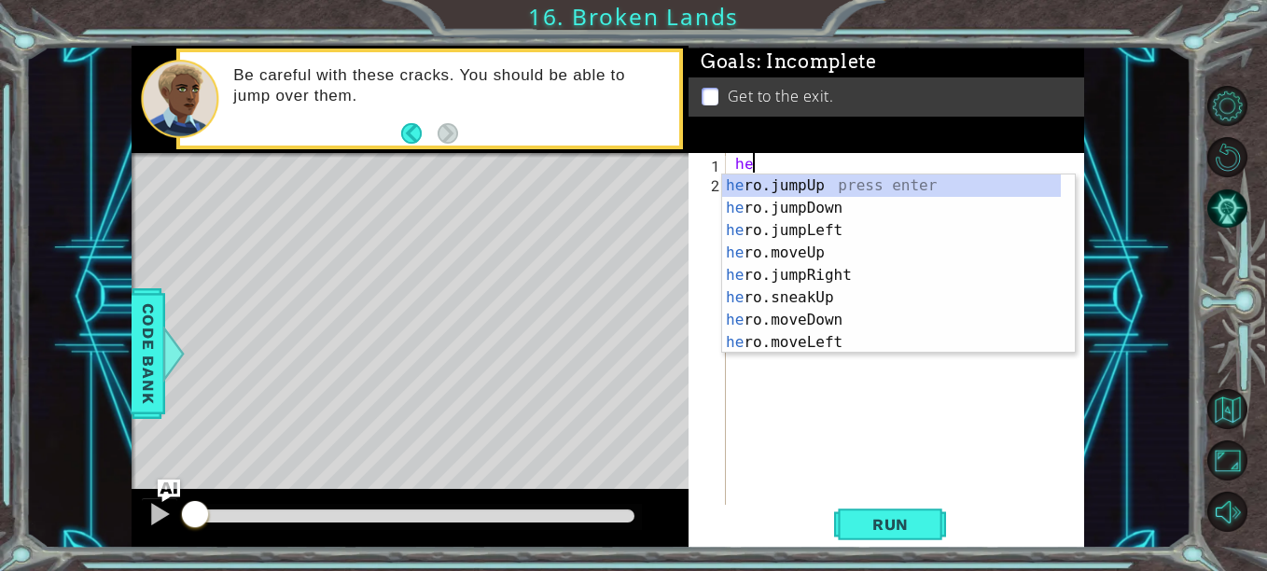
scroll to position [0, 1]
type textarea "hero"
click at [849, 186] on div "hero .jumpUp press enter hero .jumpDown press enter hero .jumpLeft press enter …" at bounding box center [891, 287] width 339 height 224
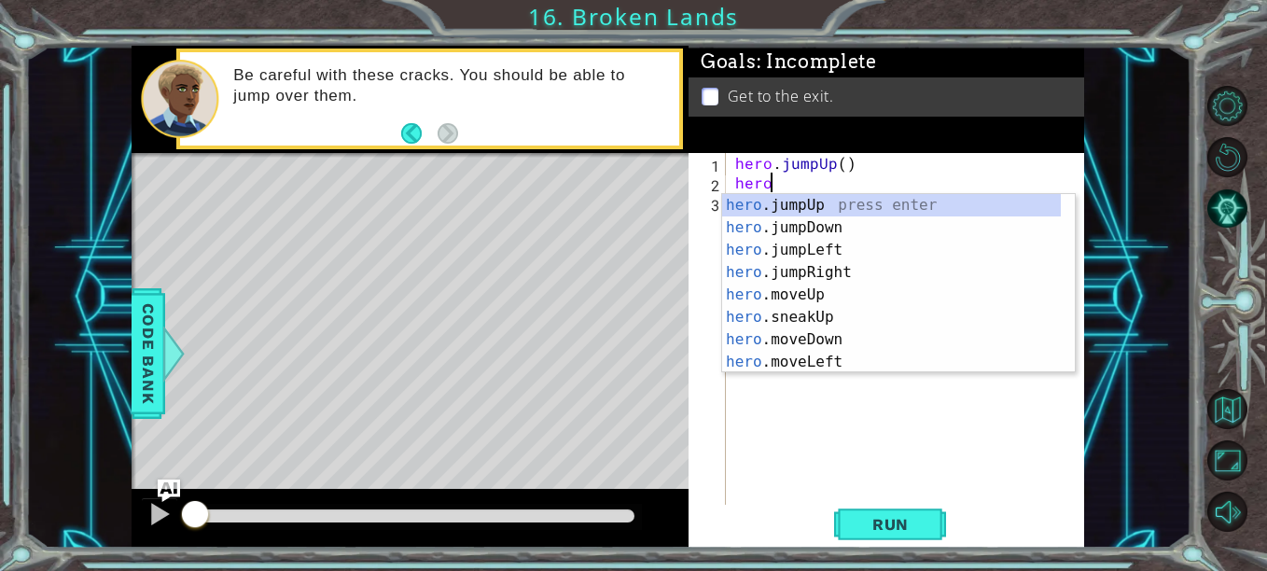
drag, startPoint x: 830, startPoint y: 209, endPoint x: 825, endPoint y: 484, distance: 275.4
click at [825, 484] on body "1 ההההההההההההההההההההההההההההההההההההההההההההההההההההההההההההההההההההההההההההה…" at bounding box center [633, 285] width 1267 height 571
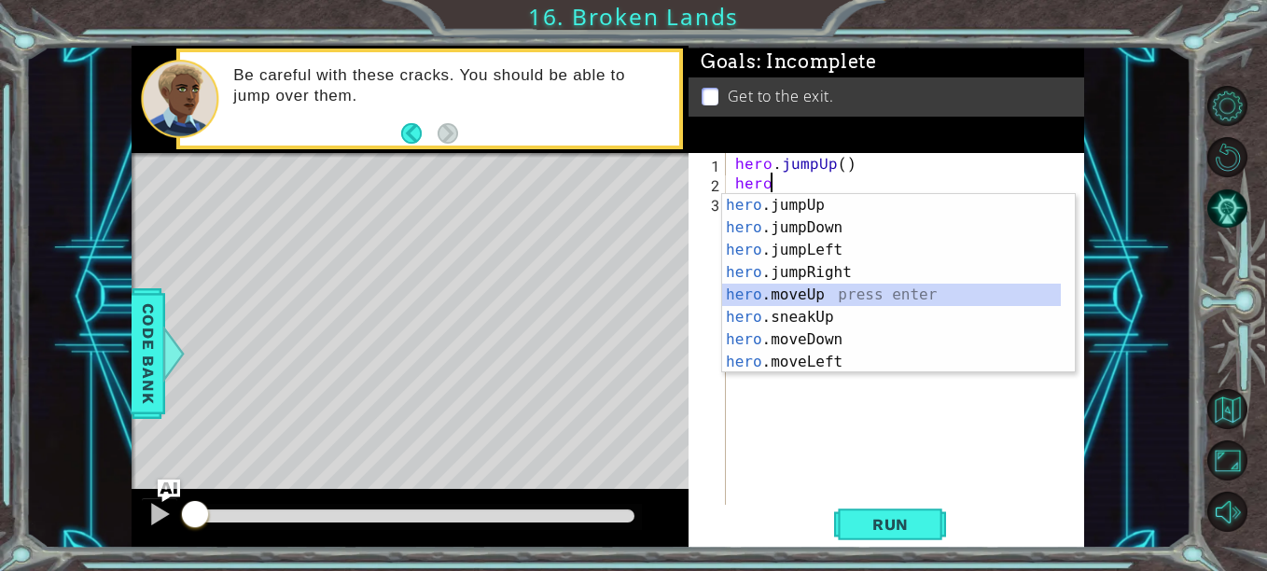
click at [862, 300] on div "hero .jumpUp press enter hero .jumpDown press enter hero .jumpLeft press enter …" at bounding box center [891, 306] width 339 height 224
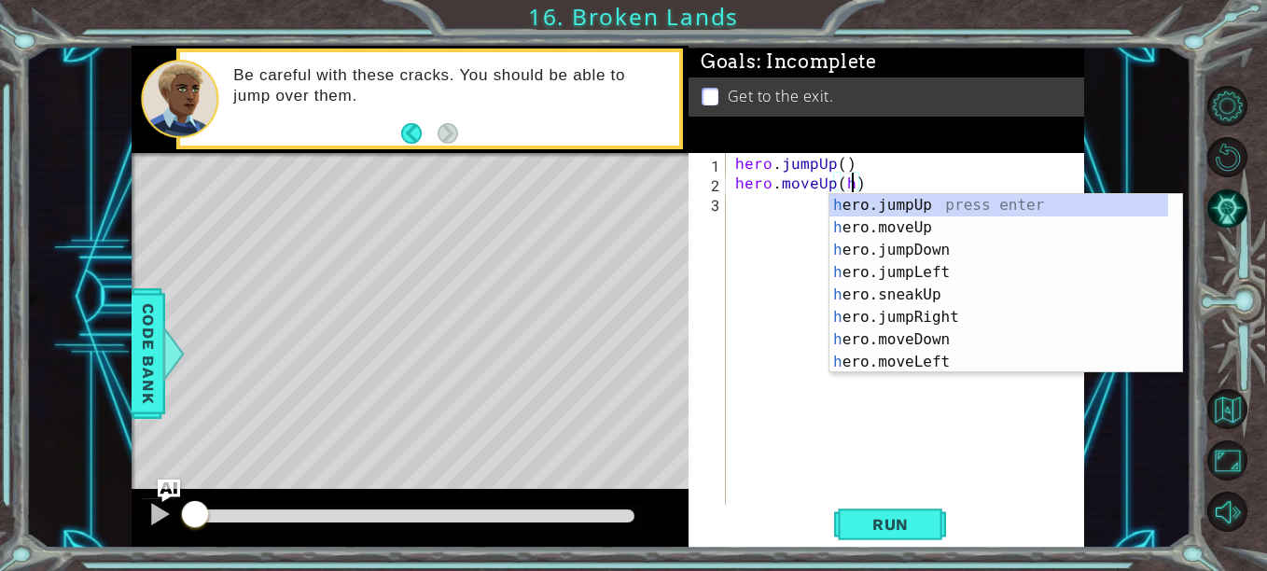
scroll to position [0, 7]
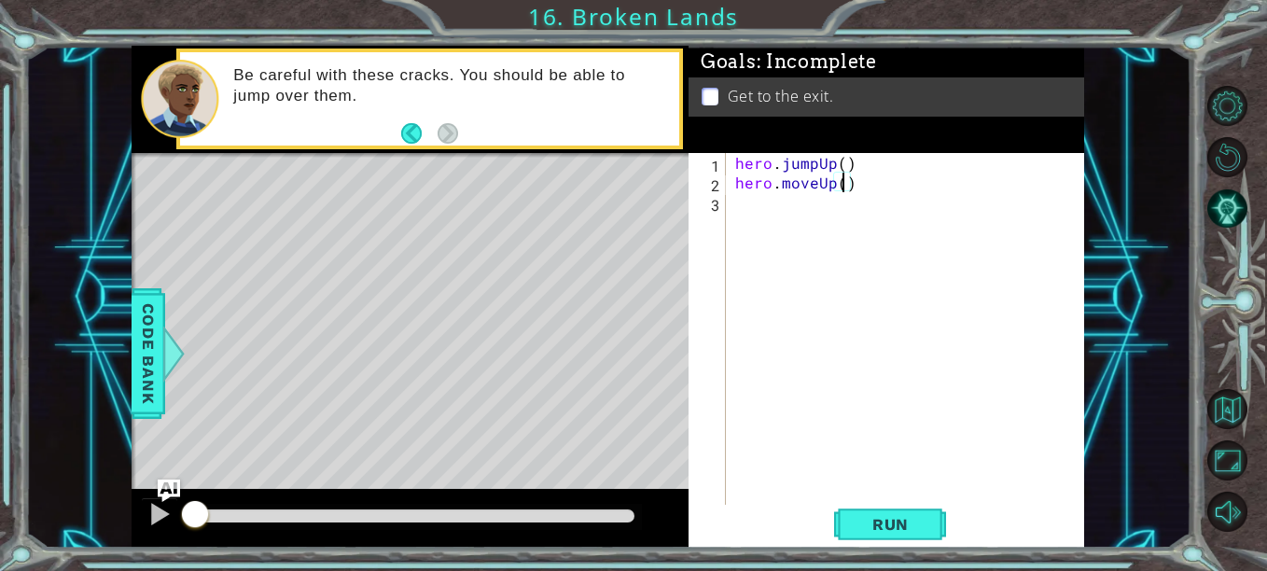
type textarea "hero.moveUp(1)"
click at [811, 203] on div "hero . jumpUp ( ) hero . moveUp ( 1 )" at bounding box center [911, 349] width 358 height 392
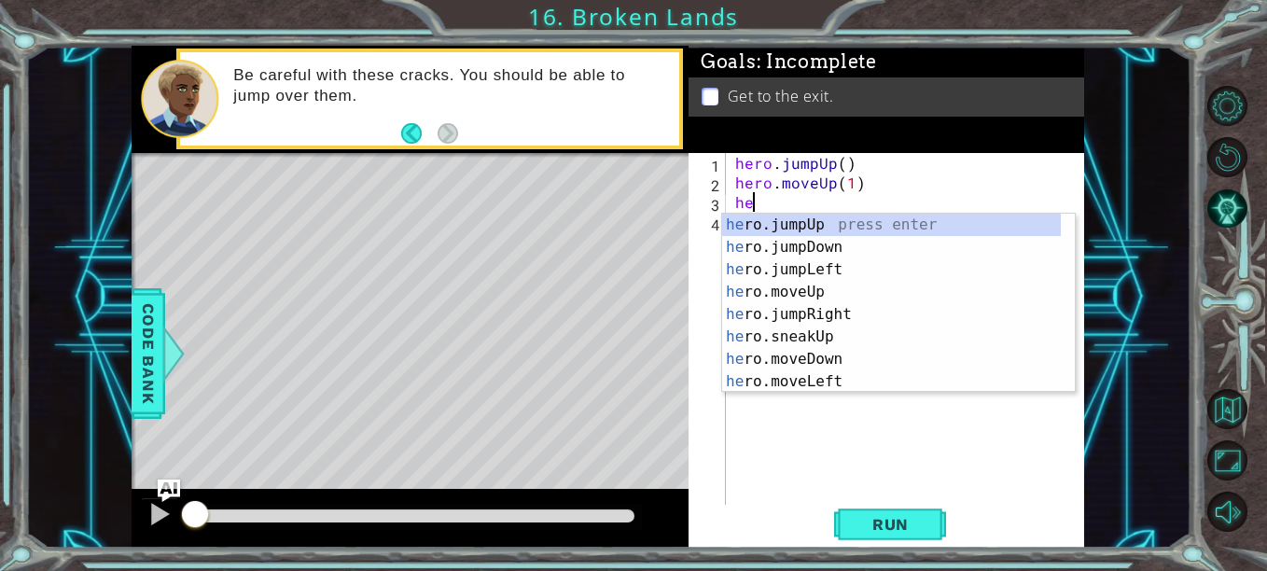
scroll to position [0, 1]
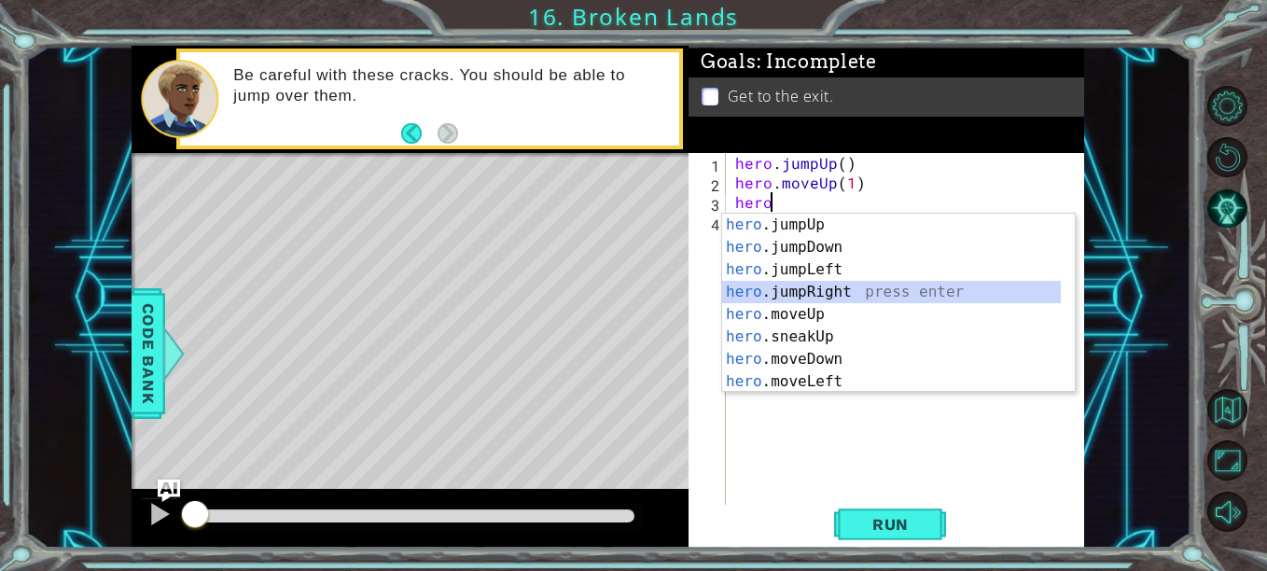
drag, startPoint x: 851, startPoint y: 292, endPoint x: 823, endPoint y: 534, distance: 243.3
click at [823, 534] on body "1 ההההההההההההההההההההההההההההההההההההההההההההההההההההההההההההההההההההההההההההה…" at bounding box center [633, 285] width 1267 height 571
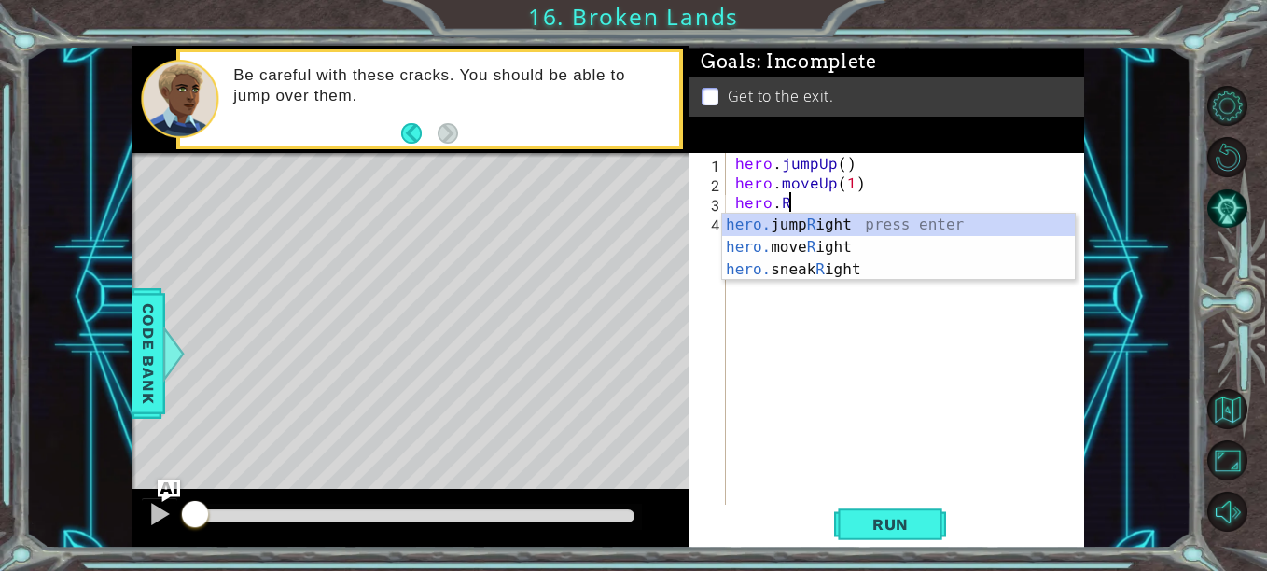
scroll to position [0, 3]
click at [872, 240] on div "hero. jump R ight press enter hero. move R ight press enter hero. sneak R ight …" at bounding box center [898, 270] width 353 height 112
type textarea "hero.moveRight(1)"
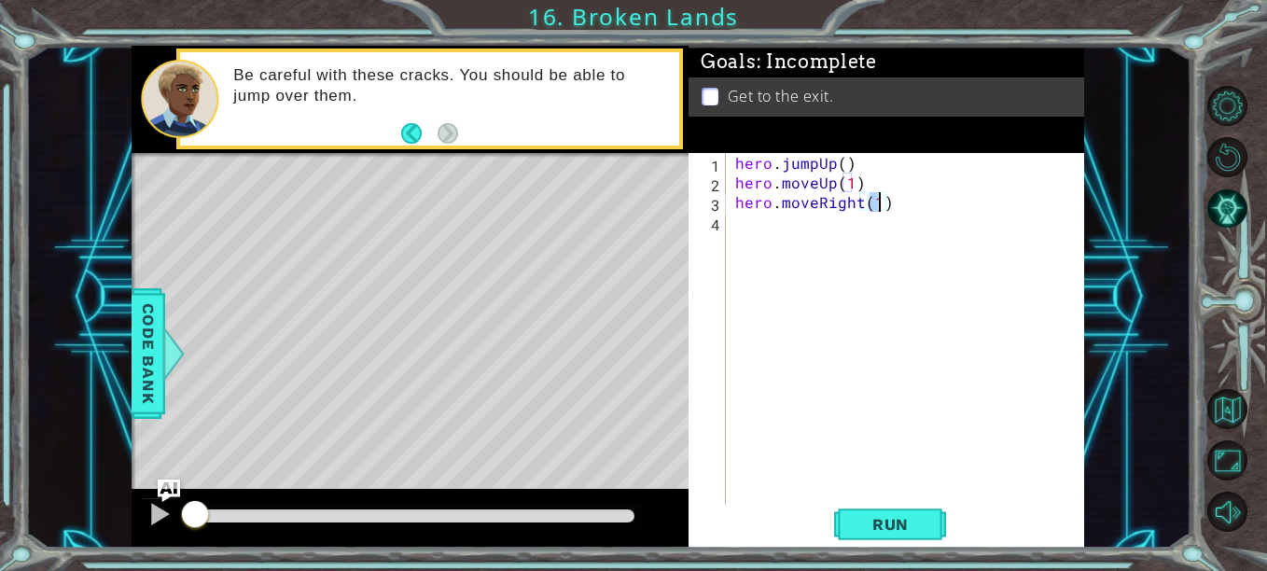
click at [747, 228] on div "hero . jumpUp ( ) hero . moveUp ( 1 ) hero . moveRight ( 1 )" at bounding box center [911, 349] width 358 height 392
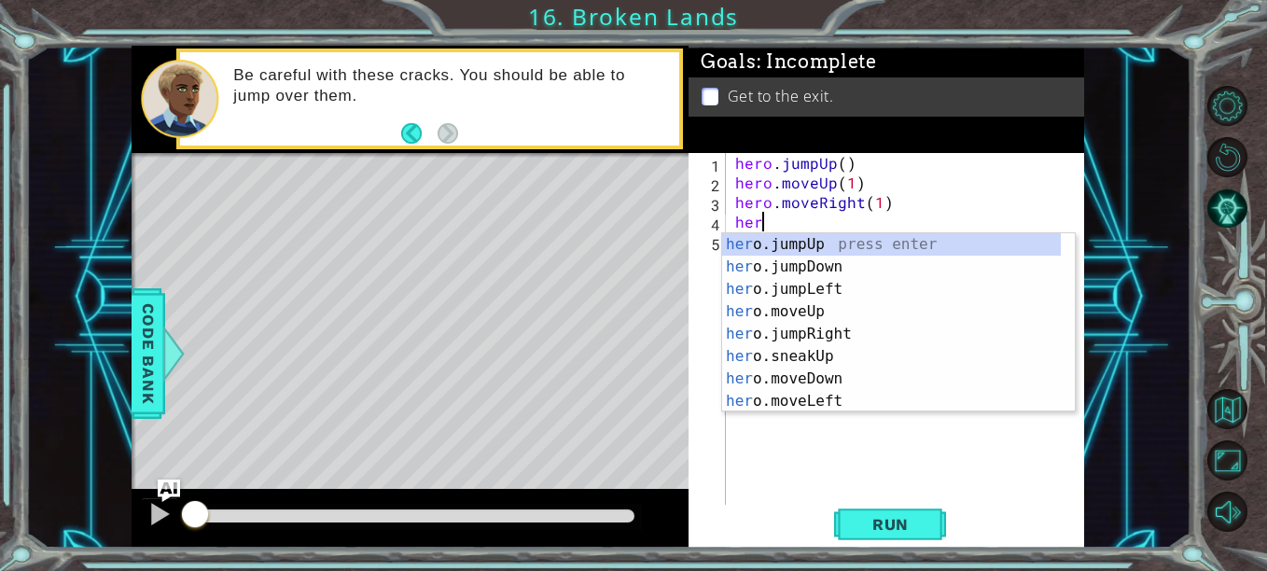
scroll to position [0, 1]
type textarea "hero"
click at [831, 312] on div "hero .jumpUp press enter hero .jumpDown press enter hero .jumpLeft press enter …" at bounding box center [891, 345] width 339 height 224
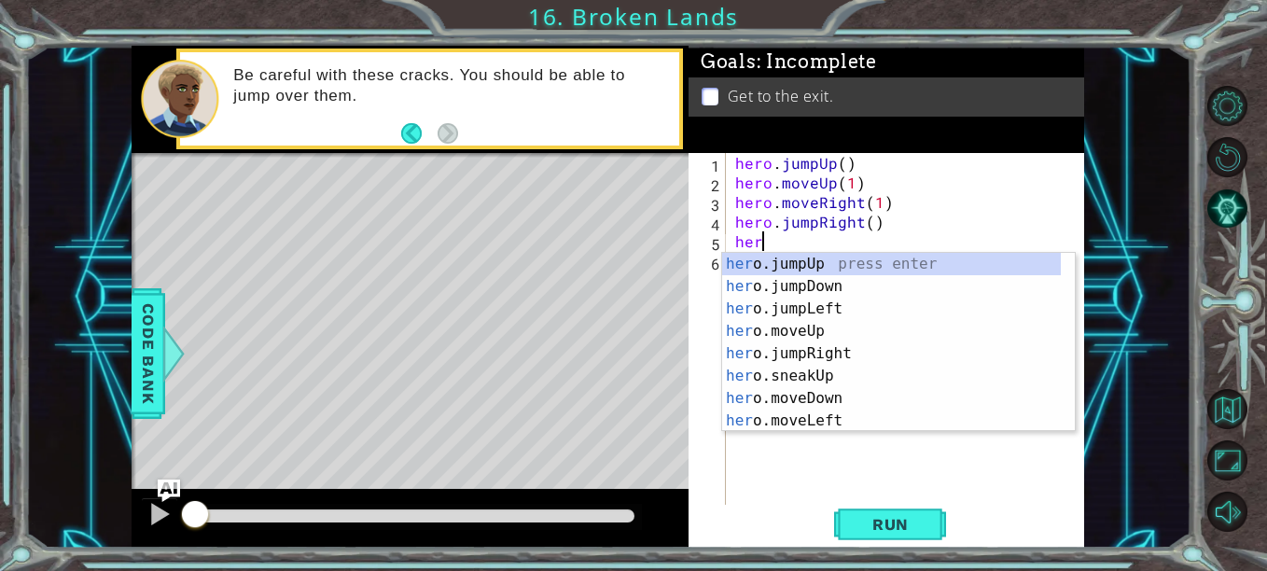
type textarea "hero"
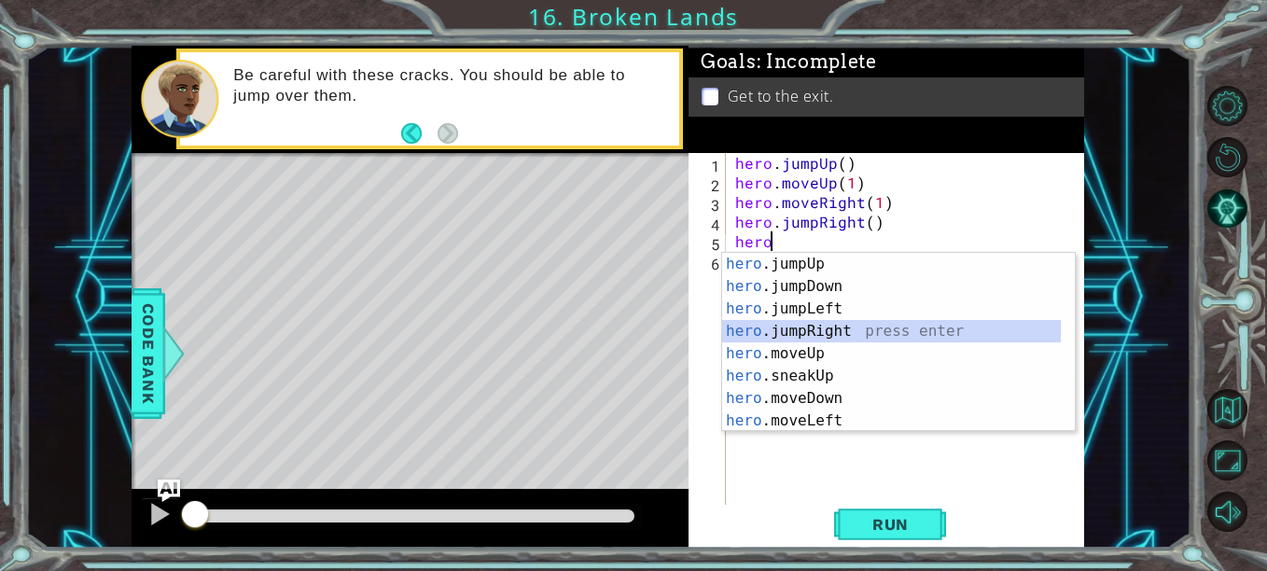
click at [855, 331] on div "hero .jumpUp press enter hero .jumpDown press enter hero .jumpLeft press enter …" at bounding box center [891, 365] width 339 height 224
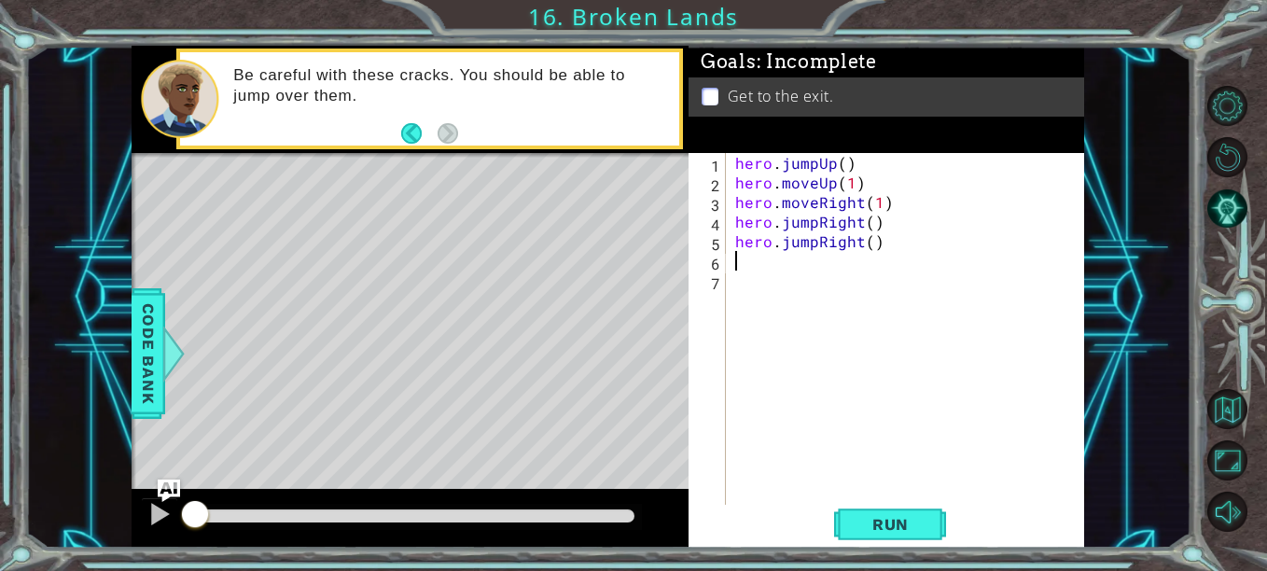
scroll to position [0, 0]
click at [816, 244] on div "hero . jumpUp ( ) hero . moveUp ( 1 ) hero . moveRight ( 1 ) hero . jumpRight (…" at bounding box center [911, 349] width 358 height 392
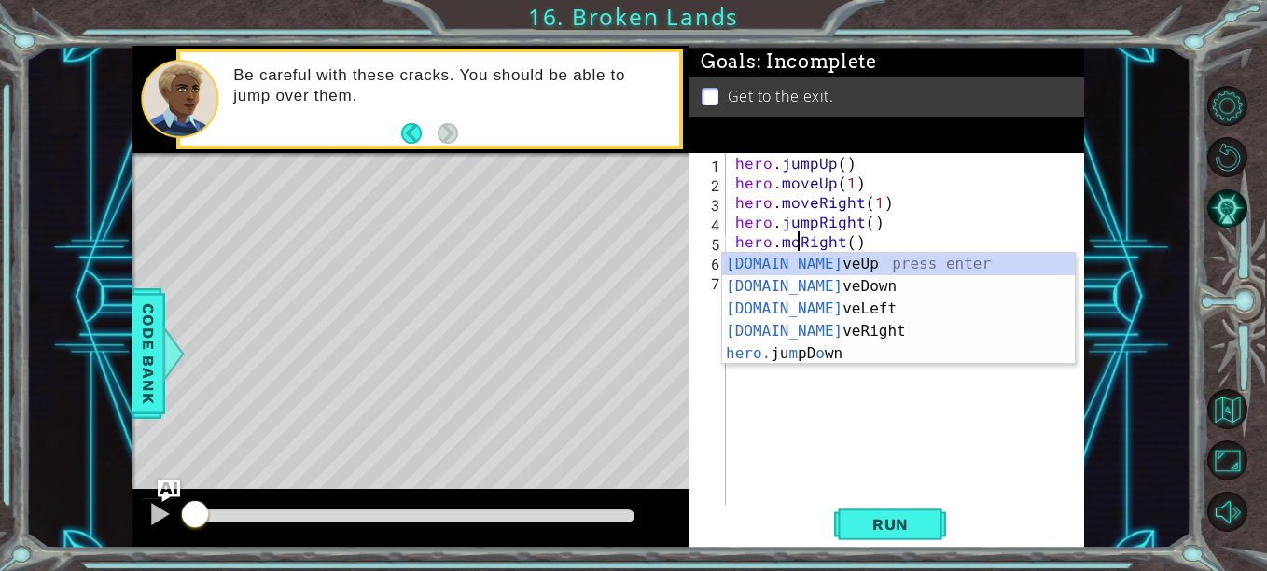
scroll to position [0, 6]
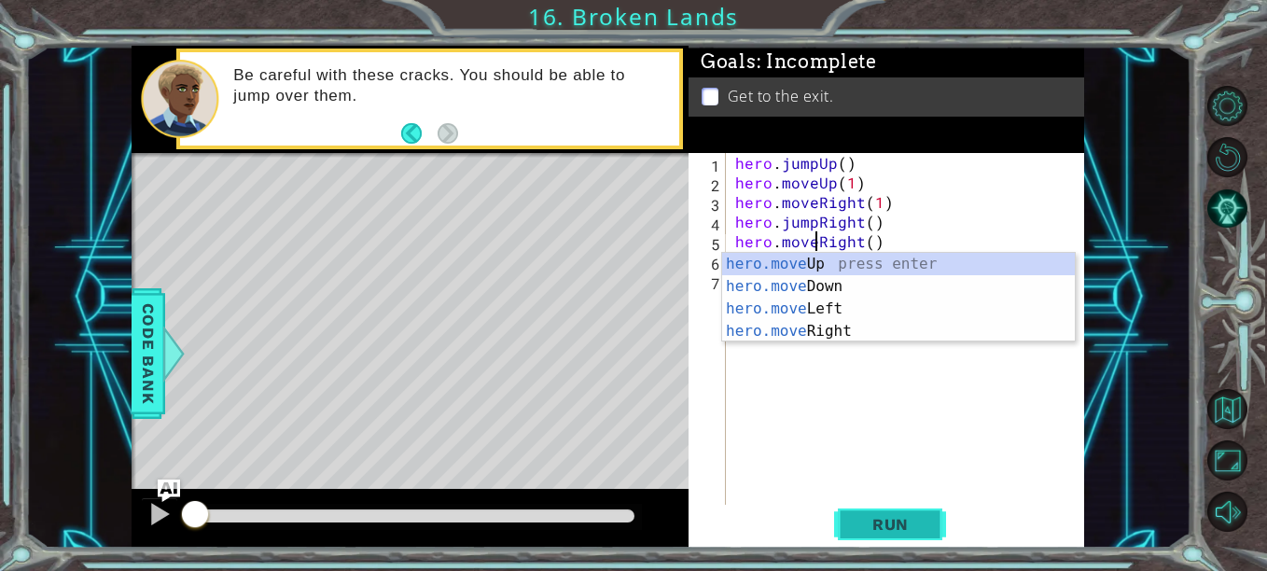
type textarea "hero.moveRight()"
click at [891, 541] on button "Run" at bounding box center [890, 524] width 112 height 39
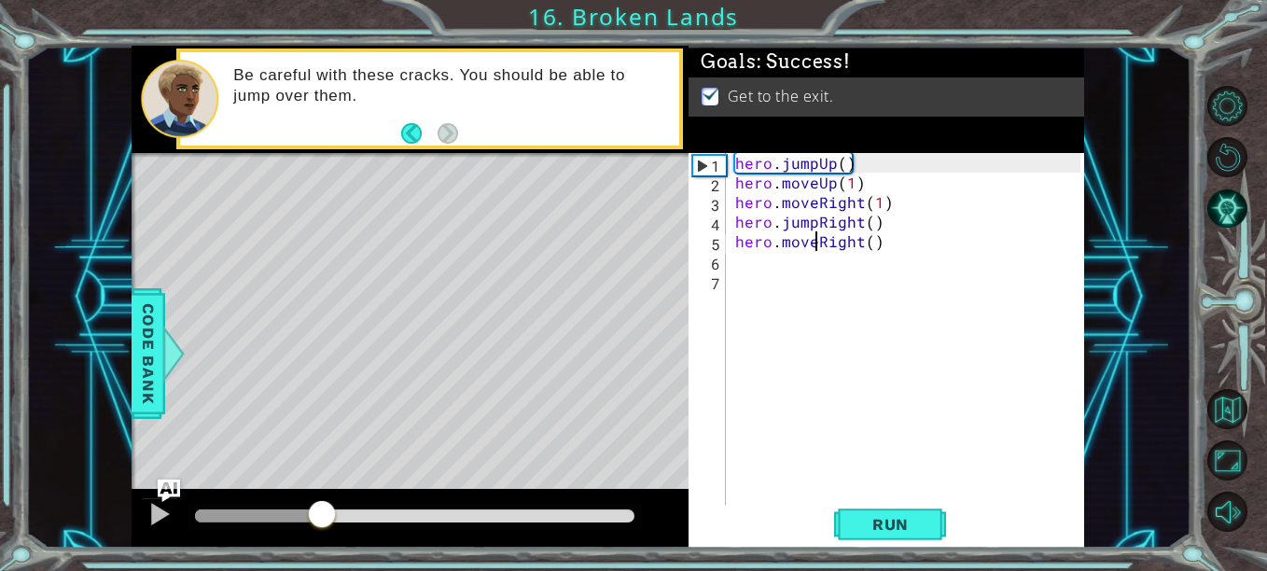
drag, startPoint x: 261, startPoint y: 510, endPoint x: 669, endPoint y: 517, distance: 407.9
click at [669, 517] on div at bounding box center [410, 519] width 557 height 60
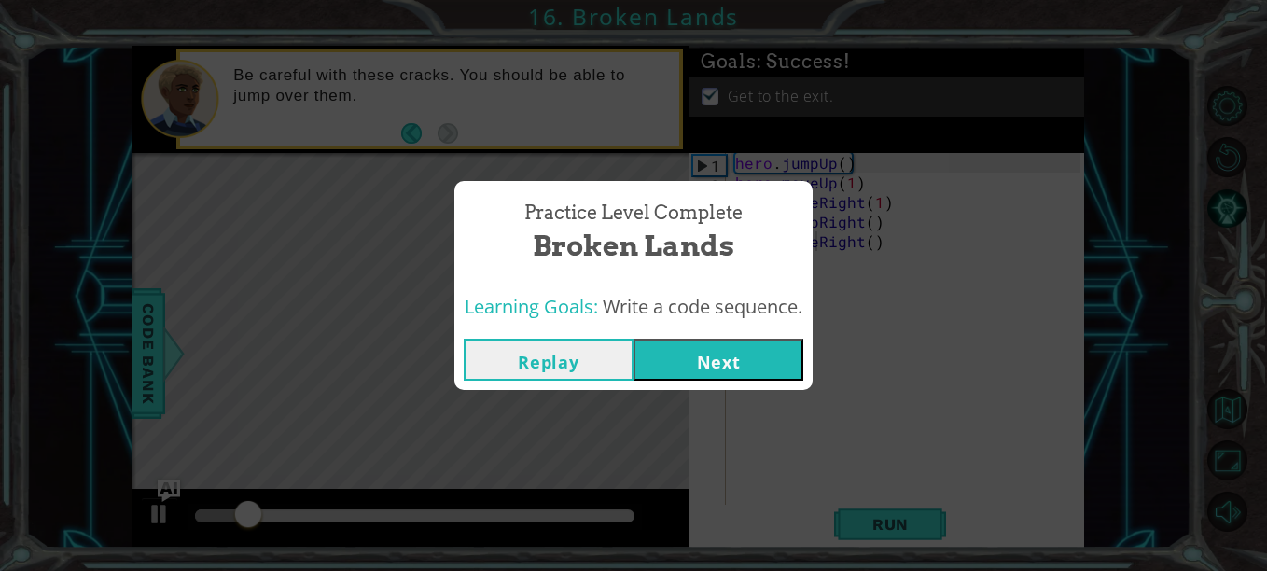
click at [732, 358] on button "Next" at bounding box center [719, 360] width 170 height 42
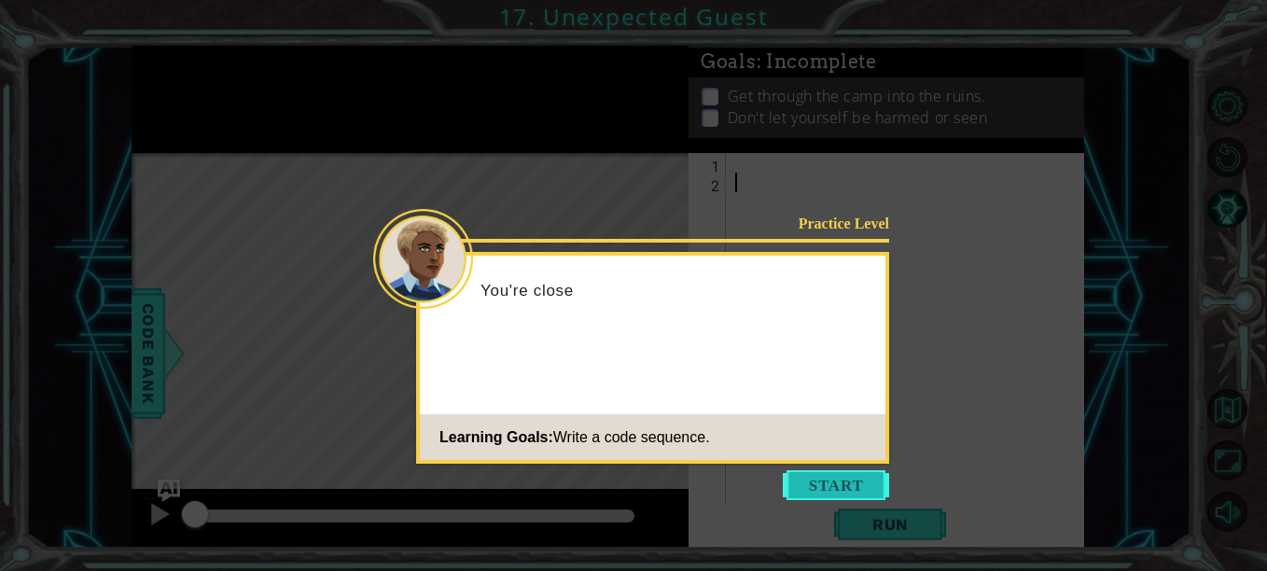
click at [849, 495] on button "Start" at bounding box center [836, 485] width 106 height 30
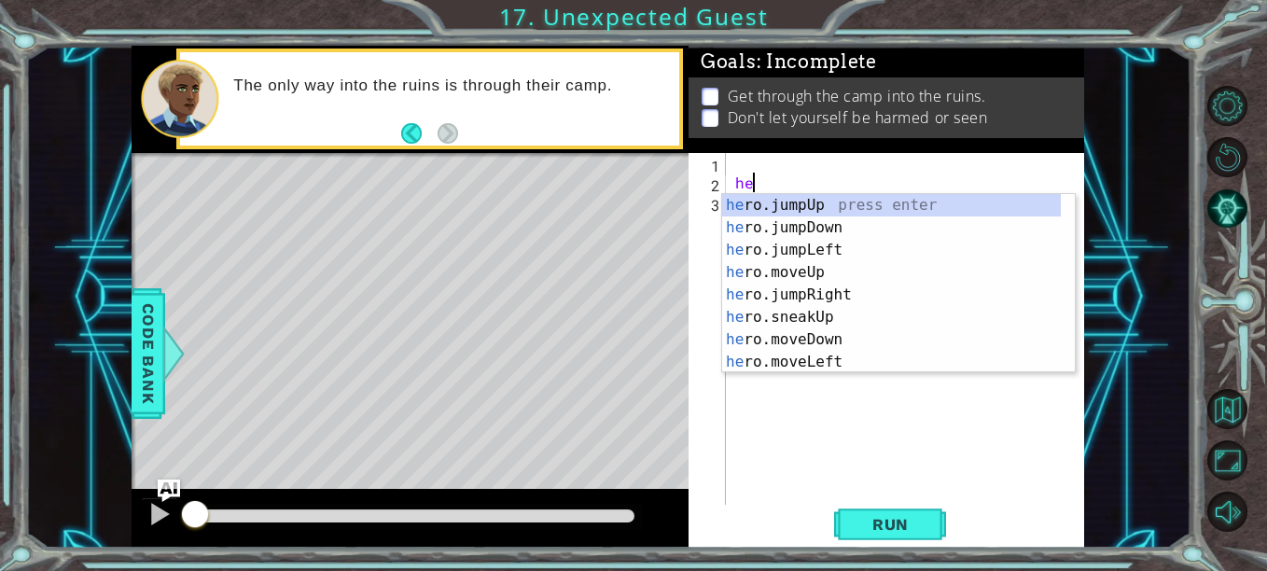
scroll to position [0, 1]
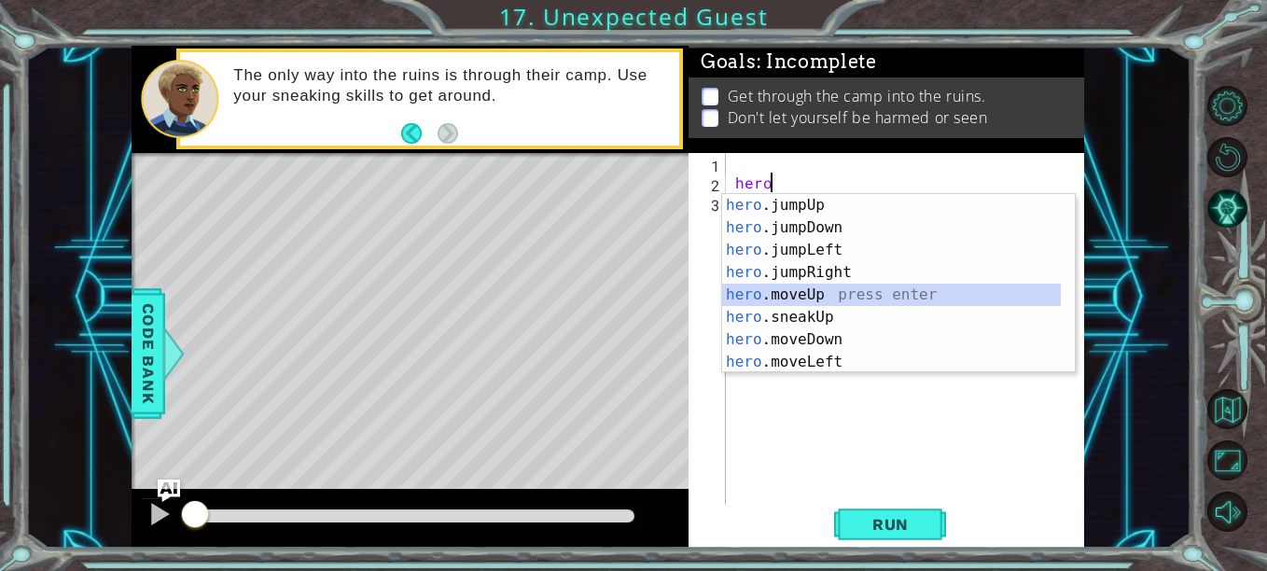
click at [838, 289] on div "hero .jumpUp press enter hero .jumpDown press enter hero .jumpLeft press enter …" at bounding box center [891, 306] width 339 height 224
type textarea "hero.moveUp(1)"
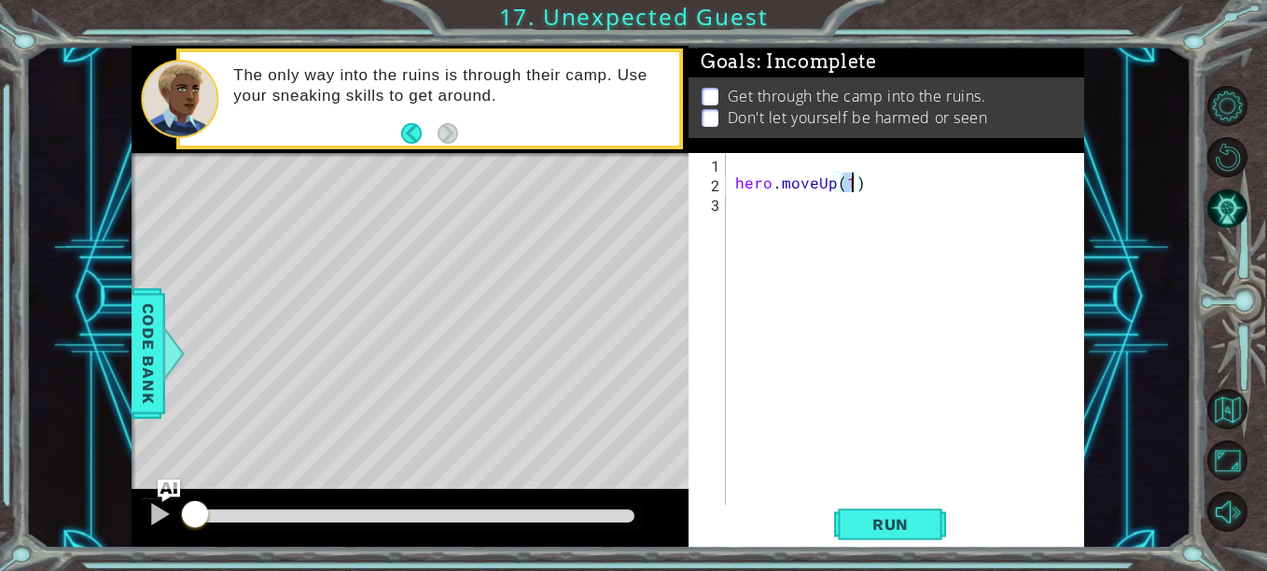
click at [770, 236] on div "hero . moveUp ( 1 )" at bounding box center [911, 349] width 358 height 392
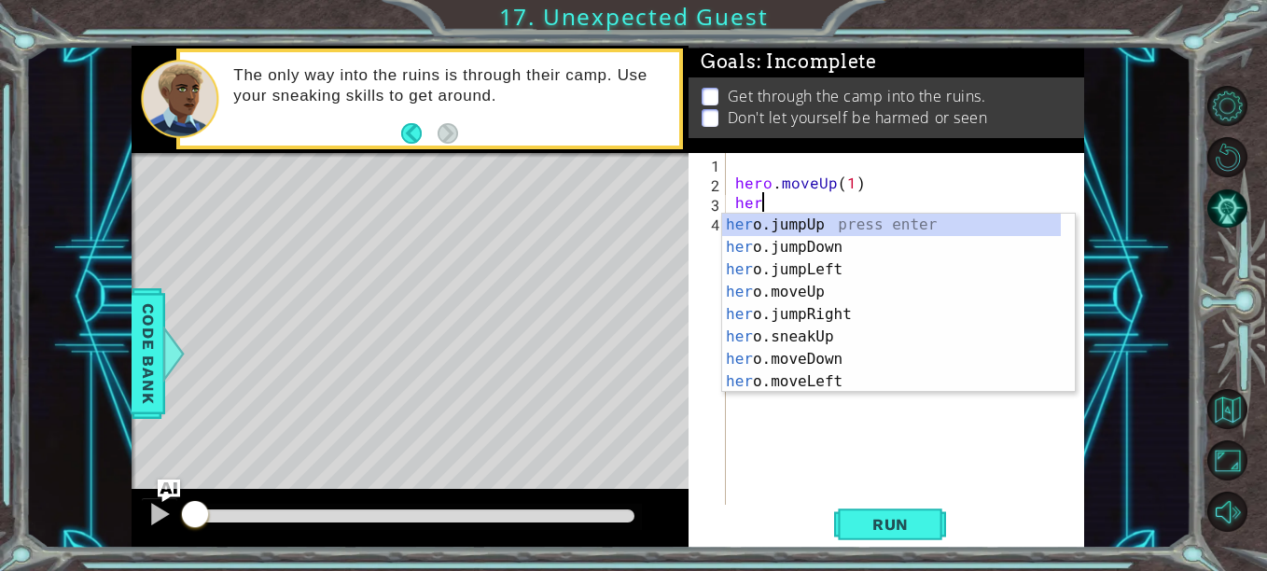
type textarea "hero"
click at [855, 292] on div "hero .jumpUp press enter hero .jumpDown press enter hero .jumpLeft press enter …" at bounding box center [891, 326] width 339 height 224
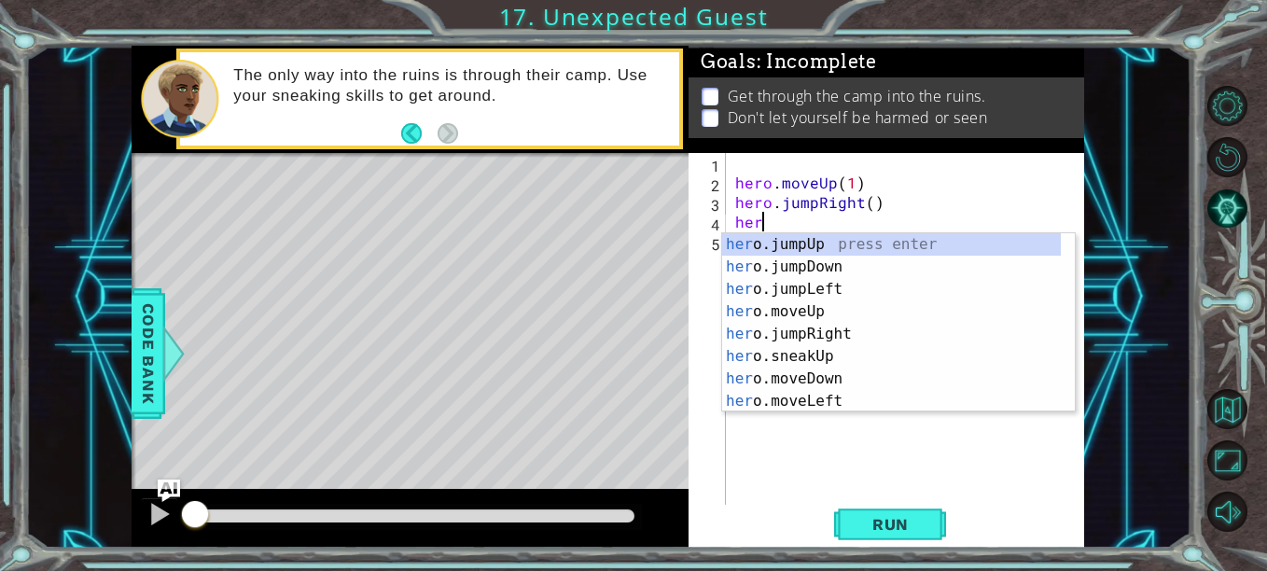
type textarea "hero"
click at [867, 259] on div "hero .jumpUp press enter hero .jumpDown press enter hero .jumpLeft press enter …" at bounding box center [891, 345] width 339 height 224
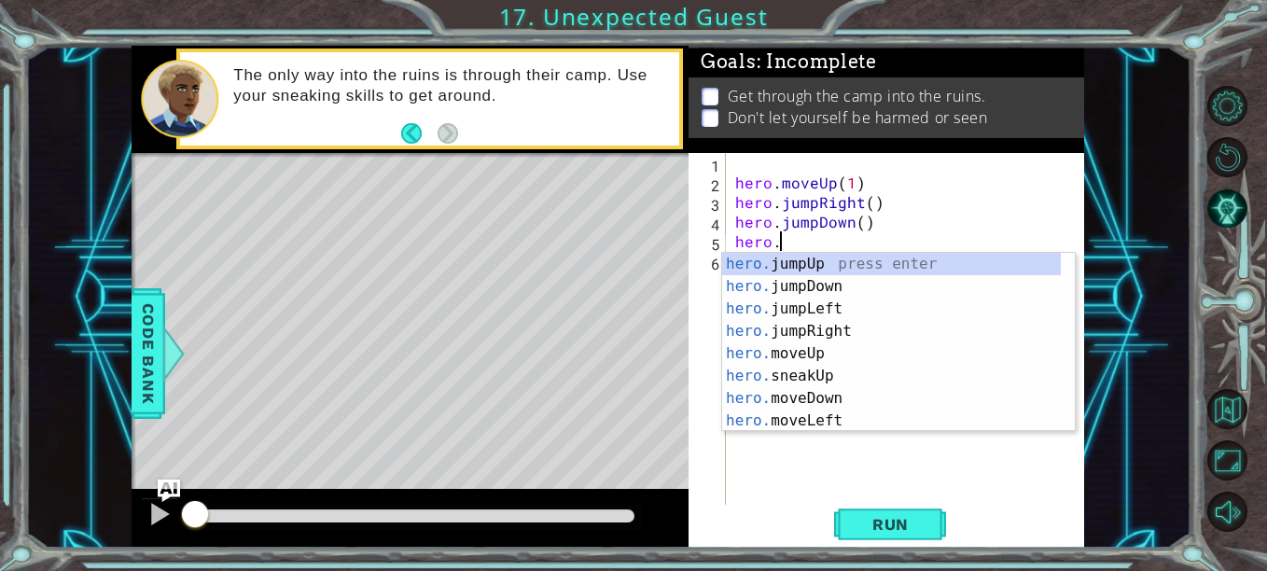
scroll to position [0, 3]
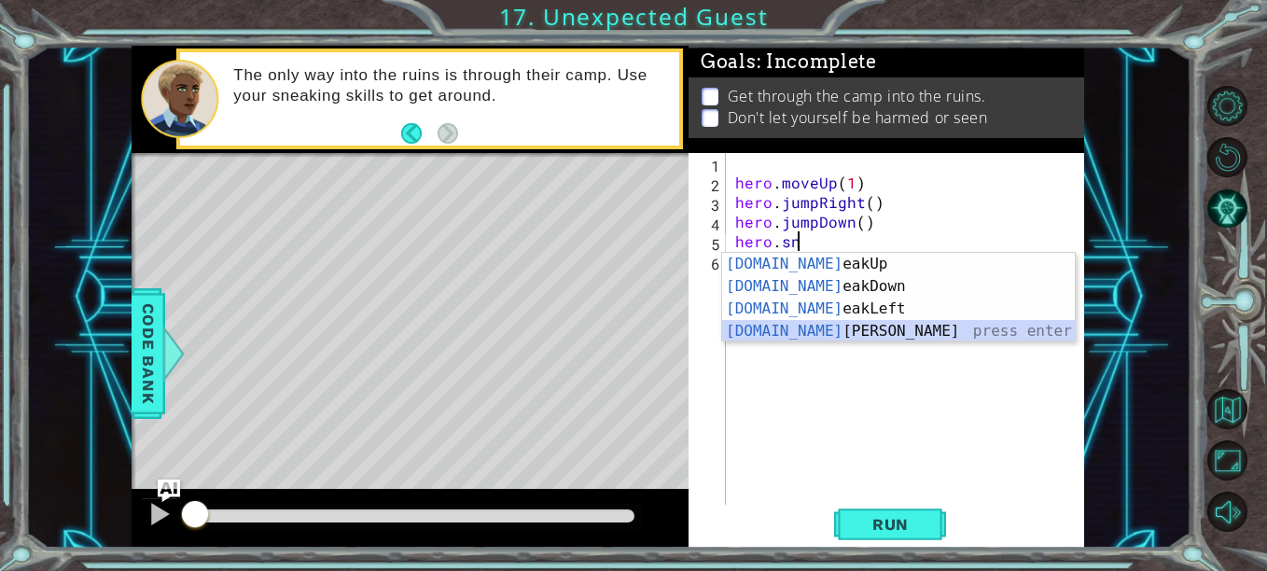
click at [820, 331] on div "[DOMAIN_NAME] eakUp press enter [DOMAIN_NAME] eakDown press enter [DOMAIN_NAME]…" at bounding box center [898, 320] width 353 height 134
type textarea "hero.sneakRight(1)"
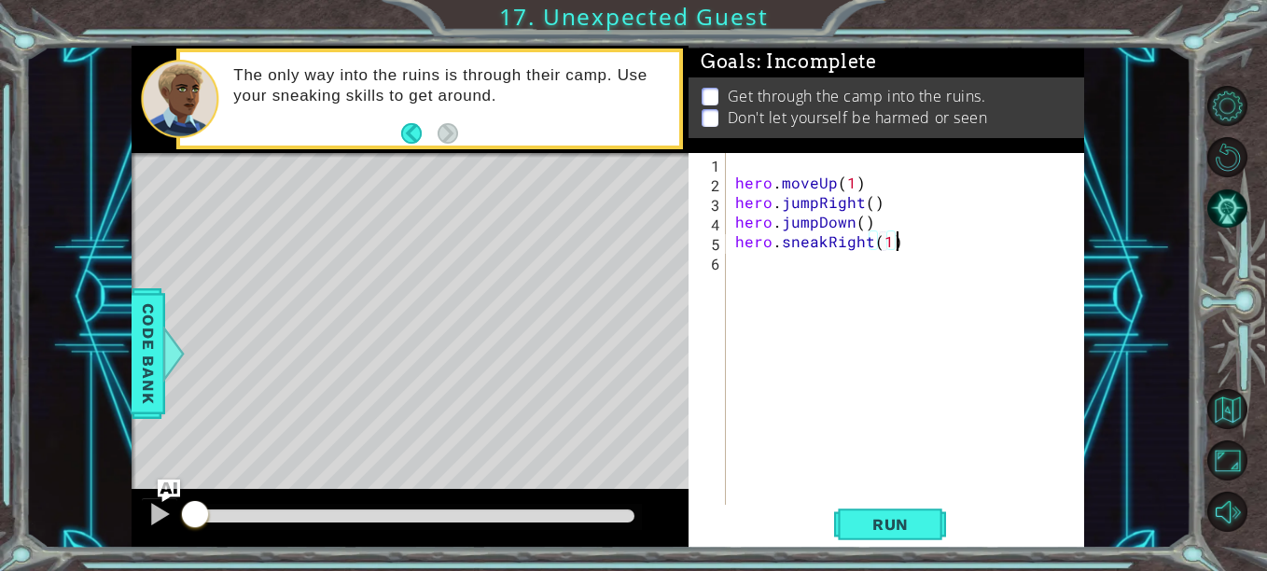
click at [907, 250] on div "hero . moveUp ( 1 ) hero . jumpRight ( ) hero . jumpDown ( ) hero . sneakRight …" at bounding box center [911, 349] width 358 height 392
click at [909, 259] on div "hero . moveUp ( 1 ) hero . jumpRight ( ) hero . jumpDown ( ) hero . sneakRight …" at bounding box center [911, 349] width 358 height 392
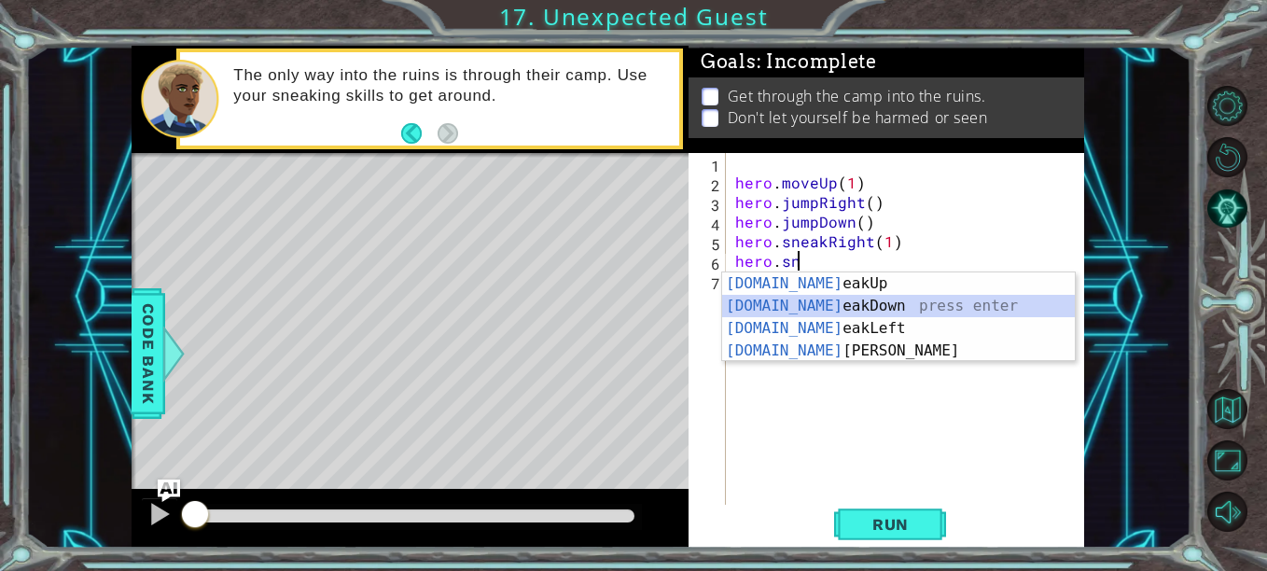
click at [803, 303] on div "[DOMAIN_NAME] eakUp press enter [DOMAIN_NAME] eakDown press enter [DOMAIN_NAME]…" at bounding box center [898, 340] width 353 height 134
type textarea "hero.sneakDown(1)"
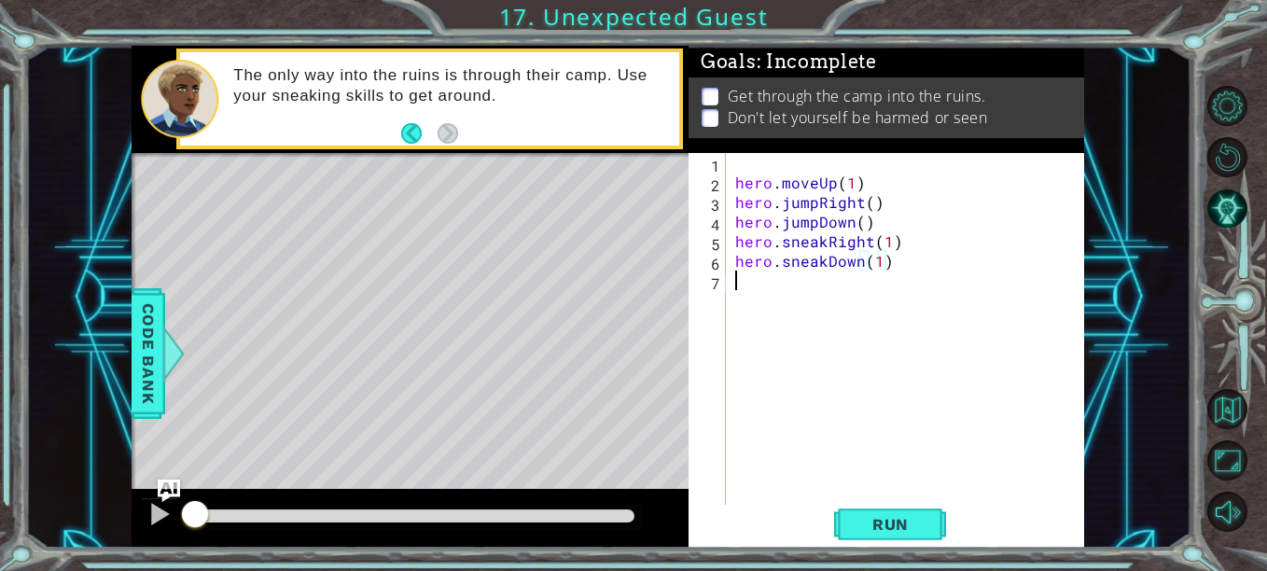
click at [803, 295] on div "hero . moveUp ( 1 ) hero . jumpRight ( ) hero . jumpDown ( ) hero . sneakRight …" at bounding box center [911, 349] width 358 height 392
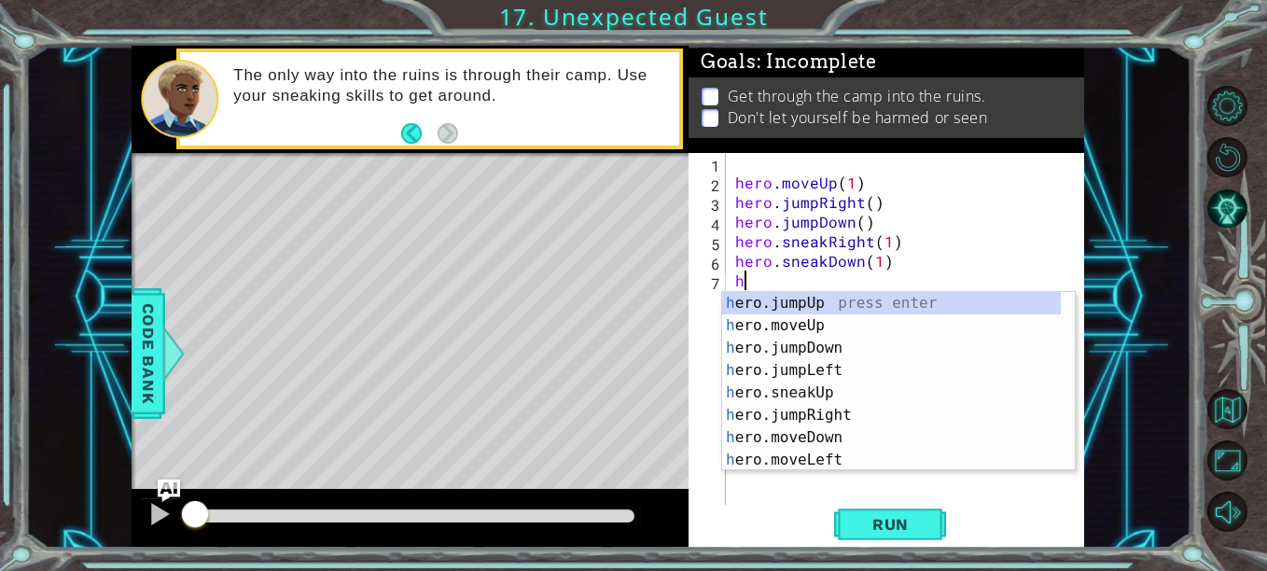
type textarea "he"
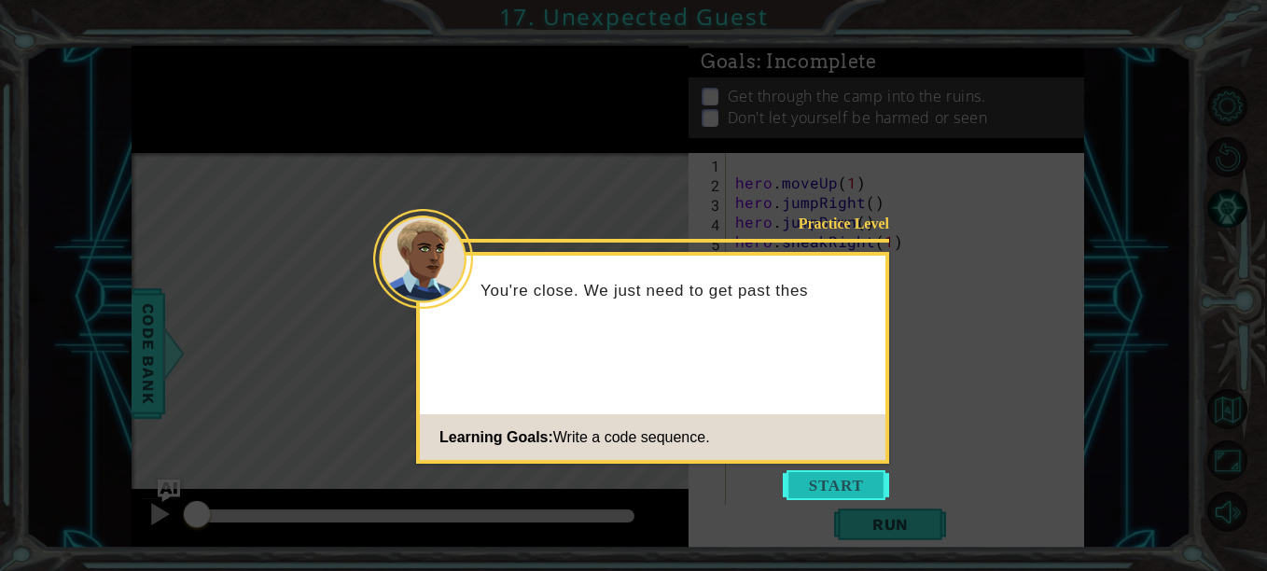
click at [832, 473] on button "Start" at bounding box center [836, 485] width 106 height 30
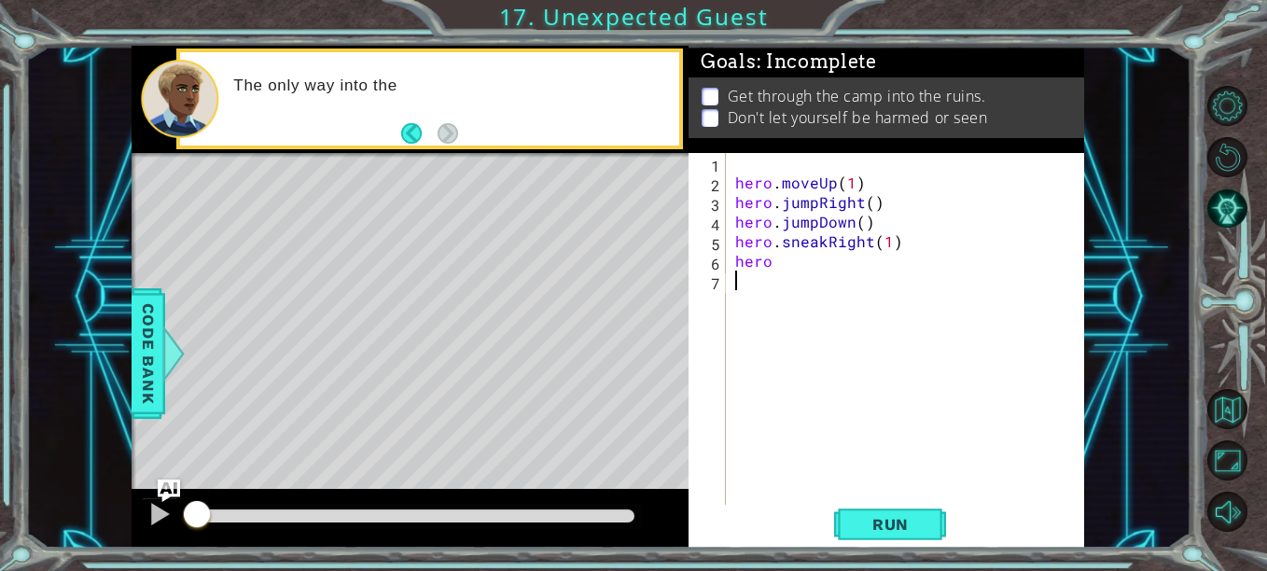
click at [823, 259] on div "hero . moveUp ( 1 ) hero . jumpRight ( ) hero . jumpDown ( ) hero . sneakRight …" at bounding box center [911, 349] width 358 height 392
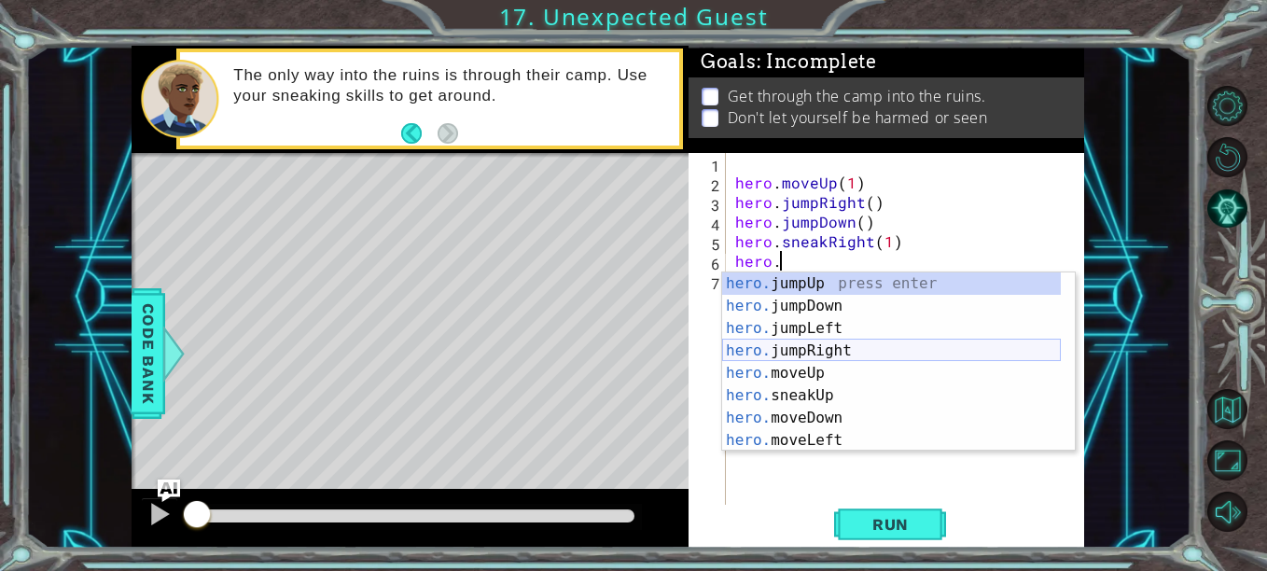
scroll to position [0, 3]
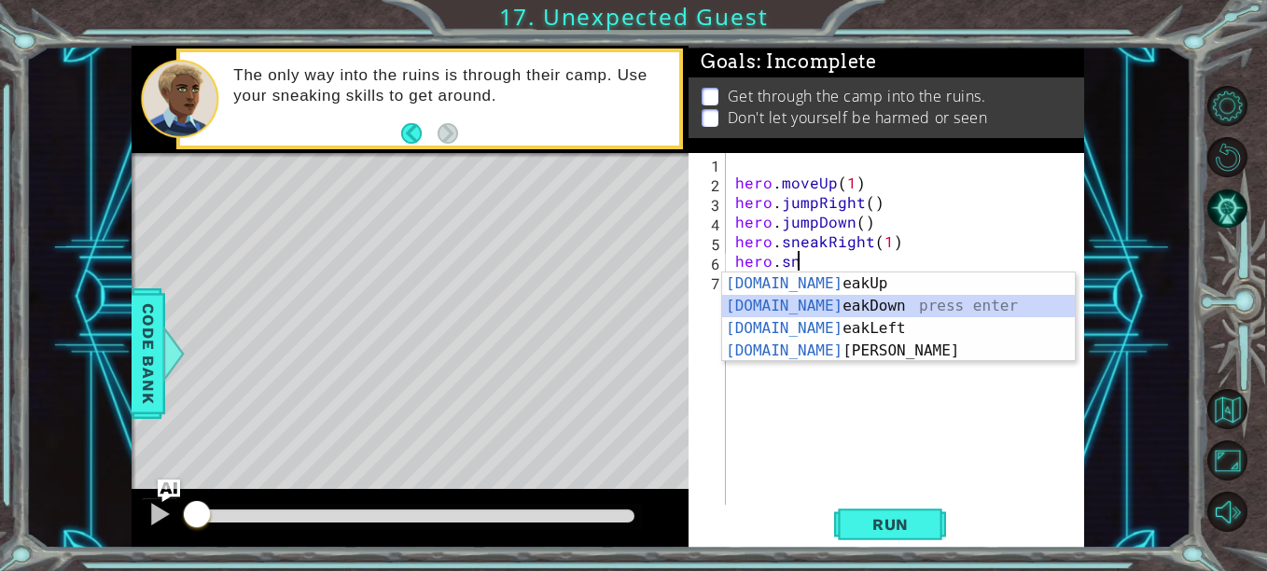
click at [826, 310] on div "[DOMAIN_NAME] eakUp press enter [DOMAIN_NAME] eakDown press enter [DOMAIN_NAME]…" at bounding box center [898, 340] width 353 height 134
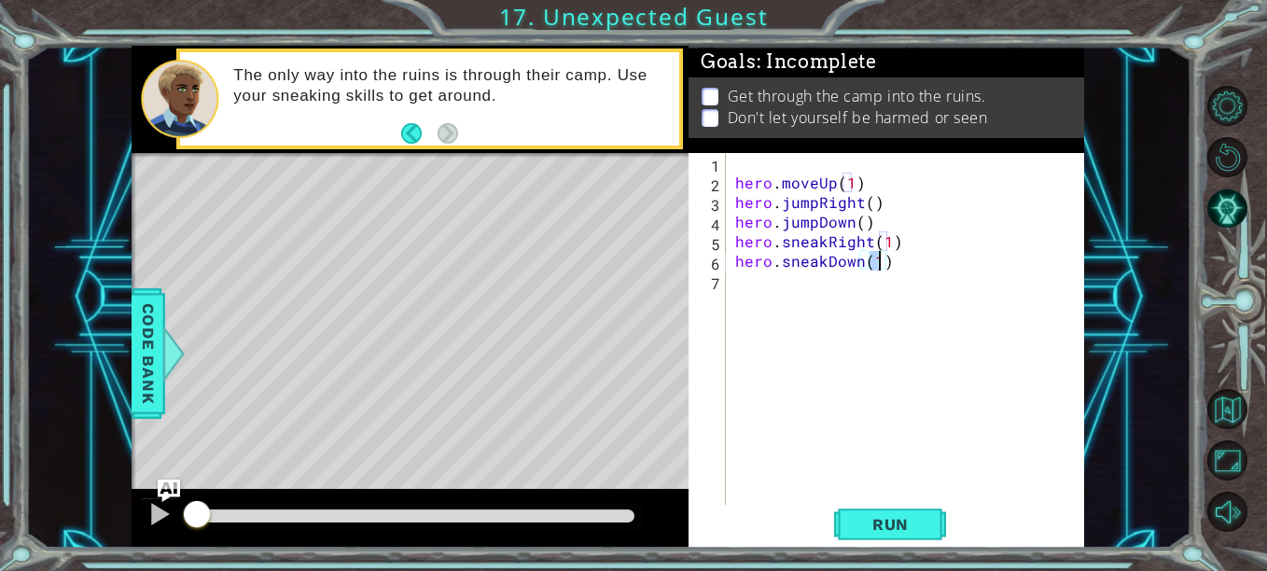
click at [825, 311] on div "hero . moveUp ( 1 ) hero . jumpRight ( ) hero . jumpDown ( ) hero . sneakRight …" at bounding box center [911, 349] width 358 height 392
type textarea "hero.sneakDown(1)"
click at [825, 311] on div "hero . moveUp ( 1 ) hero . jumpRight ( ) hero . jumpDown ( ) hero . sneakRight …" at bounding box center [906, 329] width 349 height 353
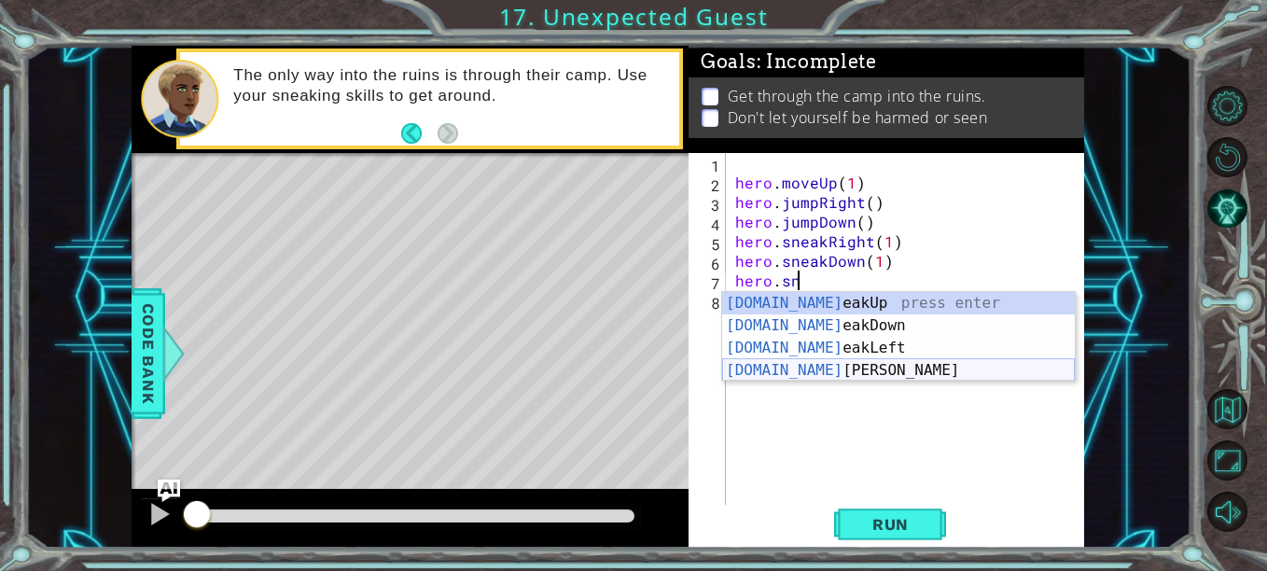
click at [847, 373] on div "[DOMAIN_NAME] eakUp press enter [DOMAIN_NAME] eakDown press enter [DOMAIN_NAME]…" at bounding box center [898, 359] width 353 height 134
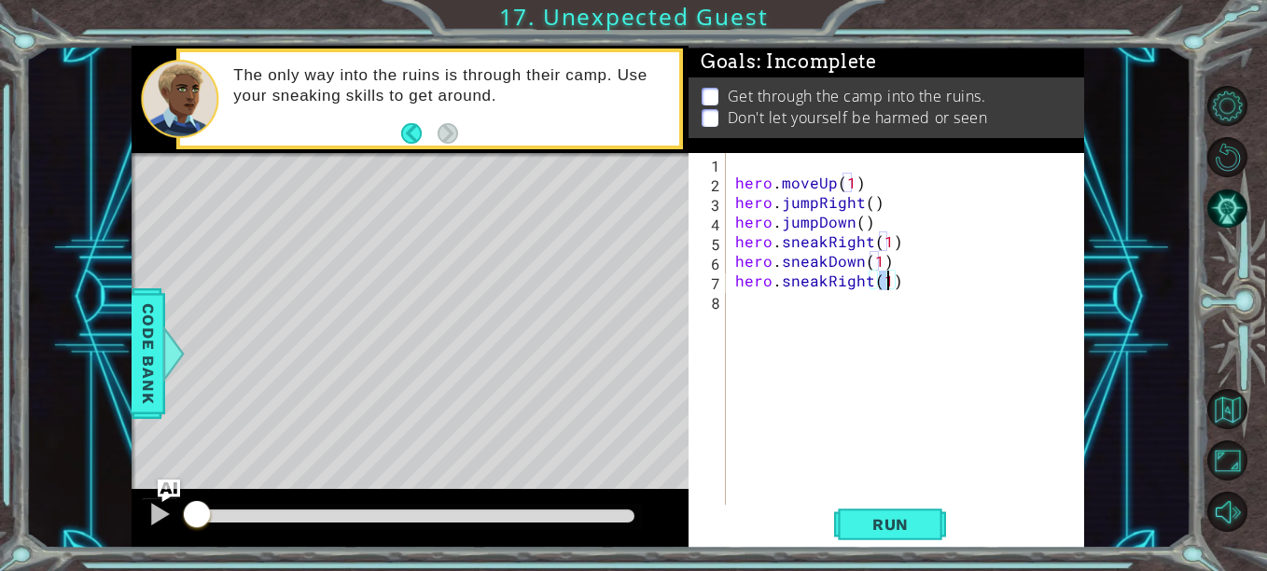
type textarea "hero.sneakRight(2)"
click at [840, 304] on div "hero . moveUp ( 1 ) hero . jumpRight ( ) hero . jumpDown ( ) hero . sneakRight …" at bounding box center [911, 349] width 358 height 392
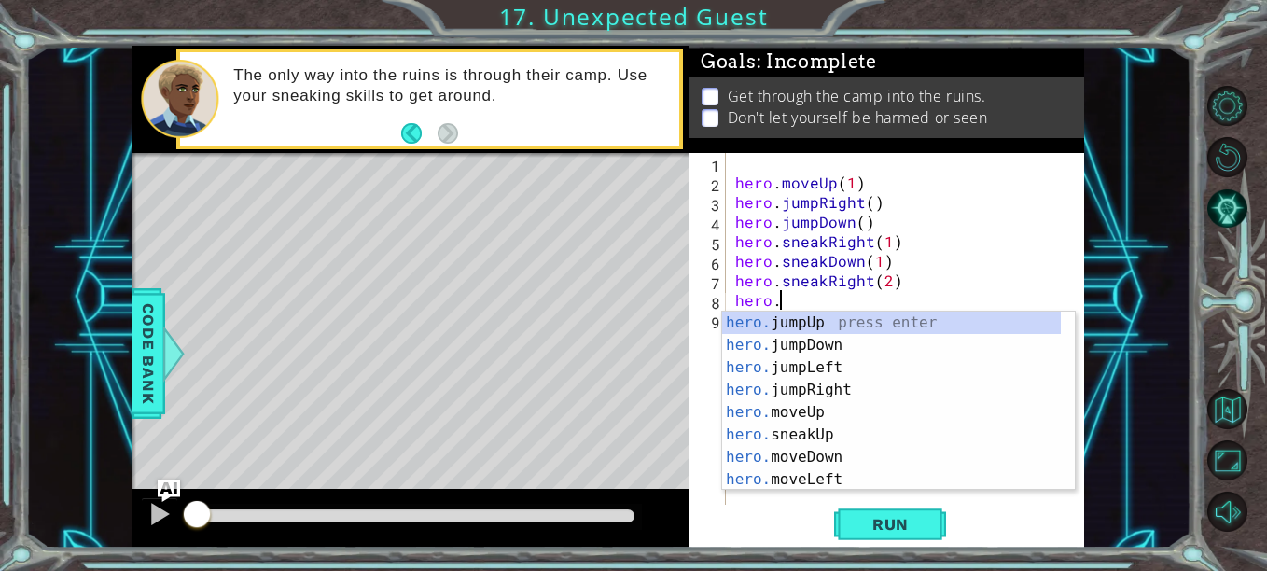
scroll to position [0, 3]
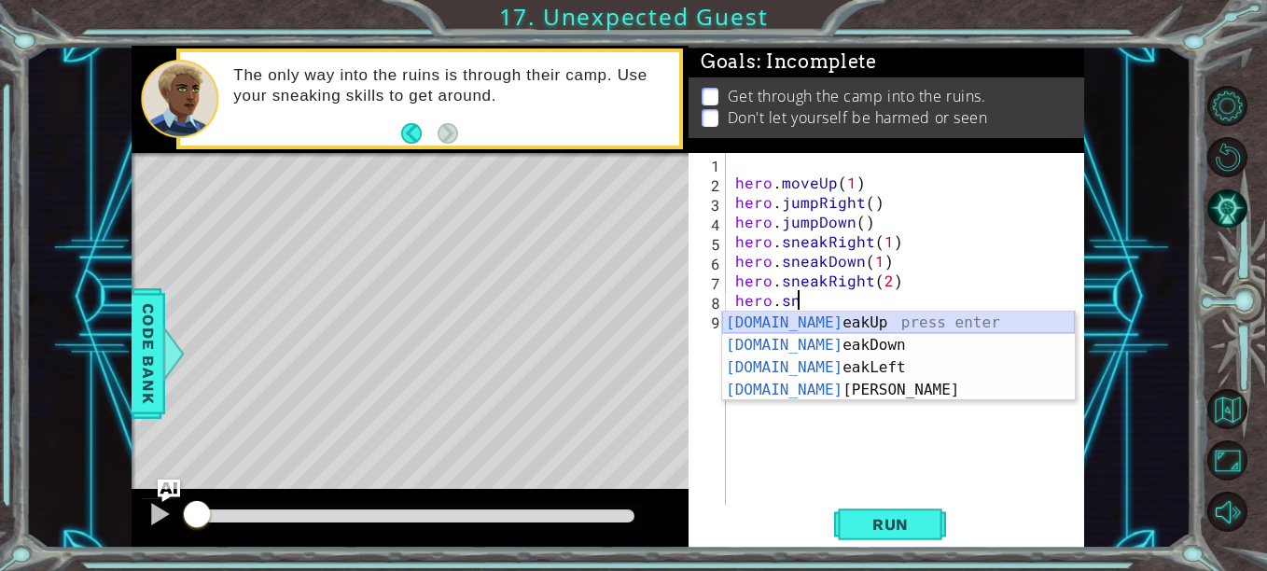
click at [890, 320] on div "[DOMAIN_NAME] eakUp press enter [DOMAIN_NAME] eakDown press enter [DOMAIN_NAME]…" at bounding box center [898, 379] width 353 height 134
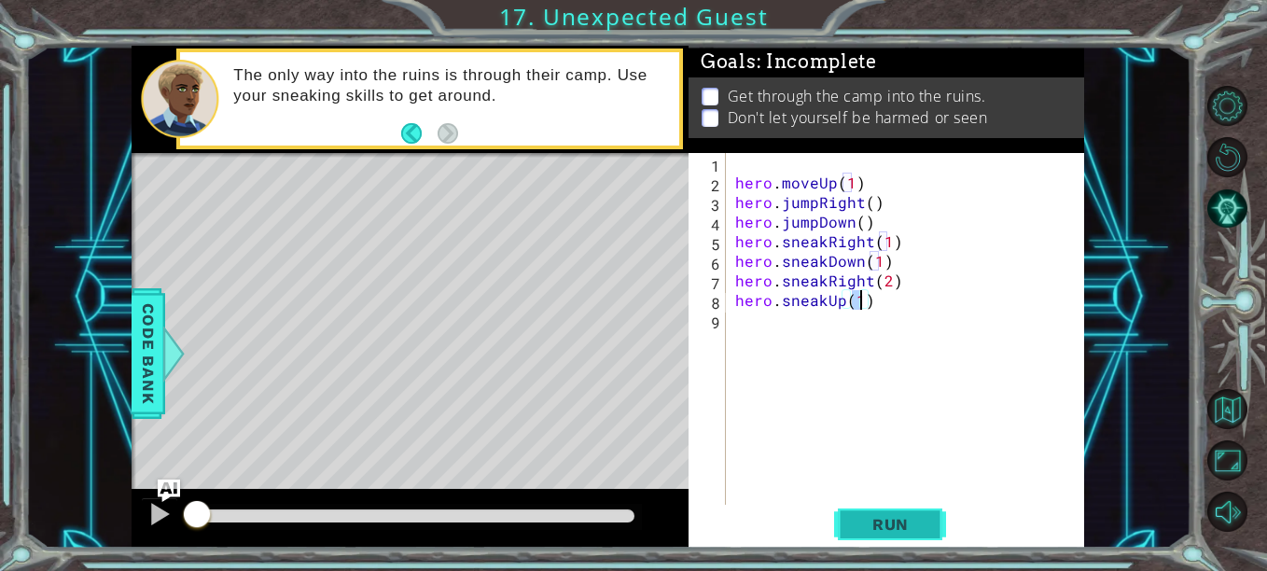
type textarea "hero.sneakUp(1)"
click at [846, 523] on button "Run" at bounding box center [890, 524] width 112 height 39
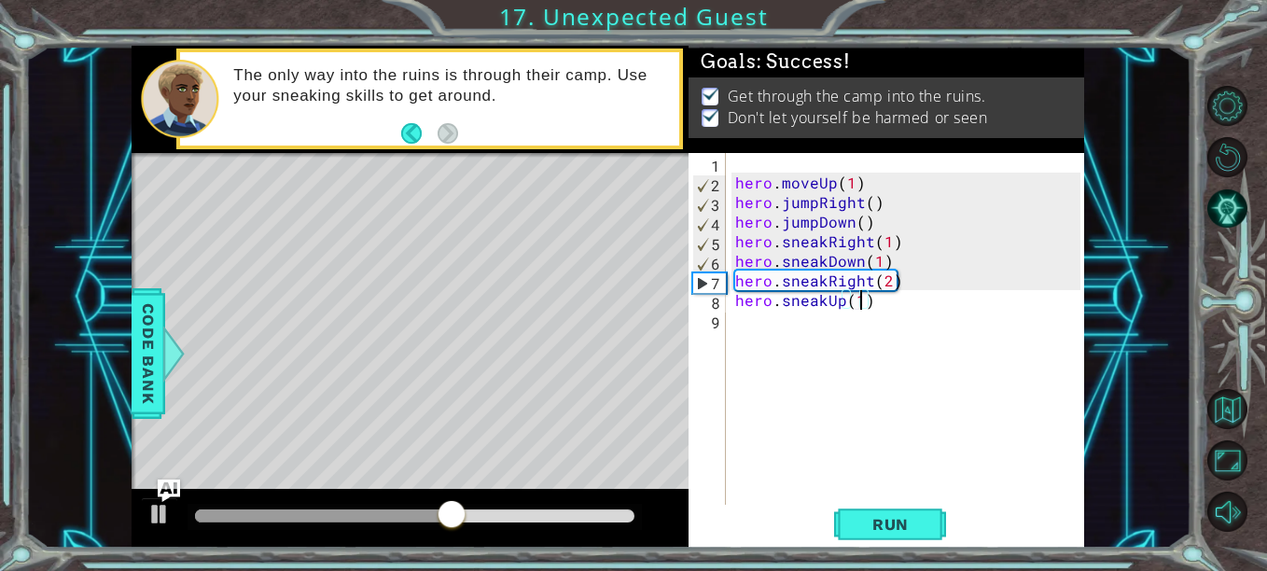
click at [632, 514] on div at bounding box center [415, 516] width 440 height 13
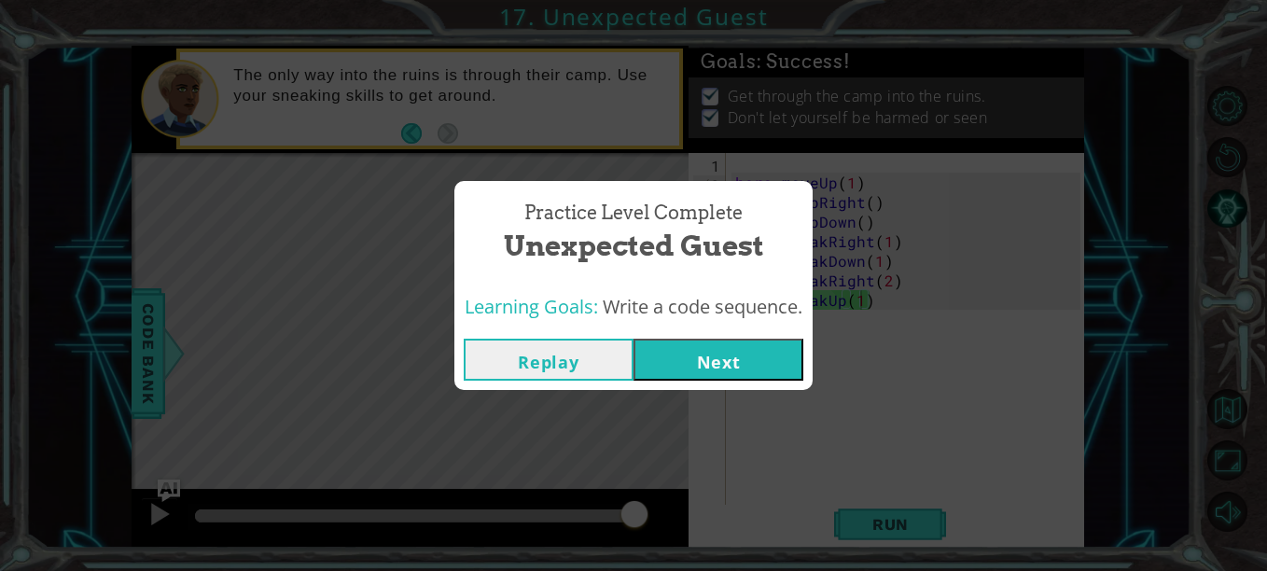
click at [711, 364] on button "Next" at bounding box center [719, 360] width 170 height 42
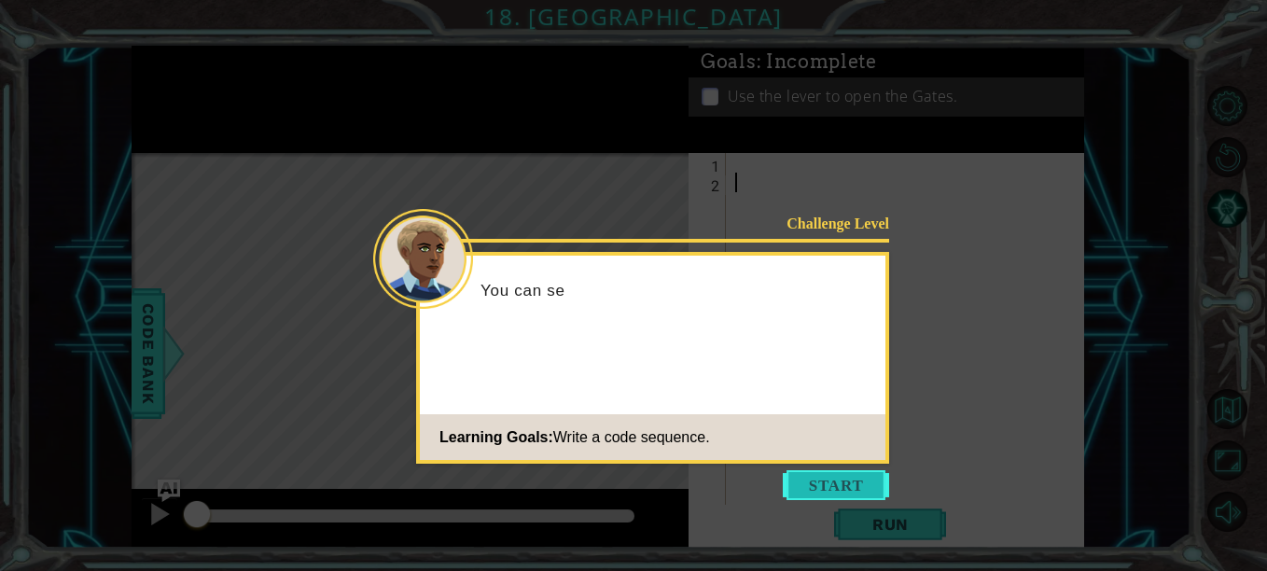
click at [816, 485] on button "Start" at bounding box center [836, 485] width 106 height 30
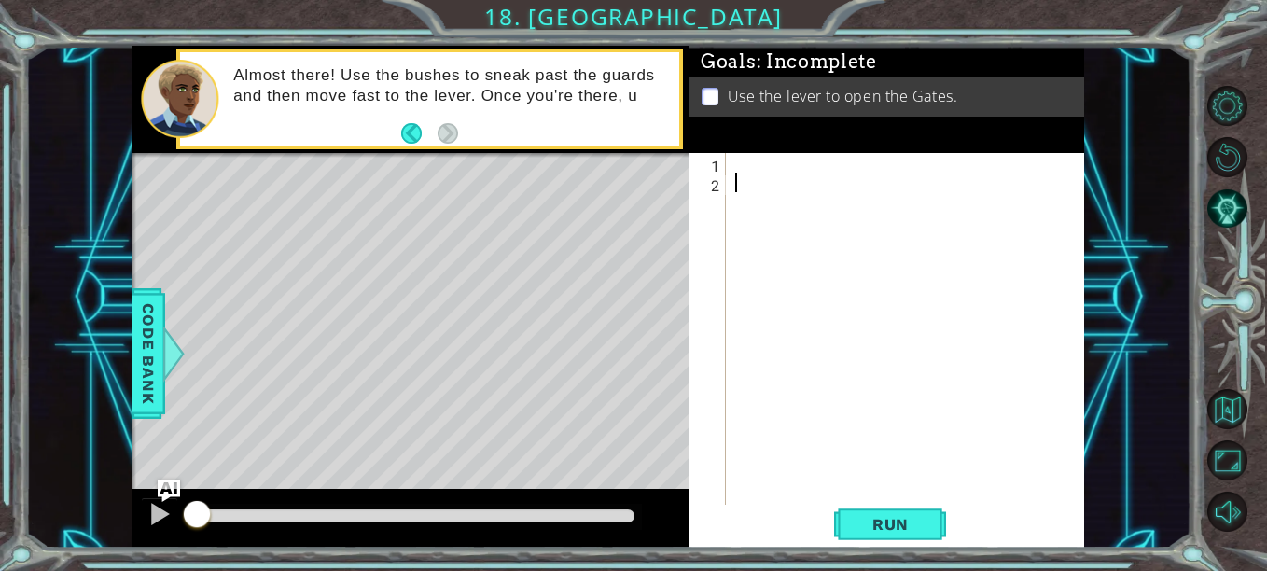
click at [824, 174] on div at bounding box center [911, 349] width 358 height 392
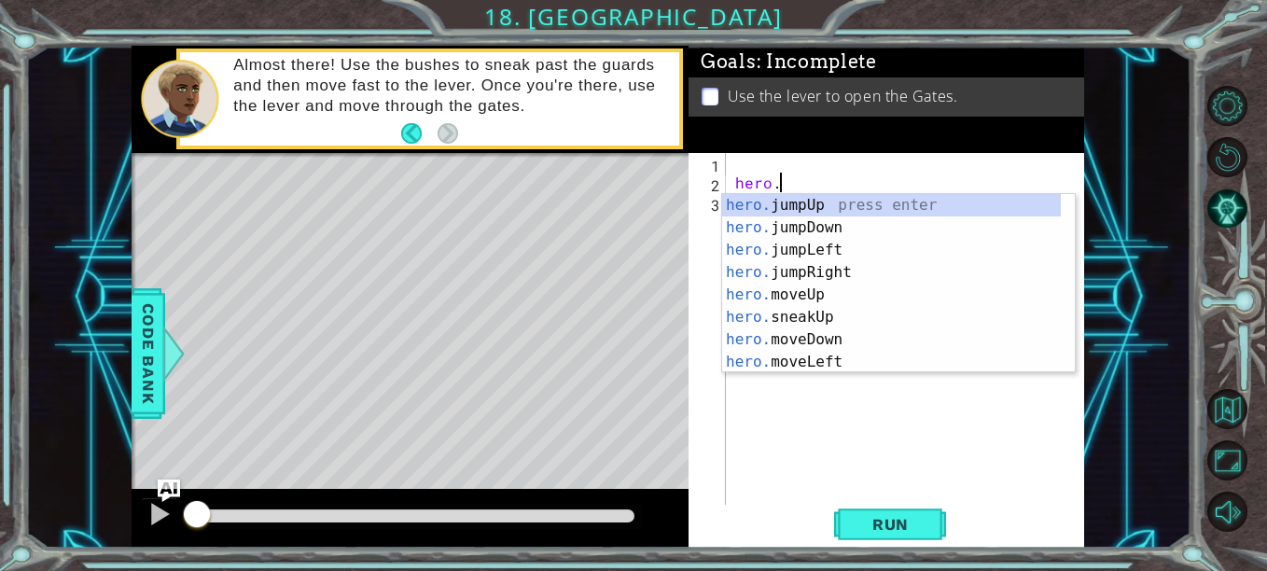
scroll to position [0, 3]
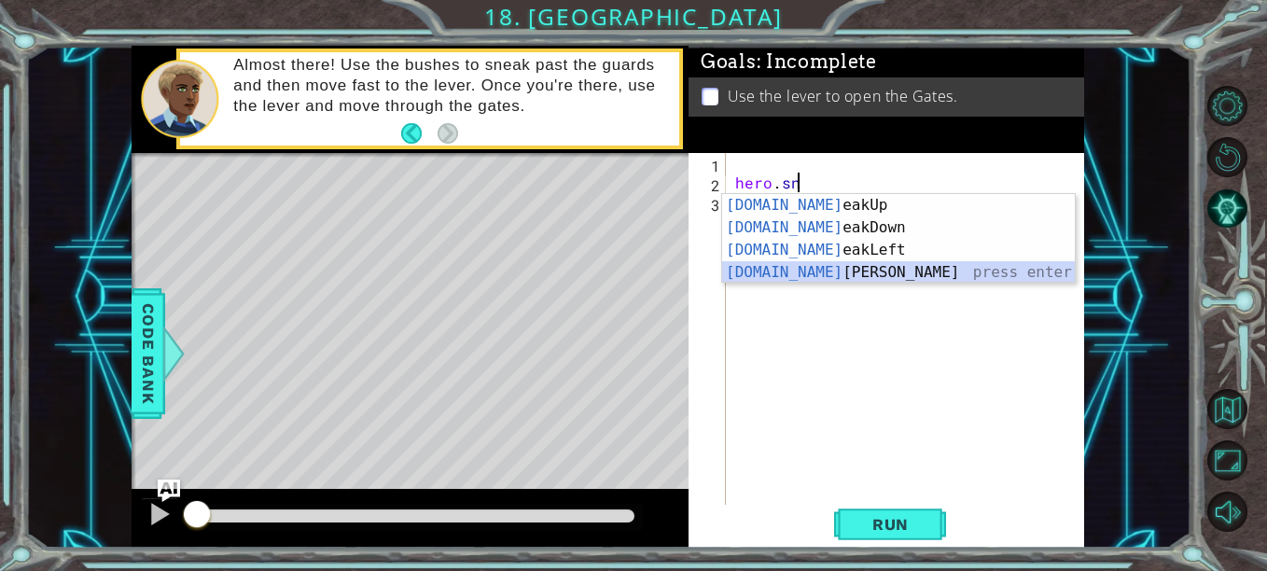
click at [865, 269] on div "[DOMAIN_NAME] eakUp press enter [DOMAIN_NAME] eakDown press enter [DOMAIN_NAME]…" at bounding box center [898, 261] width 353 height 134
type textarea "hero.sneakRight(1)"
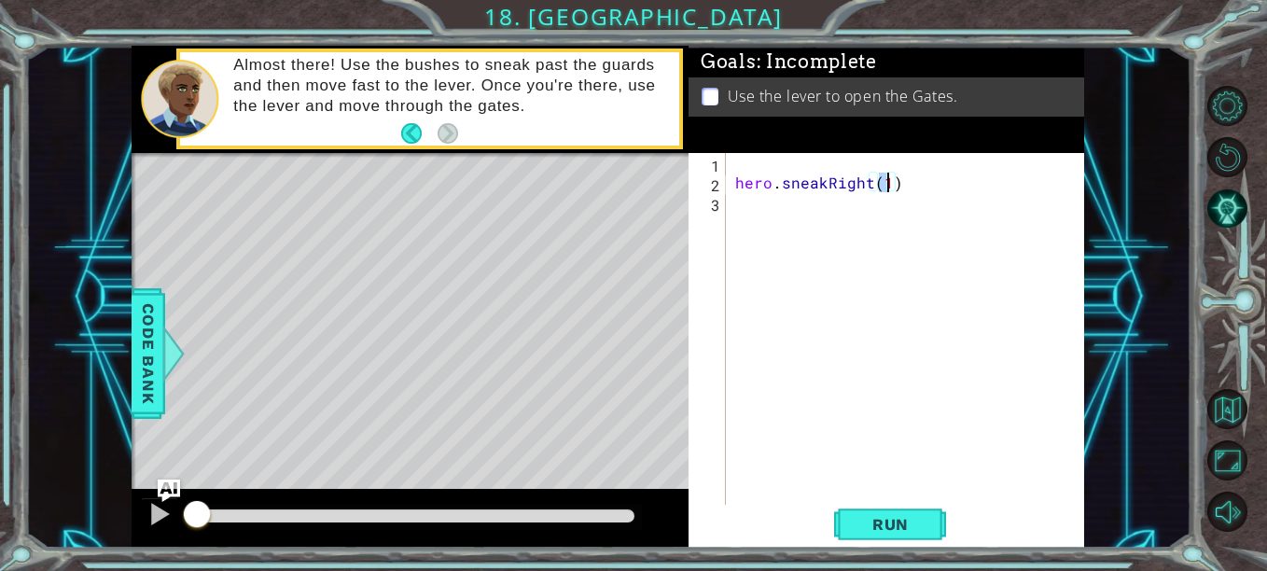
click at [855, 189] on div "hero . sneakRight ( 1 )" at bounding box center [911, 349] width 358 height 392
click at [854, 193] on div "hero . sneakRight ( 1 )" at bounding box center [911, 349] width 358 height 392
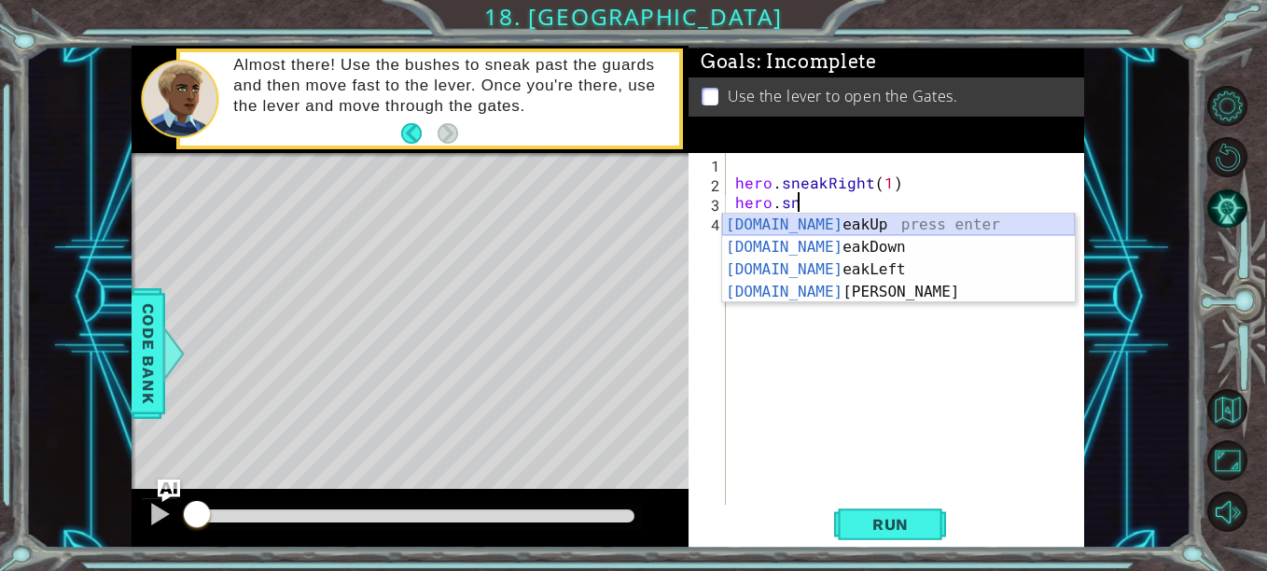
click at [807, 225] on div "[DOMAIN_NAME] eakUp press enter [DOMAIN_NAME] eakDown press enter [DOMAIN_NAME]…" at bounding box center [898, 281] width 353 height 134
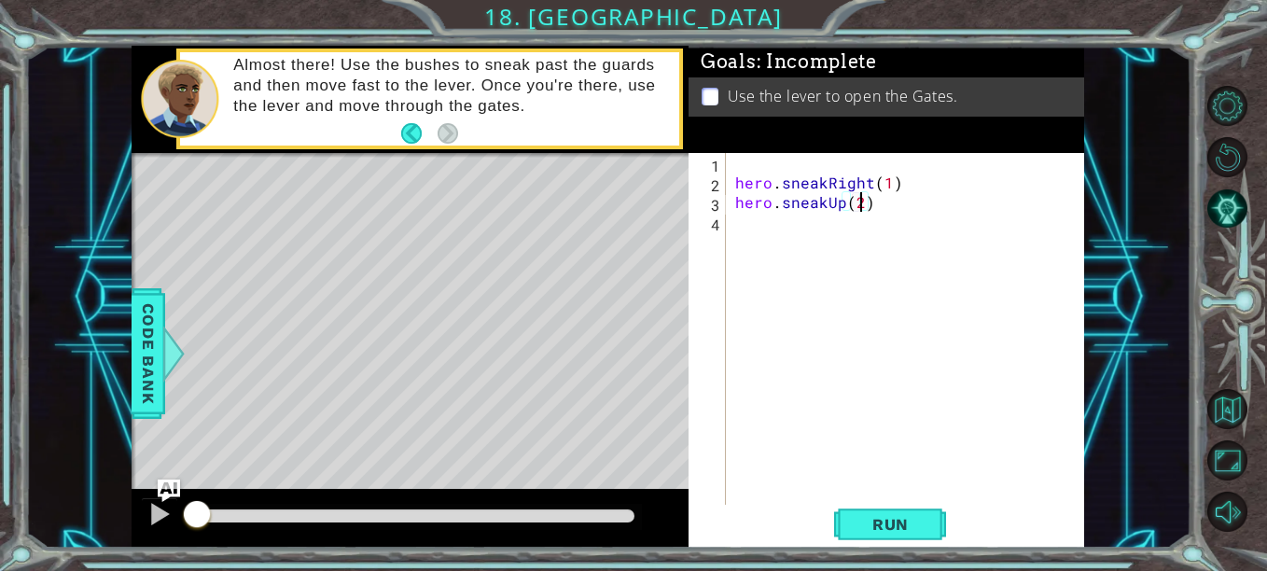
click at [827, 229] on div "hero . sneakRight ( 1 ) hero . sneakUp ( 2 )" at bounding box center [911, 349] width 358 height 392
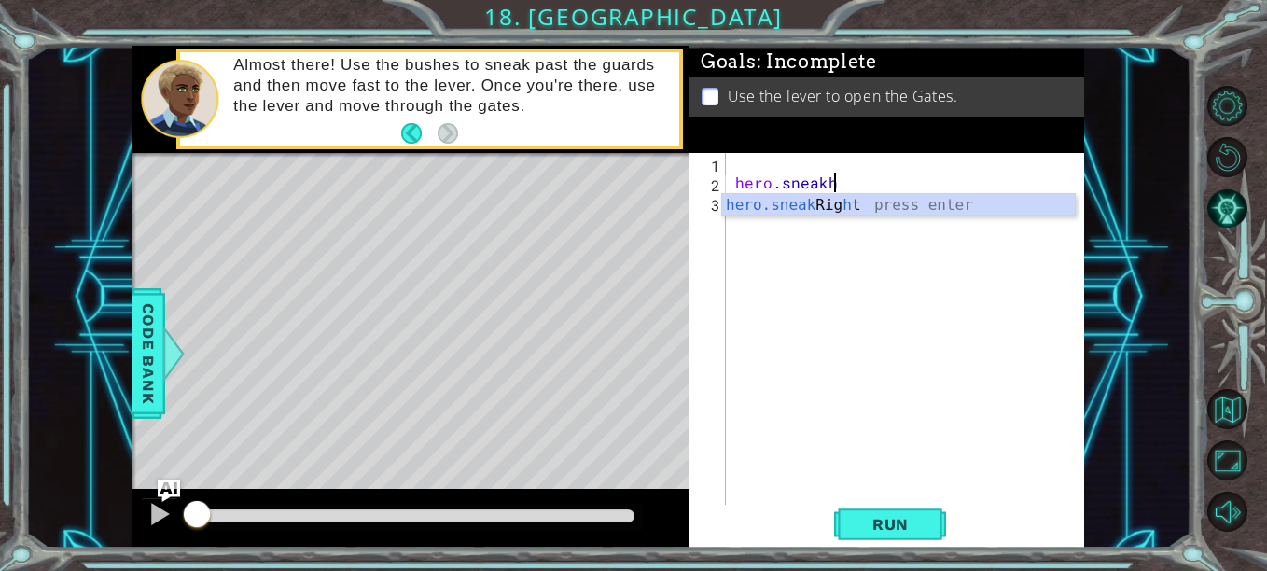
scroll to position [0, 5]
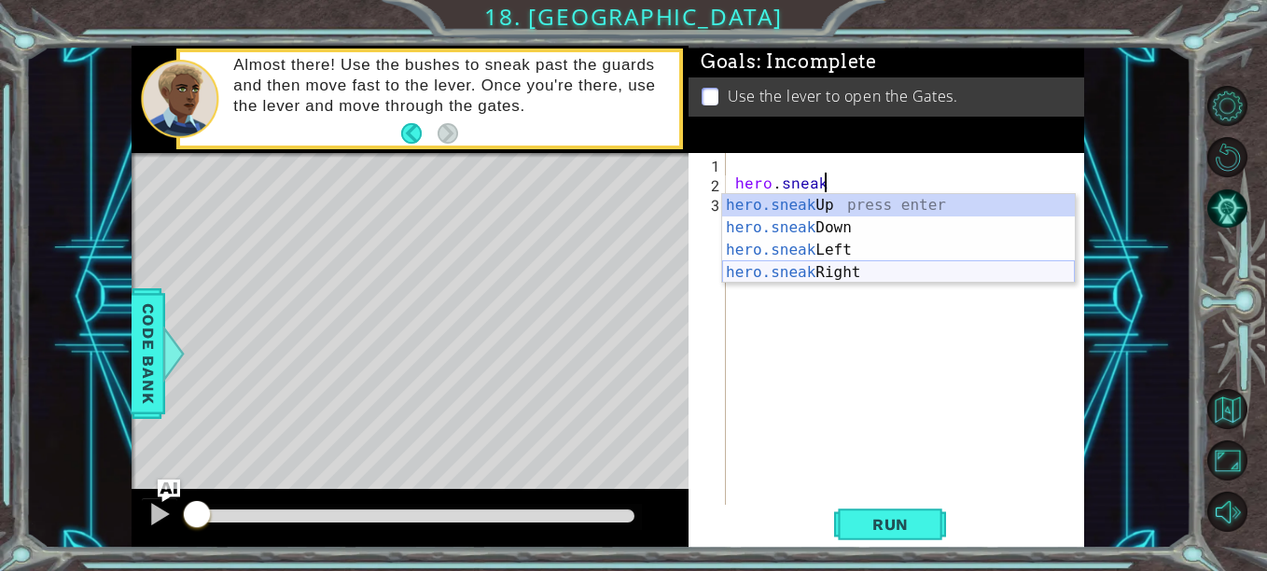
click at [853, 270] on div "hero.sneak Up press enter hero.sneak Down press enter hero.sneak Left press ent…" at bounding box center [898, 261] width 353 height 134
type textarea "hero.sneakRight(1)"
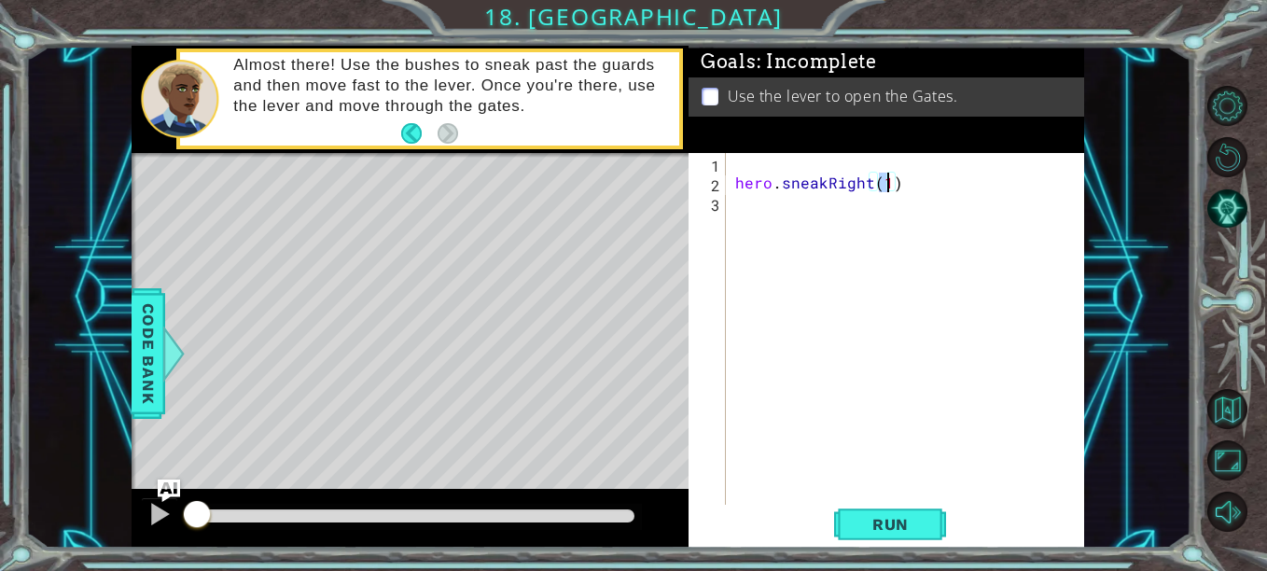
click at [849, 213] on div "hero . sneakRight ( 1 )" at bounding box center [911, 349] width 358 height 392
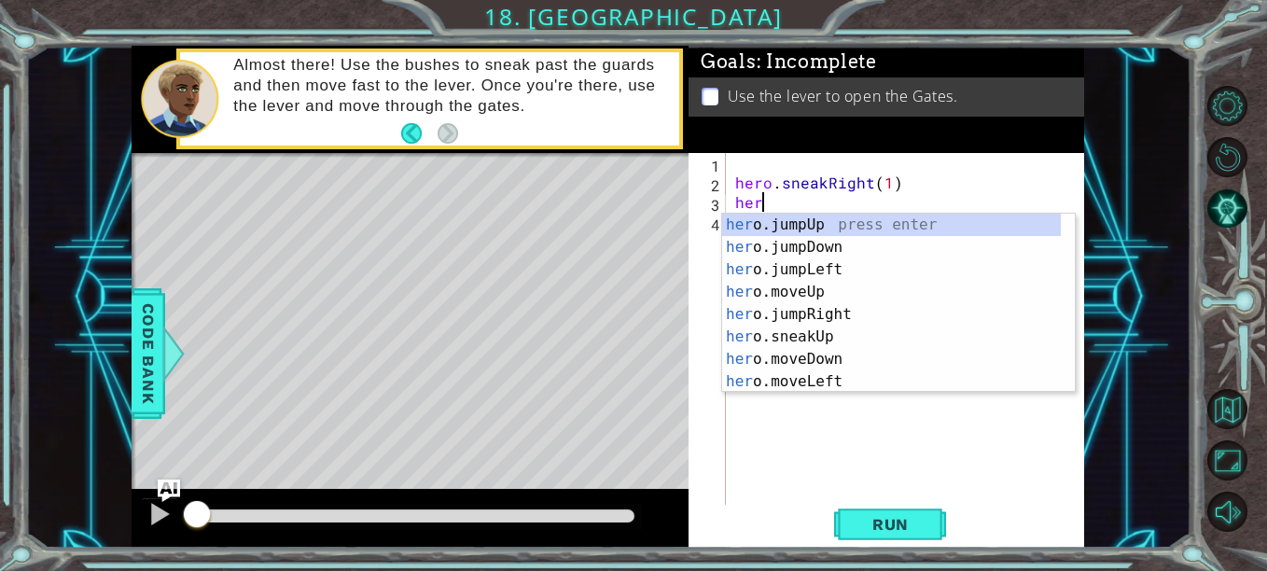
scroll to position [0, 1]
click at [833, 338] on div "hero .jumpUp press enter hero .jumpDown press enter hero .jumpLeft press enter …" at bounding box center [891, 326] width 339 height 224
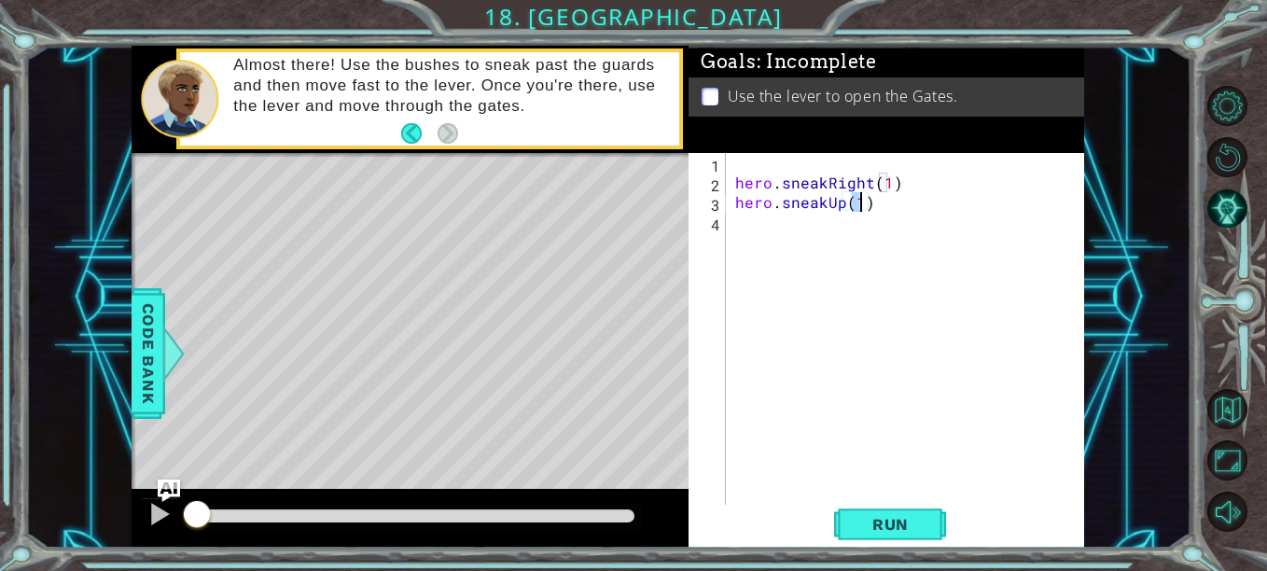
type textarea "hero.sneakUp(2)"
click at [862, 234] on div "hero . sneakRight ( 1 ) hero . sneakUp ( 2 )" at bounding box center [911, 349] width 358 height 392
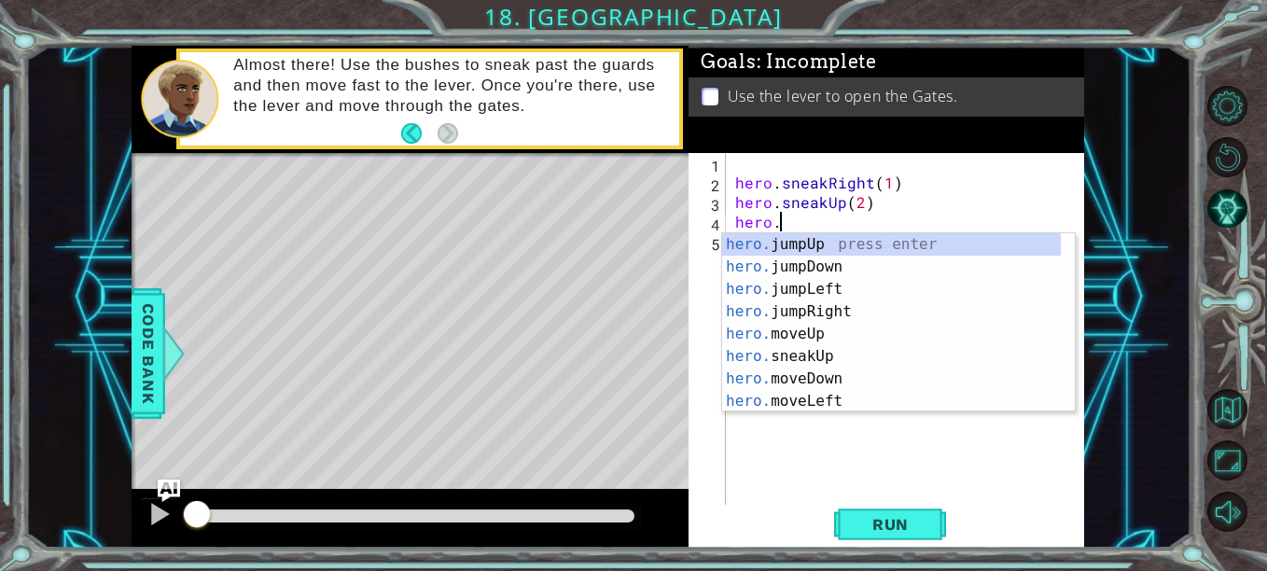
scroll to position [0, 3]
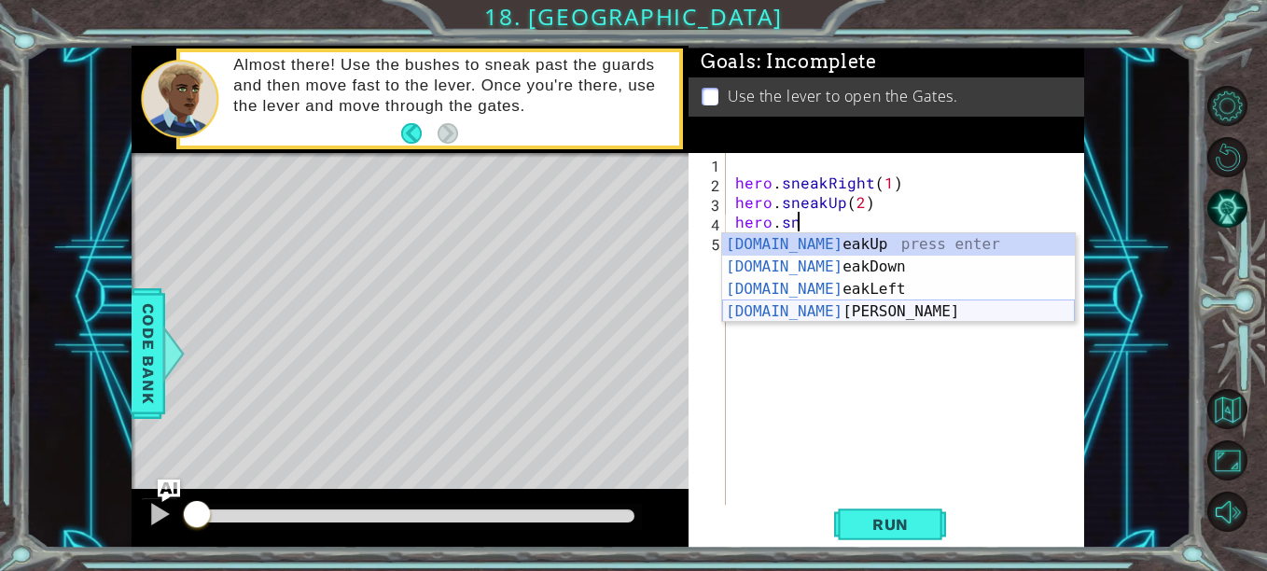
click at [852, 308] on div "[DOMAIN_NAME] eakUp press enter [DOMAIN_NAME] eakDown press enter [DOMAIN_NAME]…" at bounding box center [898, 300] width 353 height 134
type textarea "hero.sneakRight(1)"
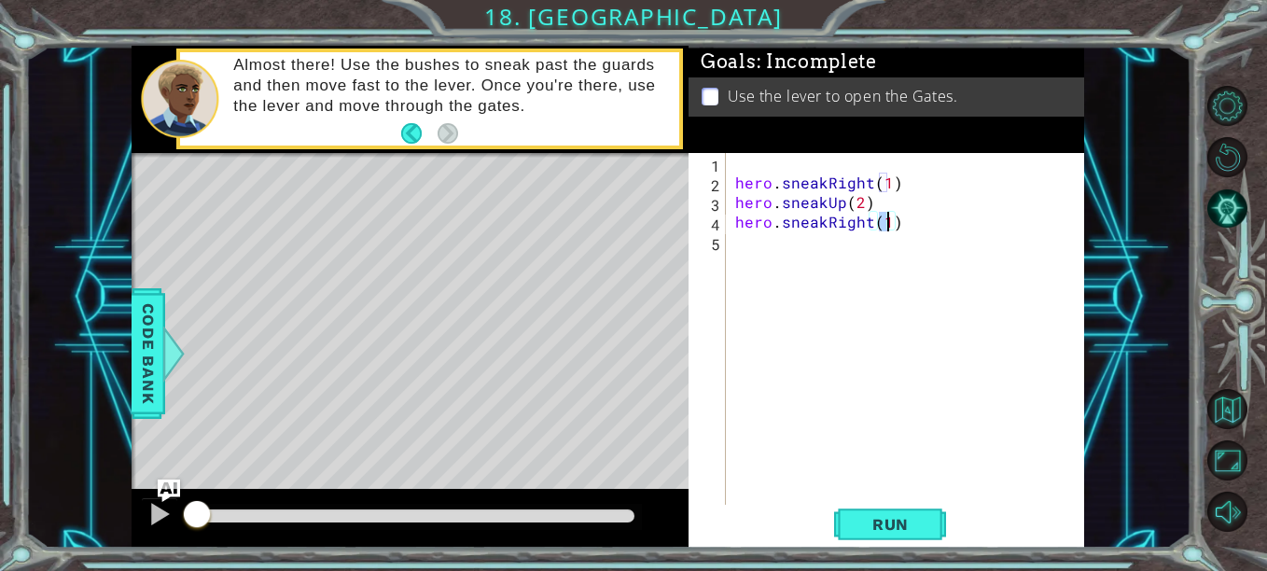
click at [850, 285] on div "hero . sneakRight ( 1 ) hero . sneakUp ( 2 ) hero . sneakRight ( 1 )" at bounding box center [911, 349] width 358 height 392
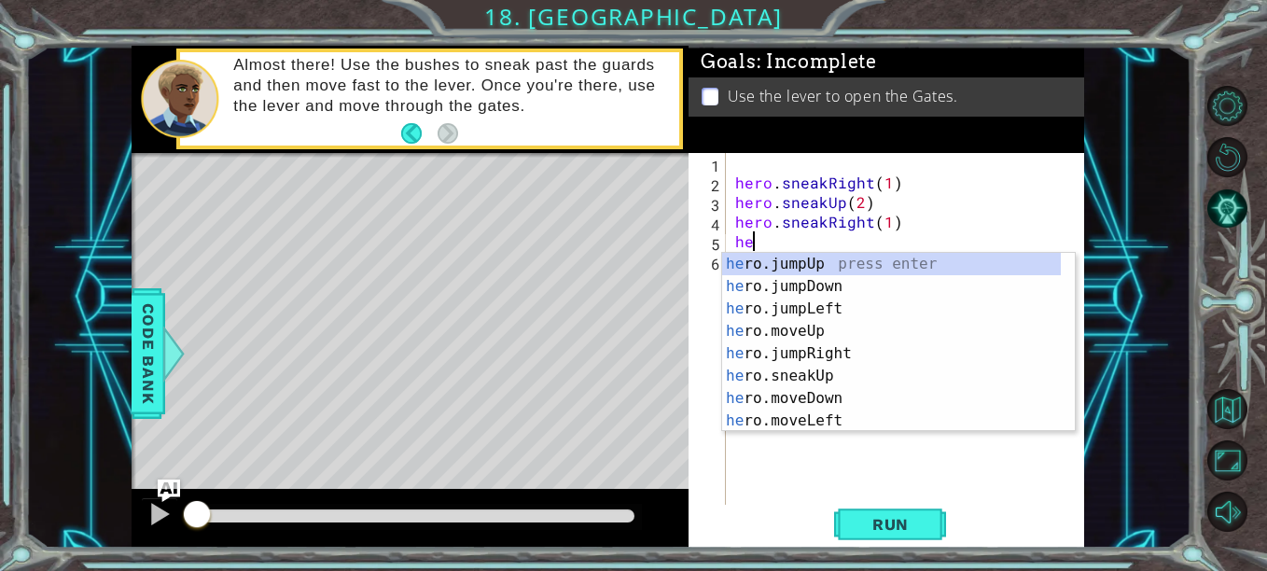
scroll to position [0, 1]
click at [841, 375] on div "hero .jumpUp press enter hero .jumpDown press enter hero .jumpLeft press enter …" at bounding box center [891, 365] width 339 height 224
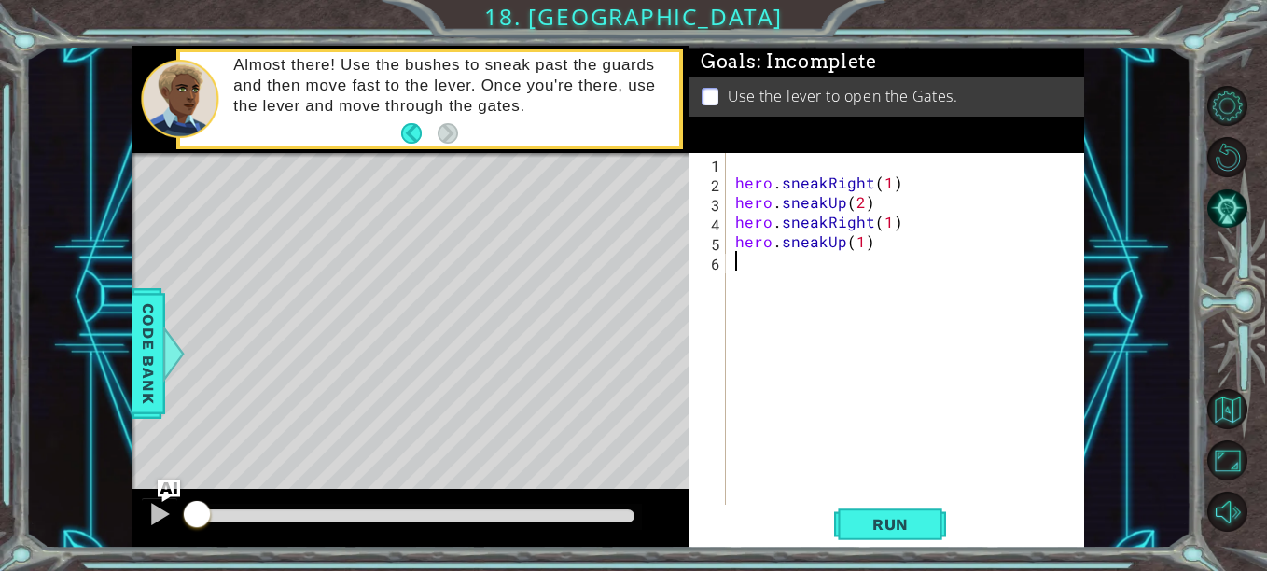
click at [844, 283] on div "hero . sneakRight ( 1 ) hero . sneakUp ( 2 ) hero . sneakRight ( 1 ) hero . sne…" at bounding box center [911, 349] width 358 height 392
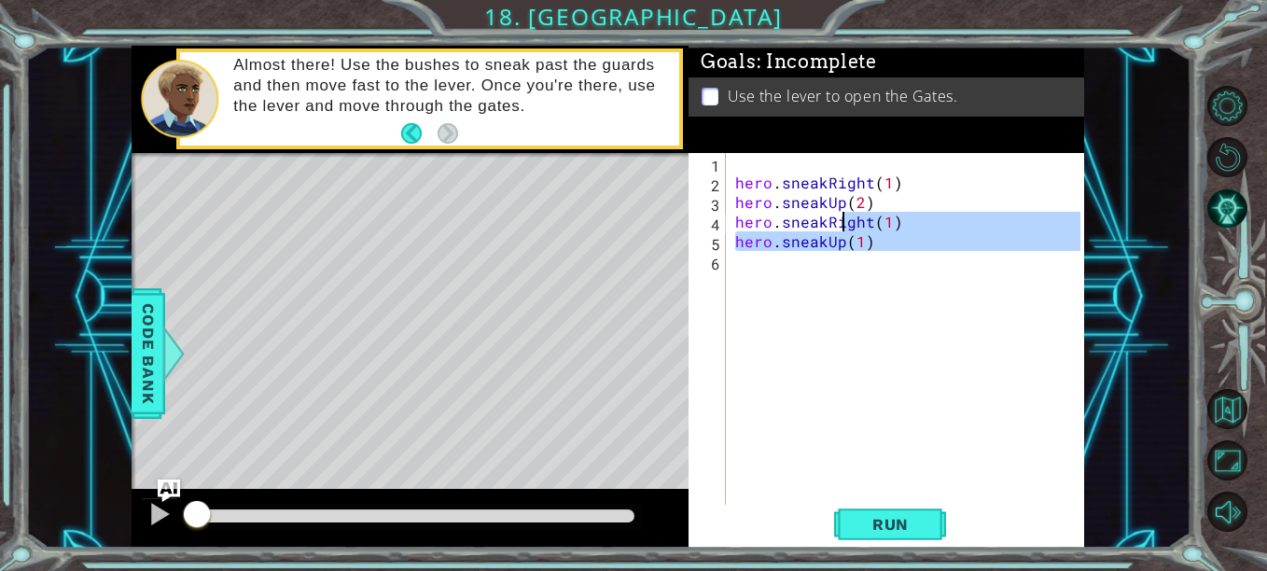
type textarea "hero.sneakRight(1) hero.sneakUp(1)"
click at [844, 283] on div "hero . sneakRight ( 1 ) hero . sneakUp ( 2 ) hero . sneakRight ( 1 ) hero . sne…" at bounding box center [906, 329] width 349 height 353
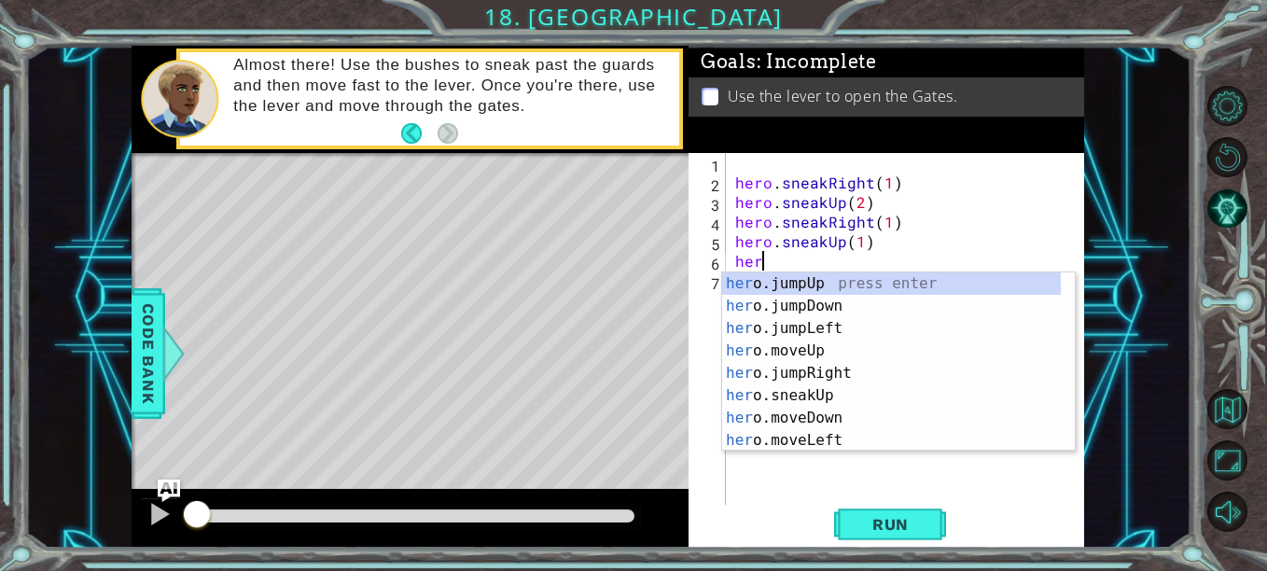
type textarea "hero"
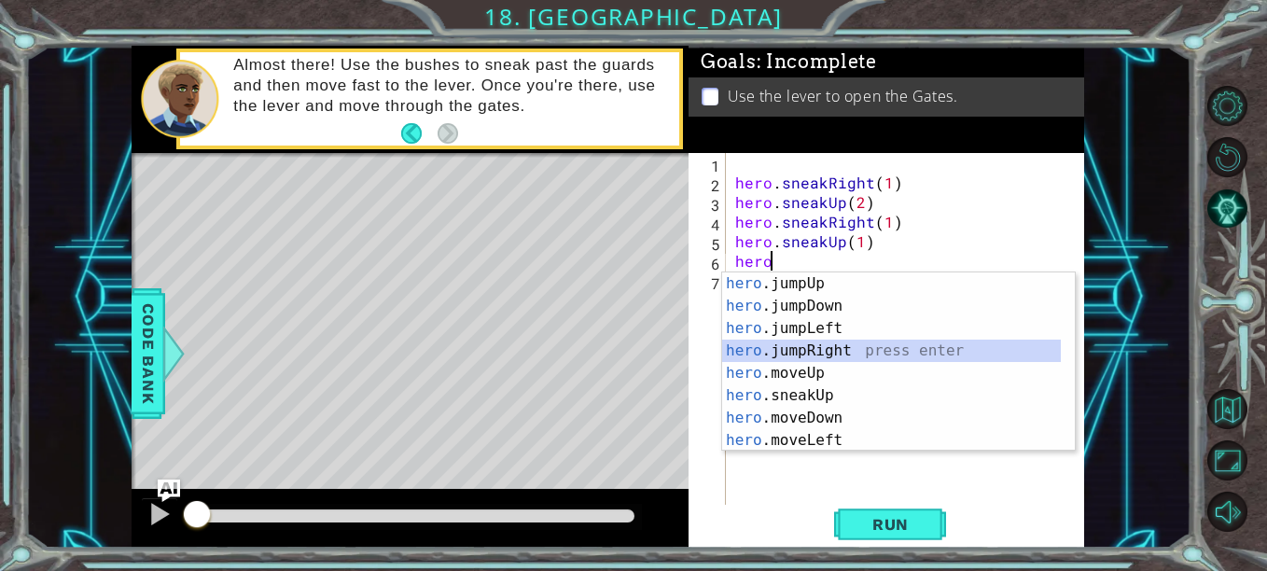
click at [855, 351] on div "hero .jumpUp press enter hero .jumpDown press enter hero .jumpLeft press enter …" at bounding box center [891, 385] width 339 height 224
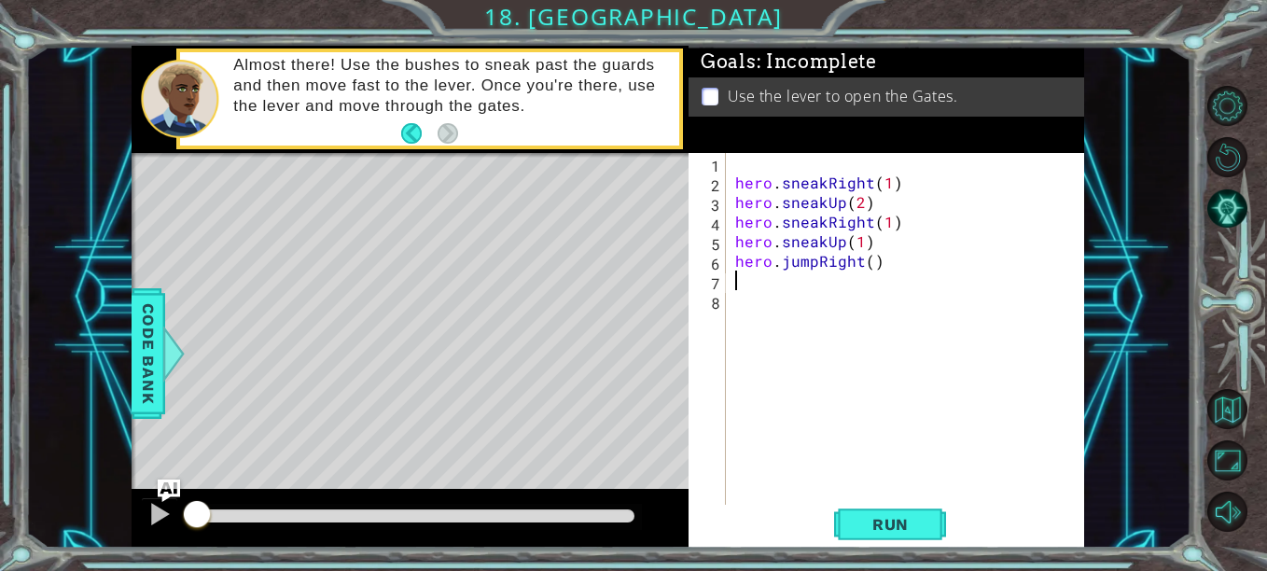
scroll to position [0, 0]
click at [875, 266] on div "hero . sneakRight ( 1 ) hero . sneakUp ( 2 ) hero . sneakRight ( 1 ) hero . sne…" at bounding box center [911, 349] width 358 height 392
type textarea "hero.jumpRight()2"
click at [844, 280] on div "hero . sneakRight ( 1 ) hero . sneakUp ( 2 ) hero . sneakRight ( 1 ) hero . sne…" at bounding box center [911, 349] width 358 height 392
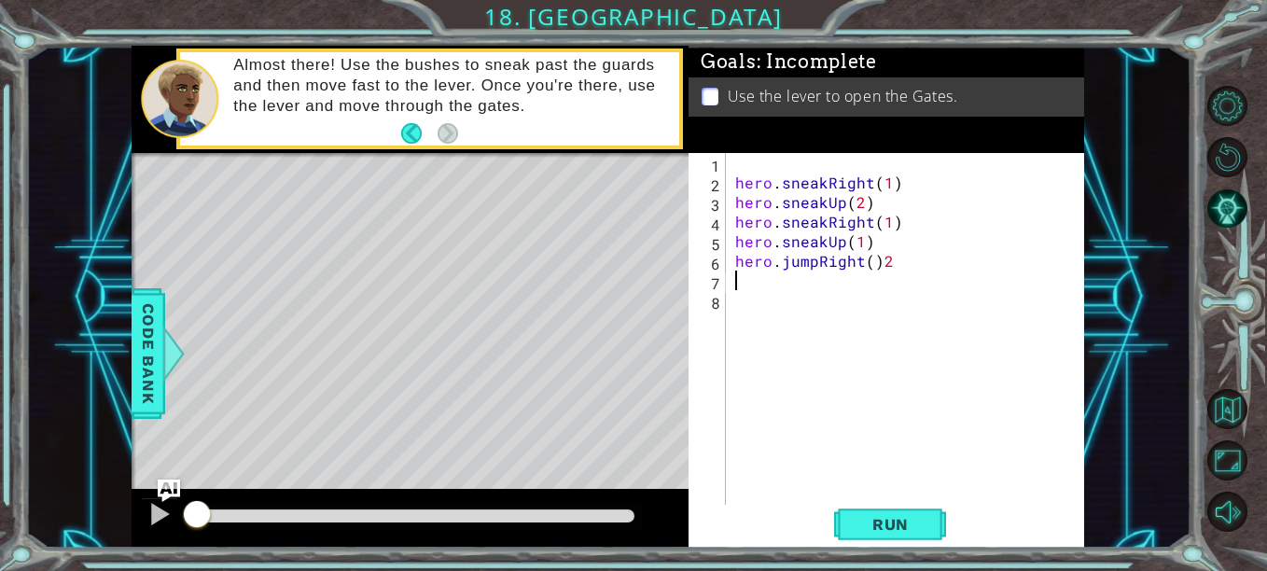
scroll to position [0, 0]
click at [899, 254] on div "hero . sneakRight ( 1 ) hero . sneakUp ( 2 ) hero . sneakRight ( 1 ) hero . sne…" at bounding box center [911, 349] width 358 height 392
click at [874, 261] on div "hero . sneakRight ( 1 ) hero . sneakUp ( 2 ) hero . sneakRight ( 1 ) hero . sne…" at bounding box center [911, 349] width 358 height 392
type textarea "hero.jumpRight(2)"
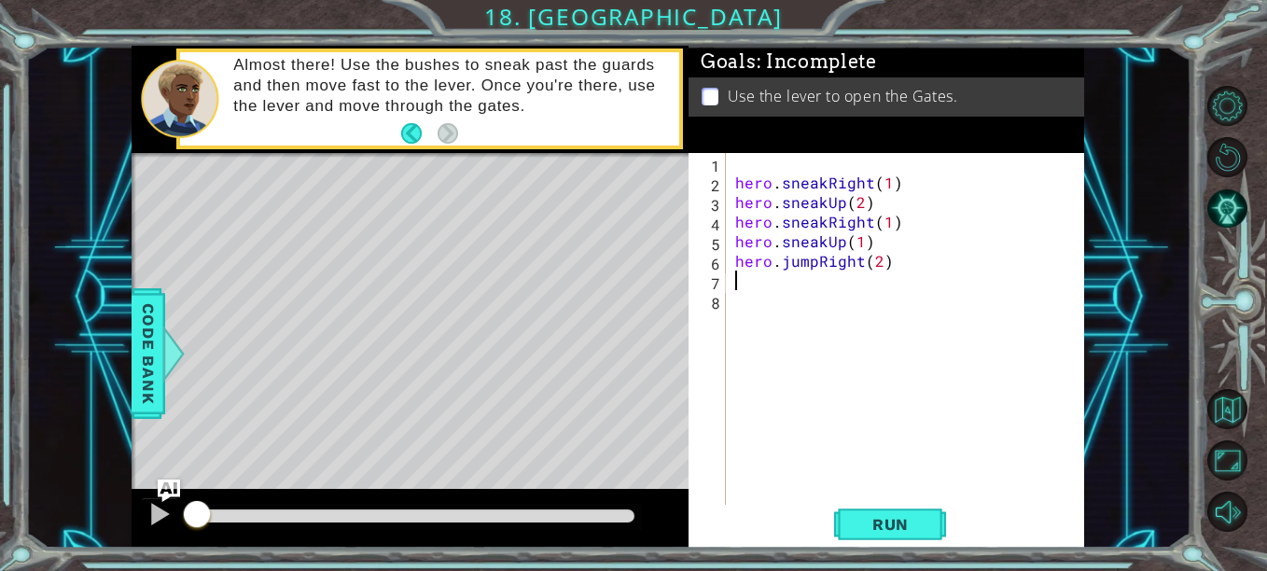
click at [839, 279] on div "hero . sneakRight ( 1 ) hero . sneakUp ( 2 ) hero . sneakRight ( 1 ) hero . sne…" at bounding box center [911, 349] width 358 height 392
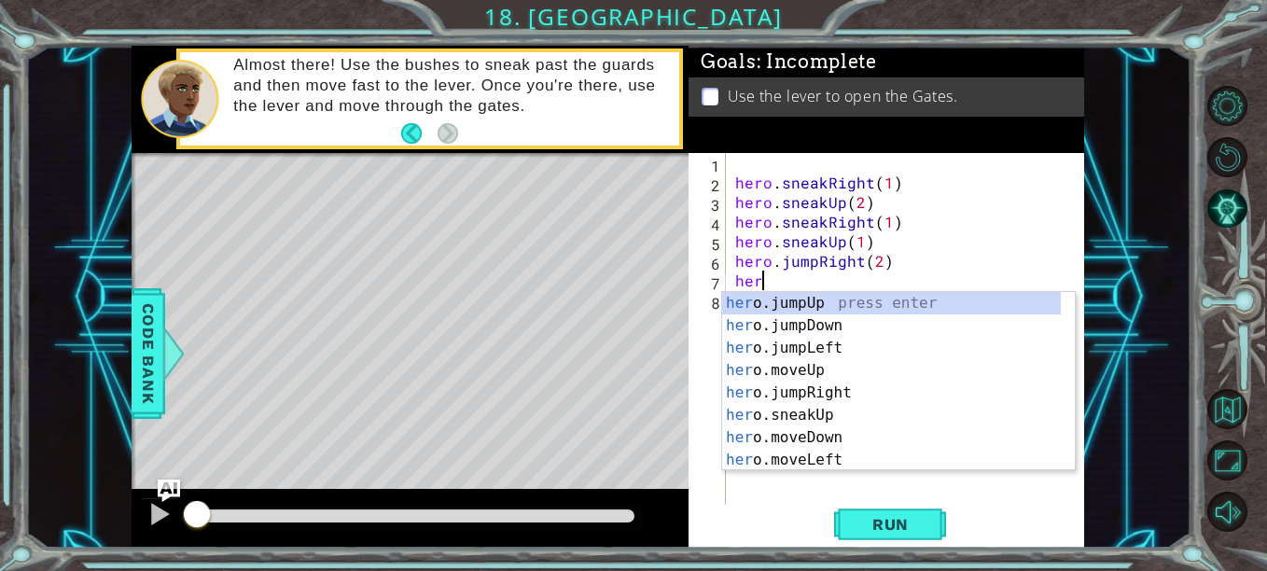
scroll to position [0, 1]
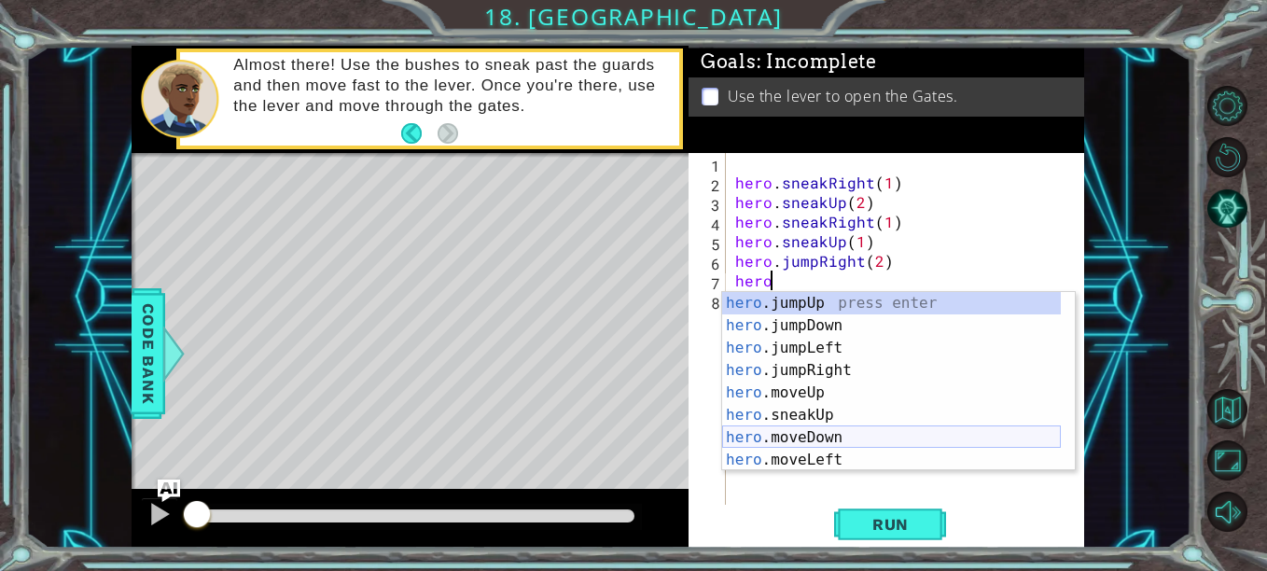
click at [842, 437] on div "hero .jumpUp press enter hero .jumpDown press enter hero .jumpLeft press enter …" at bounding box center [891, 404] width 339 height 224
type textarea "hero.moveDown(1)"
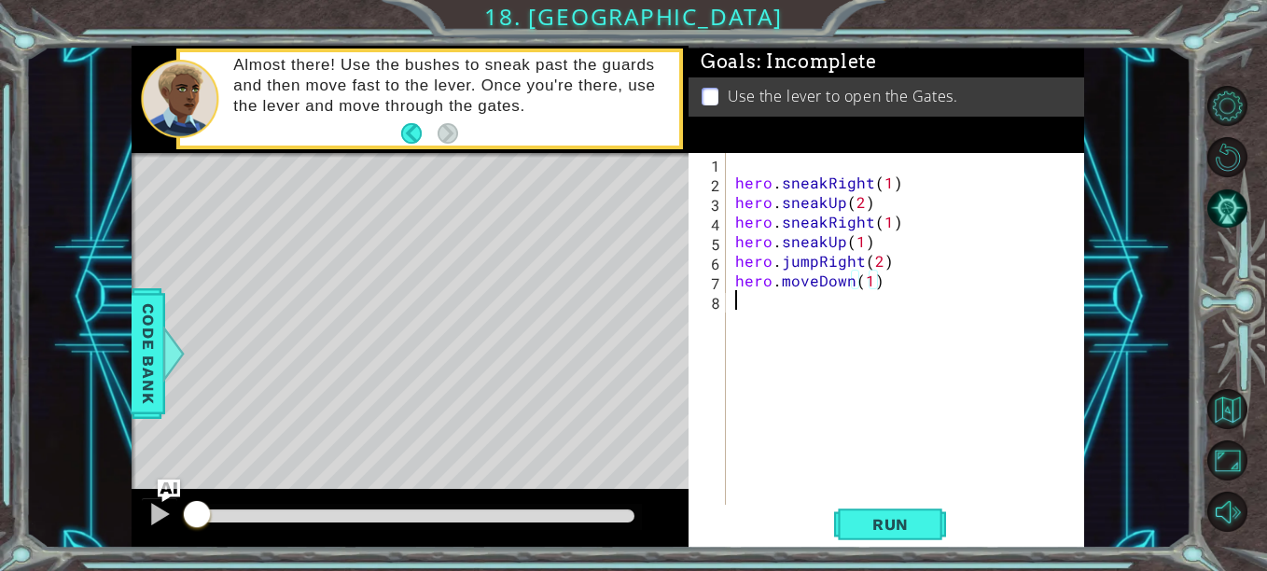
click at [874, 334] on div "hero . sneakRight ( 1 ) hero . sneakUp ( 2 ) hero . sneakRight ( 1 ) hero . sne…" at bounding box center [911, 349] width 358 height 392
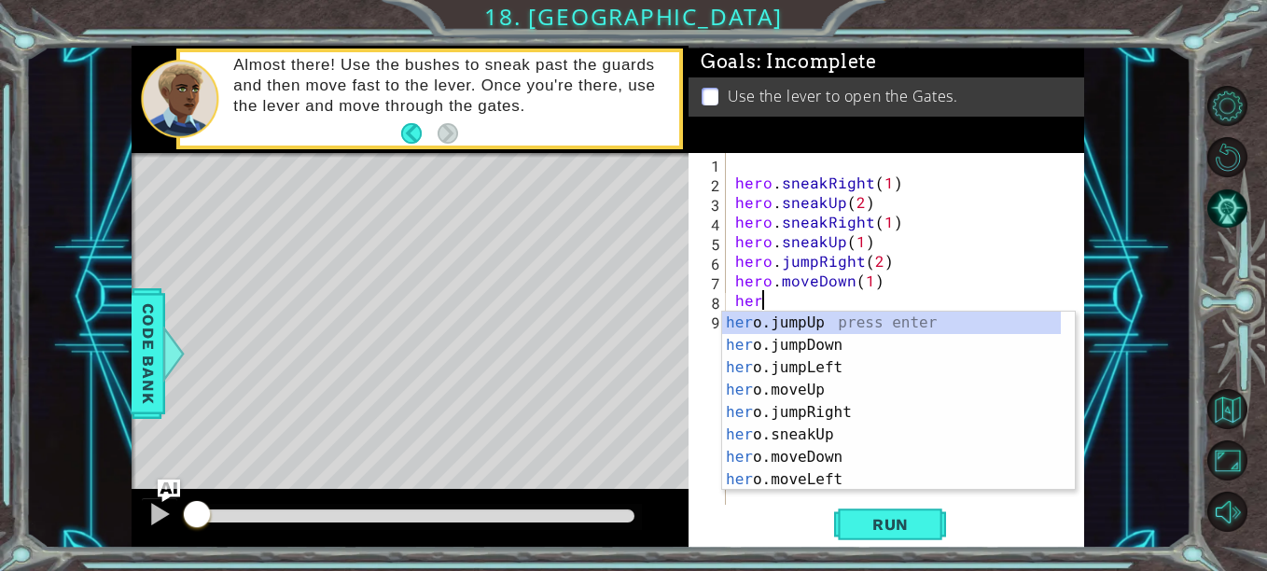
type textarea "hero"
click at [853, 348] on div "hero .jumpUp press enter hero .jumpDown press enter hero .jumpLeft press enter …" at bounding box center [891, 424] width 339 height 224
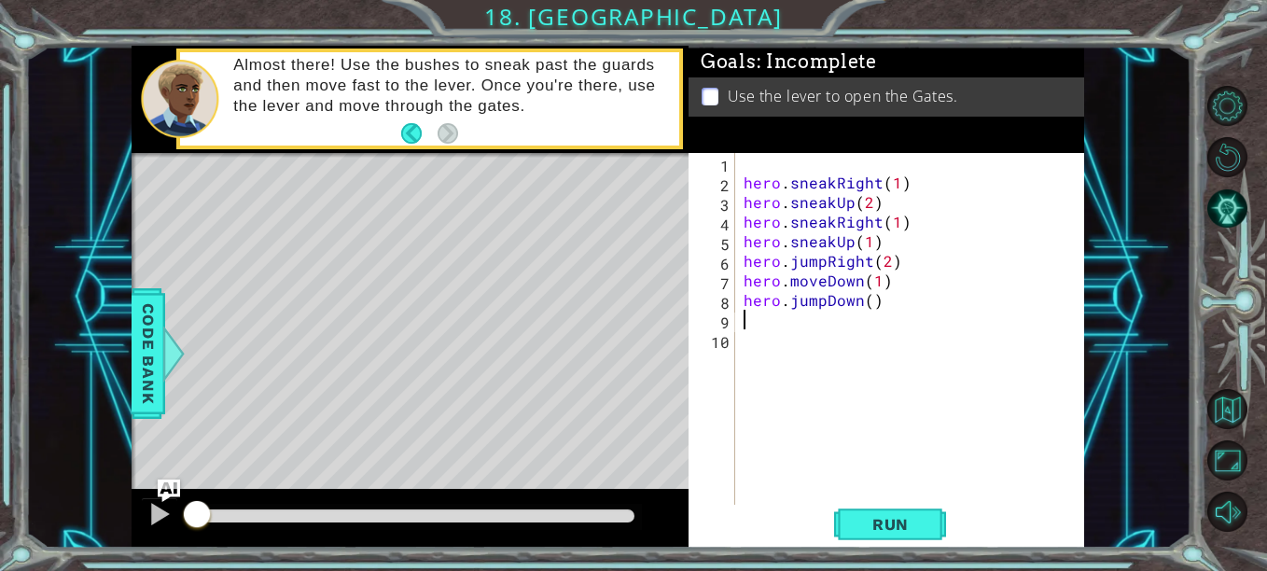
scroll to position [0, 0]
click at [826, 344] on div "hero . sneakRight ( 1 ) hero . sneakUp ( 2 ) hero . sneakRight ( 1 ) hero . sne…" at bounding box center [915, 349] width 350 height 392
click at [827, 319] on div "hero . sneakRight ( 1 ) hero . sneakUp ( 2 ) hero . sneakRight ( 1 ) hero . sne…" at bounding box center [915, 349] width 350 height 392
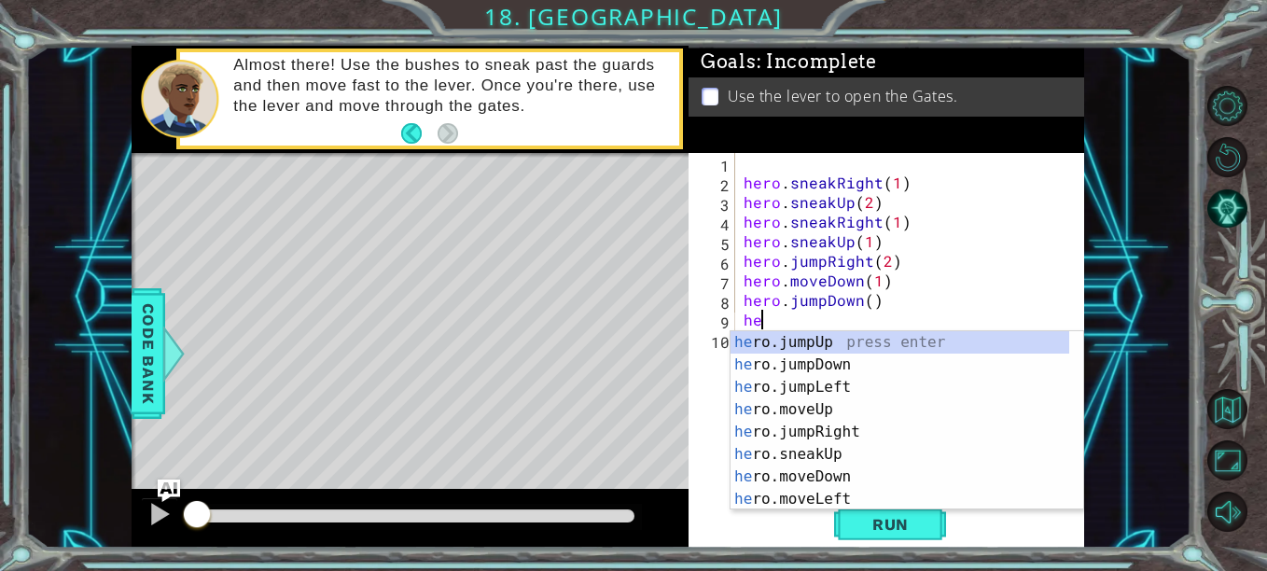
scroll to position [0, 1]
type textarea "hero"
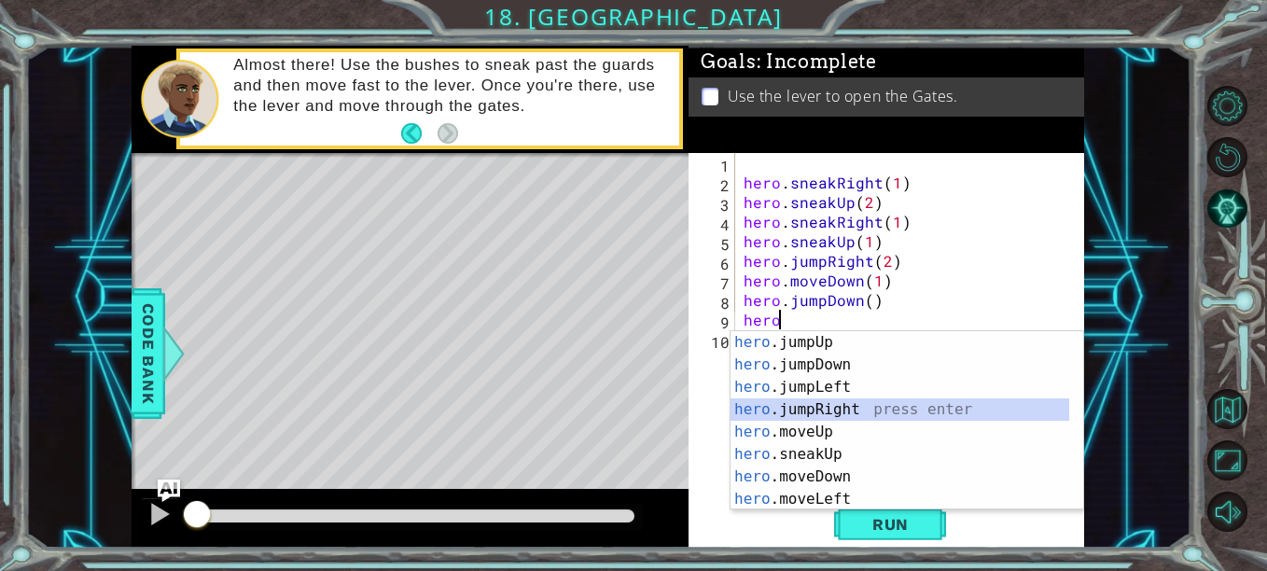
click at [868, 406] on div "hero .jumpUp press enter hero .jumpDown press enter hero .jumpLeft press enter …" at bounding box center [900, 443] width 339 height 224
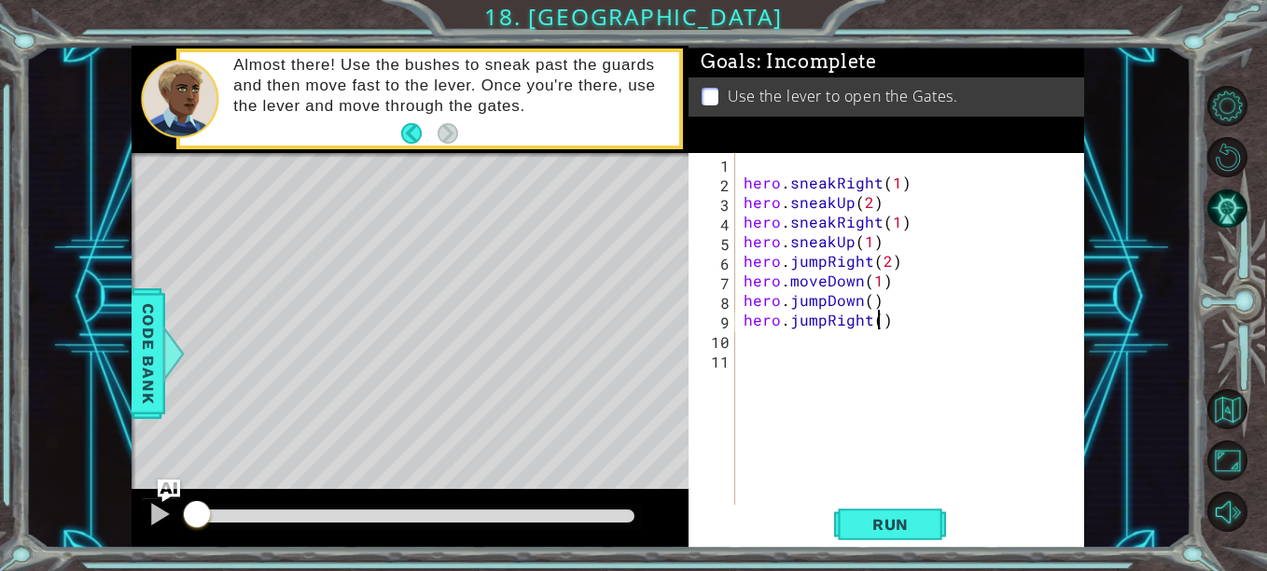
click at [877, 318] on div "hero . sneakRight ( 1 ) hero . sneakUp ( 2 ) hero . sneakRight ( 1 ) hero . sne…" at bounding box center [915, 349] width 350 height 392
type textarea "hero.jumpRight(2)"
click at [866, 344] on div "hero . sneakRight ( 1 ) hero . sneakUp ( 2 ) hero . sneakRight ( 1 ) hero . sne…" at bounding box center [915, 349] width 350 height 392
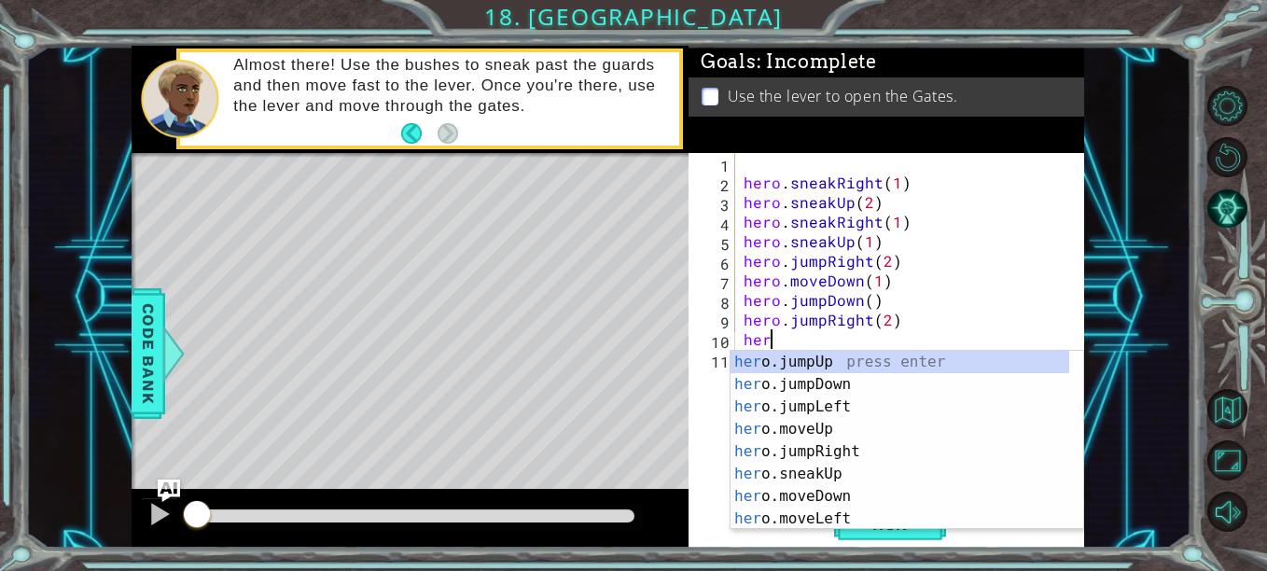
scroll to position [0, 1]
type textarea "hero"
click at [831, 360] on div "hero .jumpUp press enter hero .jumpDown press enter hero .jumpLeft press enter …" at bounding box center [900, 463] width 339 height 224
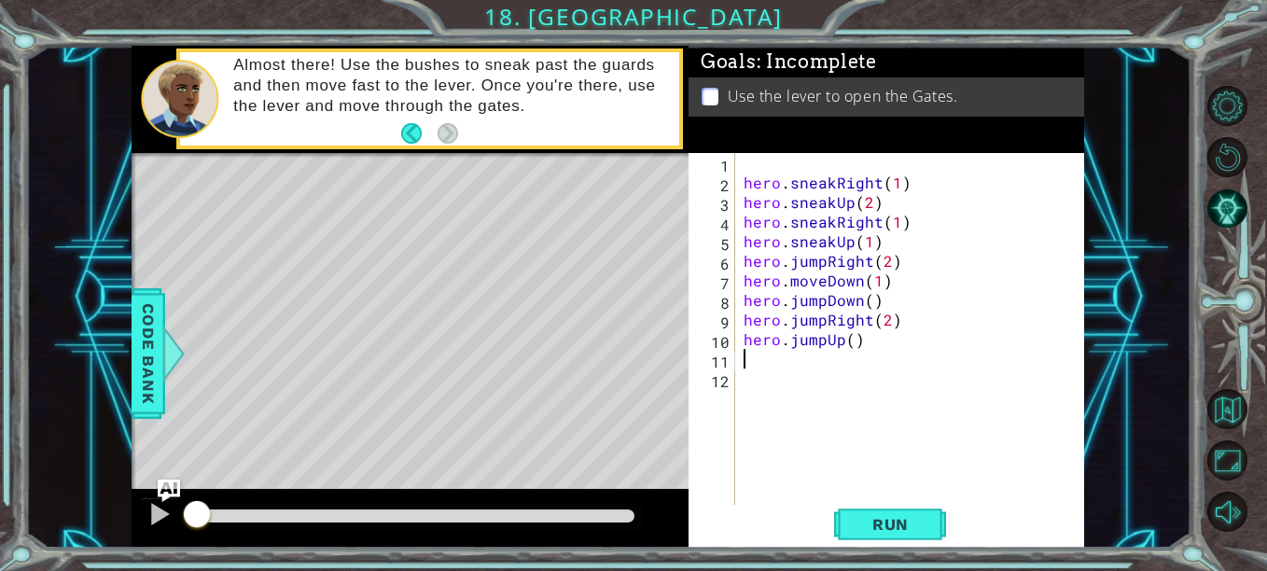
click at [831, 370] on div "hero . sneakRight ( 1 ) hero . sneakUp ( 2 ) hero . sneakRight ( 1 ) hero . sne…" at bounding box center [915, 349] width 350 height 392
click at [831, 364] on div "hero . sneakRight ( 1 ) hero . sneakUp ( 2 ) hero . sneakRight ( 1 ) hero . sne…" at bounding box center [915, 349] width 350 height 392
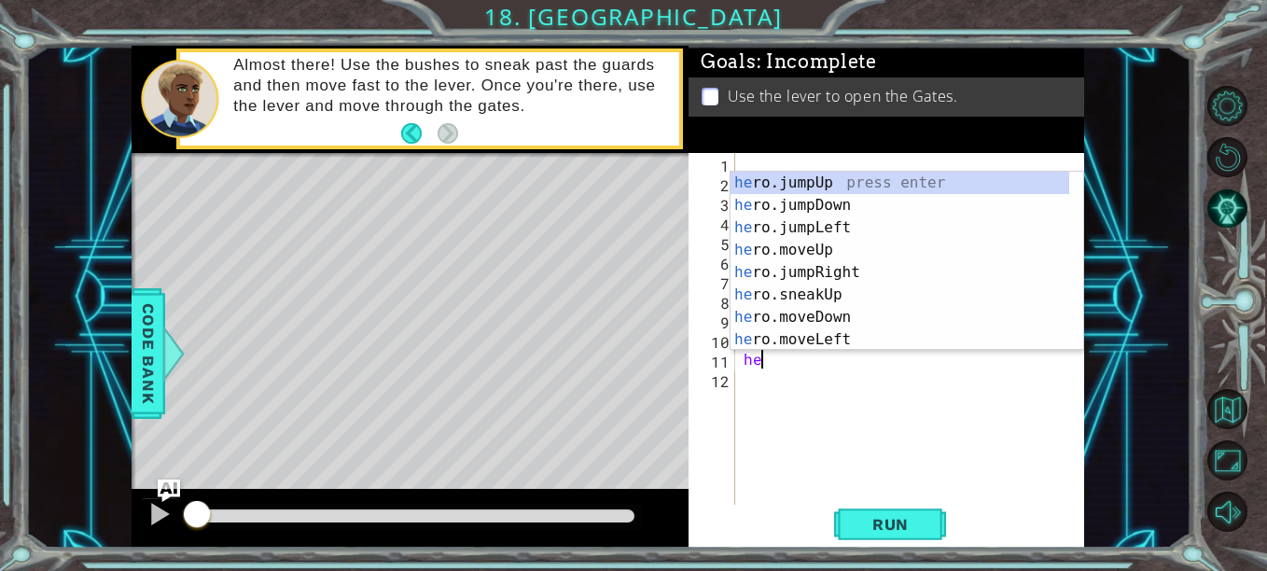
scroll to position [0, 1]
click at [851, 271] on div "hero .jumpUp press enter hero .jumpDown press enter hero .jumpLeft press enter …" at bounding box center [900, 284] width 339 height 224
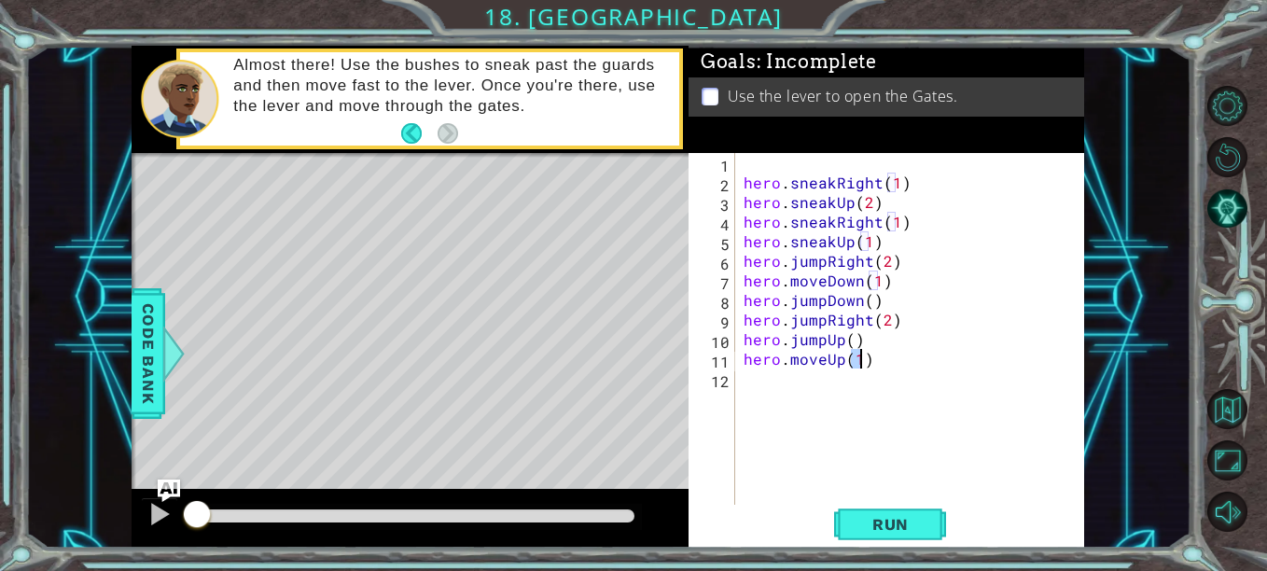
type textarea "hero.moveUp(1)"
click at [821, 388] on div "hero . sneakRight ( 1 ) hero . sneakUp ( 2 ) hero . sneakRight ( 1 ) hero . sne…" at bounding box center [915, 349] width 350 height 392
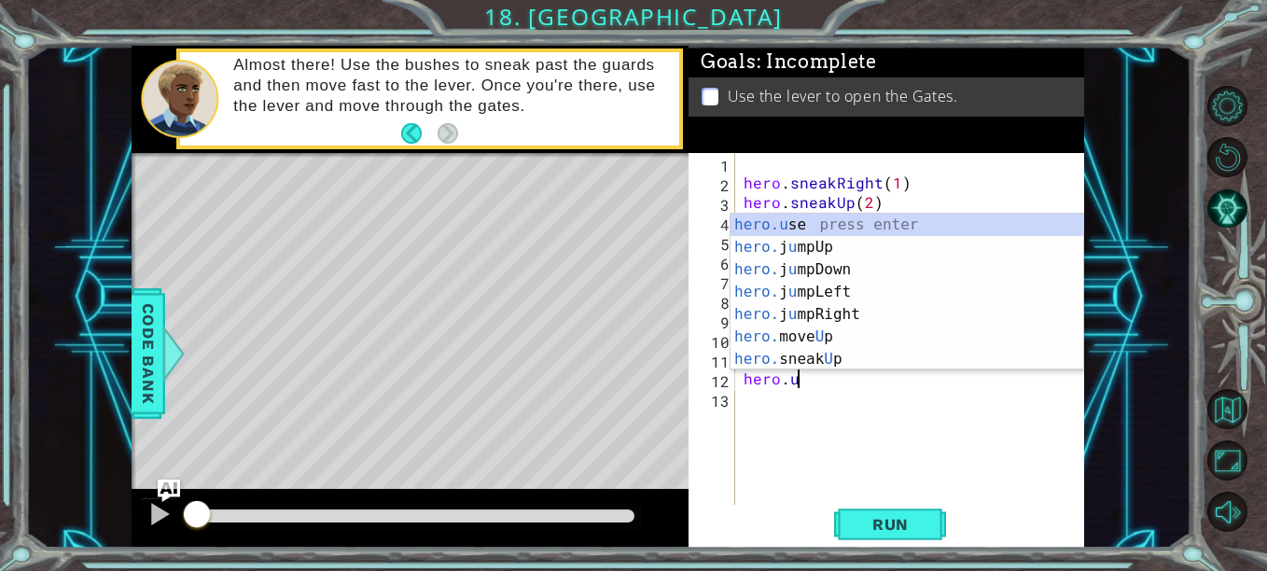
scroll to position [0, 3]
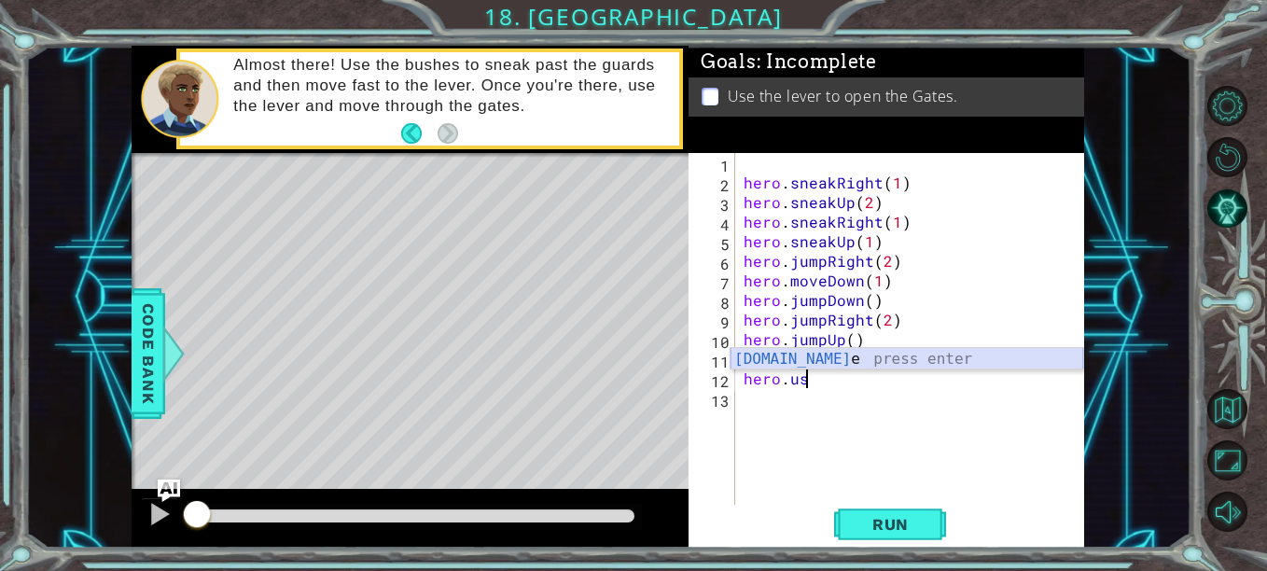
click at [882, 357] on div "hero.us e press enter" at bounding box center [907, 381] width 353 height 67
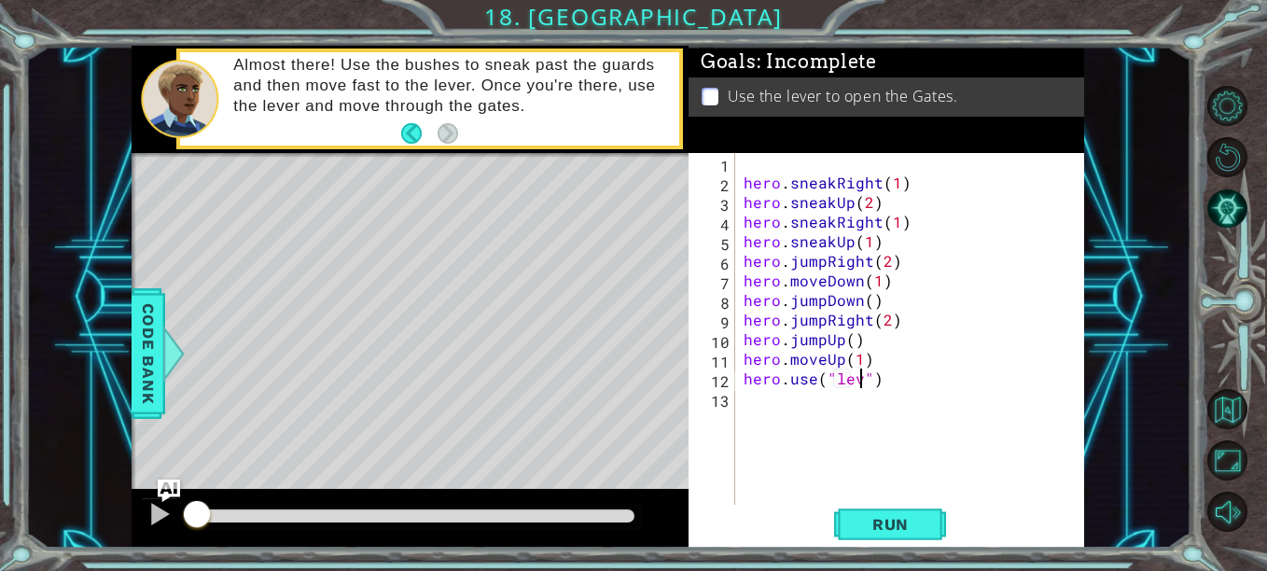
scroll to position [0, 8]
type textarea "hero.use("lever")"
click at [909, 525] on span "Run" at bounding box center [891, 524] width 74 height 19
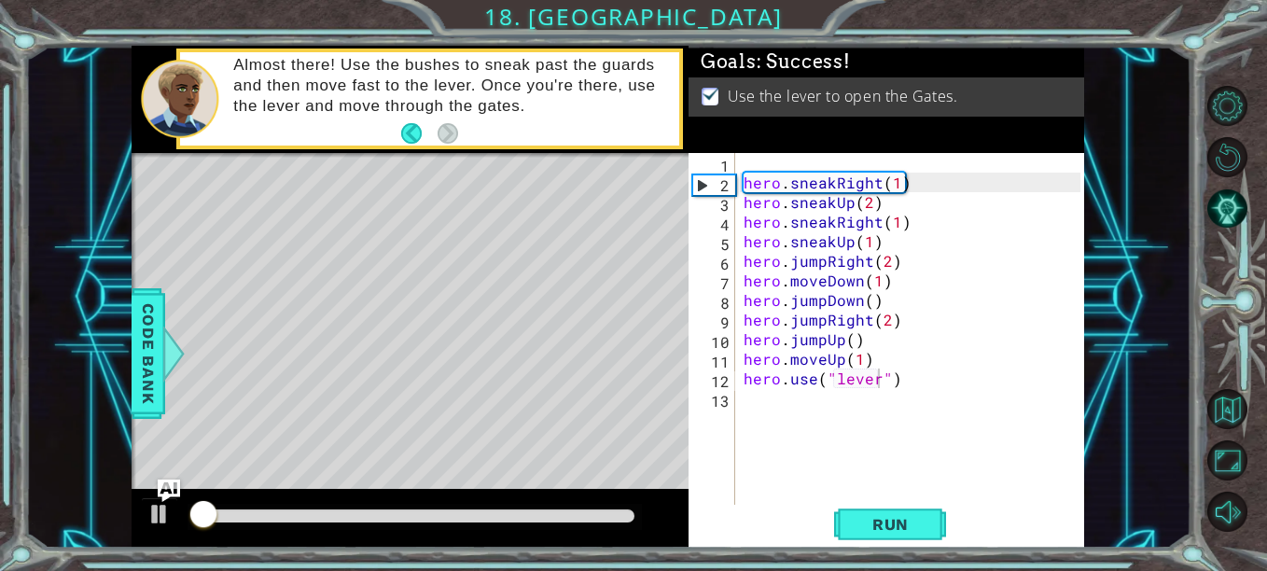
click at [631, 539] on div at bounding box center [410, 519] width 557 height 60
click at [622, 511] on div at bounding box center [415, 516] width 440 height 13
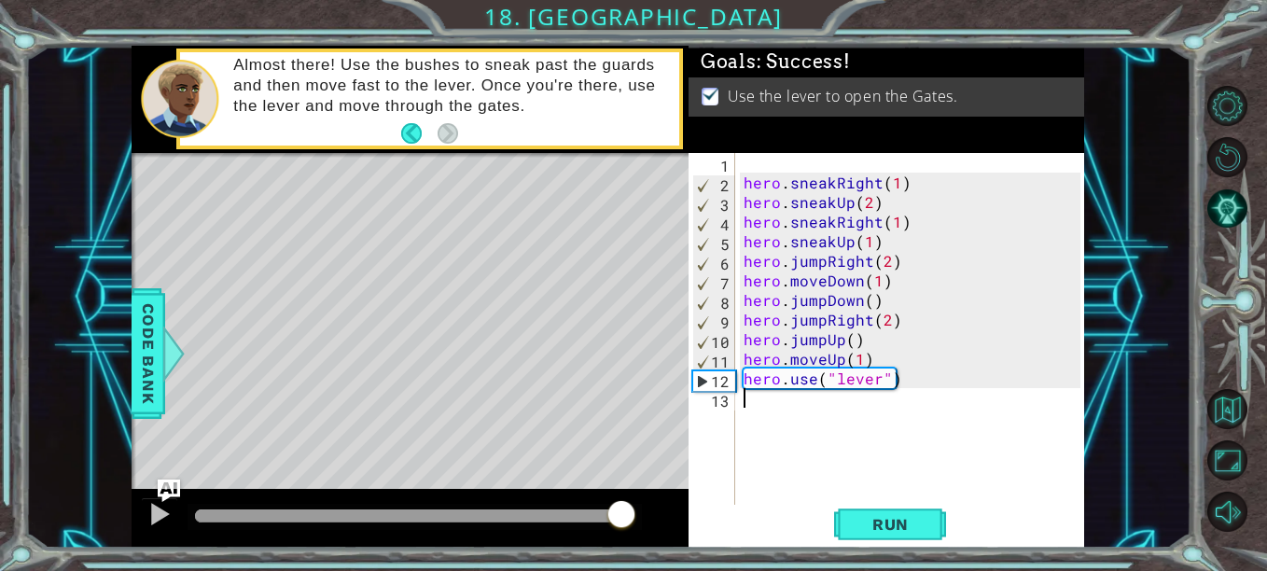
click at [877, 405] on div "hero . sneakRight ( 1 ) hero . sneakUp ( 2 ) hero . sneakRight ( 1 ) hero . sne…" at bounding box center [915, 349] width 350 height 392
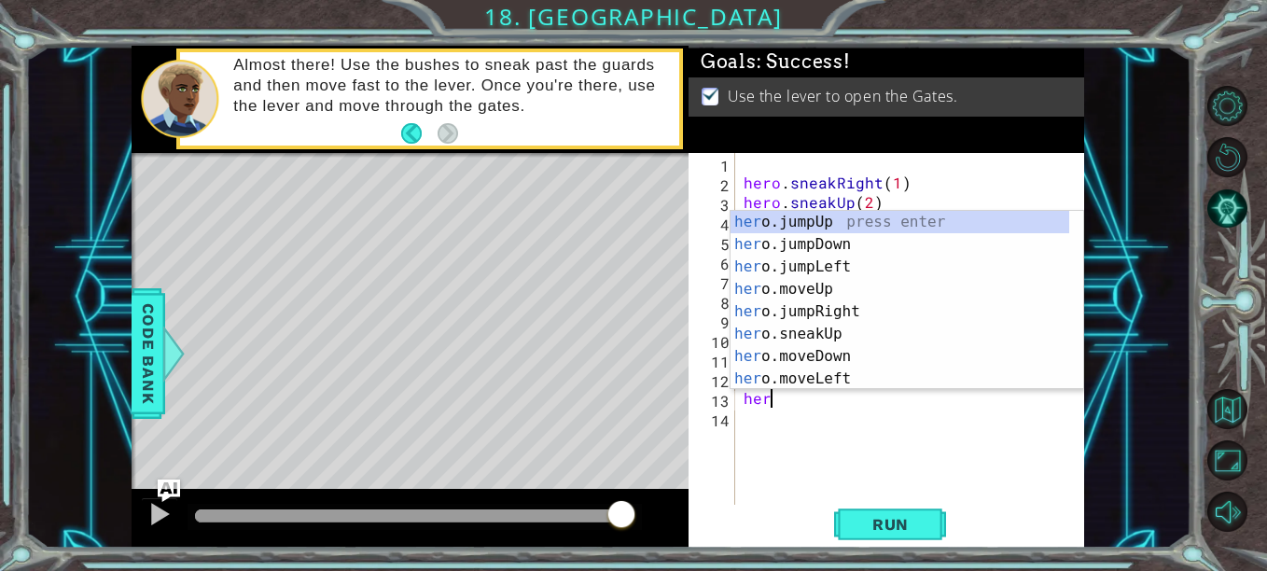
scroll to position [0, 1]
type textarea "hero"
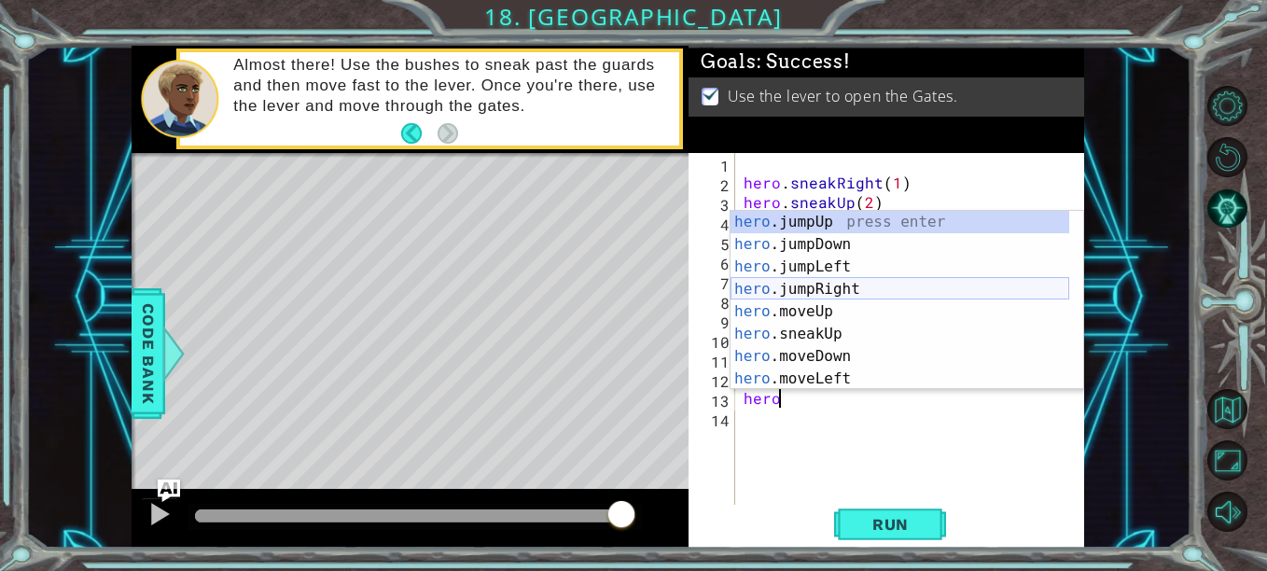
click at [852, 293] on div "hero .jumpUp press enter hero .jumpDown press enter hero .jumpLeft press enter …" at bounding box center [900, 323] width 339 height 224
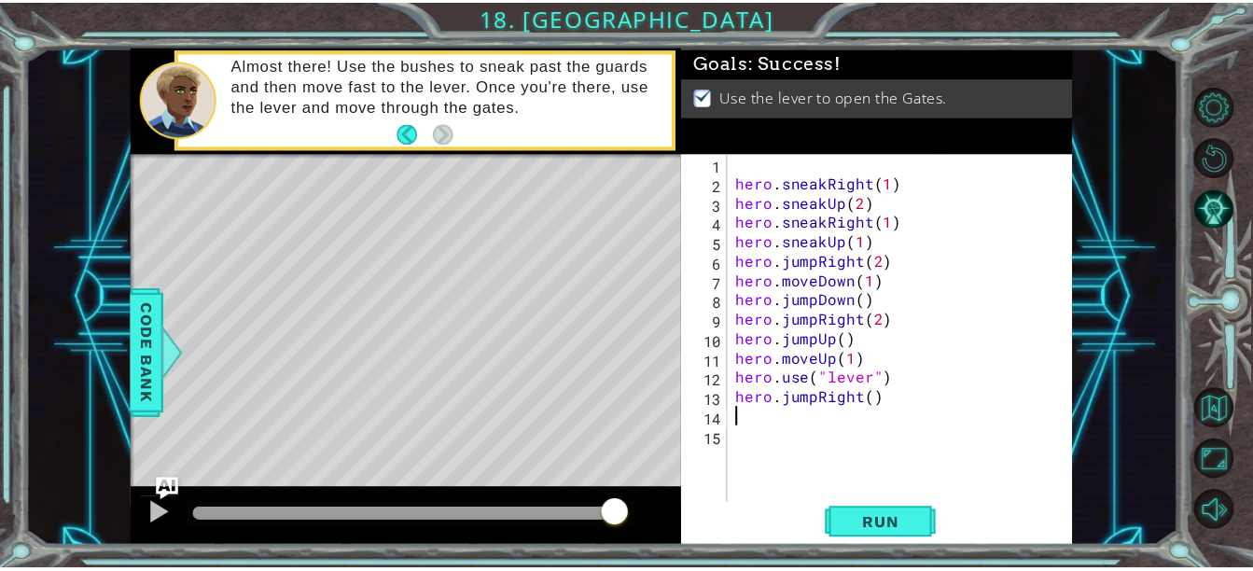
scroll to position [0, 0]
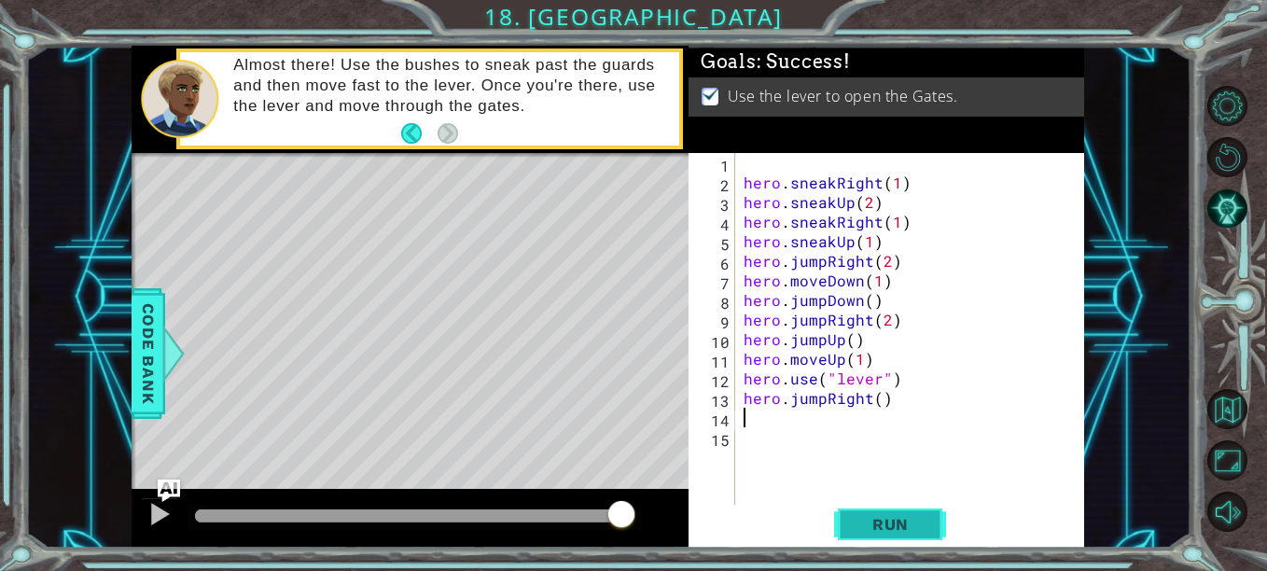
click at [865, 532] on span "Run" at bounding box center [891, 524] width 74 height 19
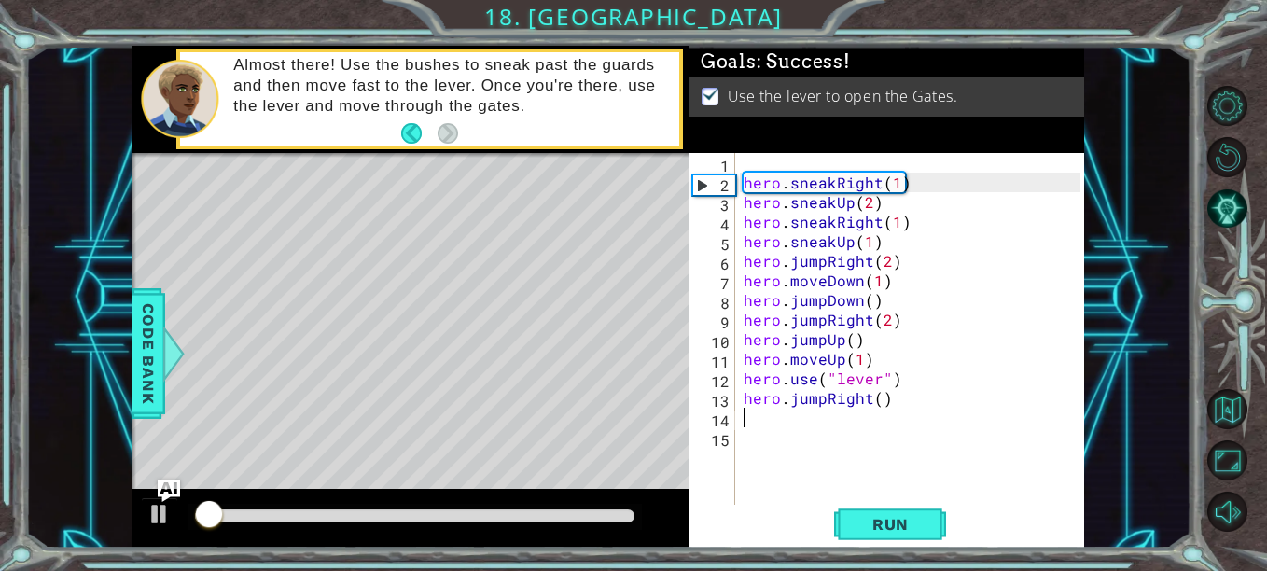
click at [630, 514] on div at bounding box center [415, 516] width 440 height 13
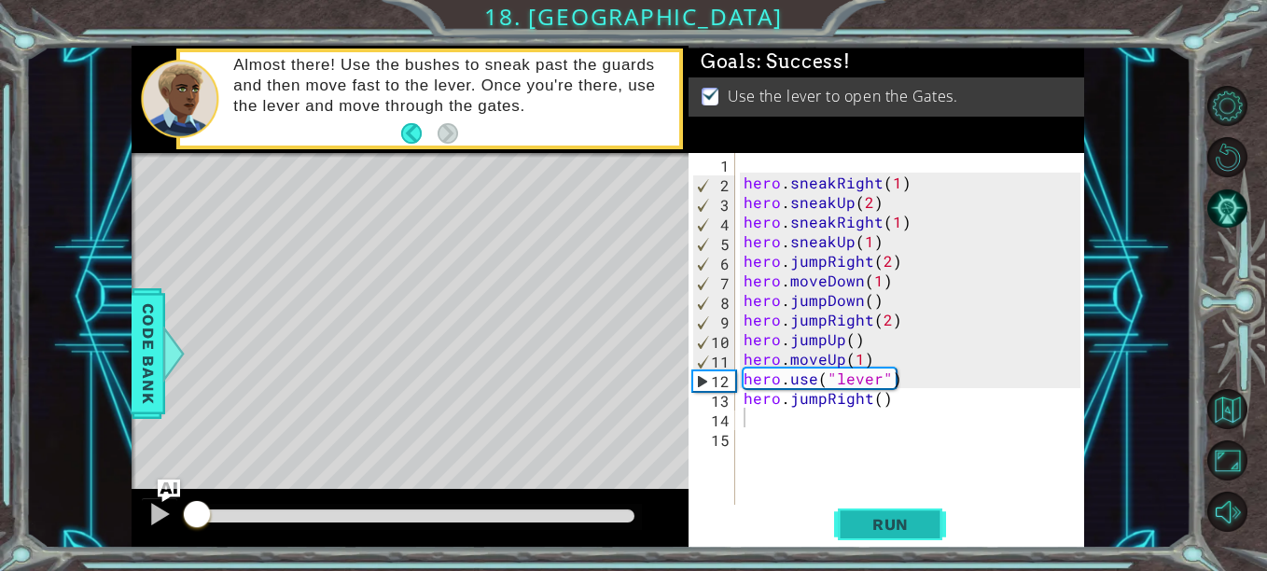
click at [851, 523] on button "Run" at bounding box center [890, 524] width 112 height 39
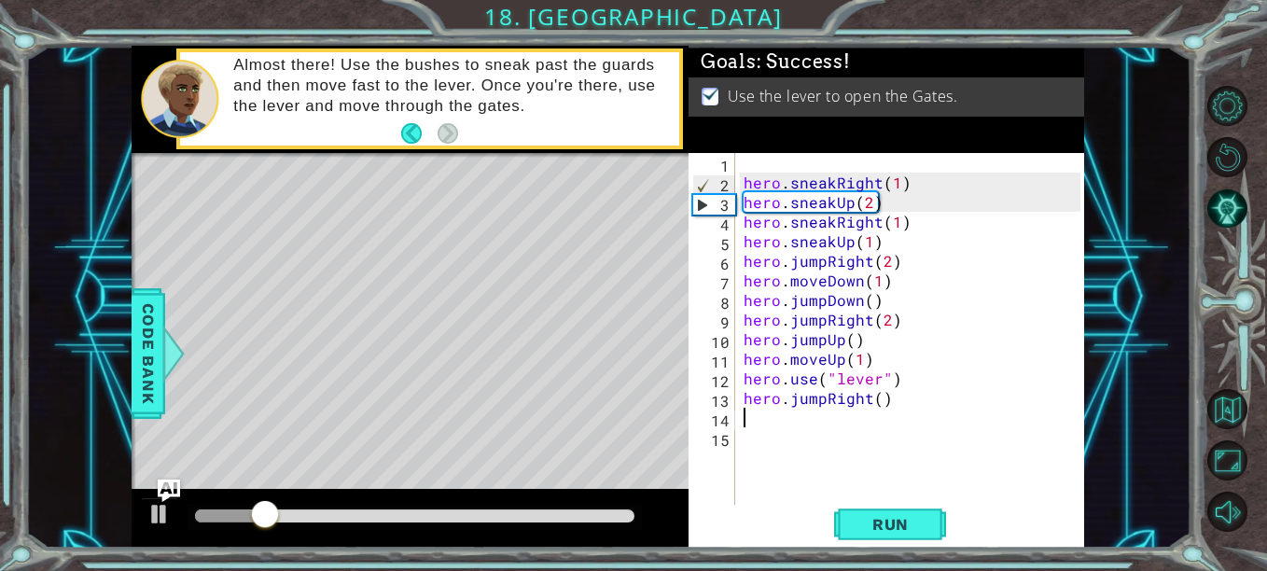
click at [470, 504] on div at bounding box center [415, 517] width 455 height 26
click at [465, 511] on div at bounding box center [415, 516] width 440 height 13
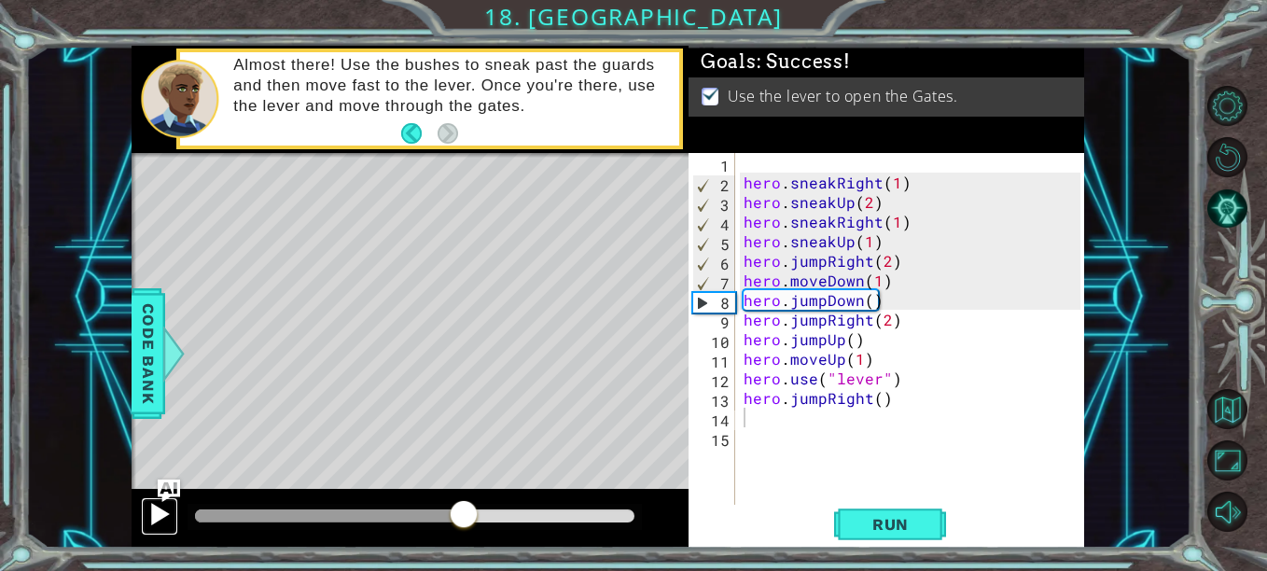
click at [151, 522] on div at bounding box center [159, 514] width 24 height 24
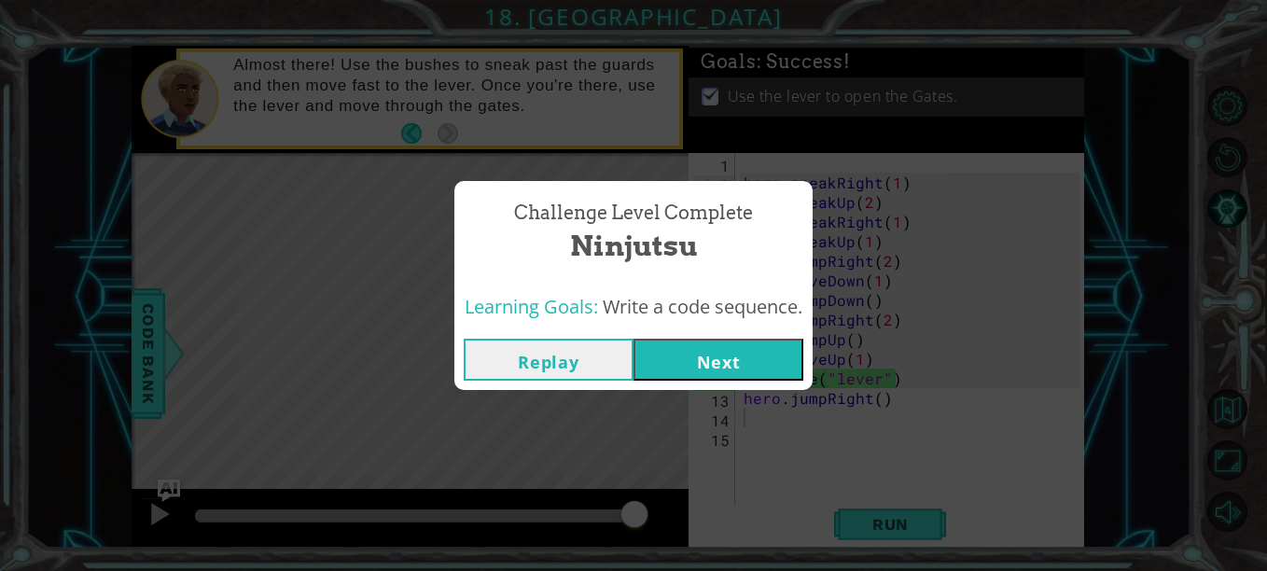
click at [731, 359] on button "Next" at bounding box center [719, 360] width 170 height 42
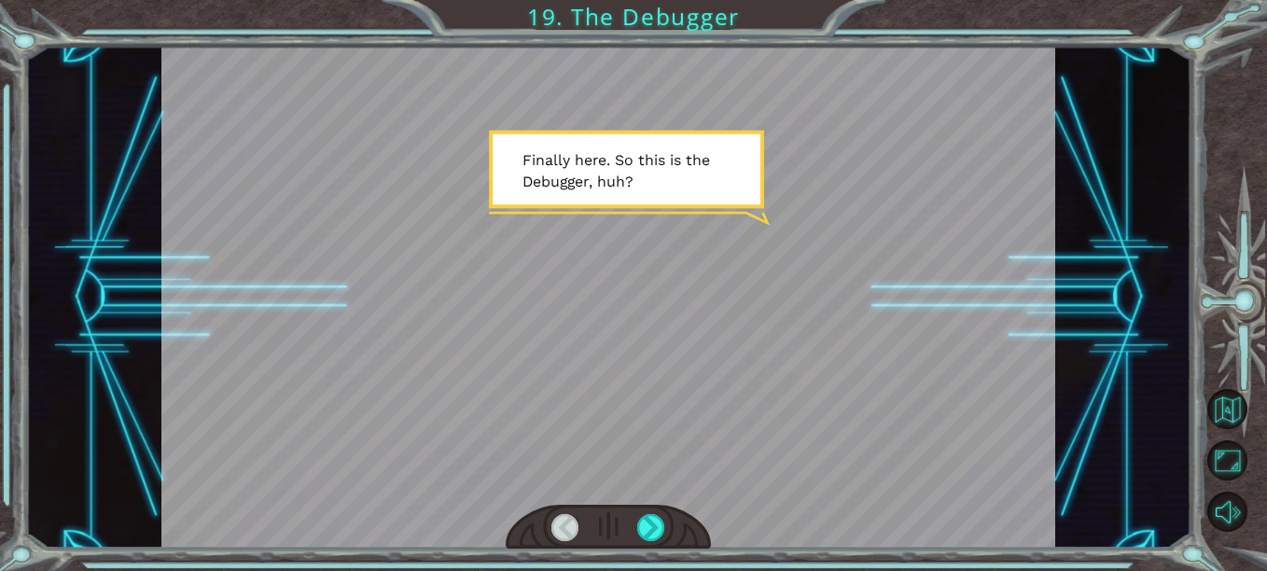
click at [668, 526] on div at bounding box center [608, 527] width 205 height 45
click at [658, 523] on div at bounding box center [650, 527] width 27 height 27
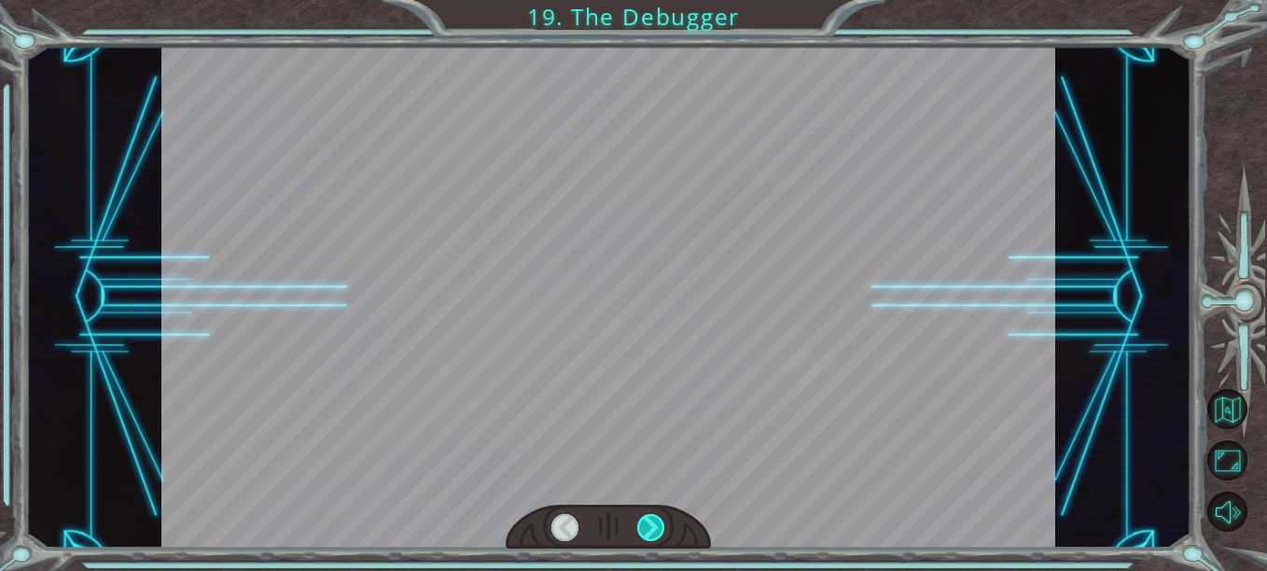
click at [658, 523] on div at bounding box center [650, 527] width 27 height 27
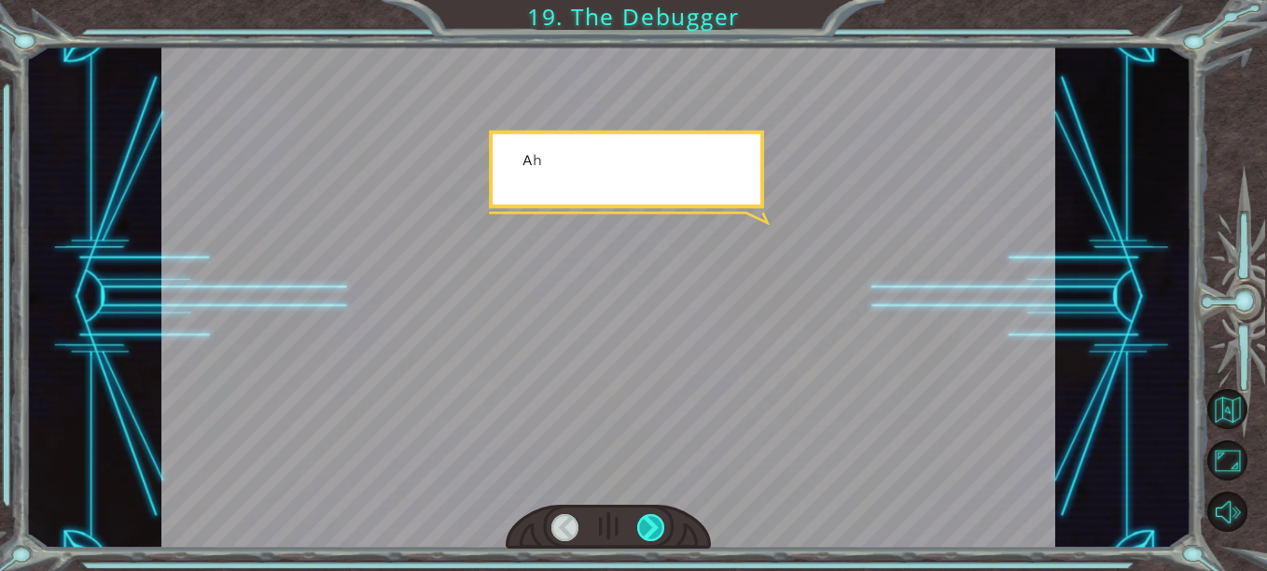
click at [658, 523] on div at bounding box center [650, 527] width 27 height 27
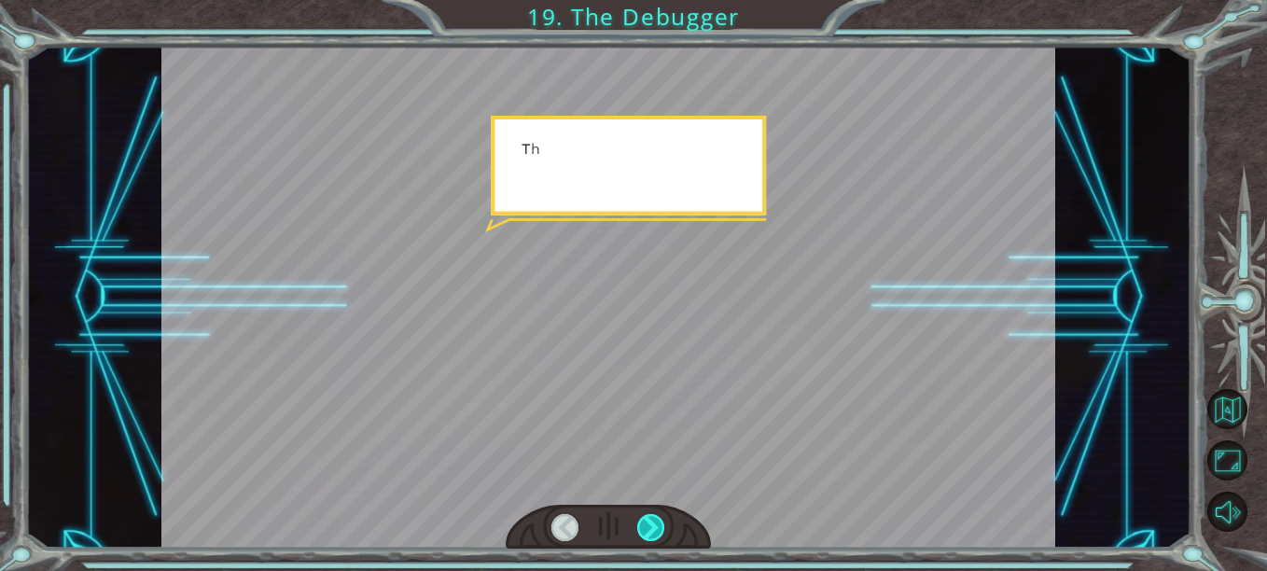
click at [658, 523] on div at bounding box center [650, 527] width 27 height 27
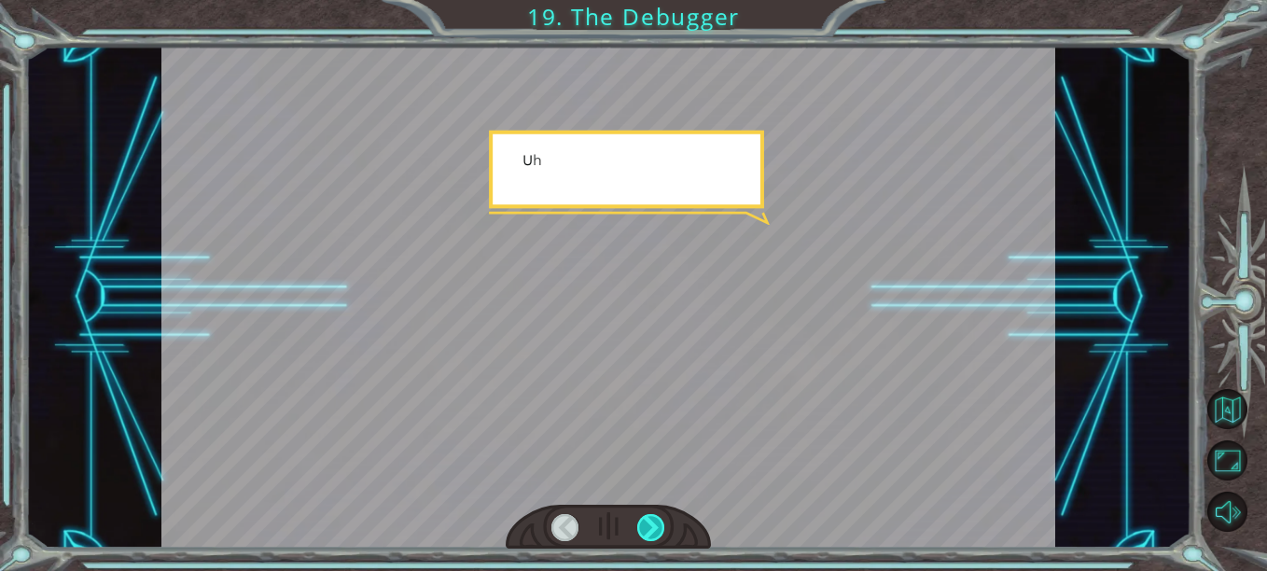
click at [658, 523] on div at bounding box center [650, 527] width 27 height 27
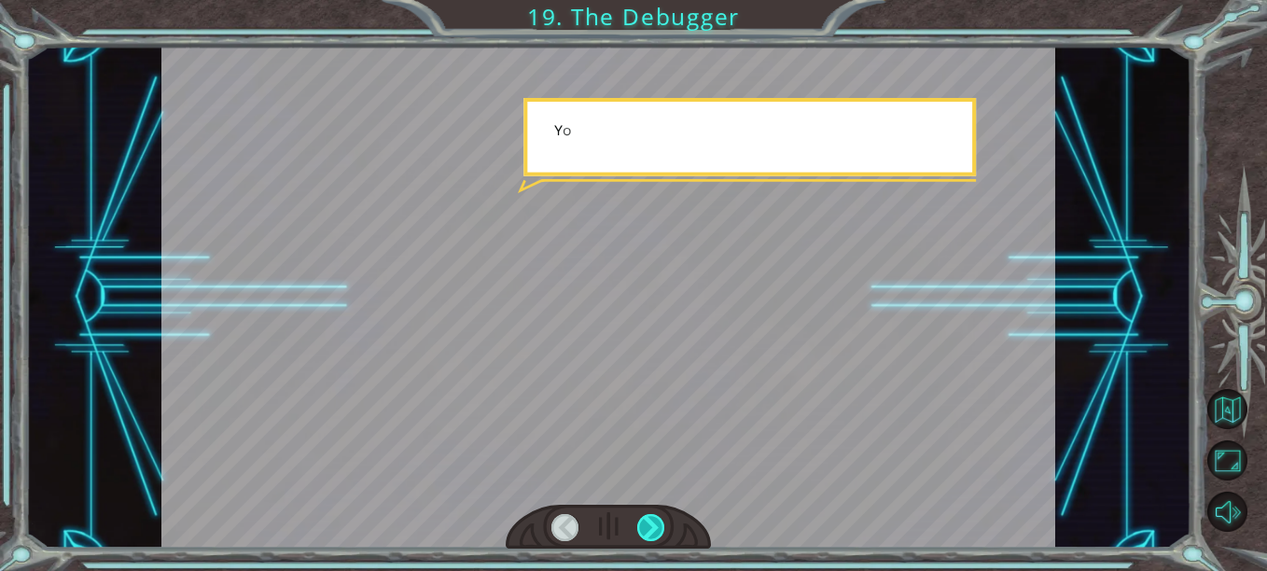
click at [659, 516] on div at bounding box center [650, 527] width 27 height 27
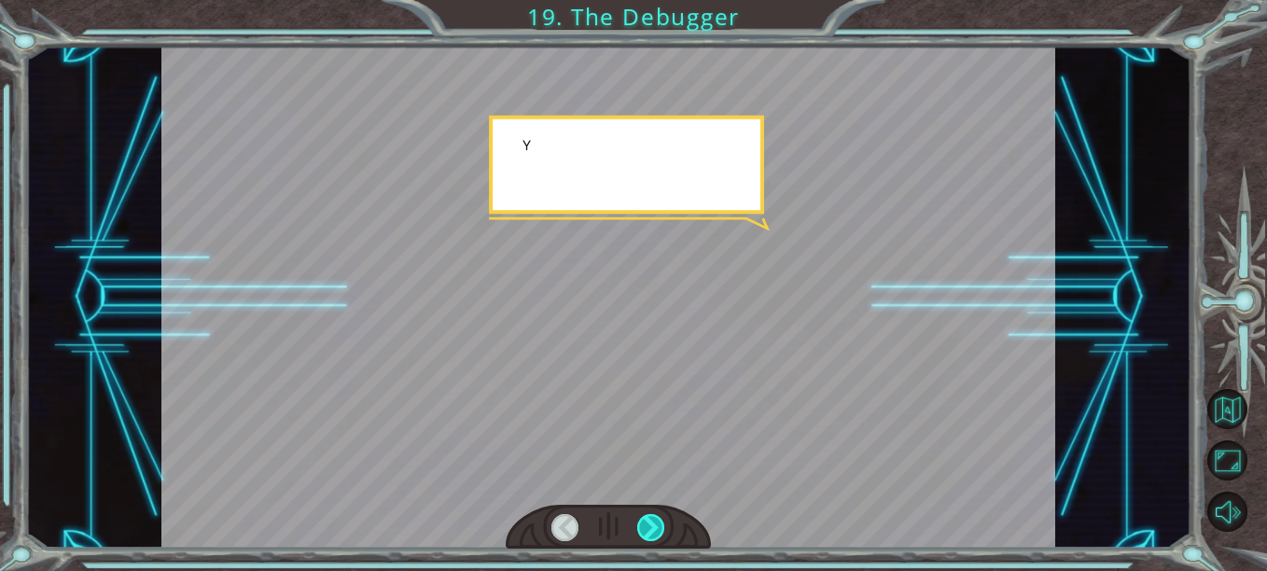
click at [659, 516] on div at bounding box center [650, 527] width 27 height 27
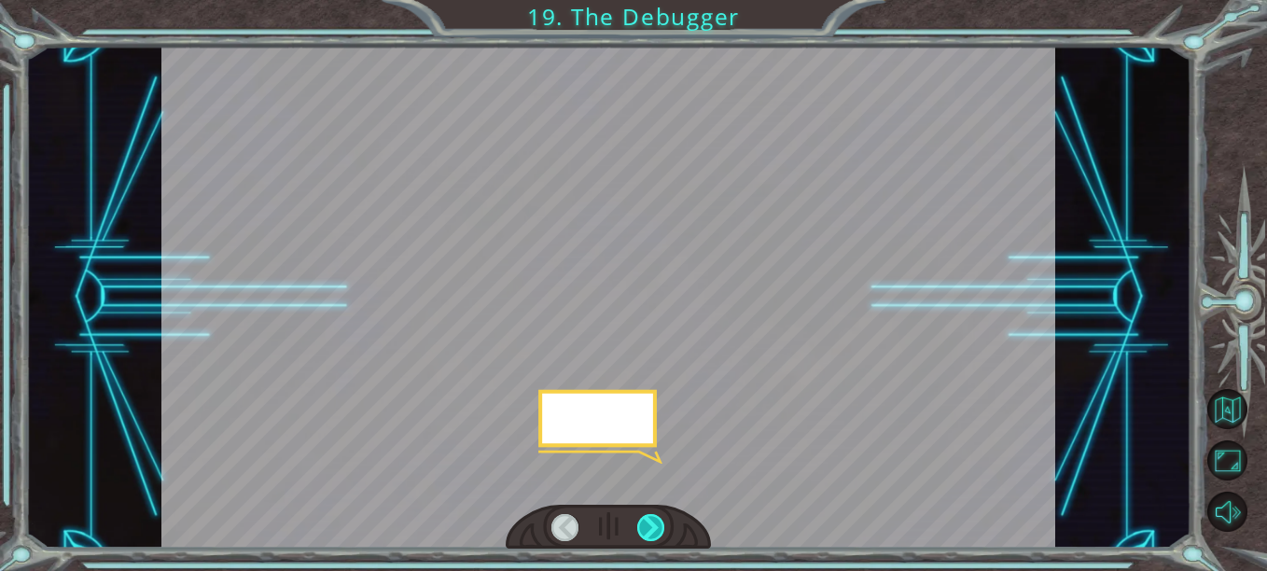
click at [659, 516] on div at bounding box center [650, 527] width 27 height 27
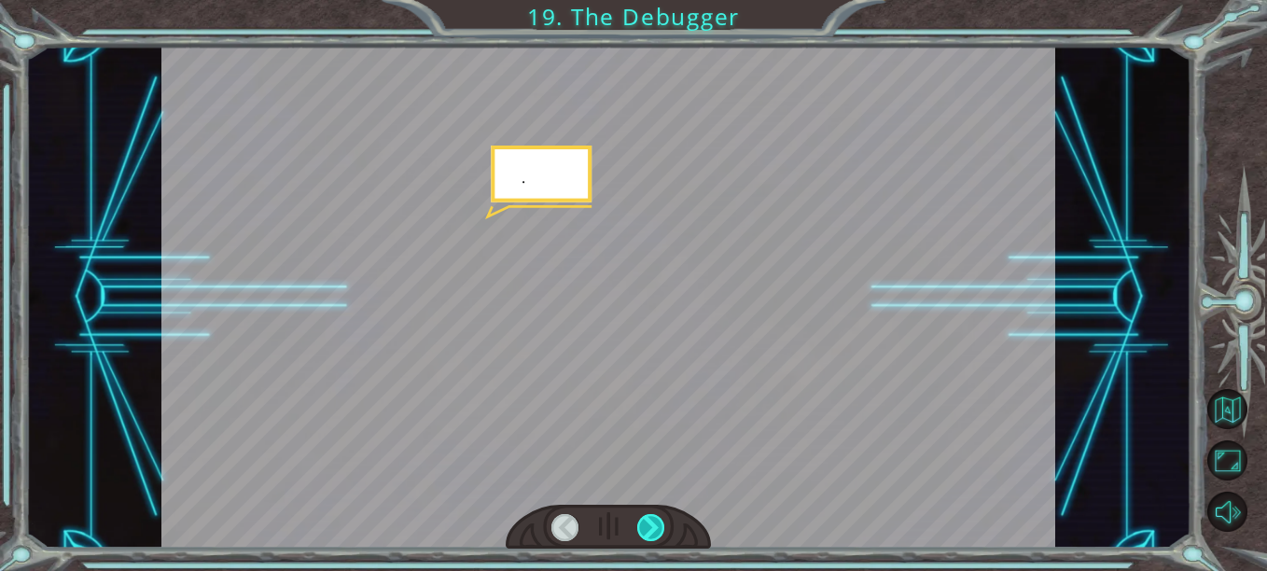
click at [658, 515] on div at bounding box center [650, 527] width 27 height 27
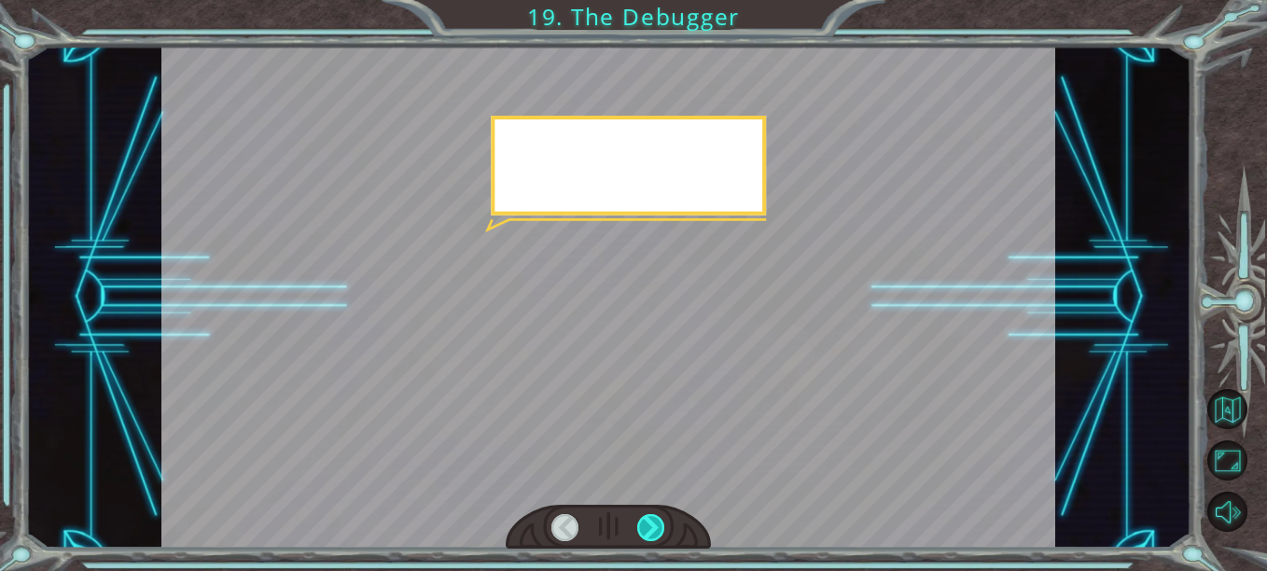
click at [658, 515] on div at bounding box center [650, 527] width 27 height 27
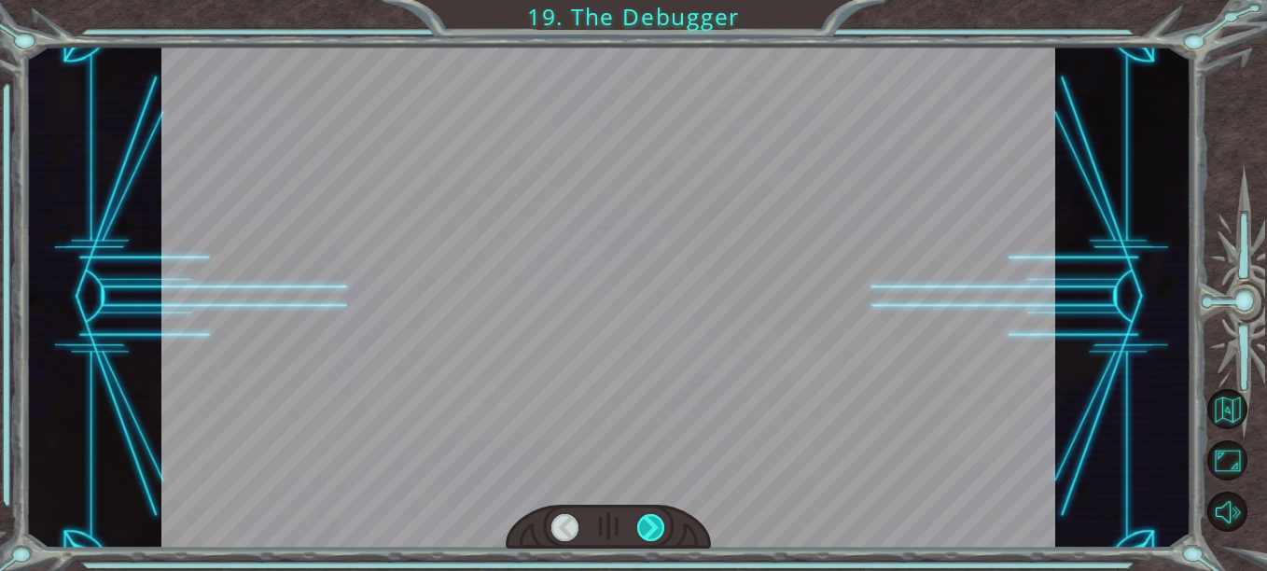
click at [658, 515] on div at bounding box center [650, 527] width 27 height 27
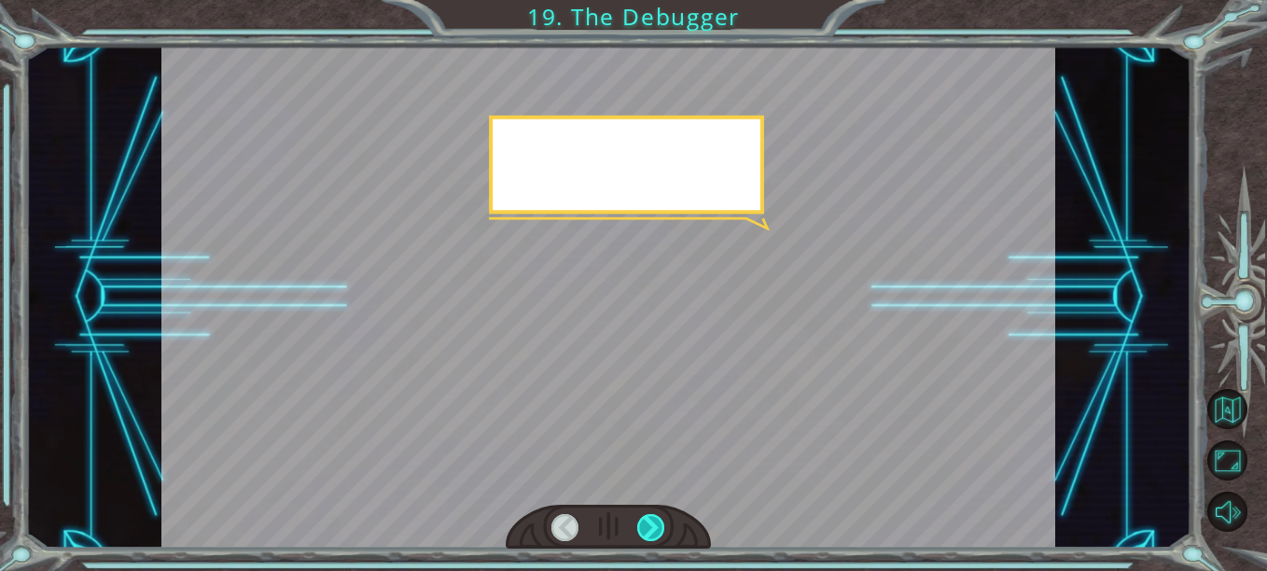
click at [657, 515] on div at bounding box center [650, 527] width 27 height 27
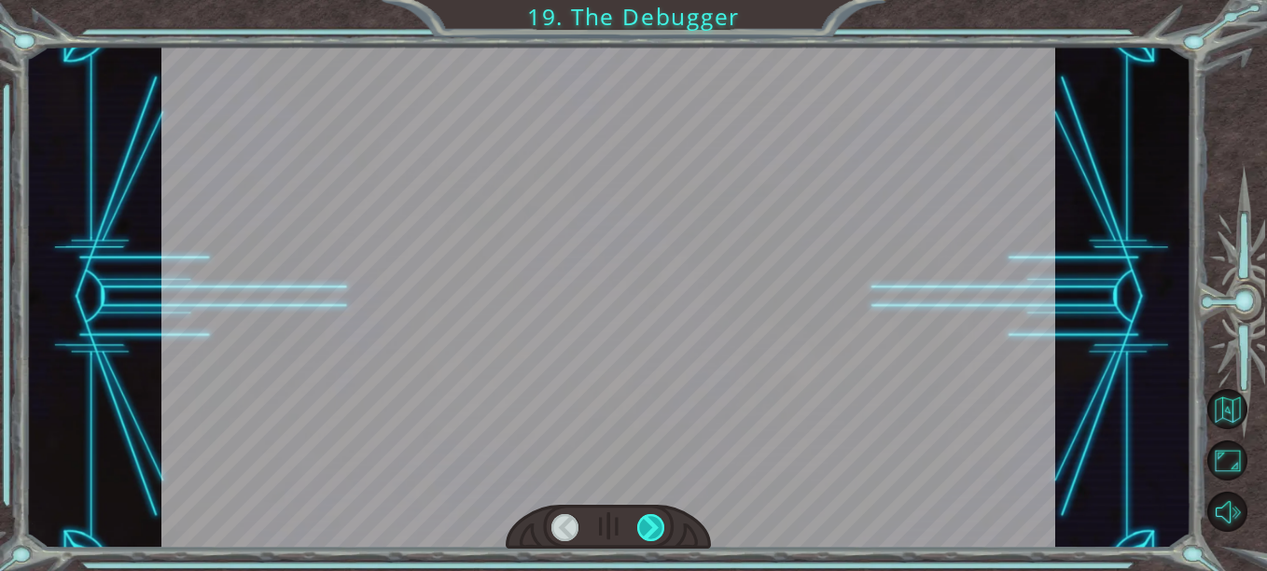
click at [657, 515] on div at bounding box center [650, 527] width 27 height 27
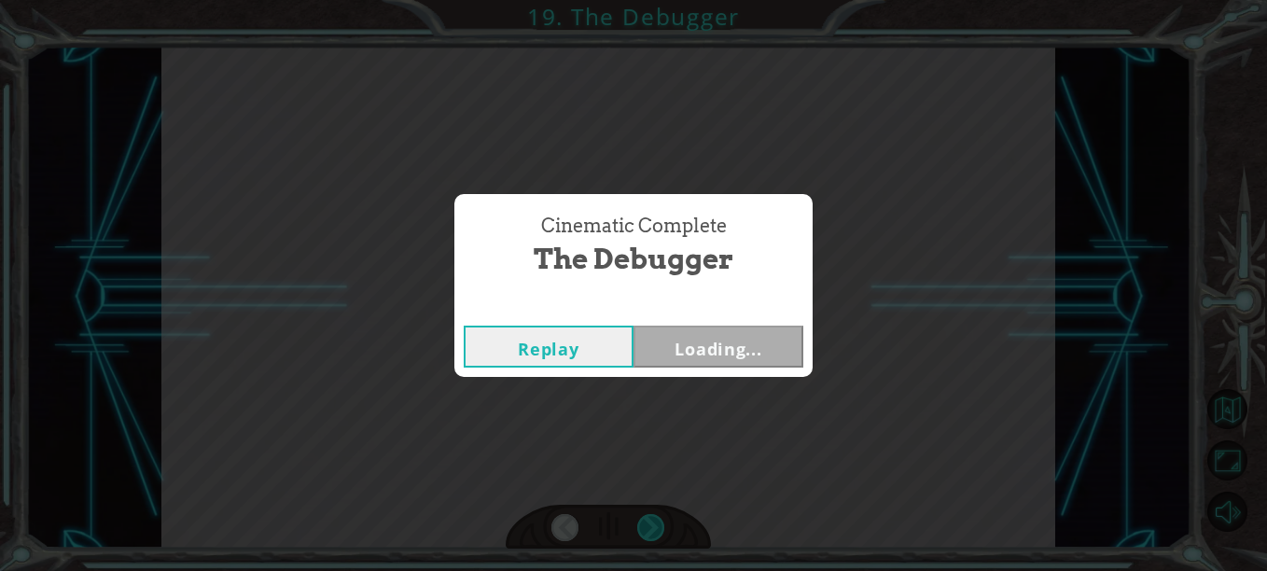
click at [657, 515] on div "Cinematic Complete The Debugger Replay Loading..." at bounding box center [633, 285] width 1267 height 571
click at [657, 515] on div "Cinematic Complete The Debugger Replay Locked" at bounding box center [633, 285] width 1267 height 571
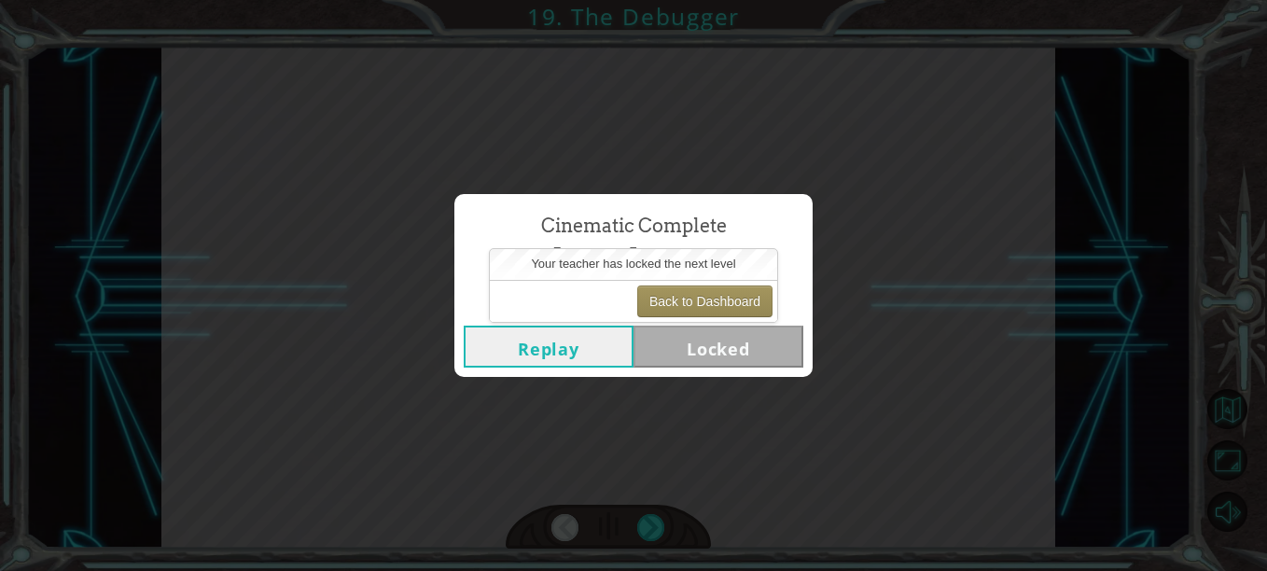
click at [657, 515] on div "Cinematic Complete The Debugger Replay Locked" at bounding box center [633, 285] width 1267 height 571
drag, startPoint x: 657, startPoint y: 515, endPoint x: 854, endPoint y: 413, distance: 221.7
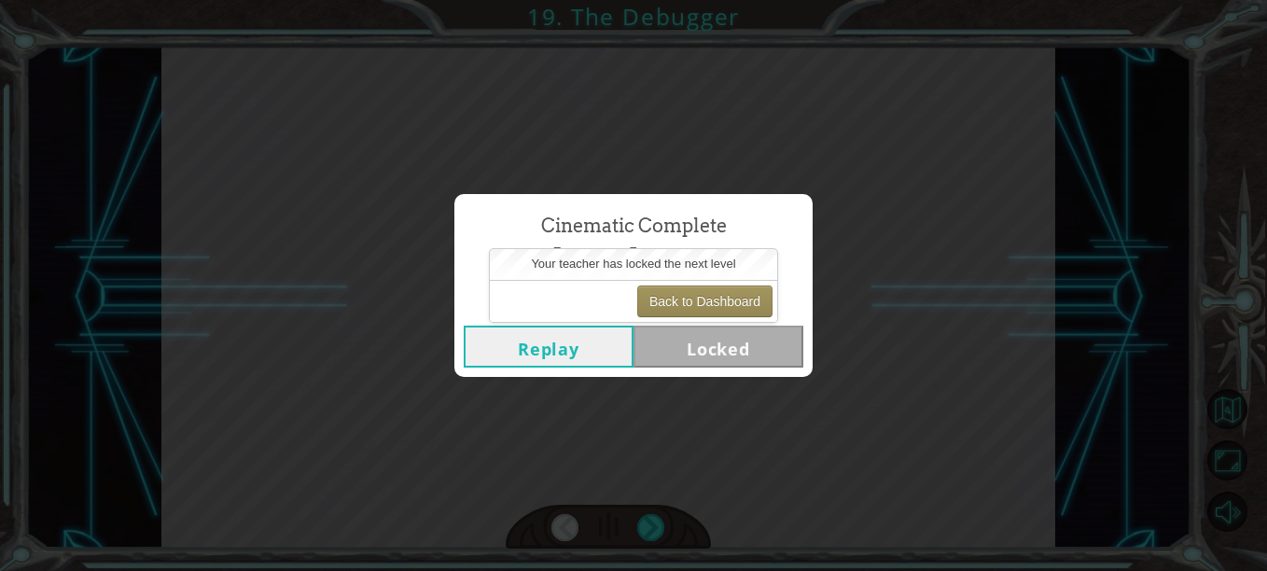
click at [854, 413] on div "Cinematic Complete The Debugger Replay Locked" at bounding box center [633, 285] width 1267 height 571
click at [683, 302] on button "Back to Dashboard" at bounding box center [704, 302] width 135 height 32
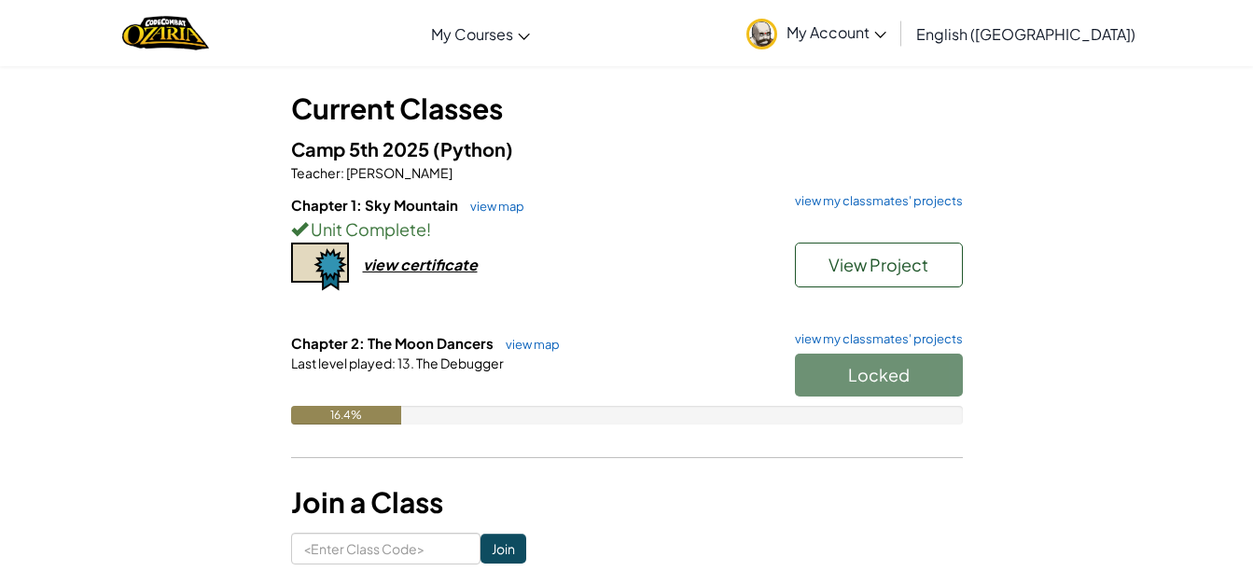
scroll to position [92, 0]
click at [528, 344] on link "view map" at bounding box center [528, 343] width 63 height 15
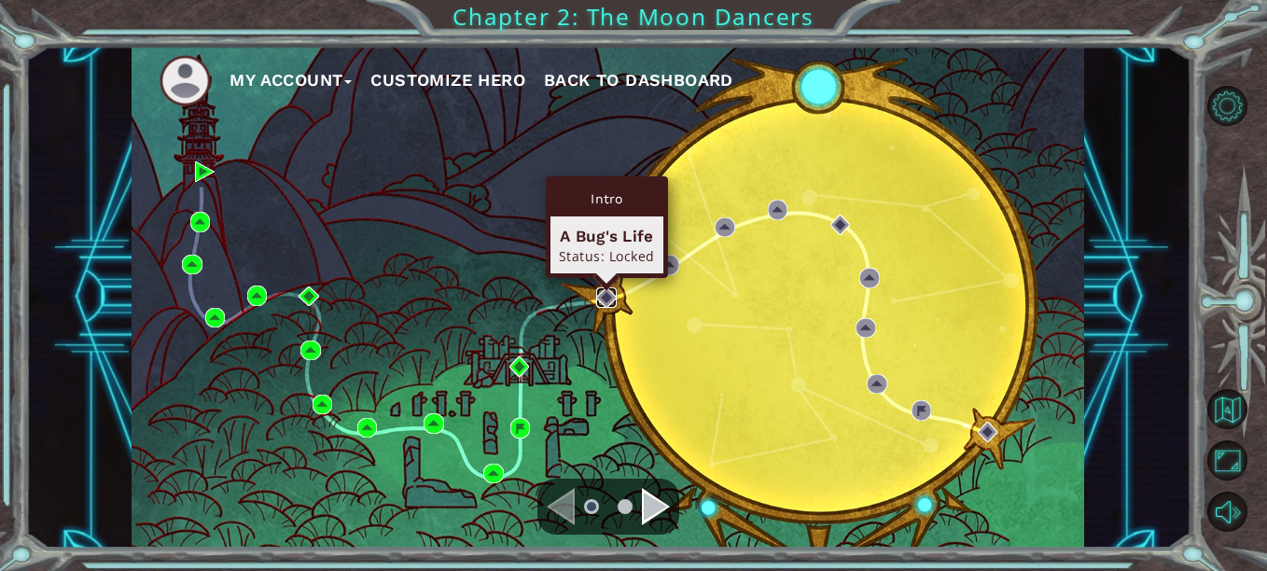
click at [604, 301] on img at bounding box center [606, 297] width 20 height 20
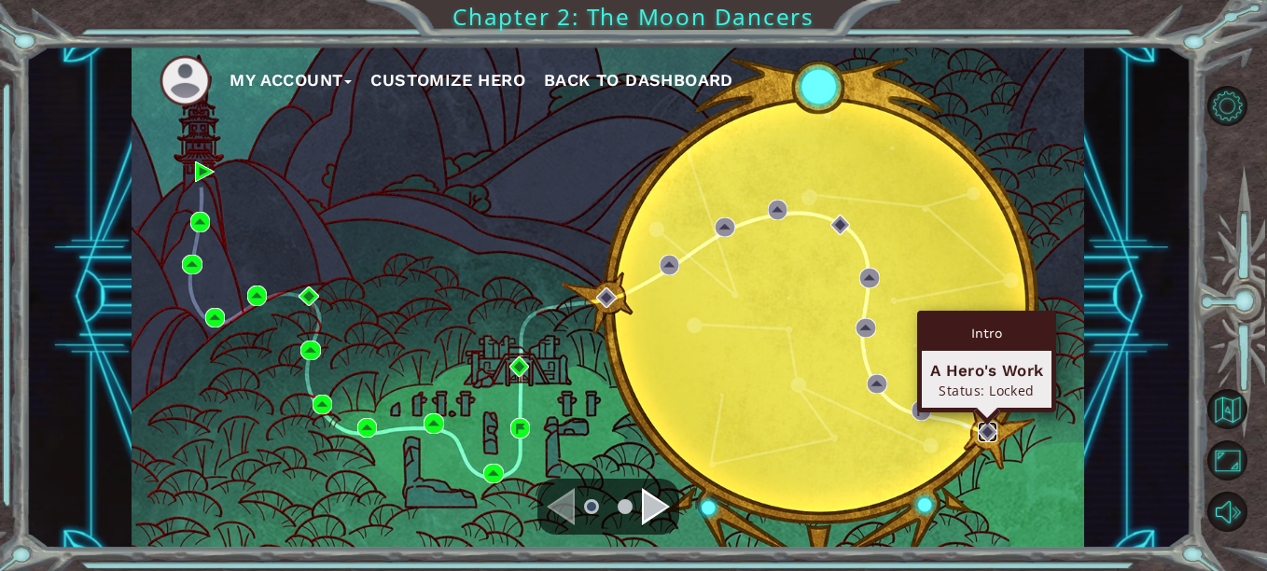
click at [987, 431] on img at bounding box center [988, 432] width 20 height 20
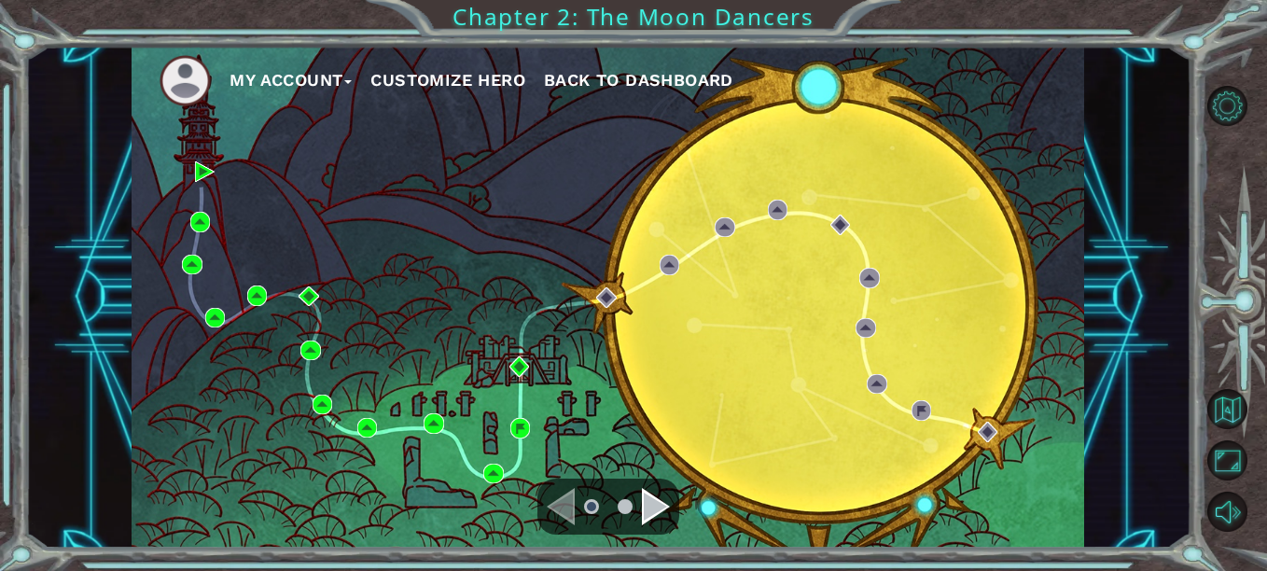
click at [655, 72] on span "Back to Dashboard" at bounding box center [638, 80] width 189 height 20
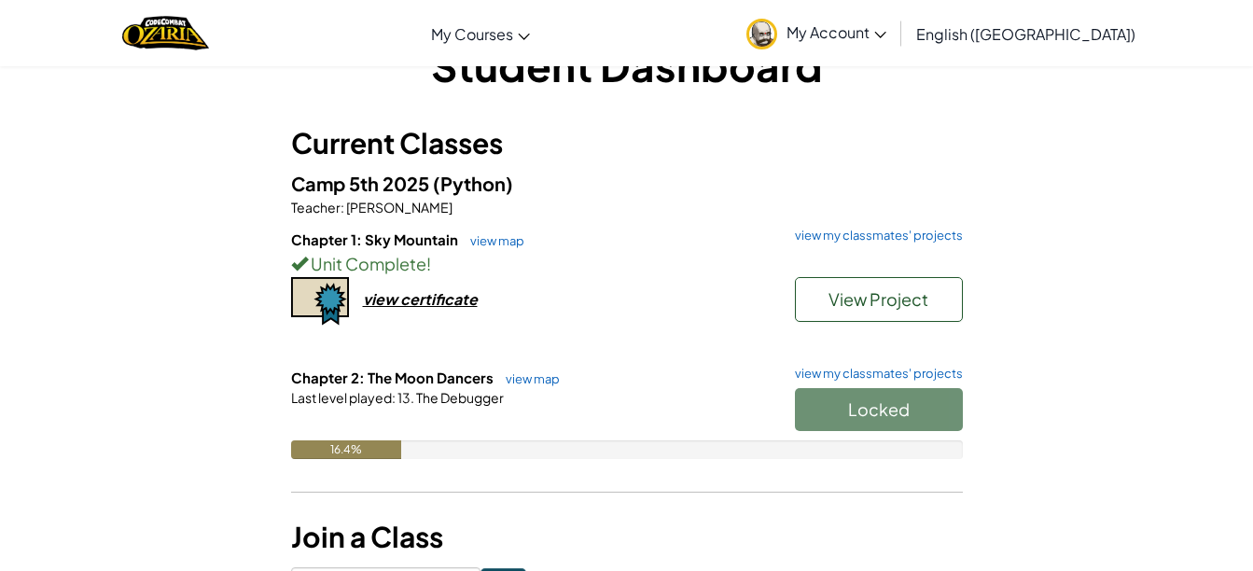
scroll to position [53, 0]
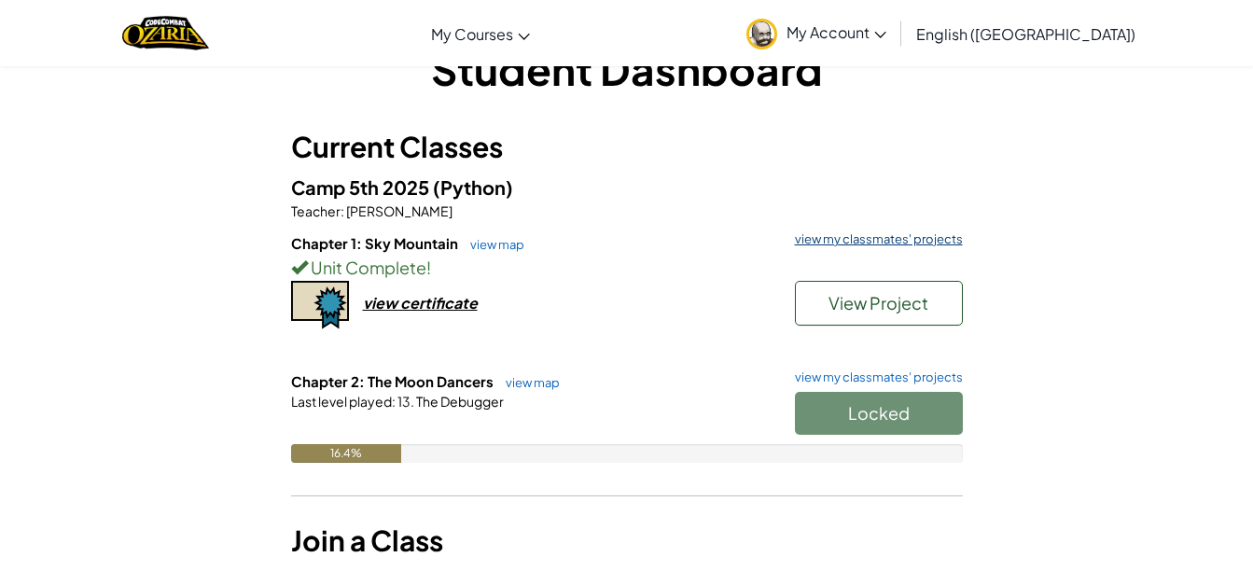
click at [917, 239] on link "view my classmates' projects" at bounding box center [874, 239] width 177 height 12
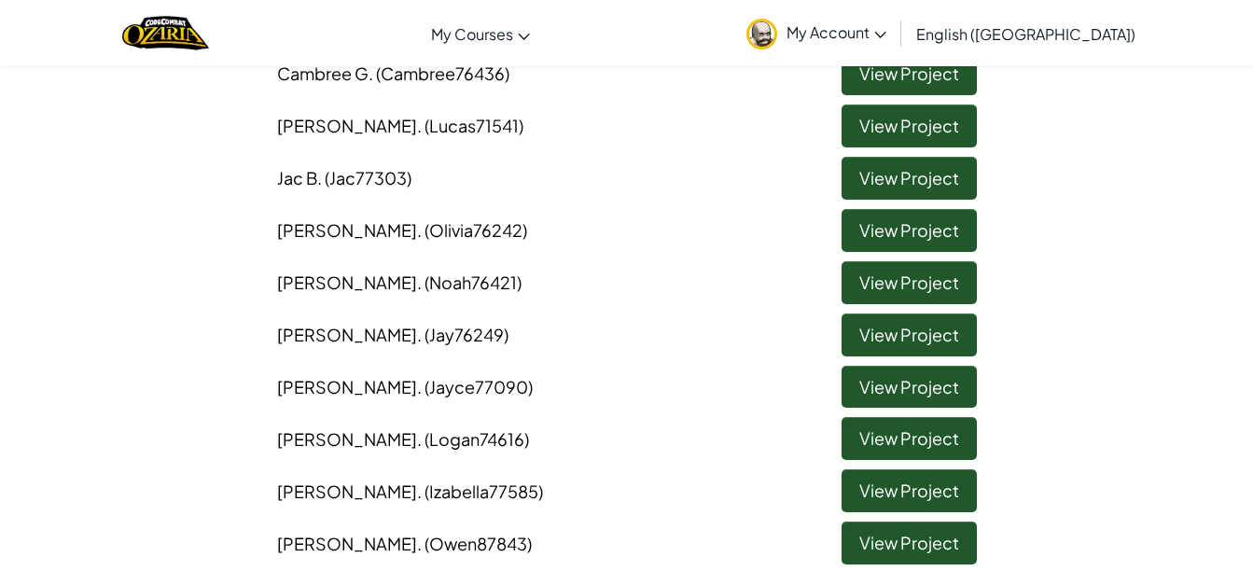
scroll to position [296, 0]
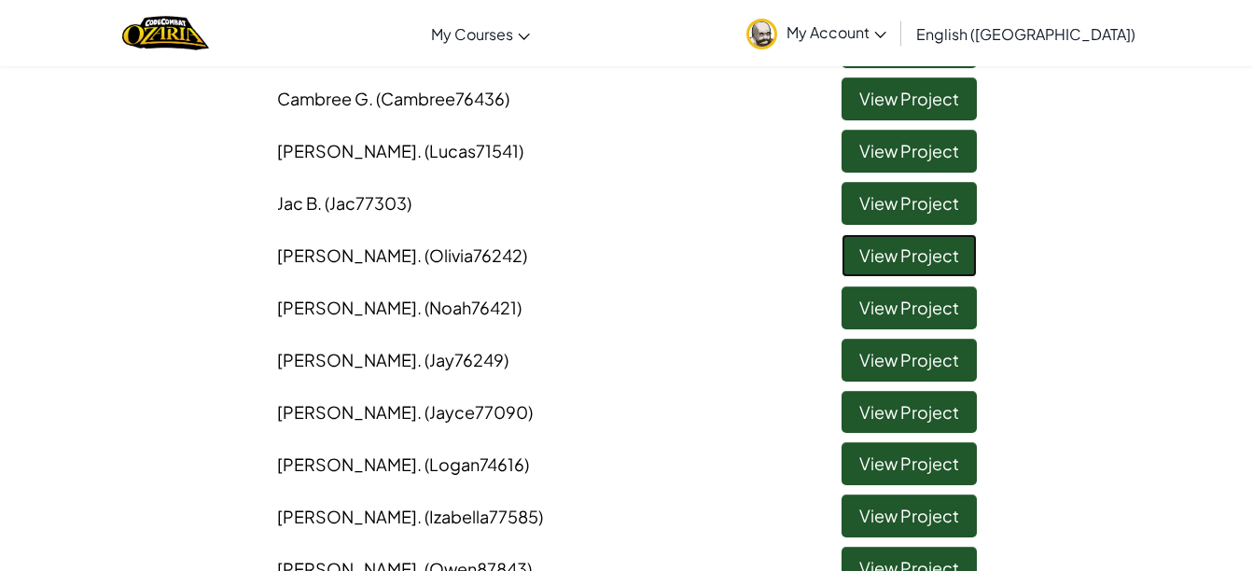
click at [856, 256] on link "View Project" at bounding box center [909, 255] width 135 height 43
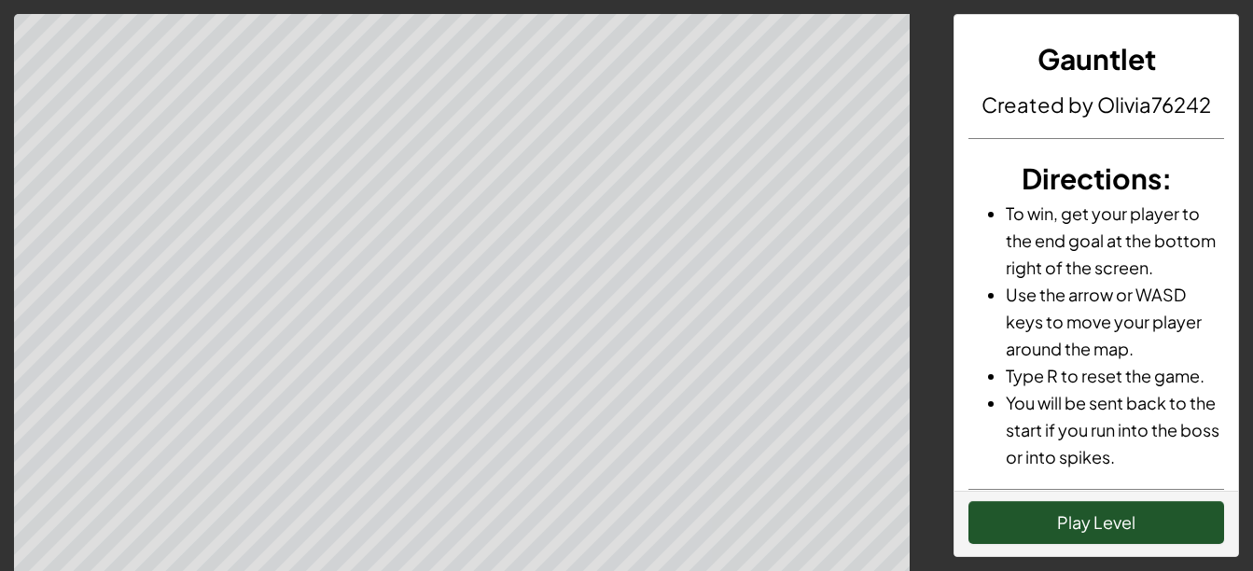
click at [1116, 496] on div "Play Level" at bounding box center [1097, 523] width 284 height 65
click at [1115, 528] on button "Play Level" at bounding box center [1097, 522] width 256 height 43
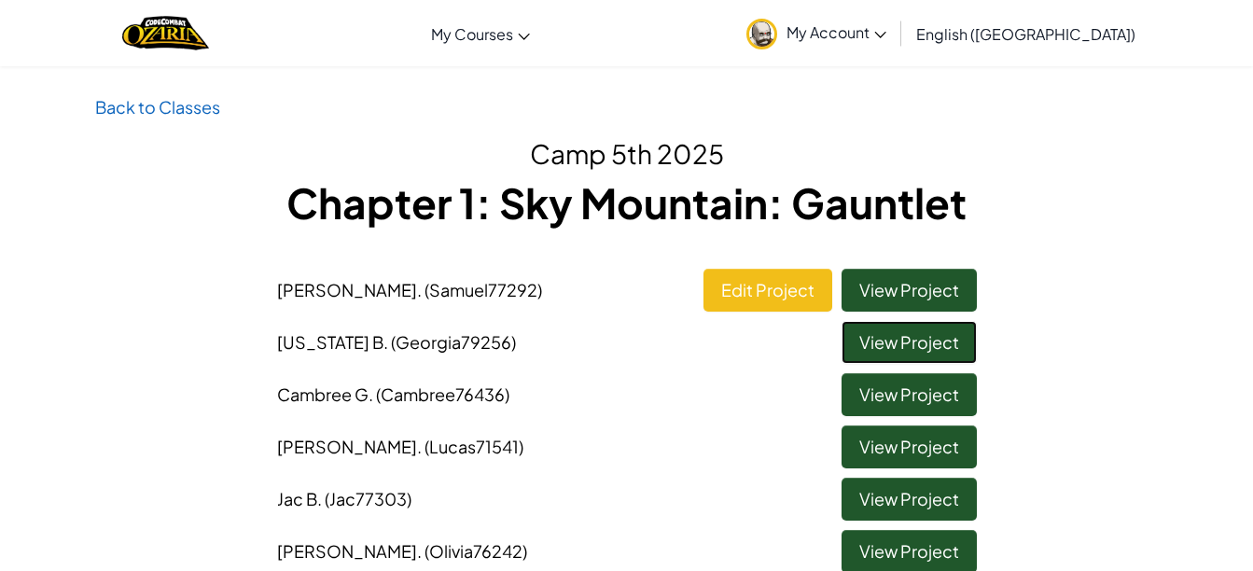
click at [852, 356] on link "View Project" at bounding box center [909, 342] width 135 height 43
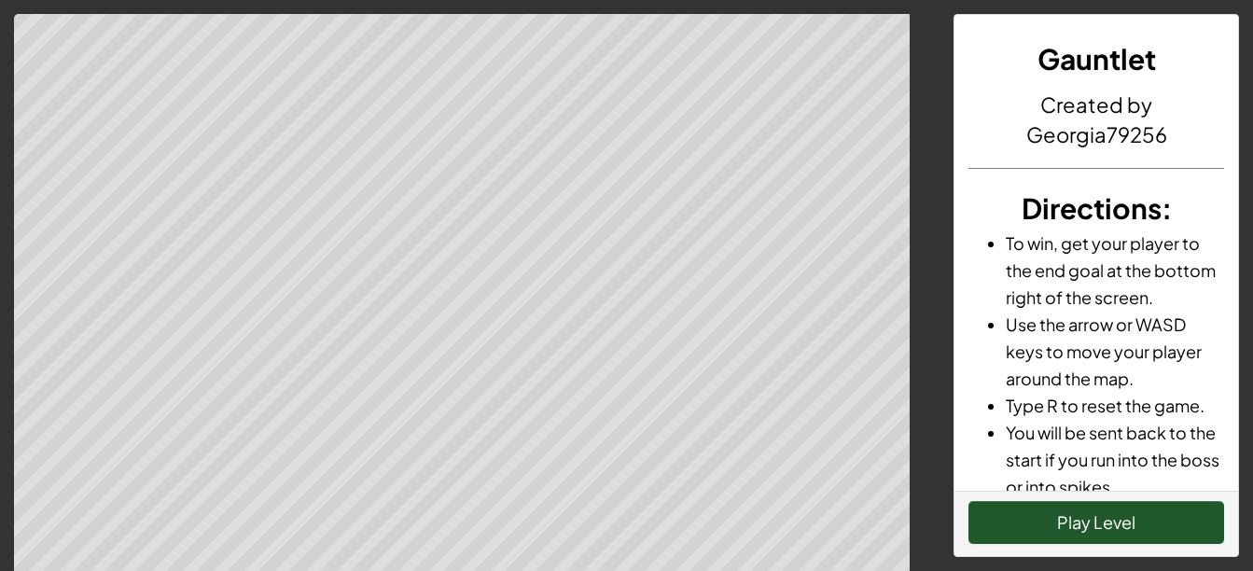
click at [1056, 548] on div "Play Level" at bounding box center [1097, 523] width 284 height 65
click at [1062, 522] on button "Play Level" at bounding box center [1097, 522] width 256 height 43
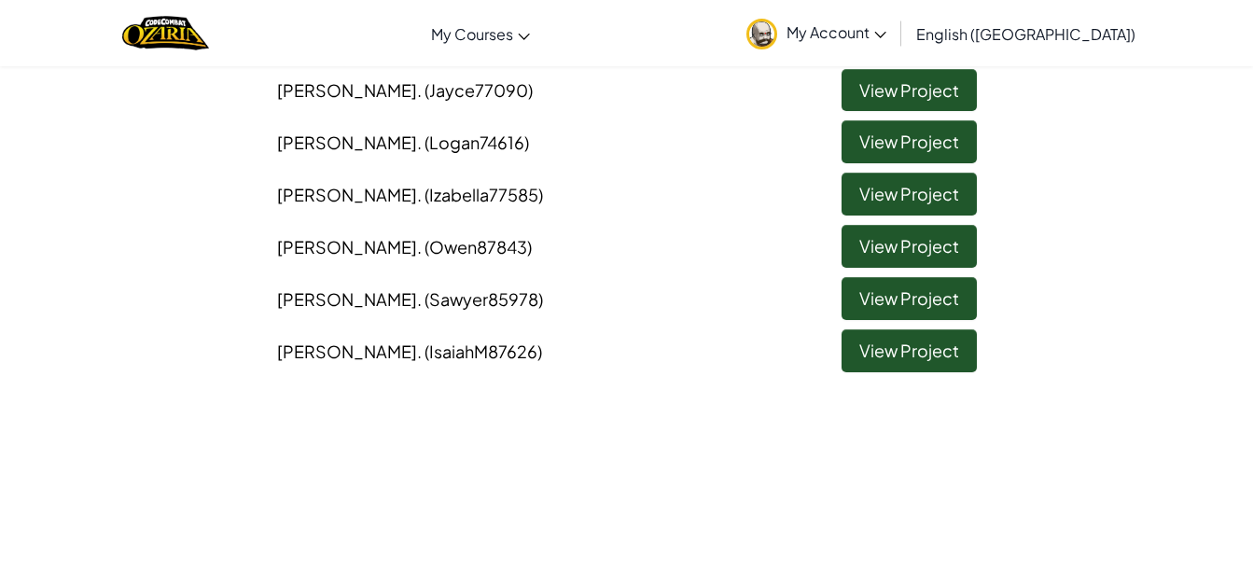
scroll to position [619, 0]
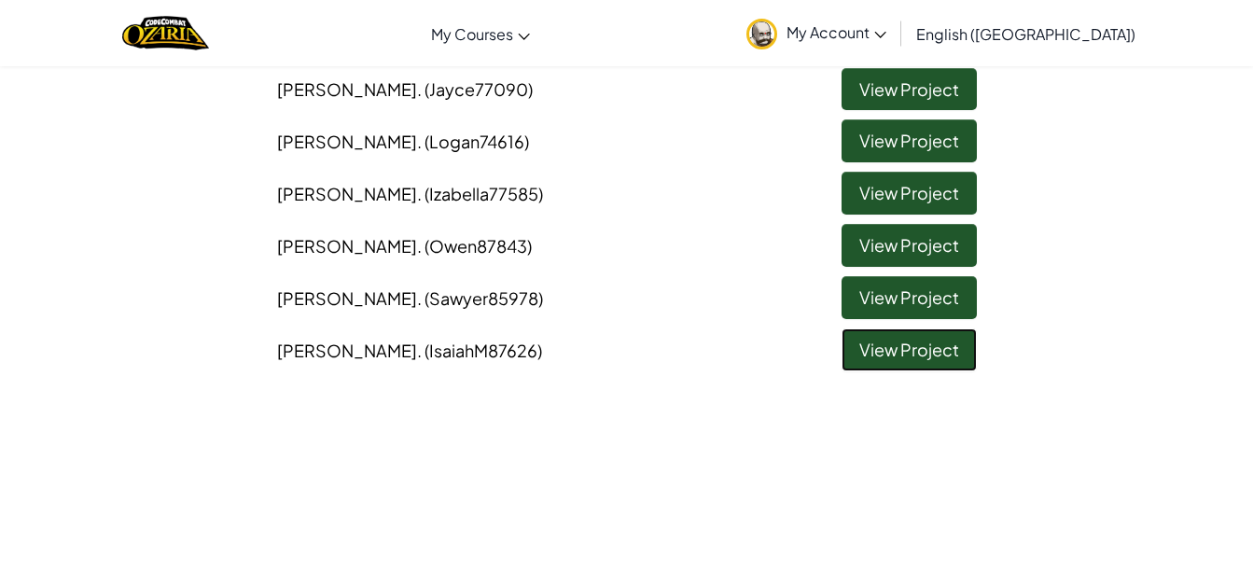
click at [889, 355] on link "View Project" at bounding box center [909, 350] width 135 height 43
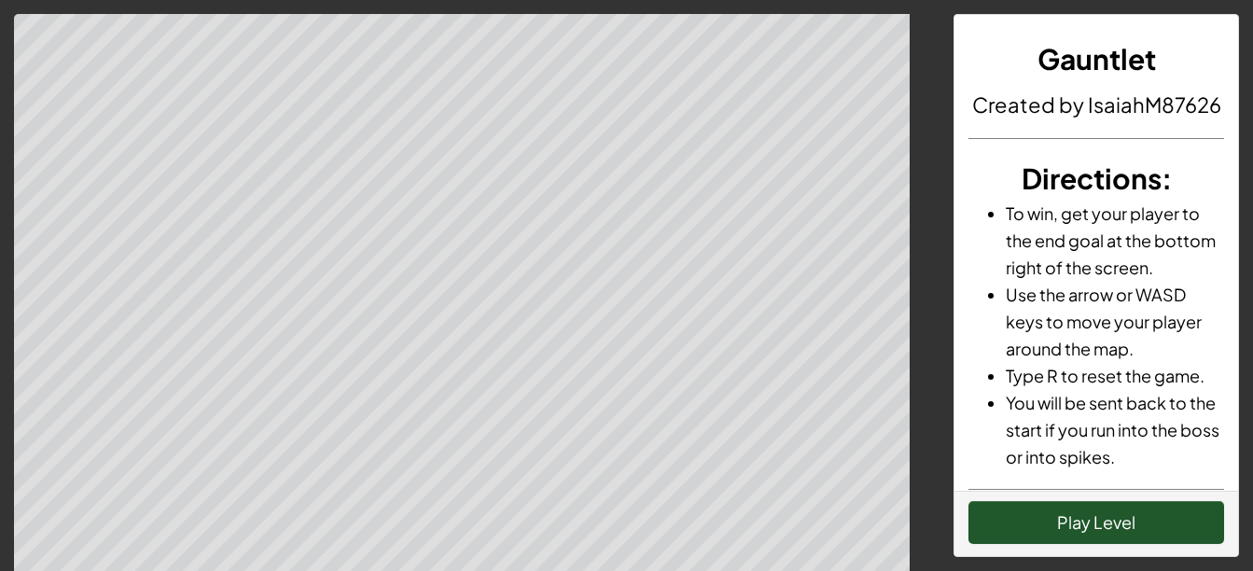
click at [1001, 545] on div "Play Level" at bounding box center [1097, 523] width 284 height 65
click at [1036, 497] on div "Play Level" at bounding box center [1097, 523] width 284 height 65
click at [1033, 526] on button "Play Level" at bounding box center [1097, 522] width 256 height 43
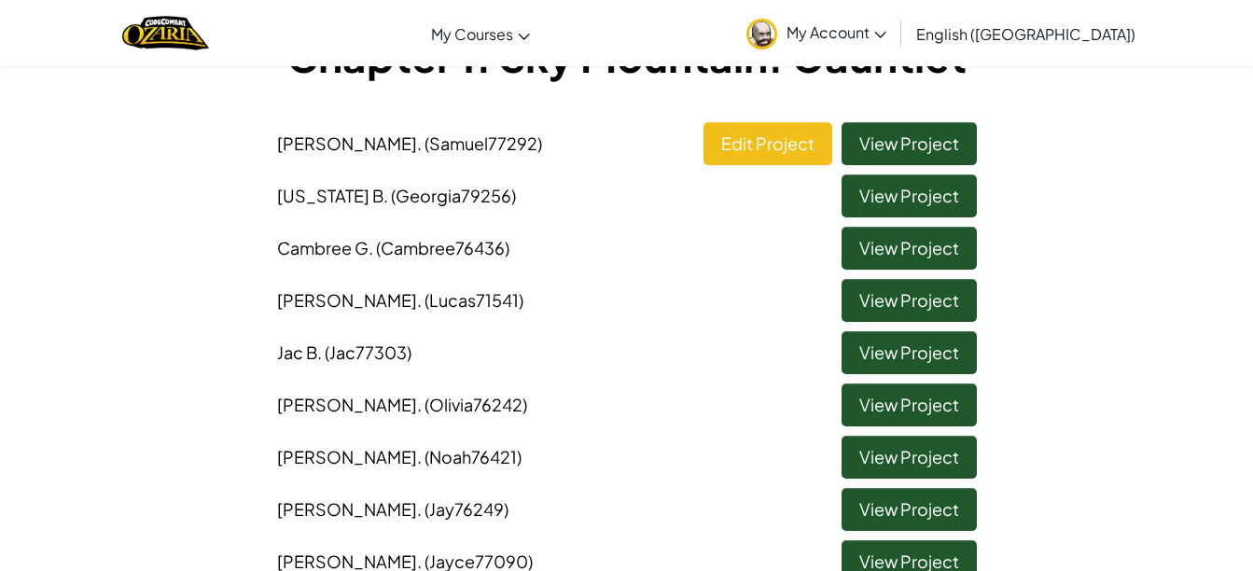
click at [613, 273] on li "Lucas B . (Lucas71541) View Project" at bounding box center [627, 296] width 728 height 52
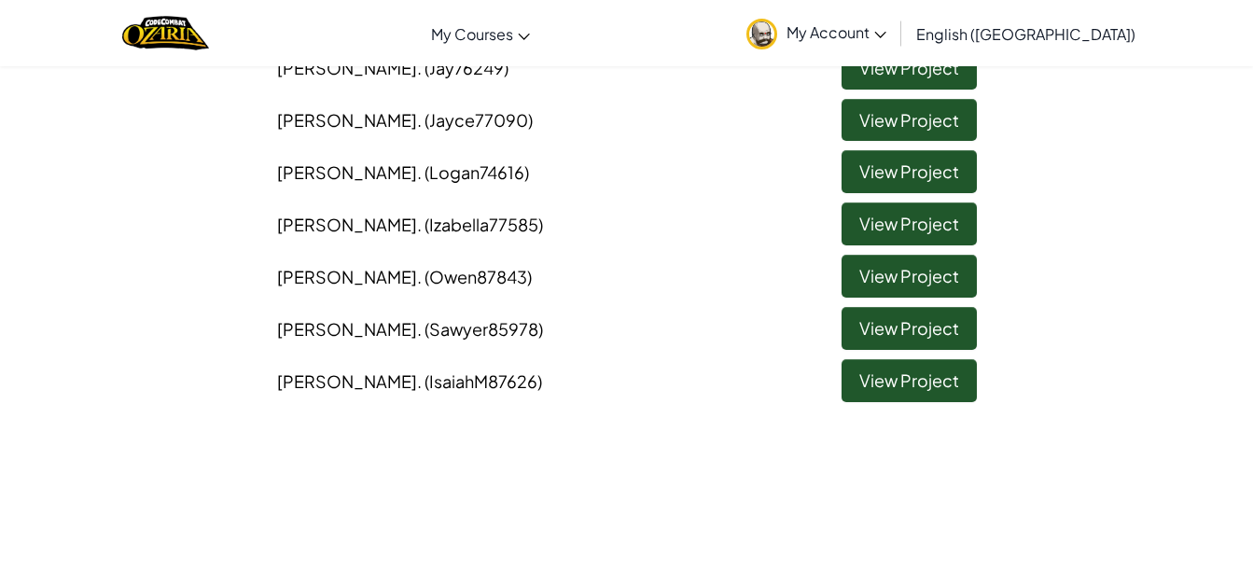
scroll to position [584, 0]
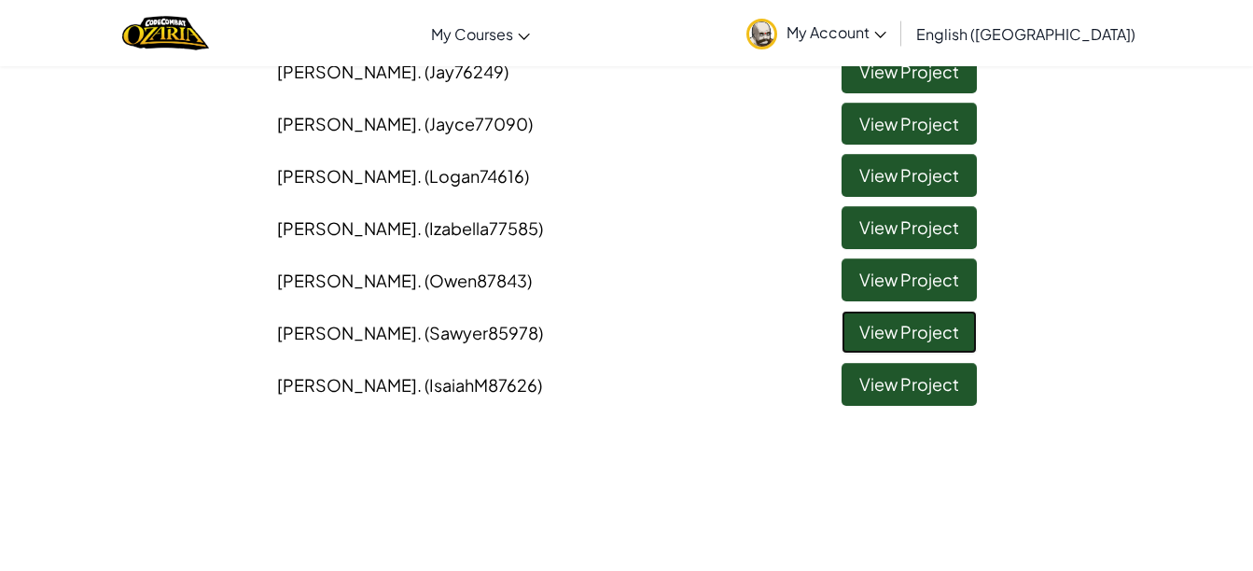
click at [903, 325] on link "View Project" at bounding box center [909, 332] width 135 height 43
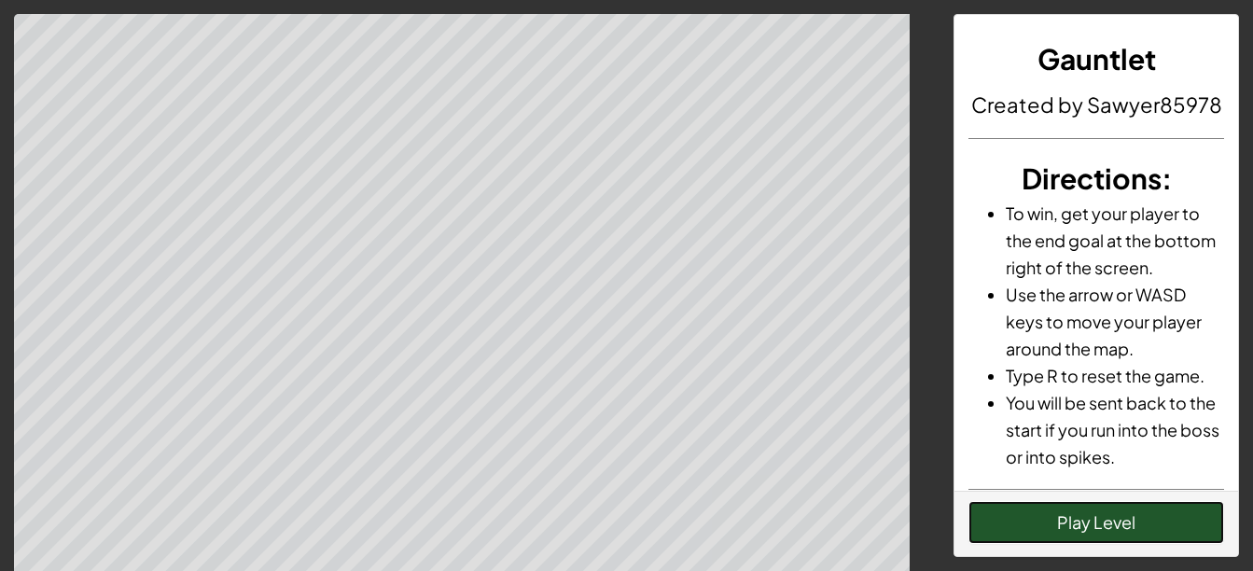
click at [1013, 511] on button "Play Level" at bounding box center [1097, 522] width 256 height 43
